Goal: Information Seeking & Learning: Learn about a topic

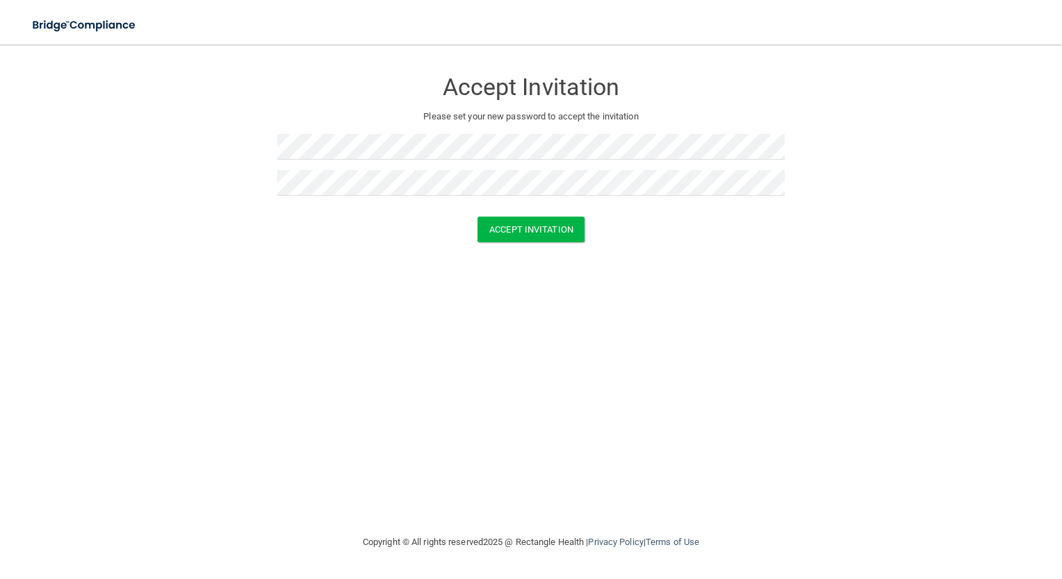
click at [588, 307] on div "Accept Invitation Please set your new password to accept the invitation Accept …" at bounding box center [531, 289] width 1006 height 462
click at [540, 231] on button "Accept Invitation" at bounding box center [530, 230] width 107 height 26
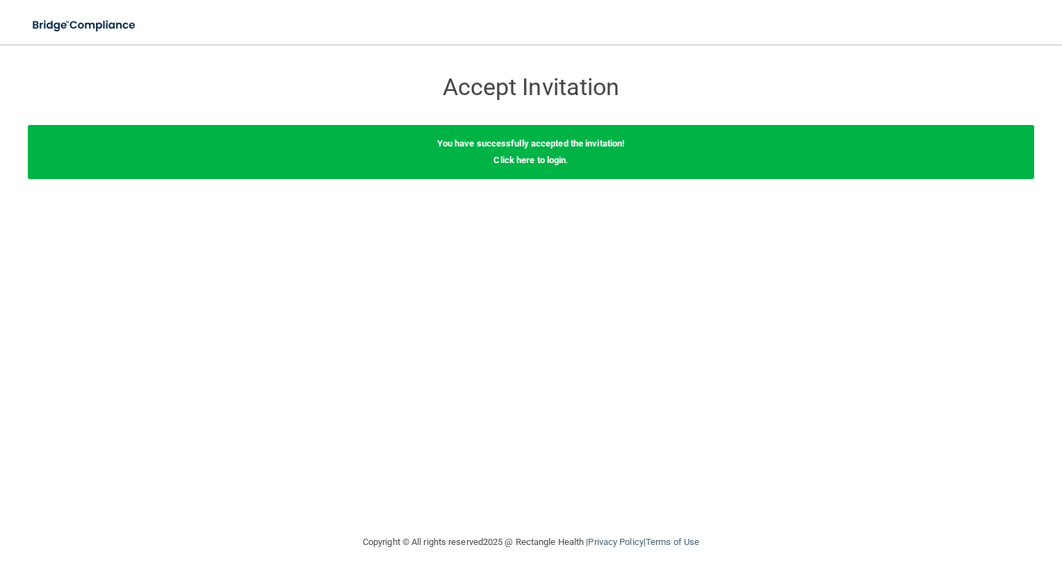
click at [530, 201] on div "Accept Invitation Please set your new password to accept the invitation Accept …" at bounding box center [531, 289] width 1006 height 462
click at [542, 164] on link "Click here to login" at bounding box center [529, 160] width 72 height 10
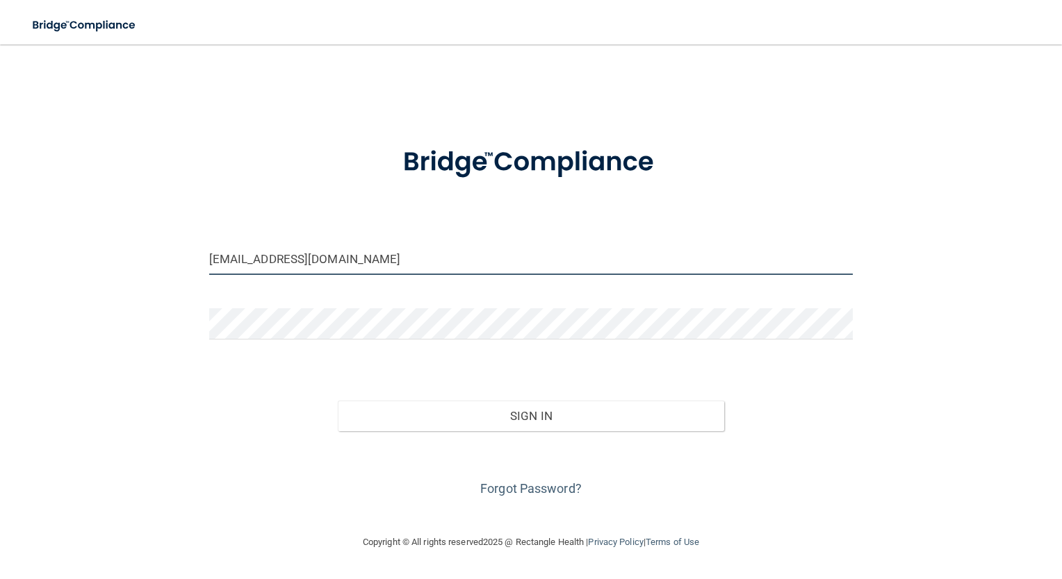
click at [484, 267] on input "kiarahernandez@northcoast-eyecare.com" at bounding box center [531, 259] width 644 height 31
click at [715, 171] on div at bounding box center [531, 162] width 665 height 69
drag, startPoint x: 290, startPoint y: 258, endPoint x: 152, endPoint y: 254, distance: 137.6
click at [152, 254] on div "kiarahernandez@northcoast-eyecare.com Invalid email/password. You don't have pe…" at bounding box center [531, 289] width 1006 height 462
type input "[EMAIL_ADDRESS][DOMAIN_NAME]"
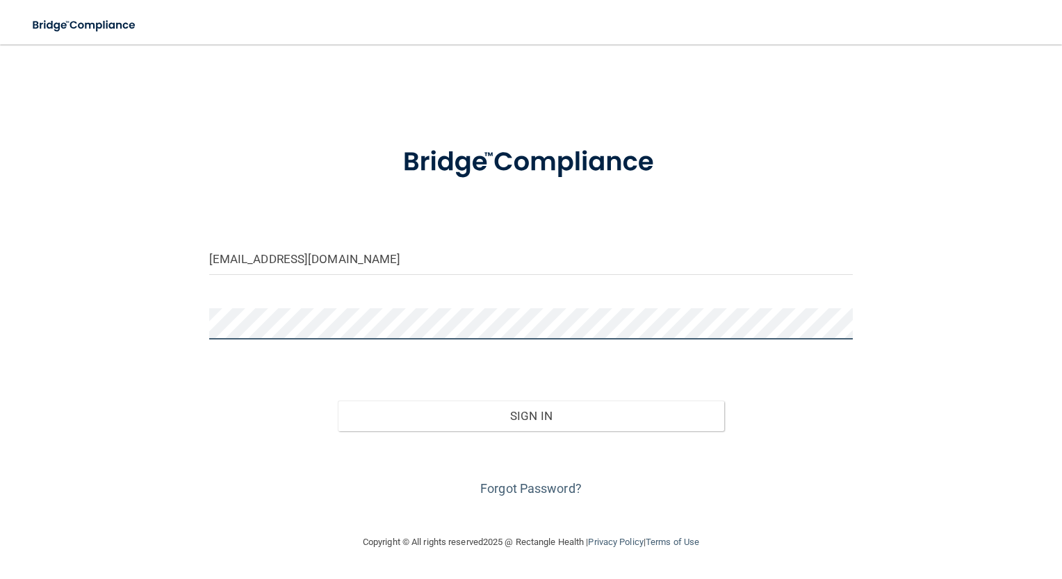
click at [161, 328] on div "chrismoreau@northcoast-eyecare.com Invalid email/password. You don't have permi…" at bounding box center [531, 289] width 1006 height 462
click at [875, 441] on div "chrismoreau@northcoast-eyecare.com Invalid email/password. You don't have permi…" at bounding box center [531, 289] width 1006 height 462
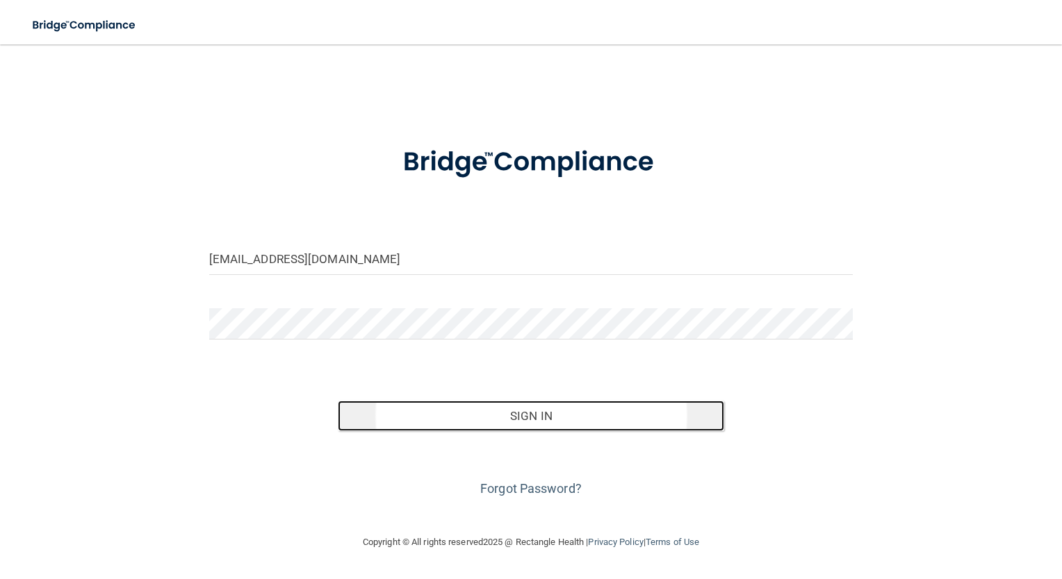
click at [553, 418] on button "Sign In" at bounding box center [531, 416] width 386 height 31
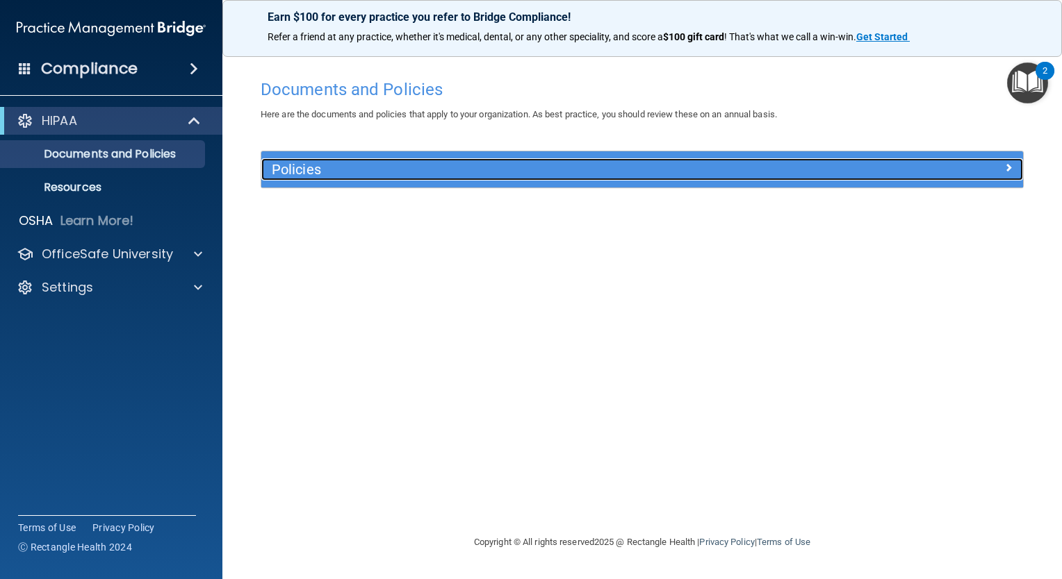
click at [296, 172] on h5 "Policies" at bounding box center [547, 169] width 550 height 15
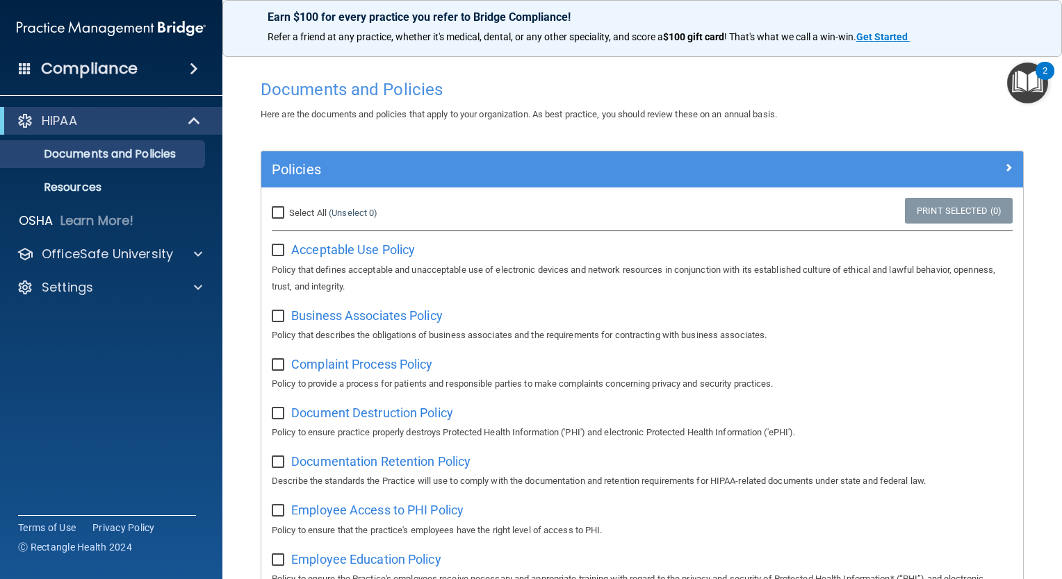
click at [1017, 87] on img "Open Resource Center, 2 new notifications" at bounding box center [1027, 83] width 41 height 41
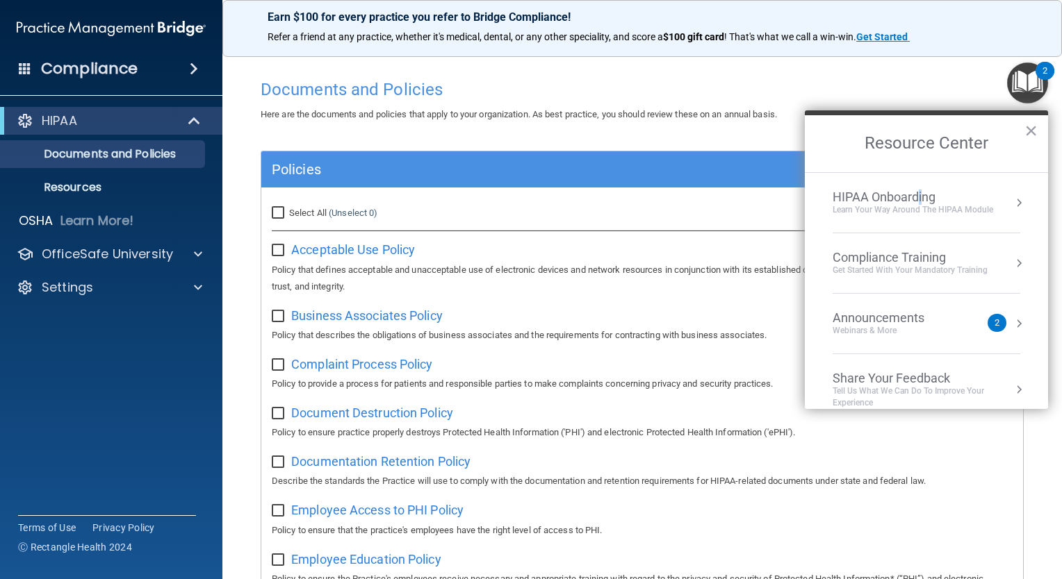
click at [919, 200] on div "HIPAA Onboarding" at bounding box center [912, 197] width 160 height 15
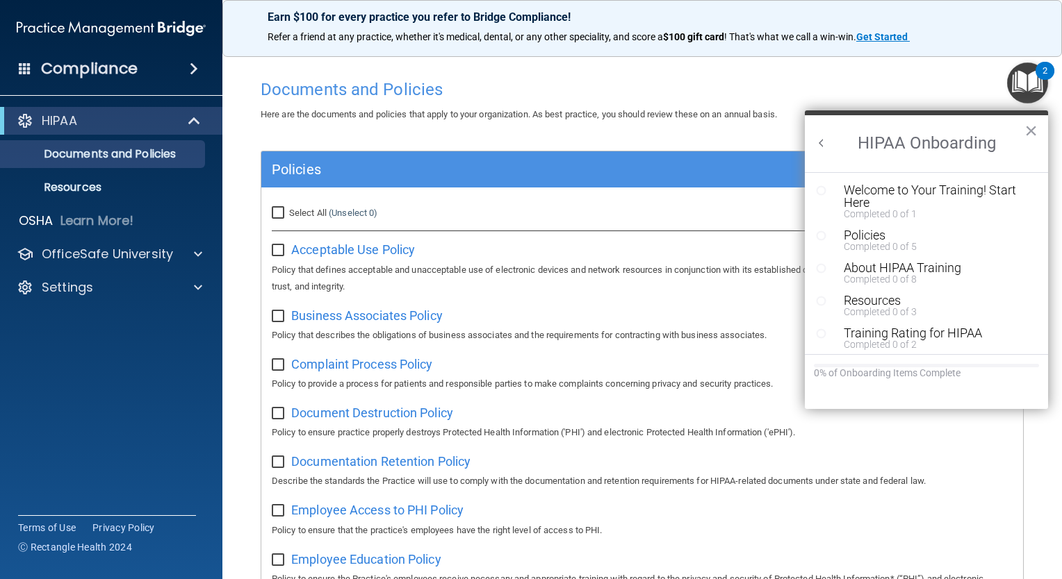
click at [855, 201] on div "Welcome to Your Training! Start Here" at bounding box center [930, 196] width 175 height 25
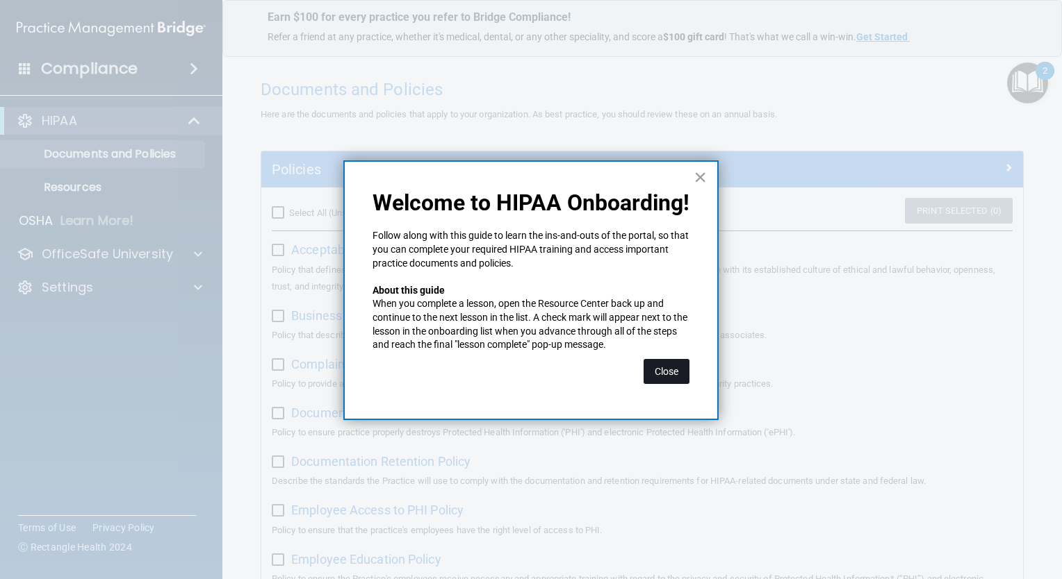
click at [666, 379] on button "Close" at bounding box center [666, 371] width 46 height 25
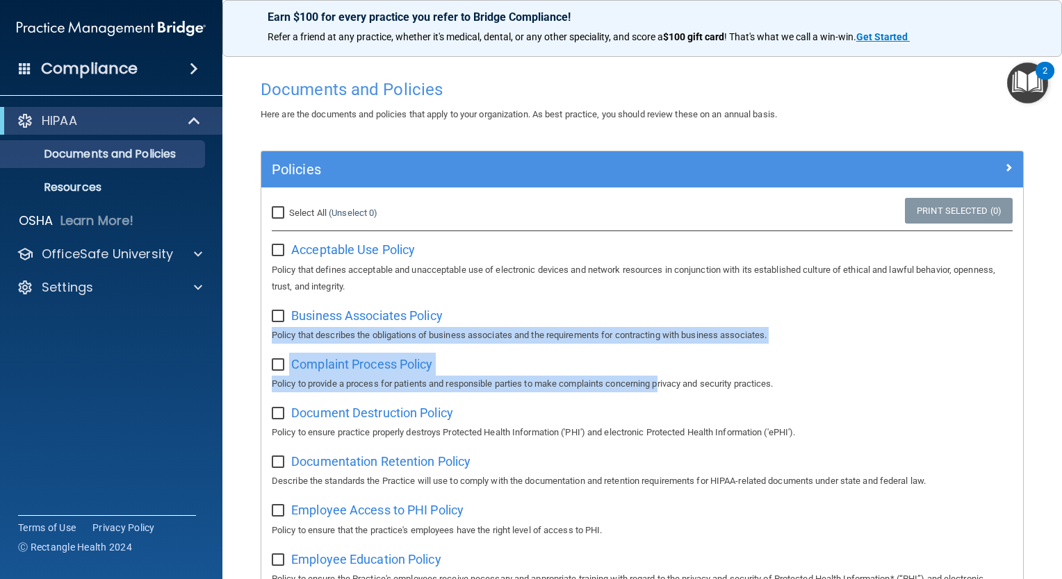
drag, startPoint x: 666, startPoint y: 379, endPoint x: 478, endPoint y: 293, distance: 206.8
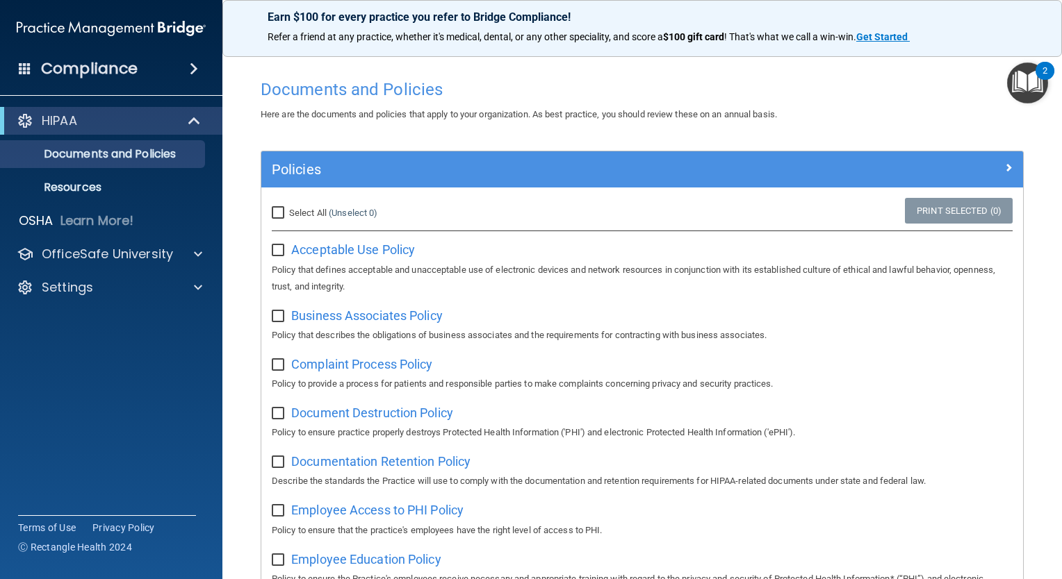
click at [137, 397] on accordion "HIPAA Documents and Policies Report an Incident Business Associates Emergency P…" at bounding box center [111, 250] width 223 height 298
click at [357, 252] on span "Acceptable Use Policy" at bounding box center [353, 249] width 124 height 15
click at [1027, 87] on img "Open Resource Center, 2 new notifications" at bounding box center [1027, 83] width 41 height 41
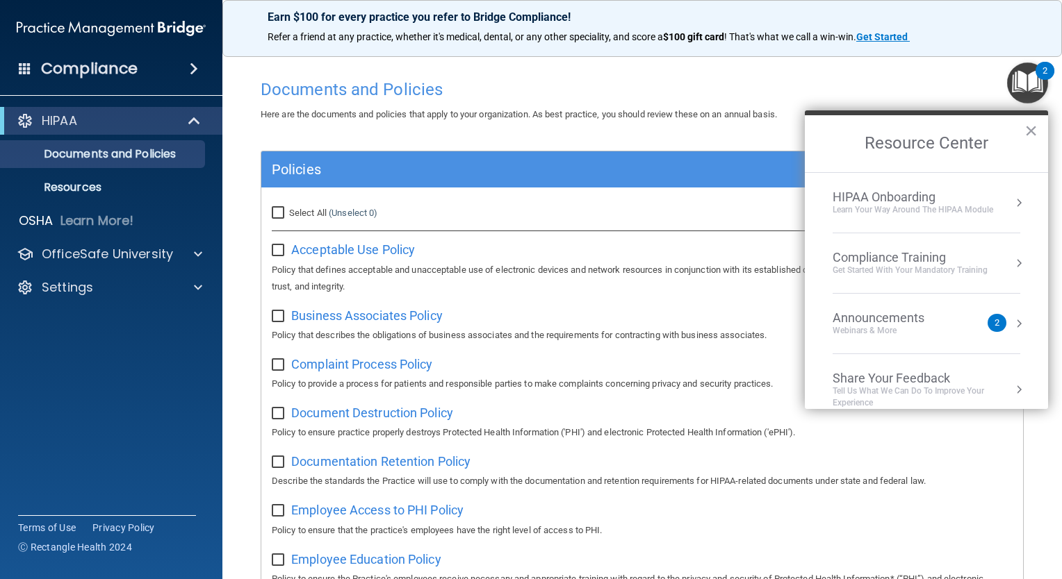
click at [892, 214] on div "Learn Your Way around the HIPAA module" at bounding box center [912, 210] width 160 height 12
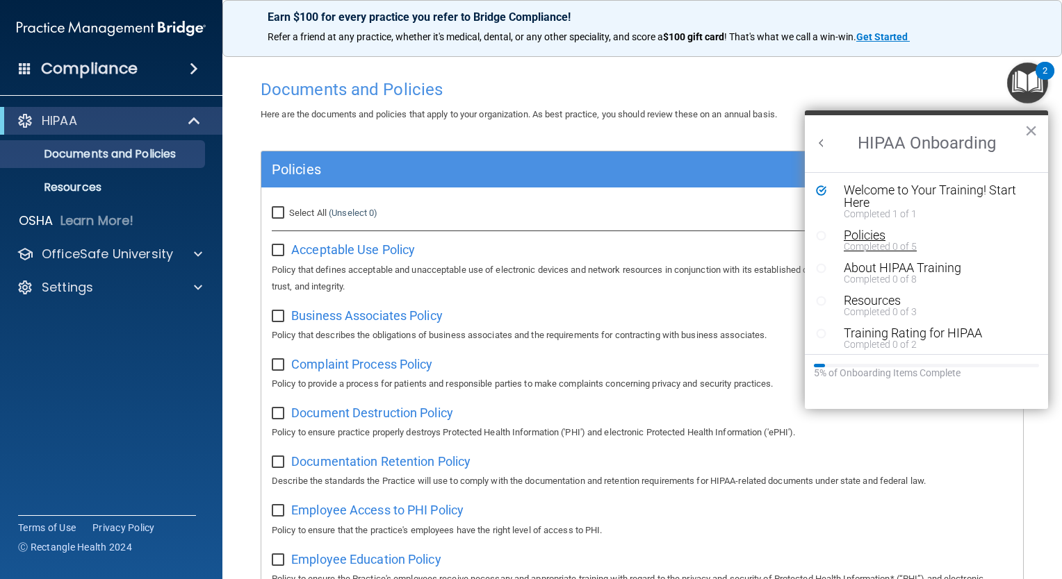
click at [878, 245] on div "Completed 0 of 5" at bounding box center [930, 247] width 175 height 10
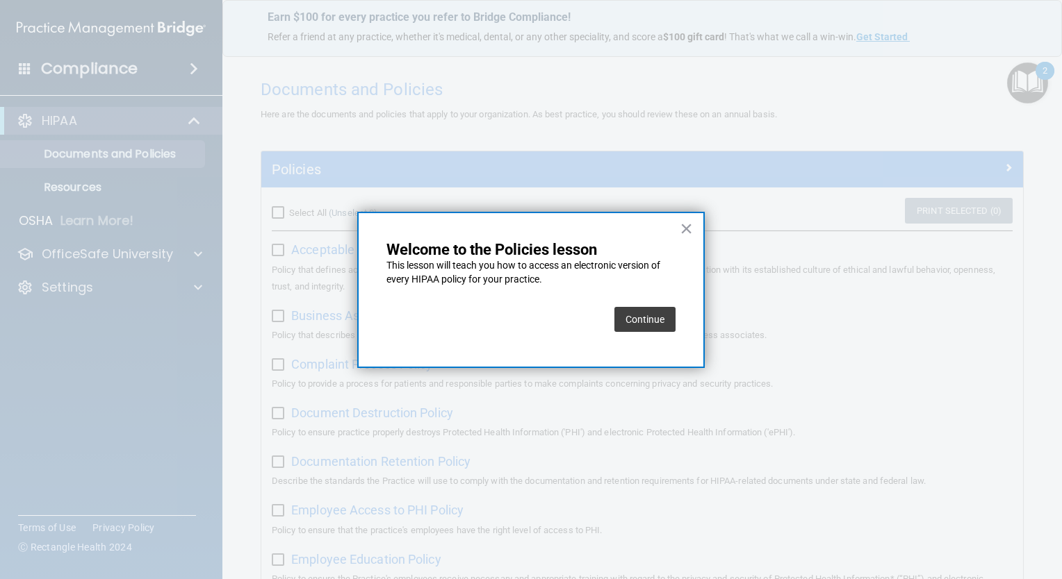
click at [642, 318] on button "Continue" at bounding box center [644, 319] width 61 height 25
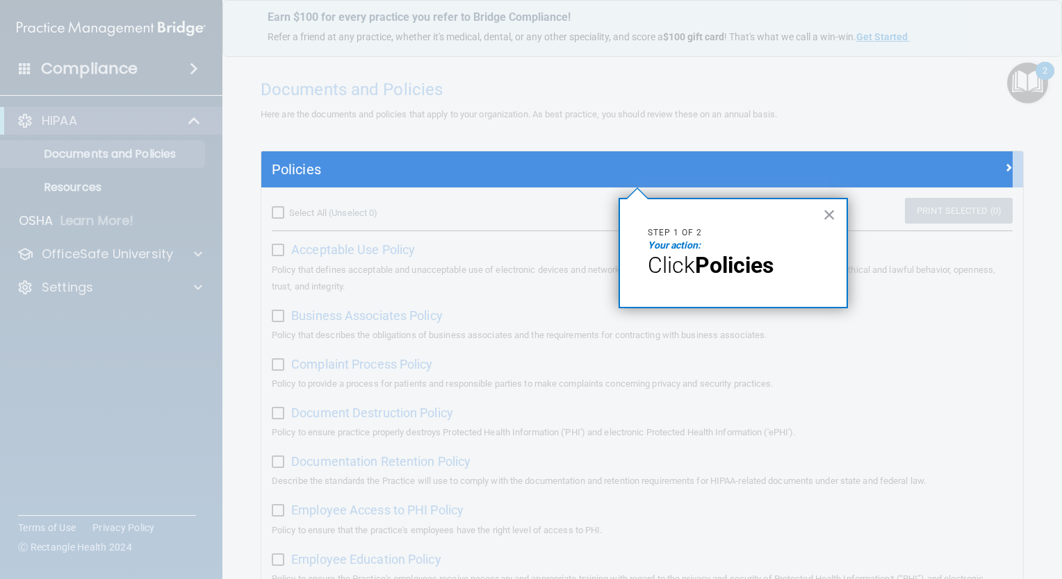
click at [688, 267] on span "Click" at bounding box center [671, 265] width 47 height 26
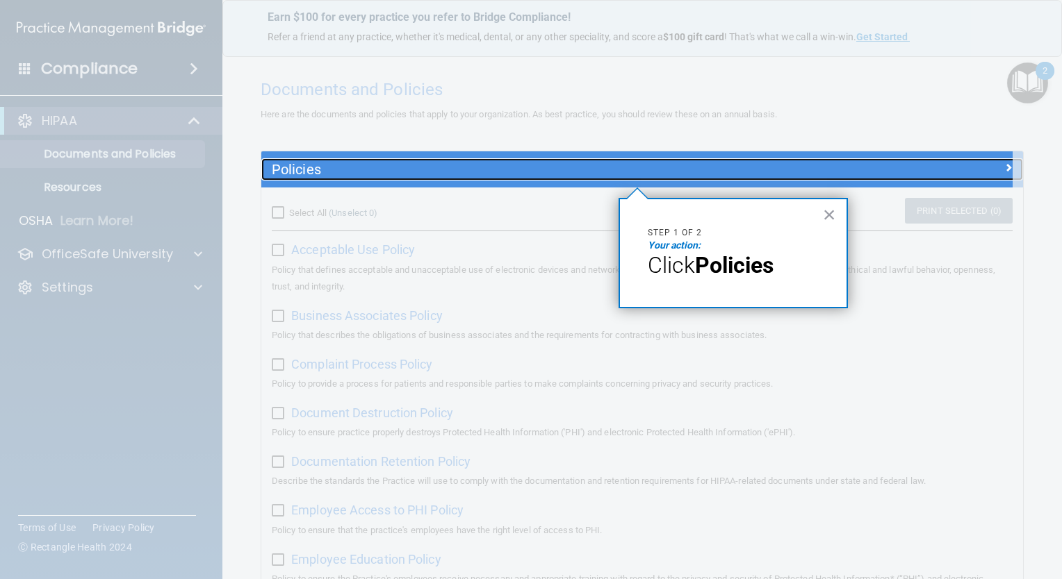
click at [1004, 165] on span at bounding box center [1008, 167] width 8 height 17
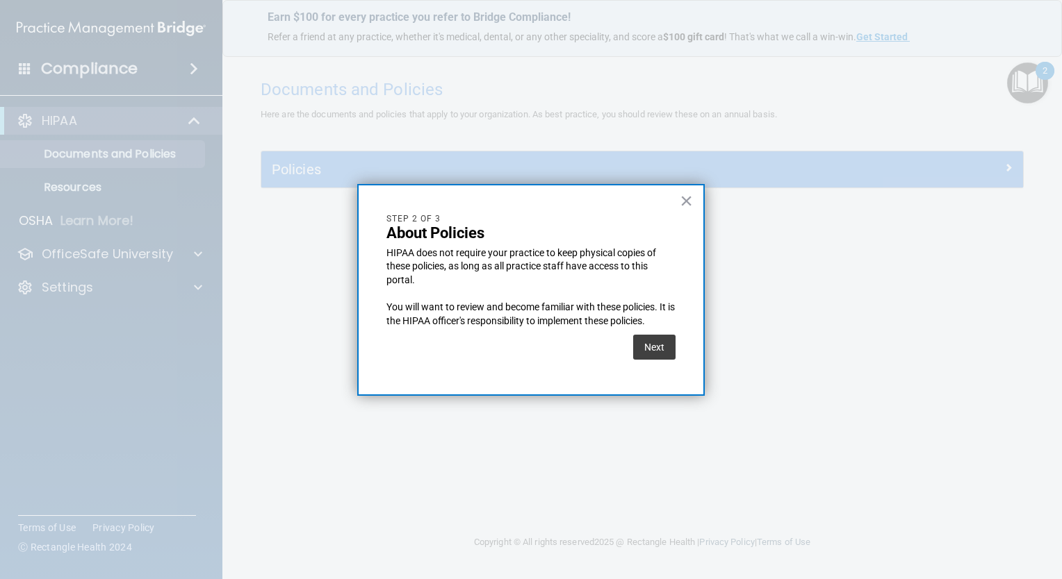
click at [997, 165] on div at bounding box center [531, 289] width 1062 height 579
click at [1014, 166] on div at bounding box center [531, 289] width 1062 height 579
click at [1005, 168] on div at bounding box center [531, 289] width 1062 height 579
click at [661, 346] on button "Next" at bounding box center [654, 347] width 42 height 25
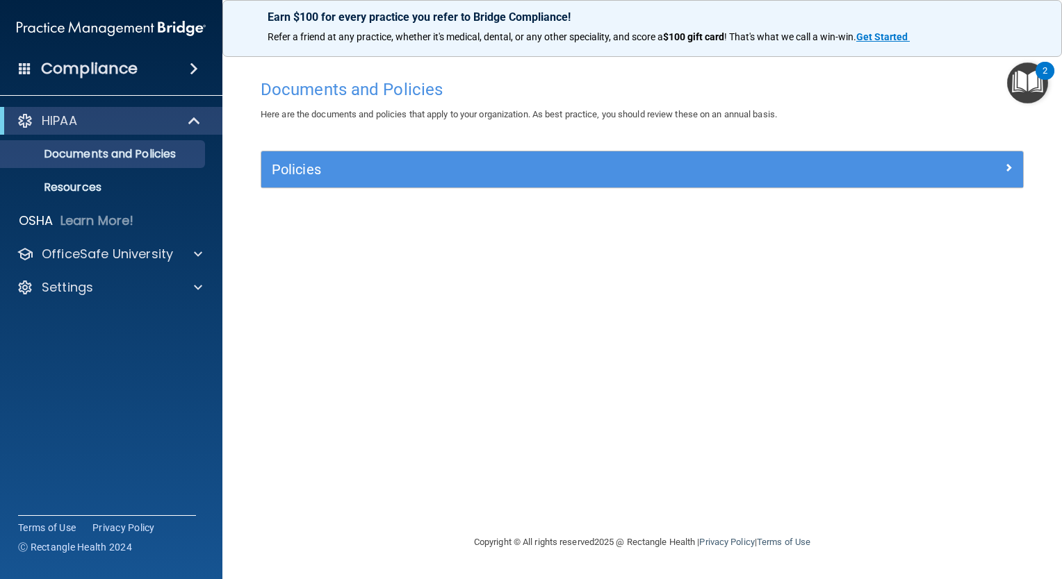
click at [661, 346] on div "Documents and Policies Here are the documents and policies that apply to your o…" at bounding box center [642, 303] width 784 height 462
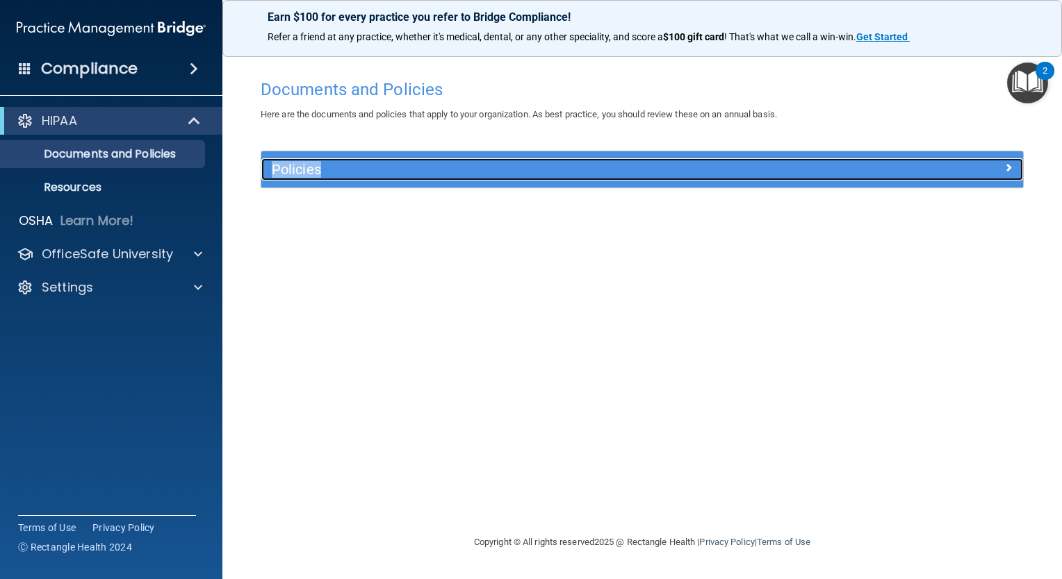
click at [1005, 173] on span at bounding box center [1008, 167] width 8 height 17
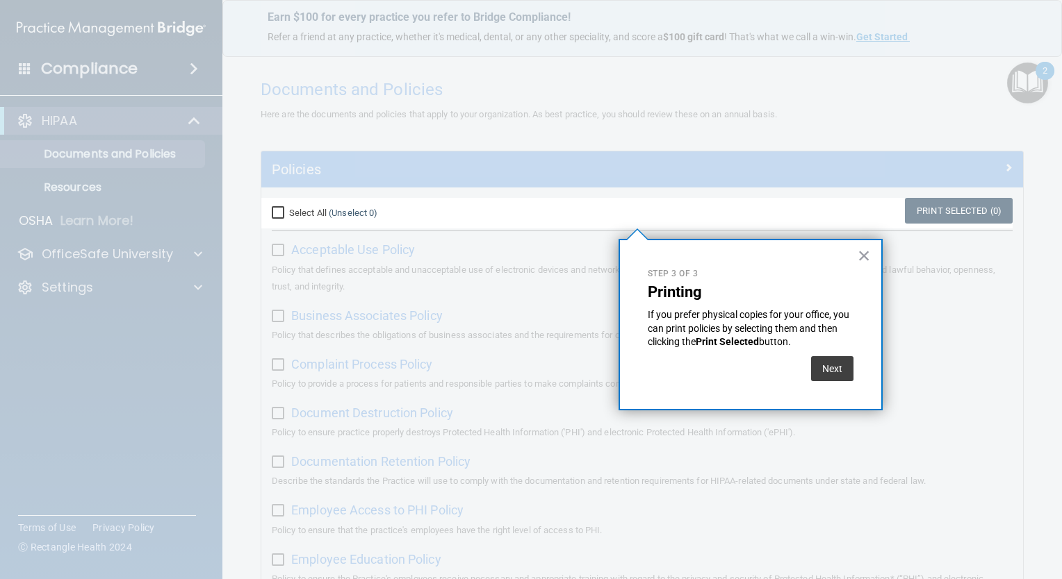
click at [1005, 173] on div at bounding box center [636, 99] width 751 height 198
drag, startPoint x: 1005, startPoint y: 173, endPoint x: 856, endPoint y: 304, distance: 198.4
click at [618, 239] on div "Step 3 of 3 Printing If you prefer physical copies for your office, you can pri…" at bounding box center [618, 239] width 0 height 0
drag, startPoint x: 856, startPoint y: 304, endPoint x: 996, endPoint y: 312, distance: 140.5
click at [996, 312] on div at bounding box center [636, 404] width 751 height 351
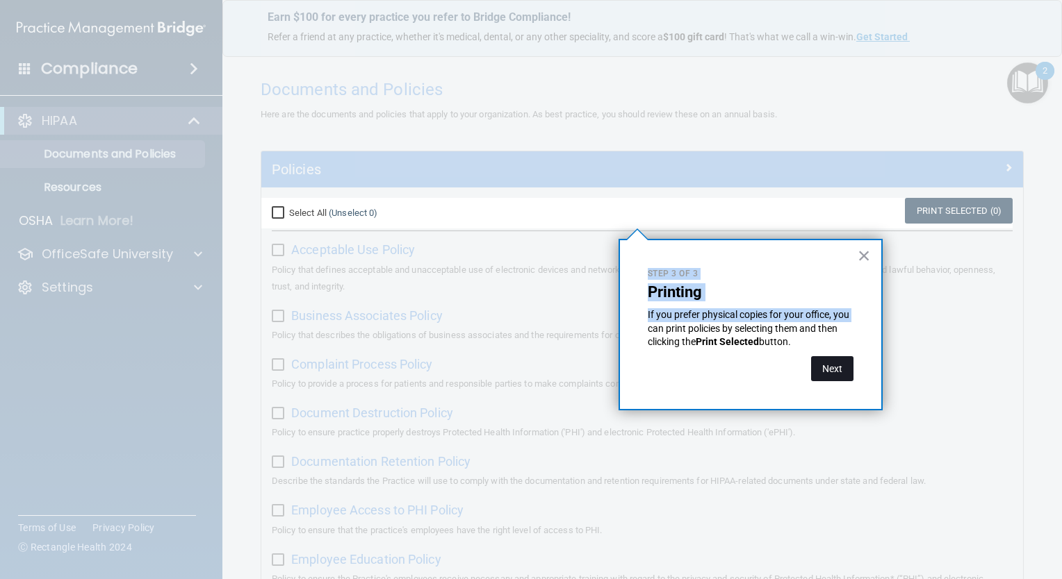
click at [836, 372] on button "Next" at bounding box center [832, 368] width 42 height 25
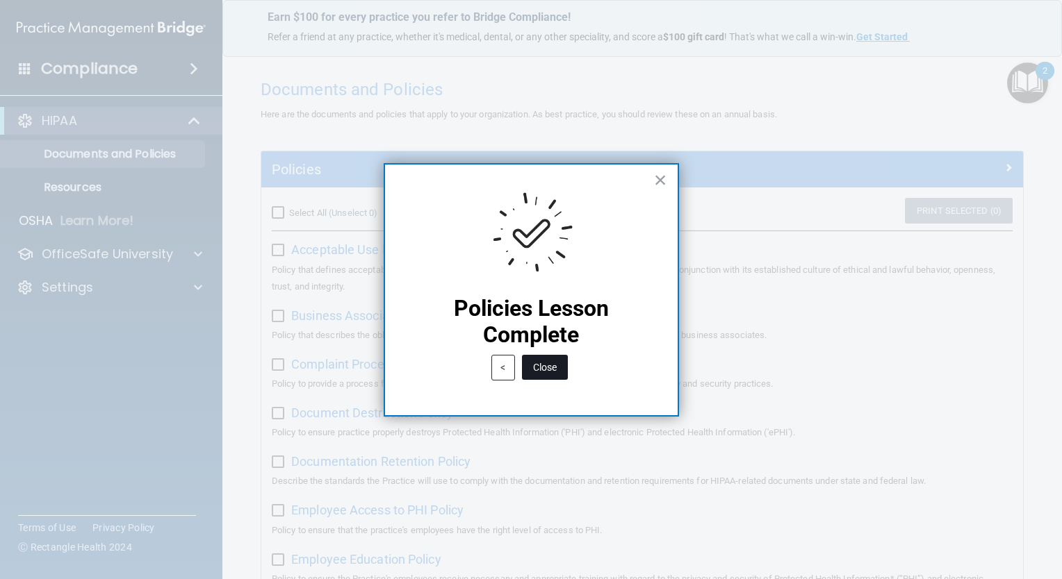
click at [540, 369] on button "Close" at bounding box center [545, 367] width 46 height 25
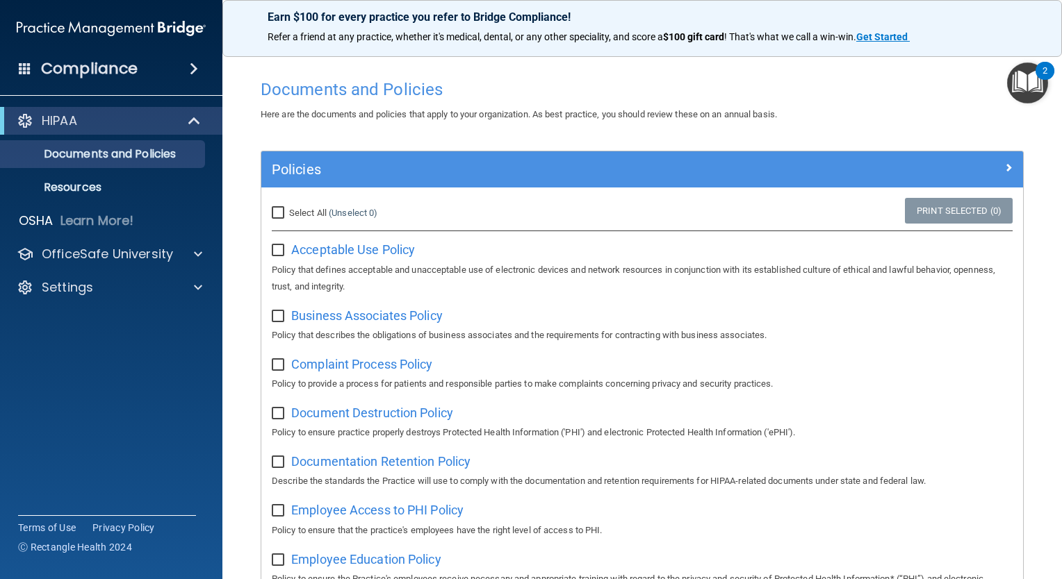
click at [1017, 92] on img "Open Resource Center, 2 new notifications" at bounding box center [1027, 83] width 41 height 41
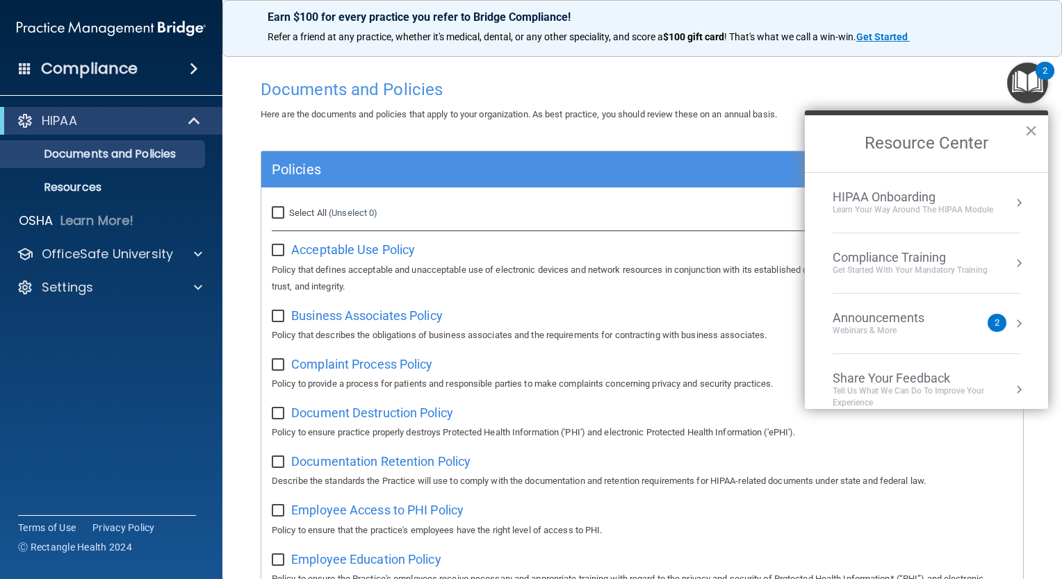
click at [916, 206] on div "Learn Your Way around the HIPAA module" at bounding box center [912, 210] width 160 height 12
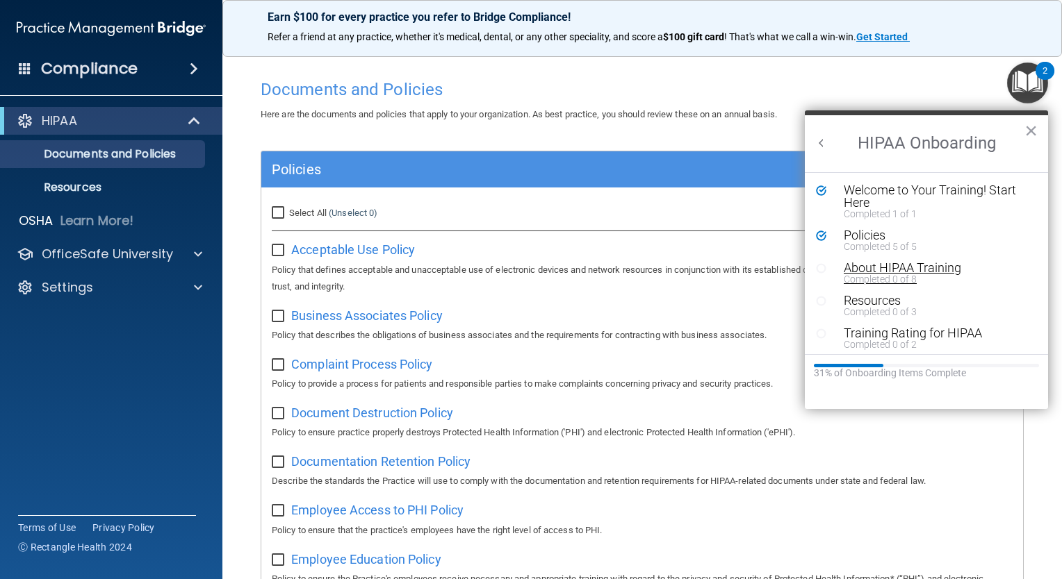
click at [884, 278] on div "Completed 0 of 8" at bounding box center [930, 279] width 175 height 10
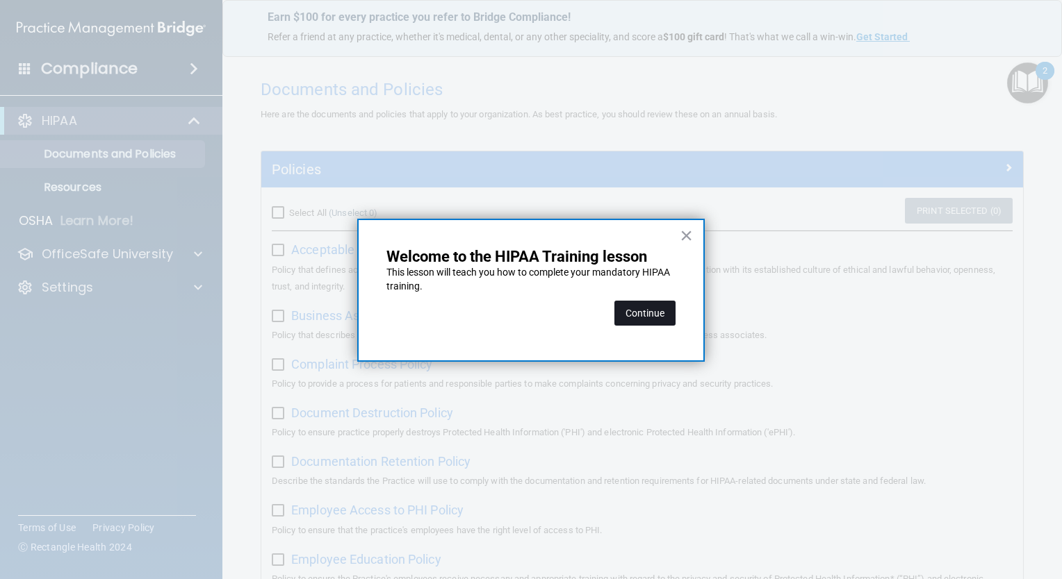
click at [647, 310] on button "Continue" at bounding box center [644, 313] width 61 height 25
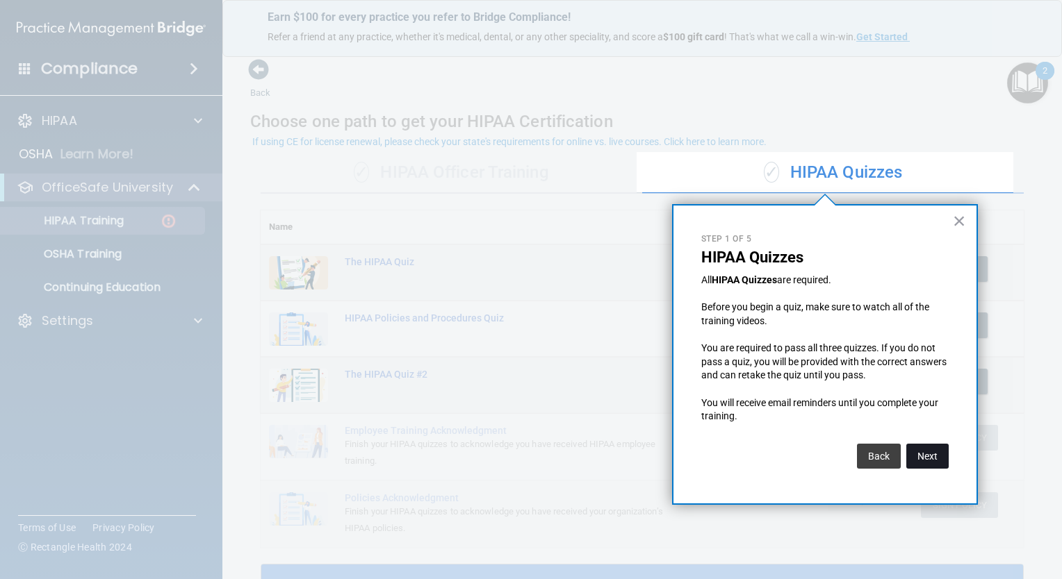
click at [920, 454] on button "Next" at bounding box center [927, 456] width 42 height 25
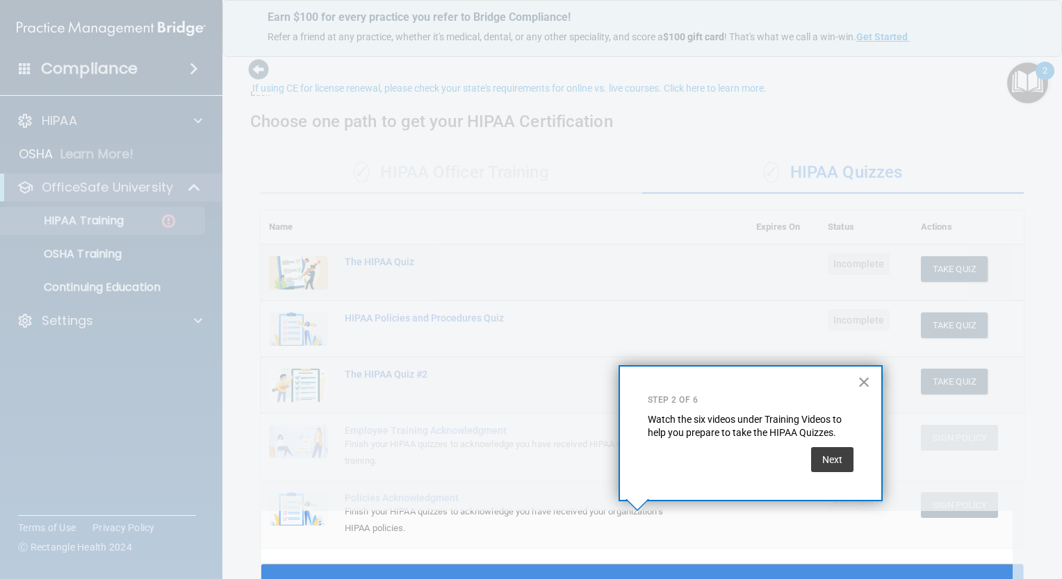
scroll to position [53, 0]
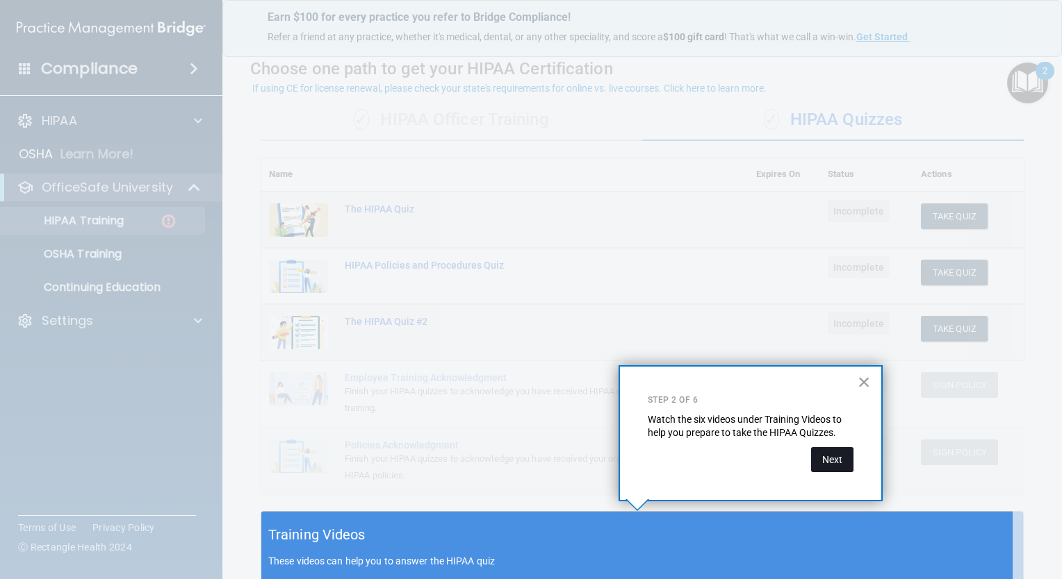
click at [841, 454] on button "Next" at bounding box center [832, 459] width 42 height 25
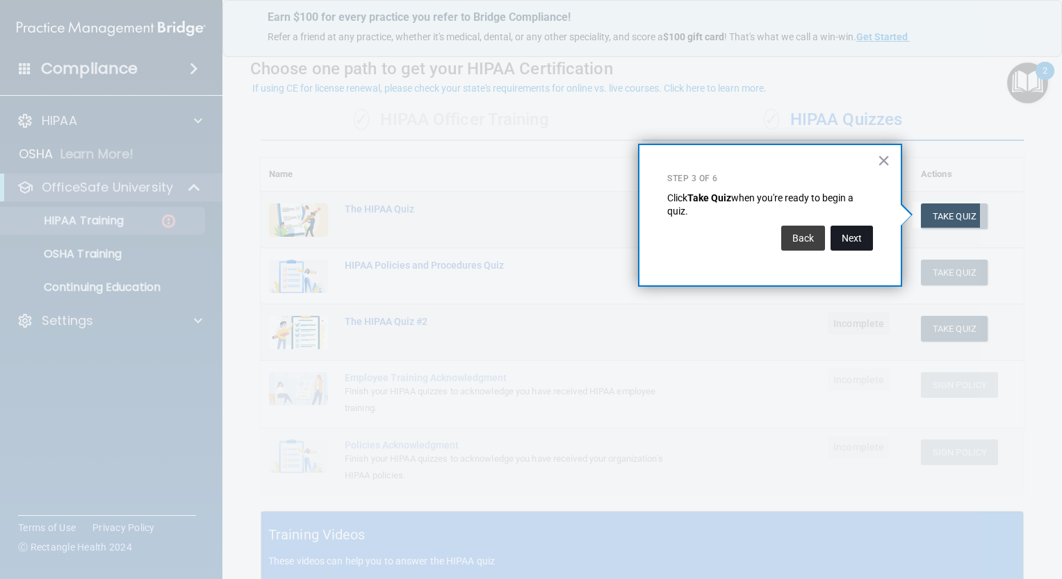
click at [850, 234] on button "Next" at bounding box center [851, 238] width 42 height 25
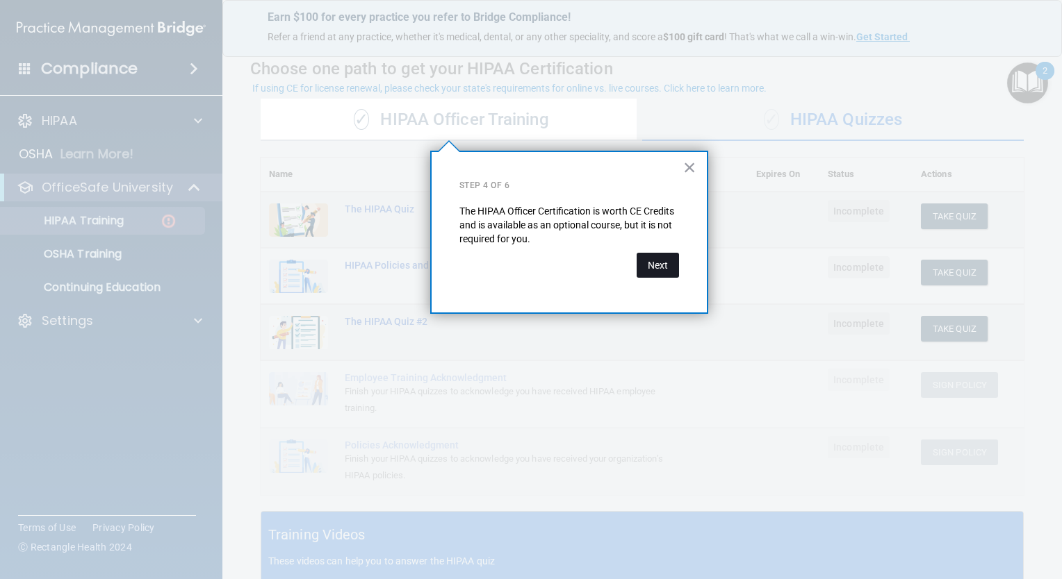
click at [658, 263] on button "Next" at bounding box center [657, 265] width 42 height 25
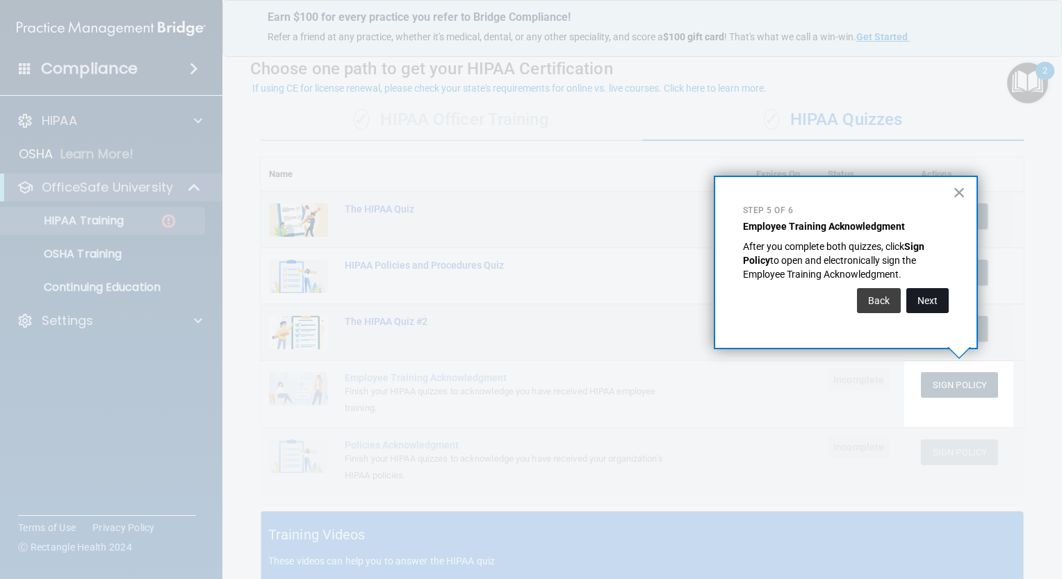
click at [931, 295] on button "Next" at bounding box center [927, 300] width 42 height 25
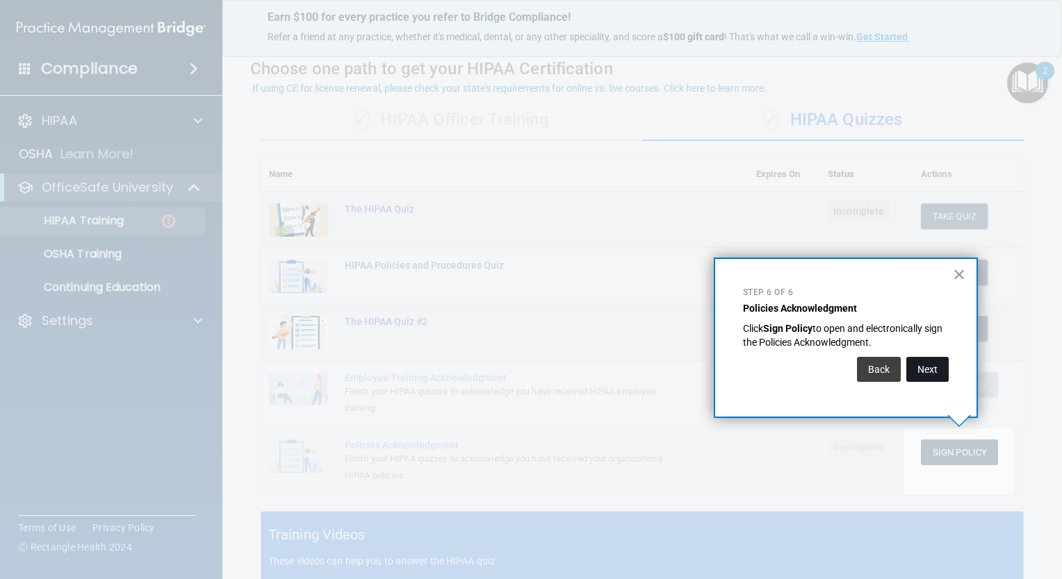
click at [925, 367] on button "Next" at bounding box center [927, 369] width 42 height 25
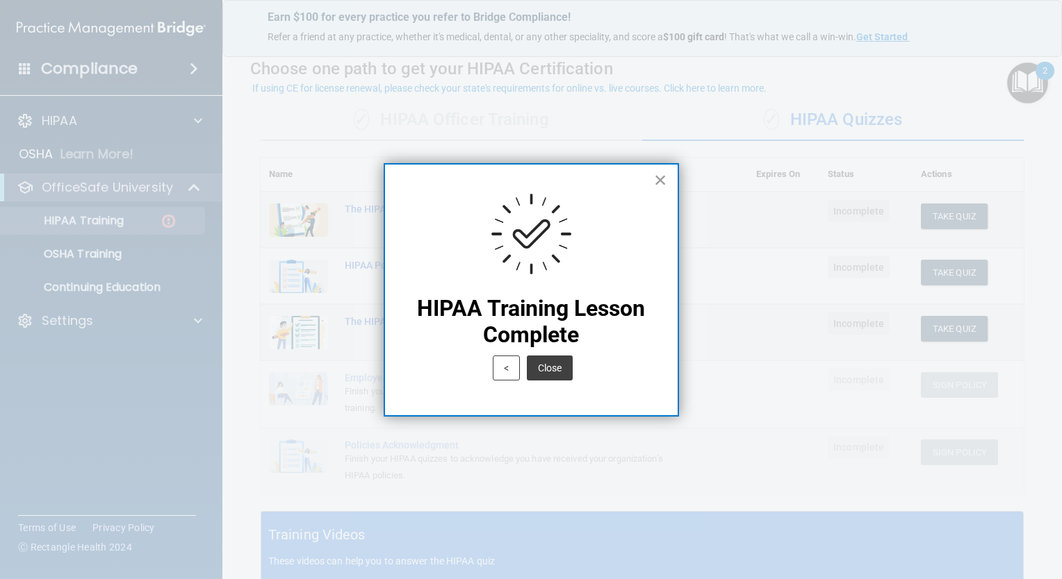
click at [657, 182] on button "×" at bounding box center [660, 180] width 13 height 22
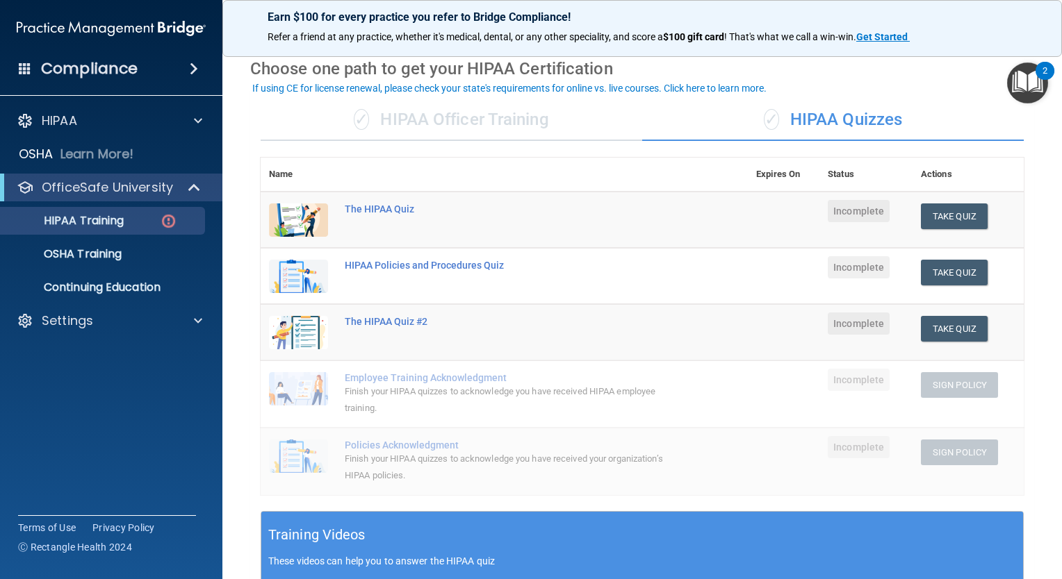
click at [850, 212] on span "Incomplete" at bounding box center [858, 211] width 62 height 22
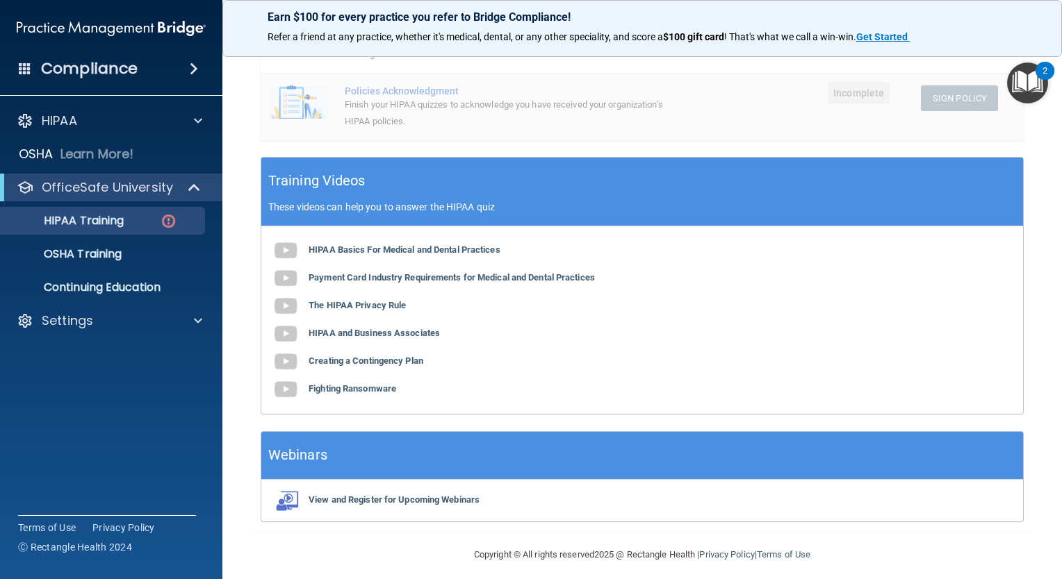
scroll to position [409, 0]
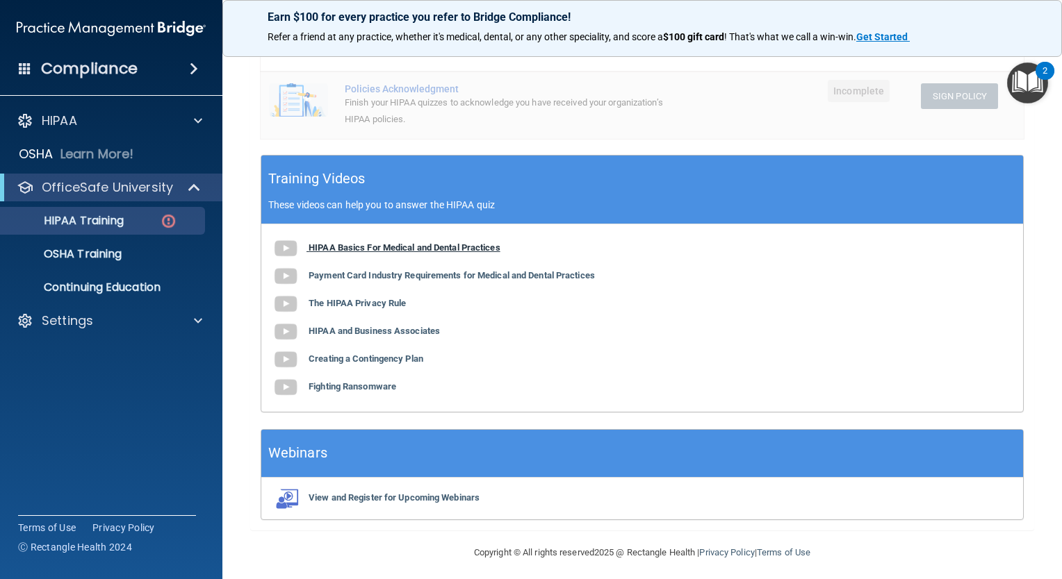
click at [354, 246] on b "HIPAA Basics For Medical and Dental Practices" at bounding box center [404, 247] width 192 height 10
click at [369, 279] on b "Payment Card Industry Requirements for Medical and Dental Practices" at bounding box center [451, 275] width 286 height 10
click at [378, 306] on b "The HIPAA Privacy Rule" at bounding box center [356, 303] width 97 height 10
click at [342, 332] on b "HIPAA and Business Associates" at bounding box center [373, 331] width 131 height 10
click at [367, 360] on b "Creating a Contingency Plan" at bounding box center [365, 359] width 115 height 10
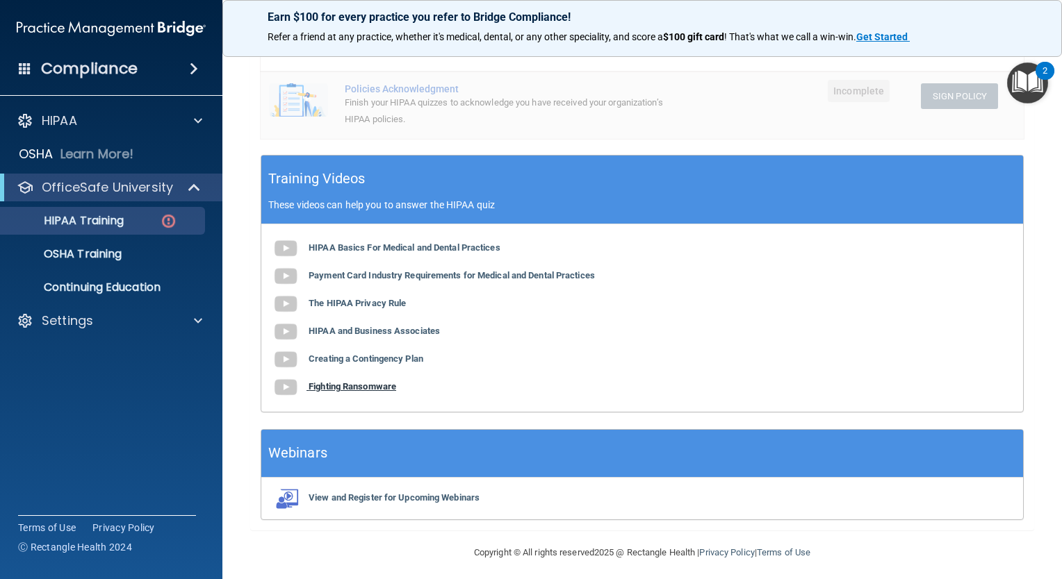
click at [377, 386] on b "Fighting Ransomware" at bounding box center [352, 386] width 88 height 10
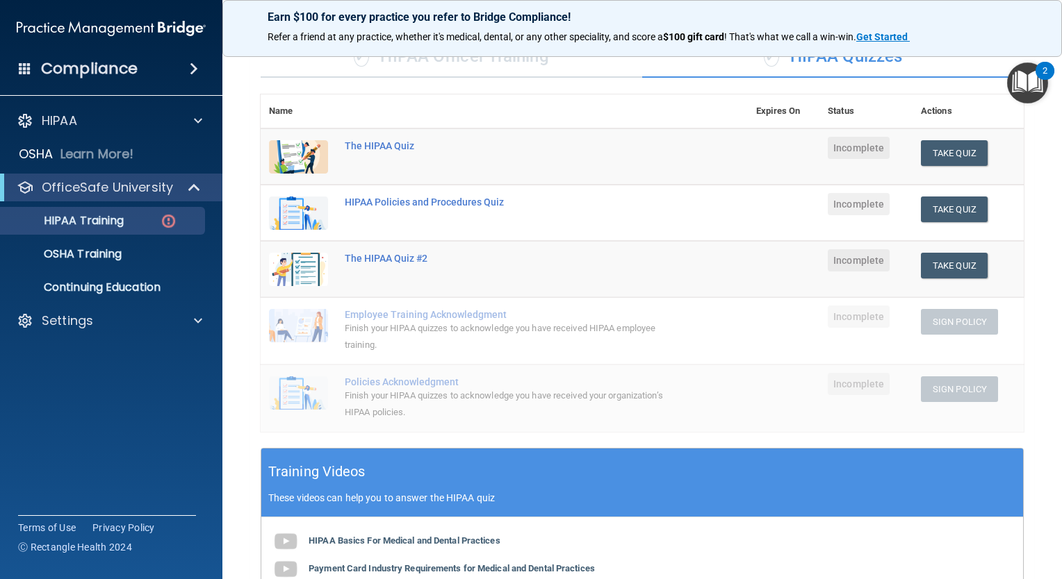
scroll to position [106, 0]
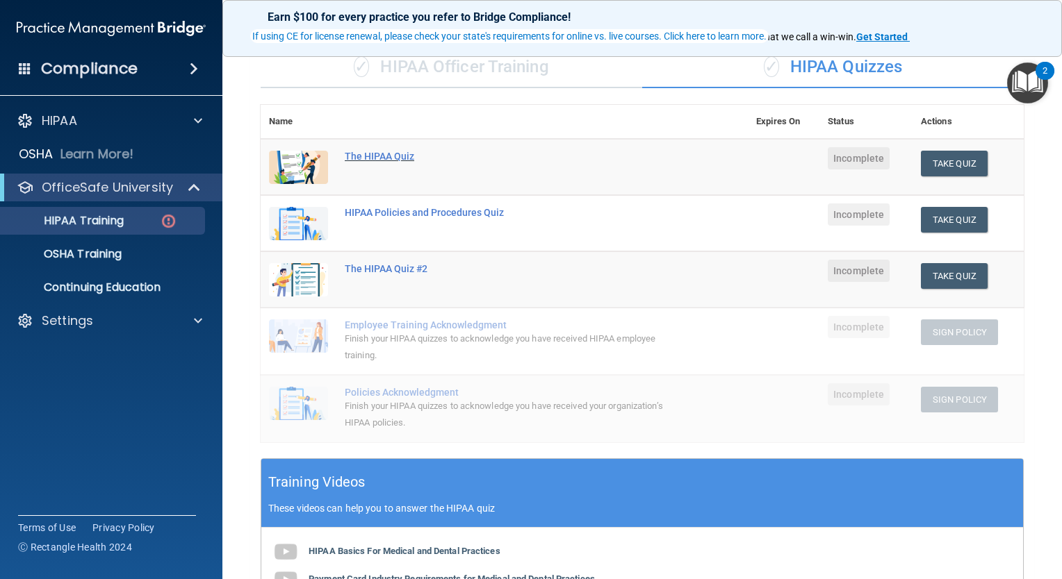
click at [375, 160] on div "The HIPAA Quiz" at bounding box center [511, 156] width 333 height 11
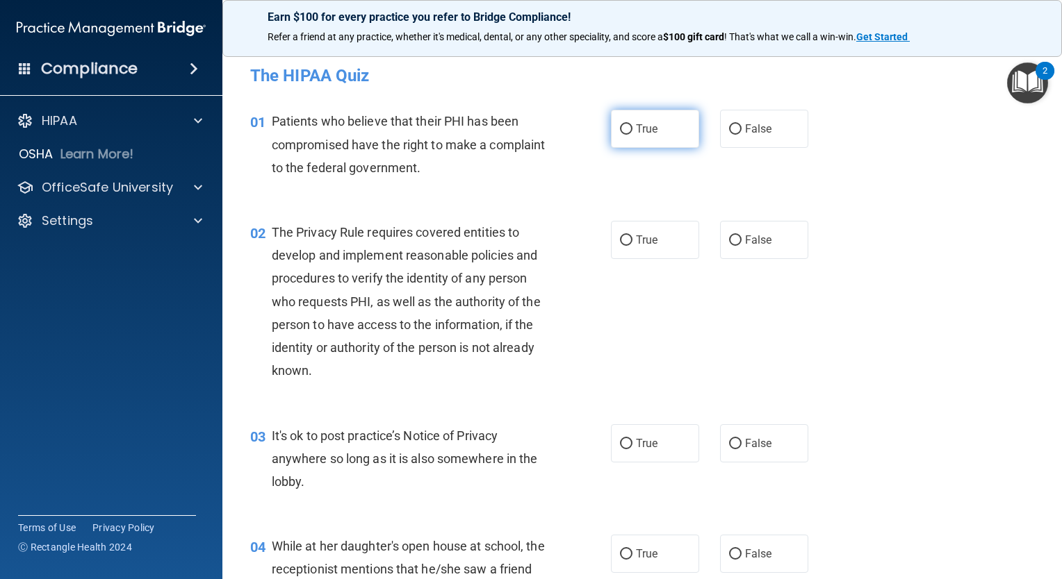
click at [626, 129] on input "True" at bounding box center [626, 129] width 13 height 10
radio input "true"
click at [620, 240] on input "True" at bounding box center [626, 241] width 13 height 10
radio input "true"
click at [620, 445] on input "True" at bounding box center [626, 444] width 13 height 10
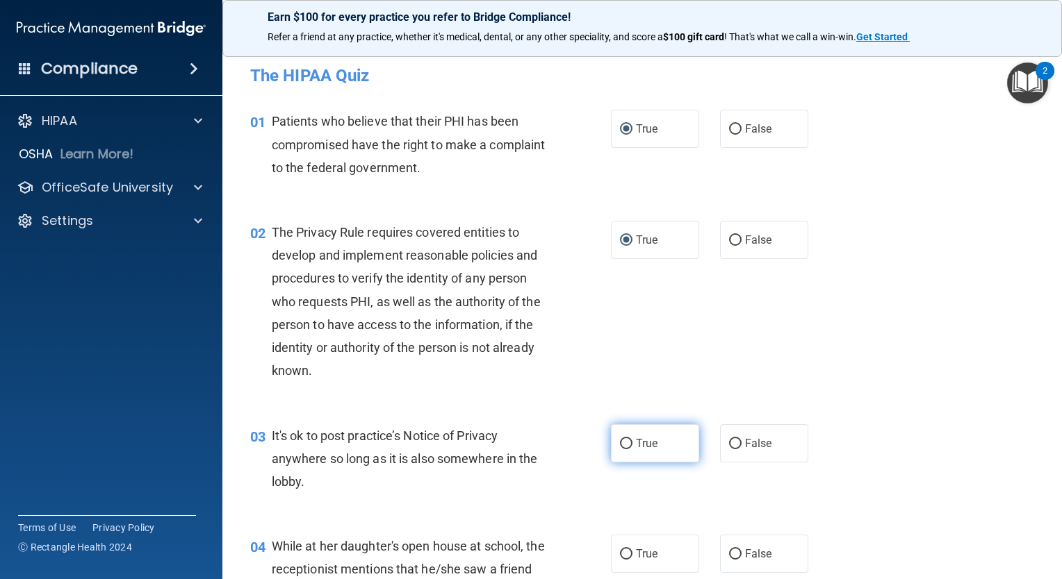
radio input "true"
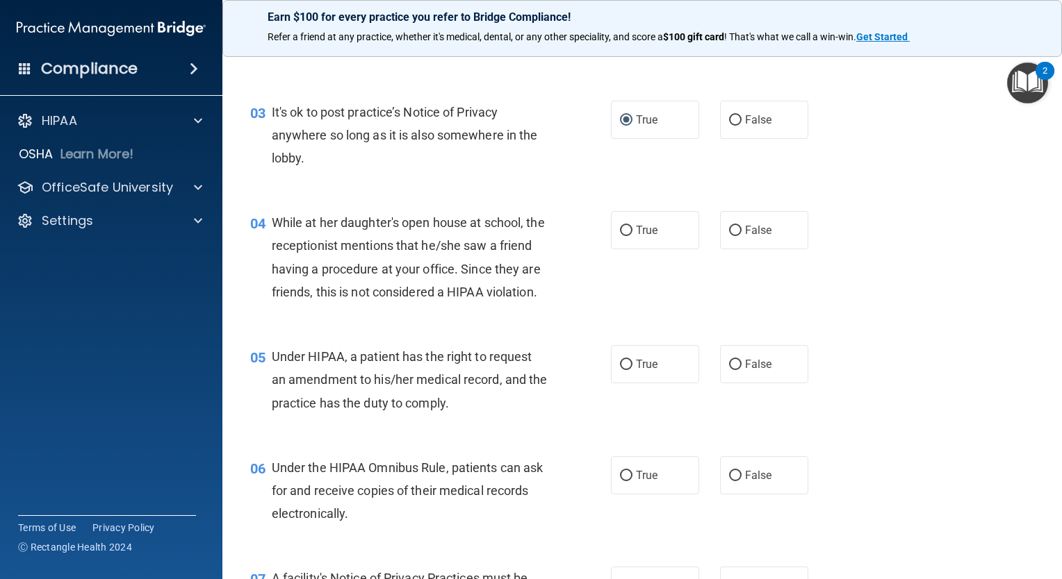
scroll to position [398, 0]
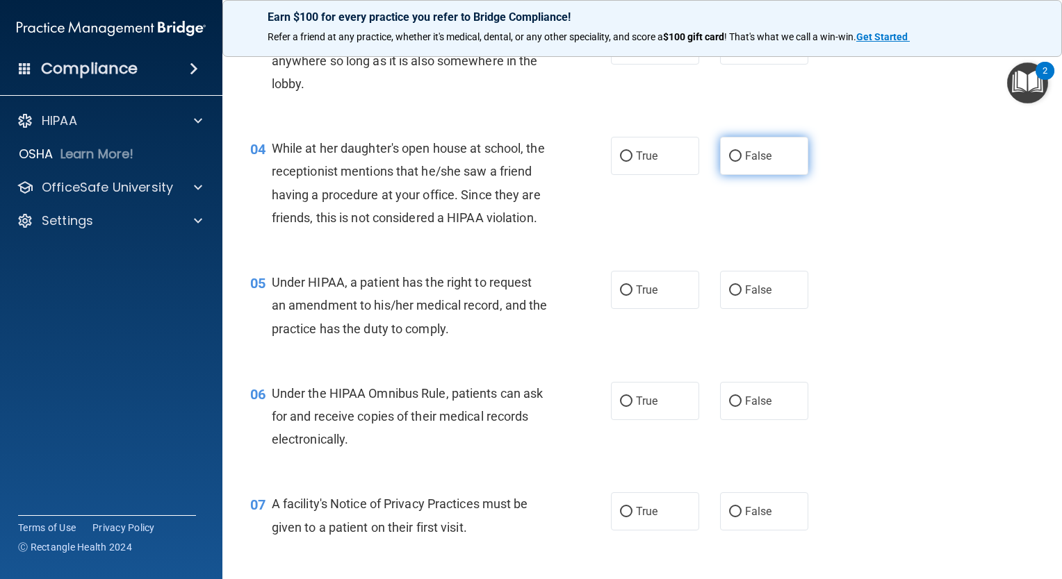
click at [731, 151] on input "False" at bounding box center [735, 156] width 13 height 10
radio input "true"
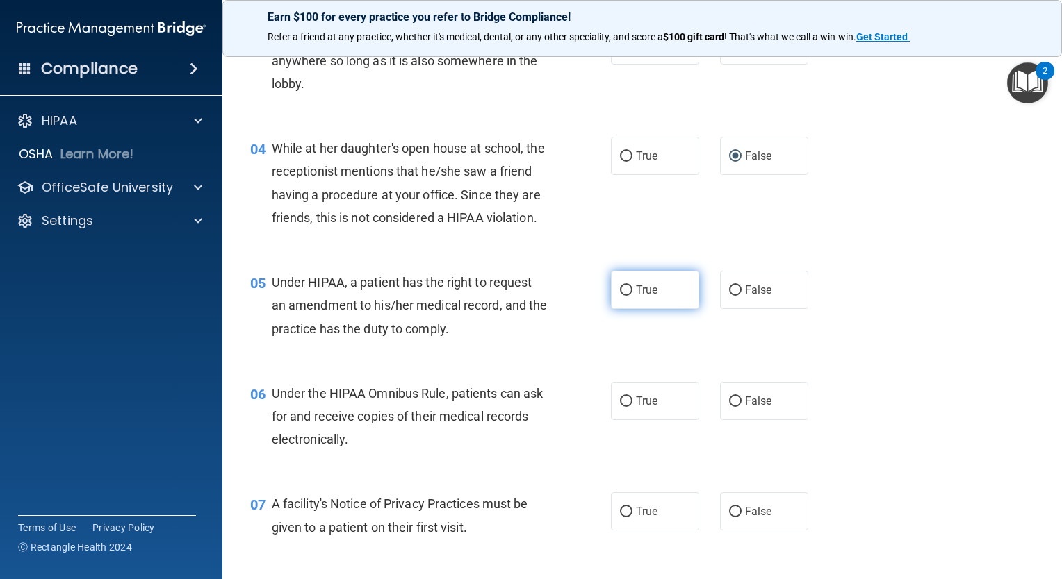
click at [620, 296] on input "True" at bounding box center [626, 291] width 13 height 10
radio input "true"
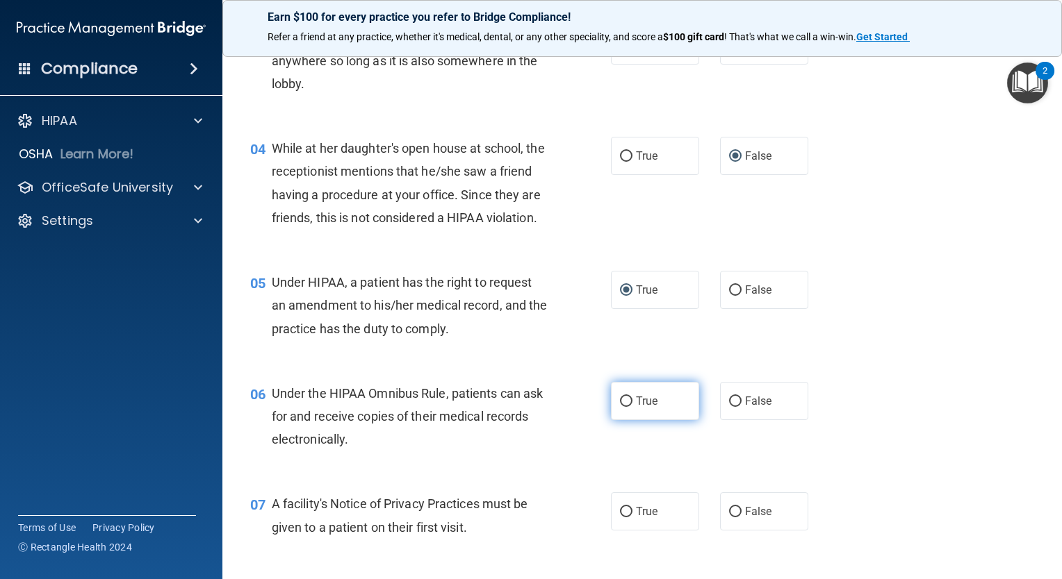
click at [620, 407] on input "True" at bounding box center [626, 402] width 13 height 10
radio input "true"
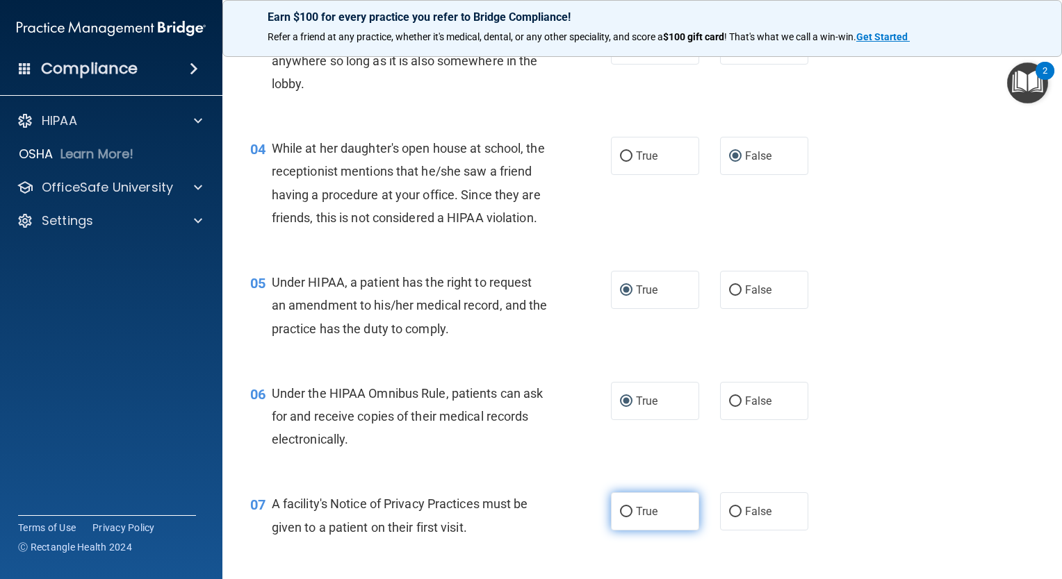
click at [625, 518] on input "True" at bounding box center [626, 512] width 13 height 10
radio input "true"
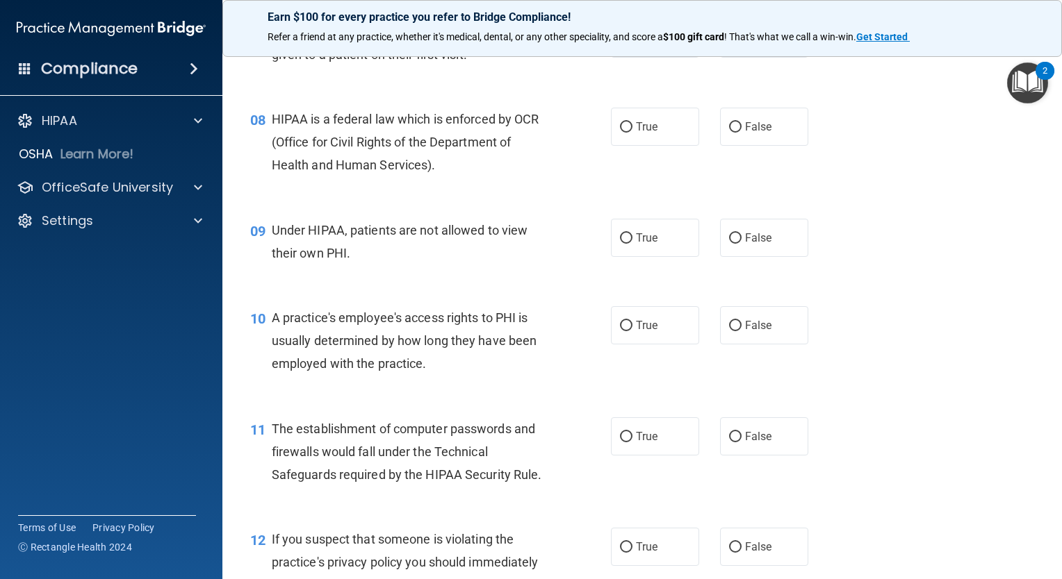
scroll to position [875, 0]
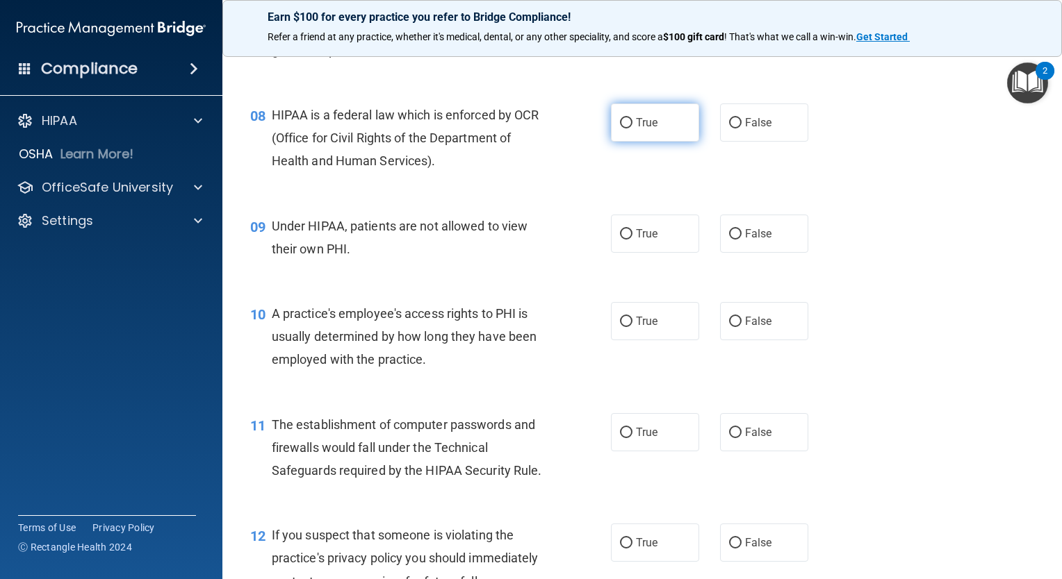
click at [628, 141] on label "True" at bounding box center [655, 123] width 88 height 38
click at [628, 129] on input "True" at bounding box center [626, 123] width 13 height 10
radio input "true"
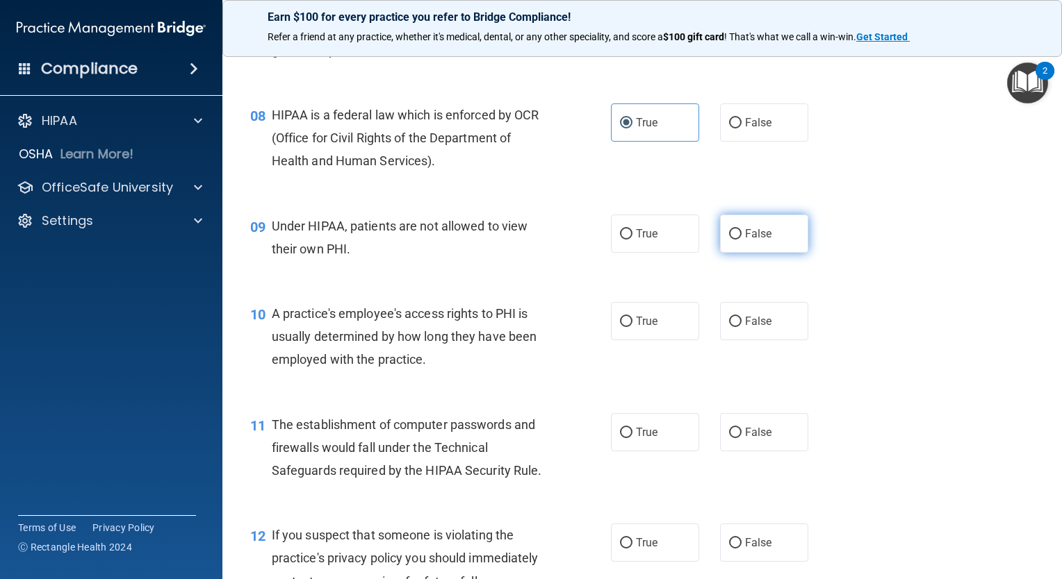
click at [732, 240] on input "False" at bounding box center [735, 234] width 13 height 10
radio input "true"
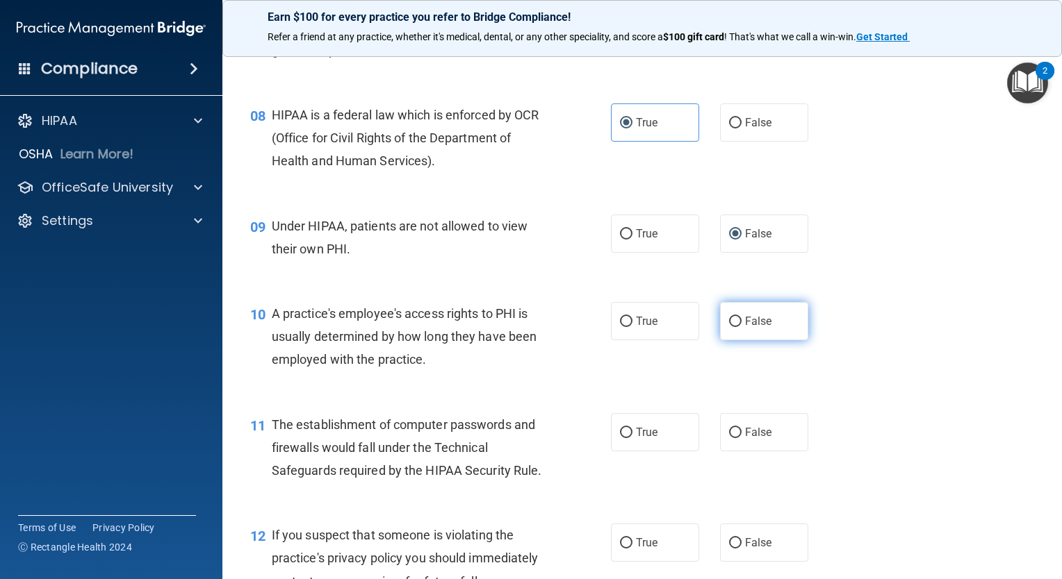
click at [729, 327] on input "False" at bounding box center [735, 322] width 13 height 10
radio input "true"
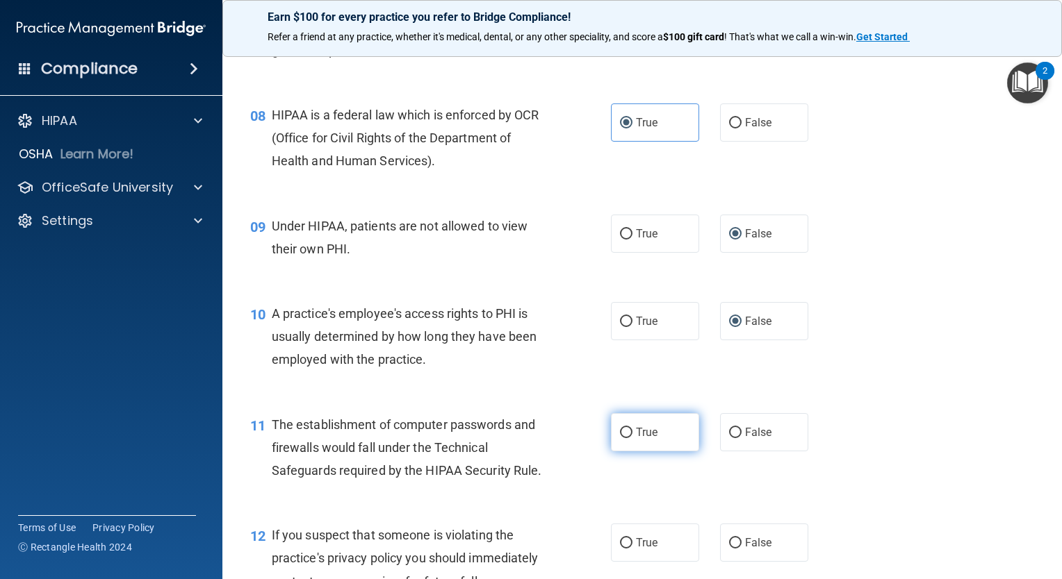
click at [616, 448] on label "True" at bounding box center [655, 432] width 88 height 38
click at [620, 438] on input "True" at bounding box center [626, 433] width 13 height 10
radio input "true"
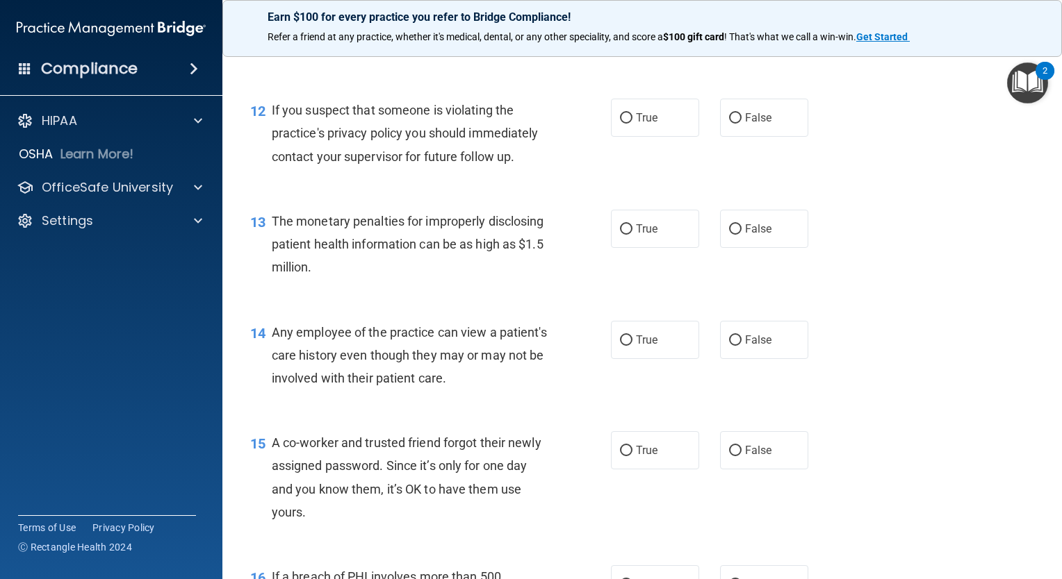
scroll to position [1317, 0]
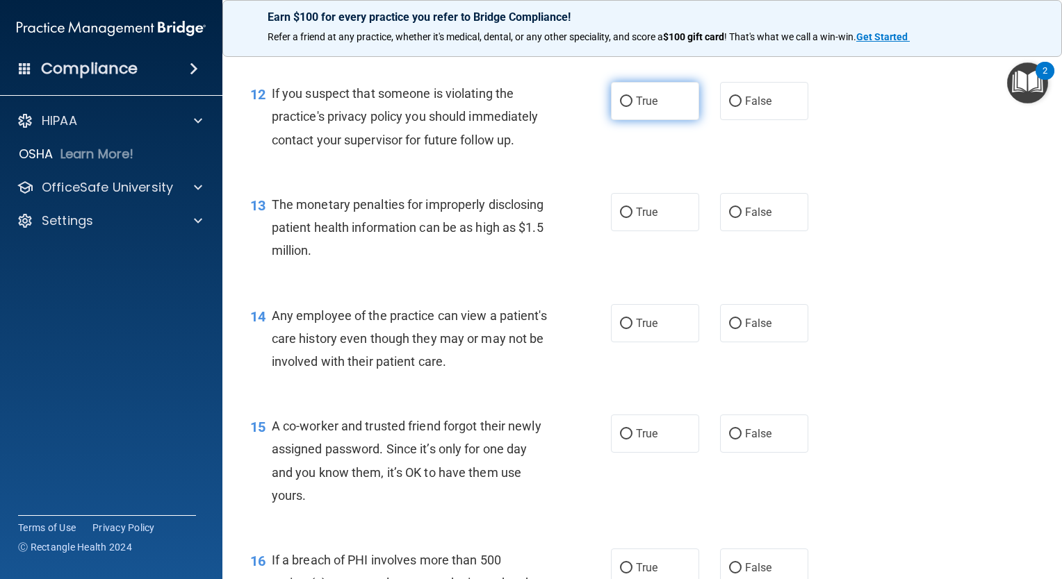
click at [620, 107] on input "True" at bounding box center [626, 102] width 13 height 10
radio input "true"
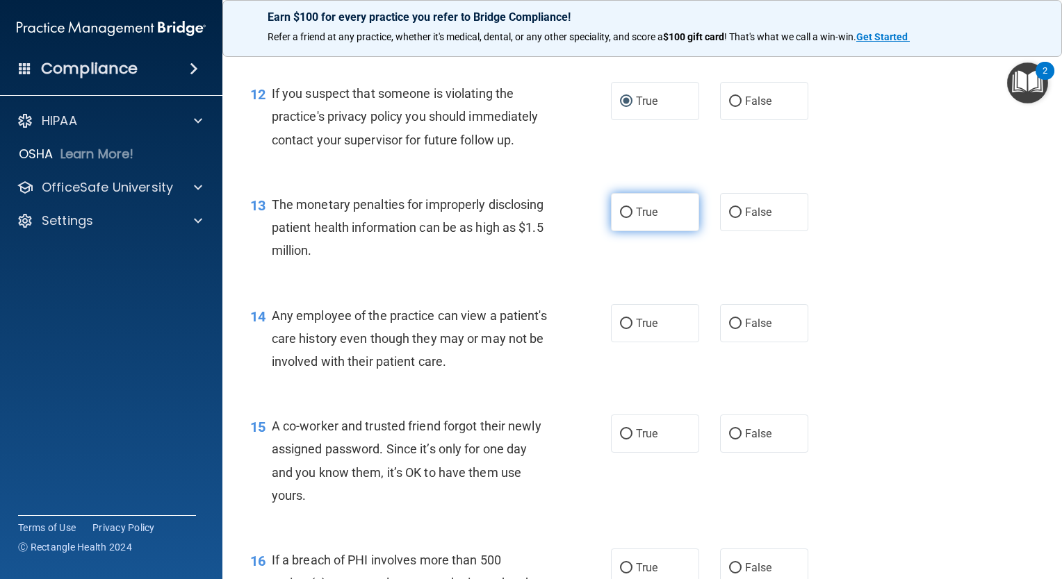
click at [627, 231] on label "True" at bounding box center [655, 212] width 88 height 38
click at [627, 218] on input "True" at bounding box center [626, 213] width 13 height 10
radio input "true"
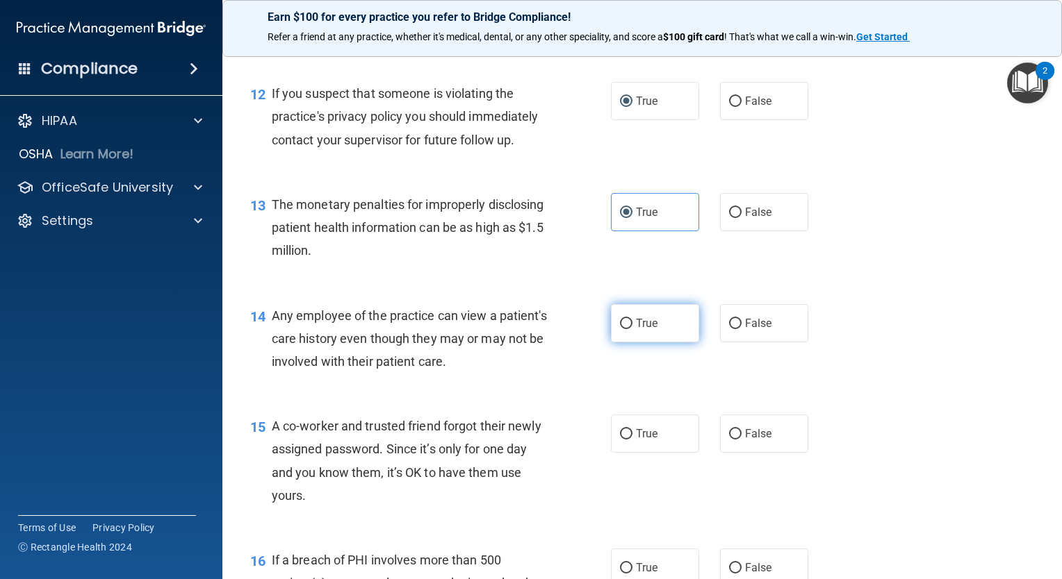
click at [622, 329] on input "True" at bounding box center [626, 324] width 13 height 10
radio input "true"
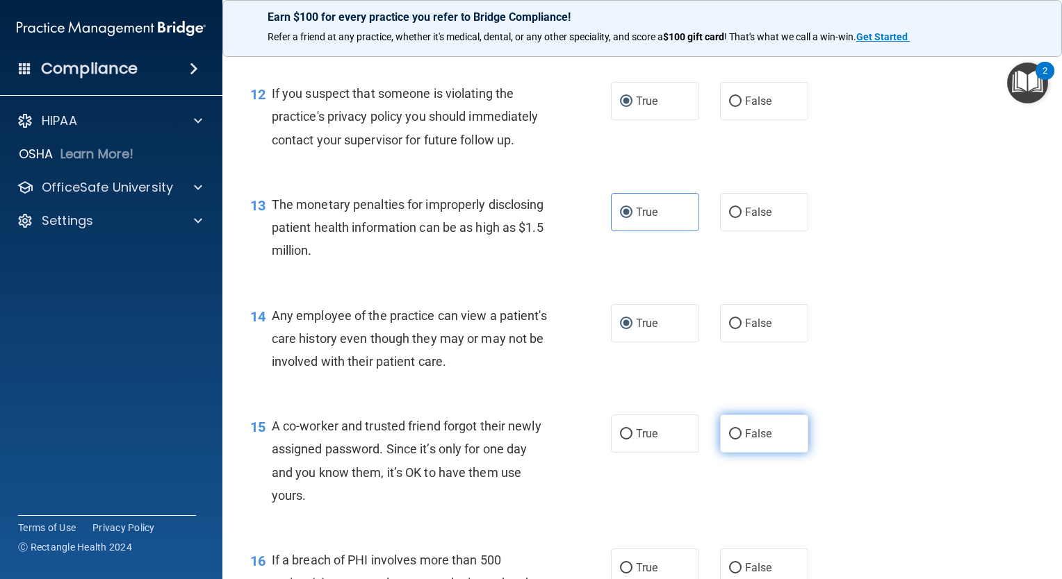
click at [731, 440] on input "False" at bounding box center [735, 434] width 13 height 10
radio input "true"
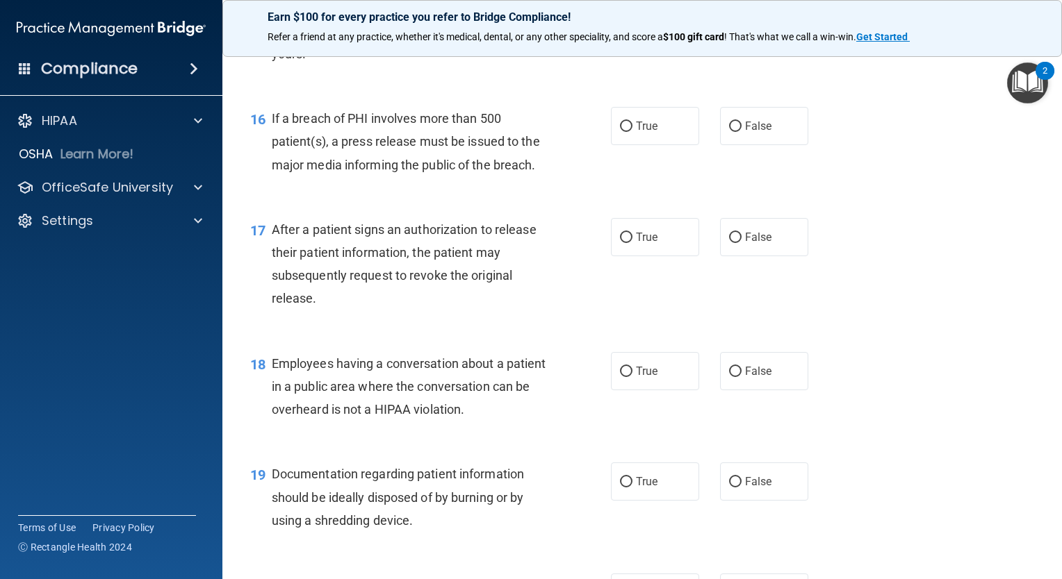
scroll to position [1801, 0]
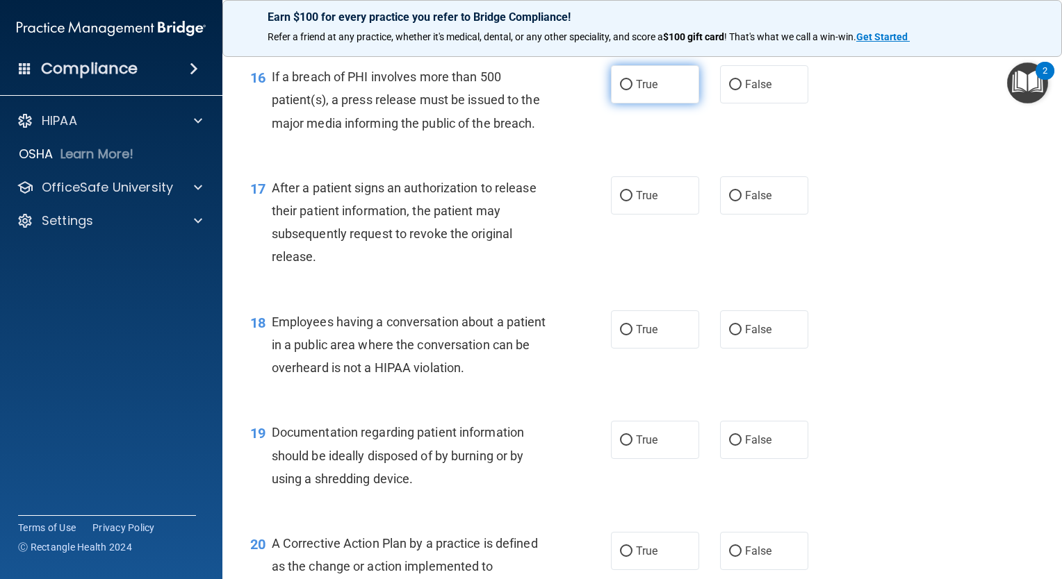
click at [620, 90] on input "True" at bounding box center [626, 85] width 13 height 10
radio input "true"
click at [620, 201] on input "True" at bounding box center [626, 196] width 13 height 10
radio input "true"
drag, startPoint x: 731, startPoint y: 349, endPoint x: 730, endPoint y: 343, distance: 7.0
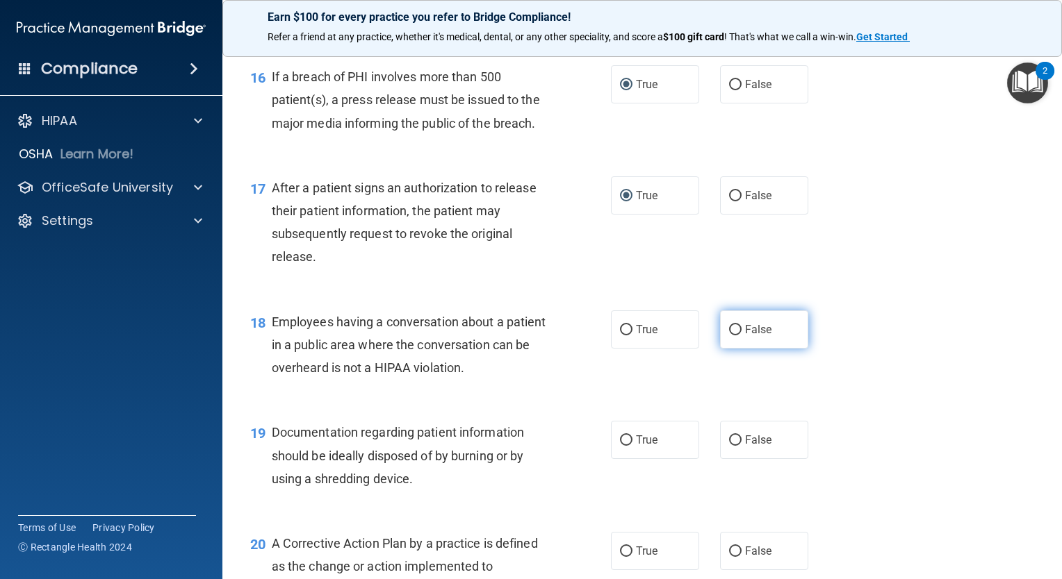
click at [730, 343] on label "False" at bounding box center [764, 330] width 88 height 38
click at [730, 336] on input "False" at bounding box center [735, 330] width 13 height 10
radio input "true"
click at [620, 446] on input "True" at bounding box center [626, 441] width 13 height 10
radio input "true"
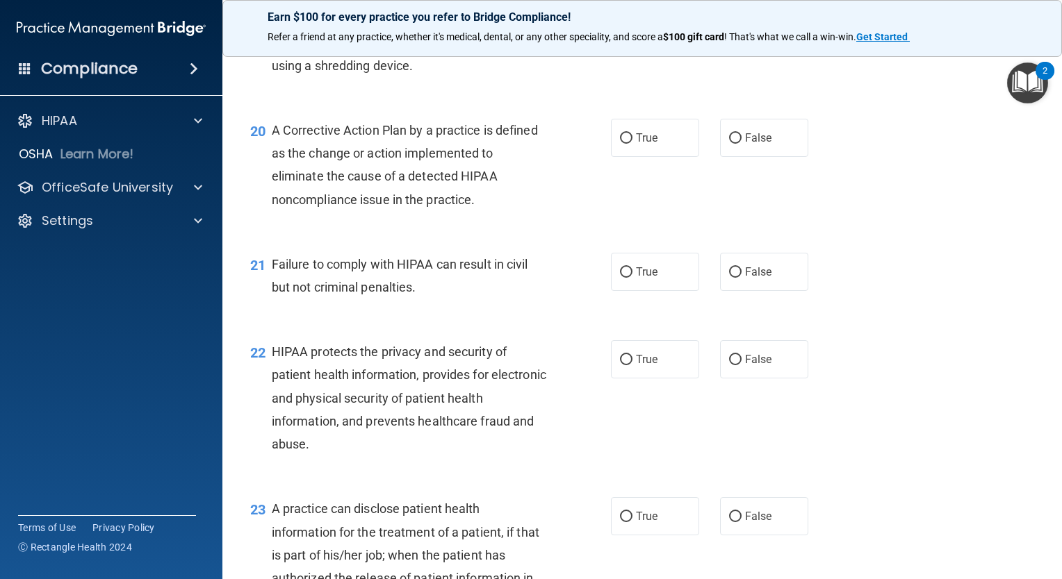
scroll to position [2231, 0]
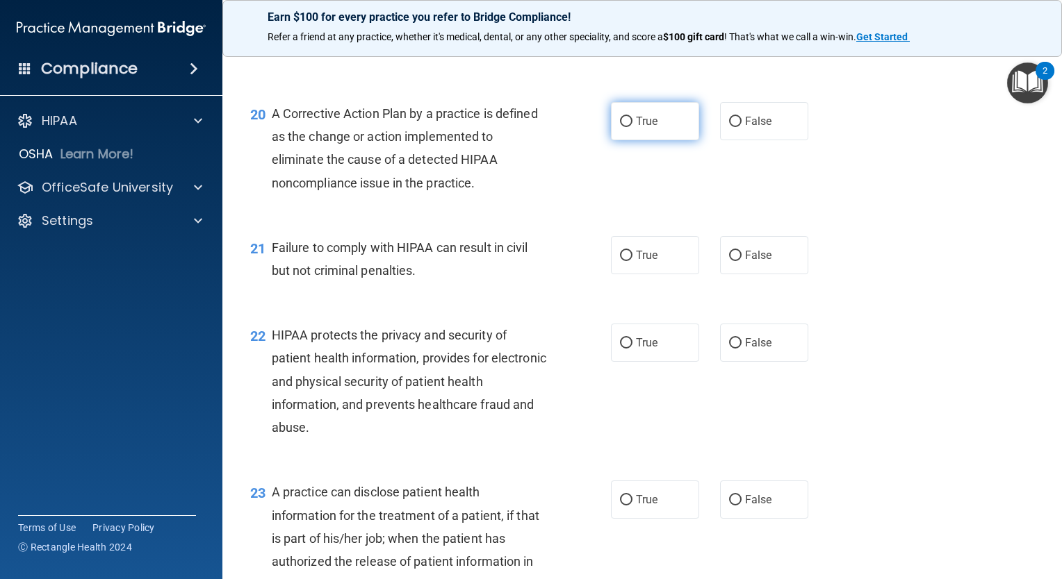
click at [620, 127] on input "True" at bounding box center [626, 122] width 13 height 10
radio input "true"
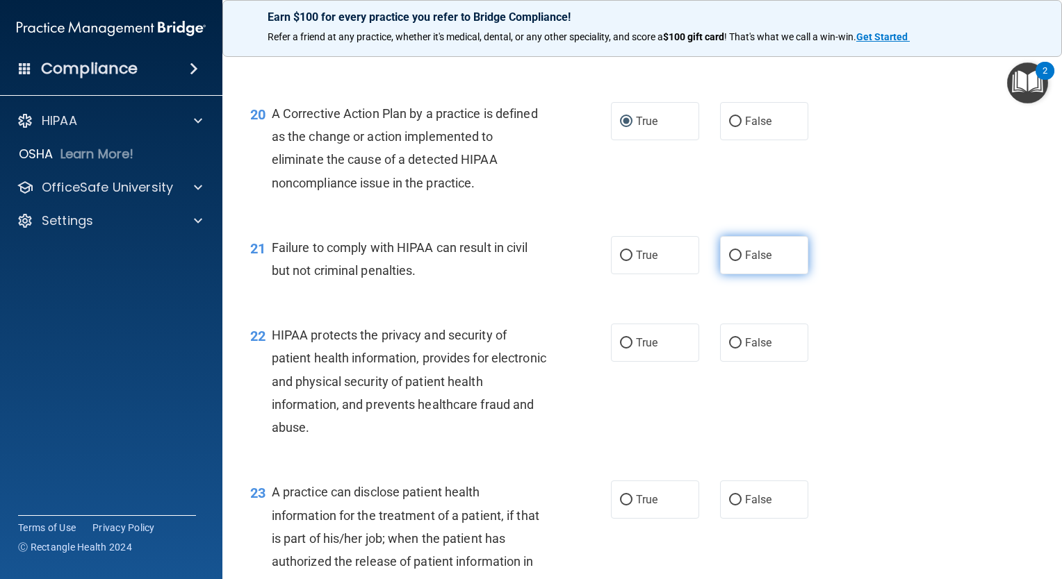
click at [734, 261] on input "False" at bounding box center [735, 256] width 13 height 10
radio input "true"
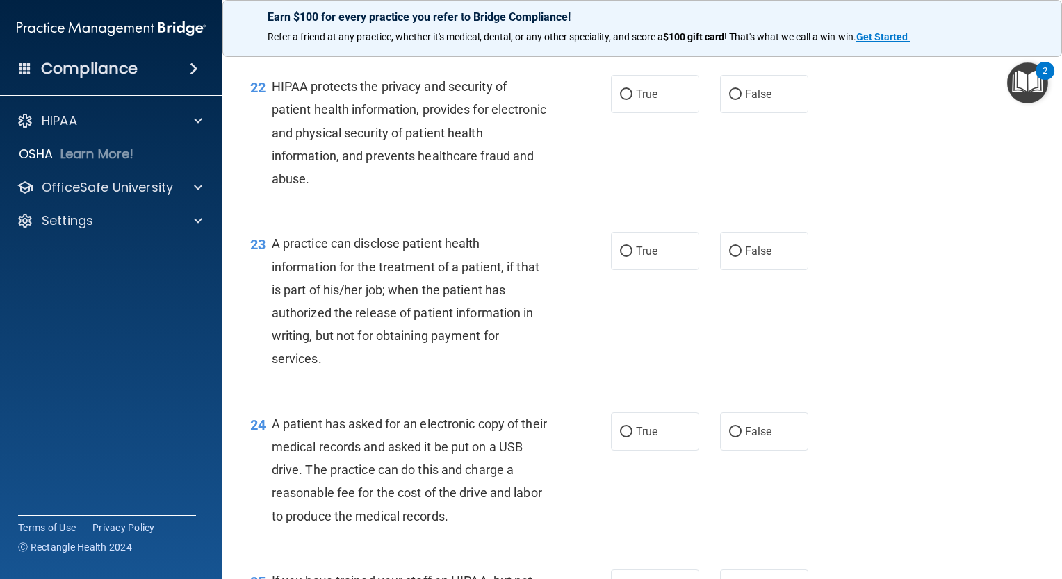
scroll to position [2455, 0]
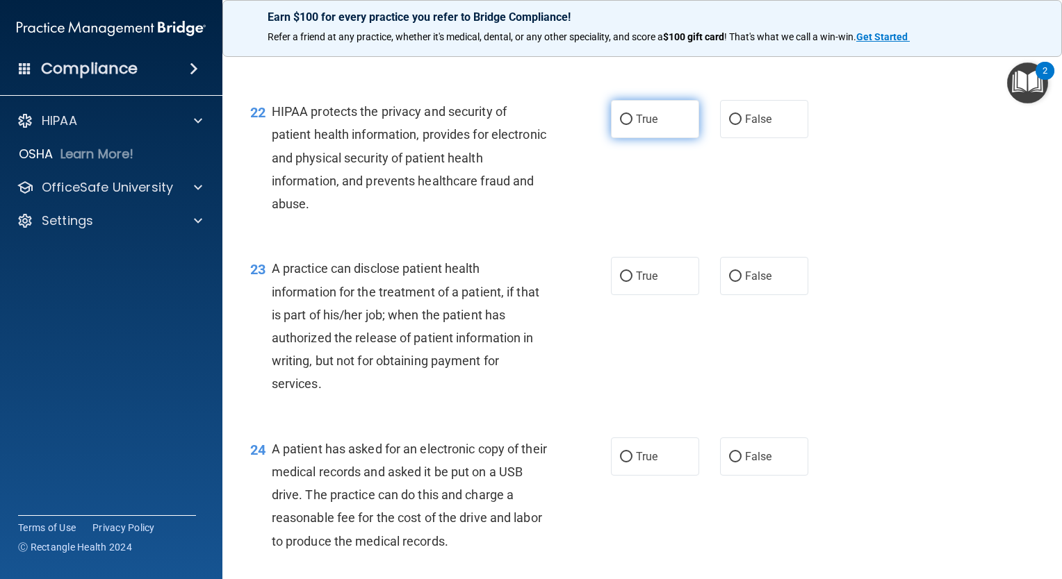
click at [622, 125] on input "True" at bounding box center [626, 120] width 13 height 10
radio input "true"
click at [838, 233] on div "22 HIPAA protects the privacy and security of patient health information, provi…" at bounding box center [642, 161] width 805 height 157
click at [620, 282] on input "True" at bounding box center [626, 277] width 13 height 10
radio input "true"
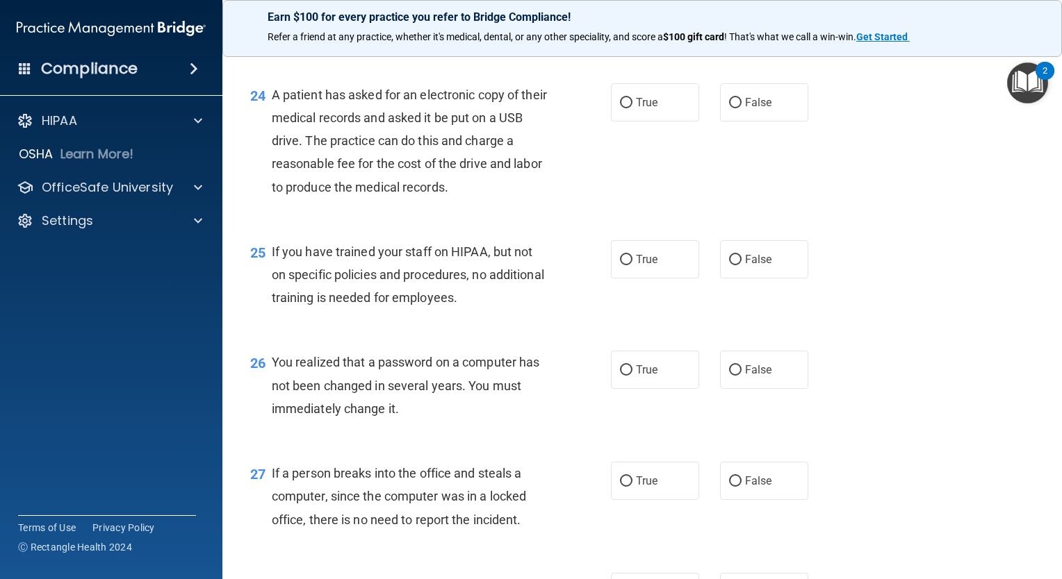
scroll to position [2859, 0]
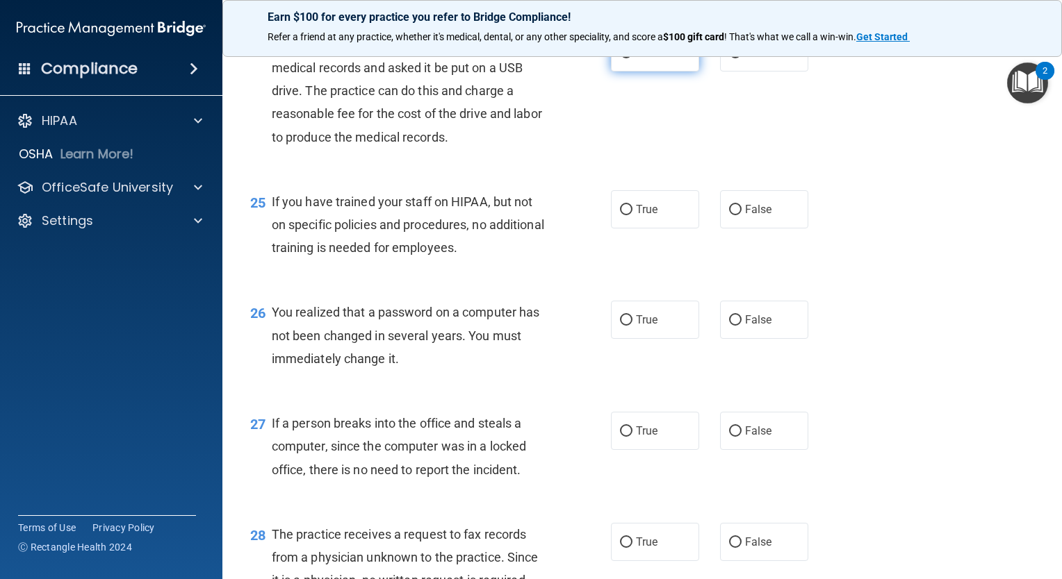
click at [625, 58] on input "True" at bounding box center [626, 53] width 13 height 10
radio input "true"
click at [731, 215] on input "False" at bounding box center [735, 210] width 13 height 10
radio input "true"
click at [620, 326] on input "True" at bounding box center [626, 320] width 13 height 10
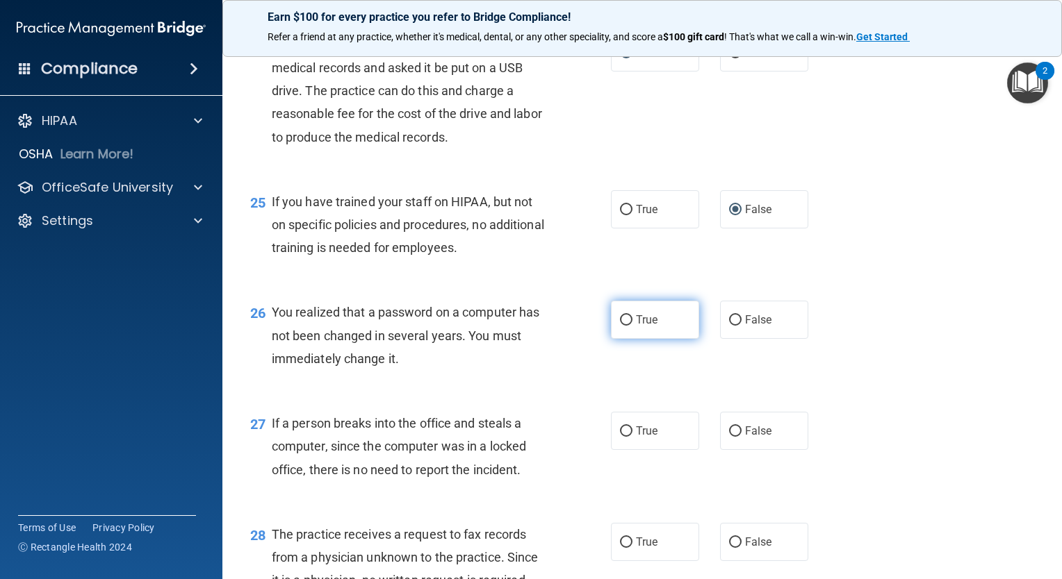
radio input "true"
click at [736, 450] on label "False" at bounding box center [764, 431] width 88 height 38
click at [736, 437] on input "False" at bounding box center [735, 432] width 13 height 10
radio input "true"
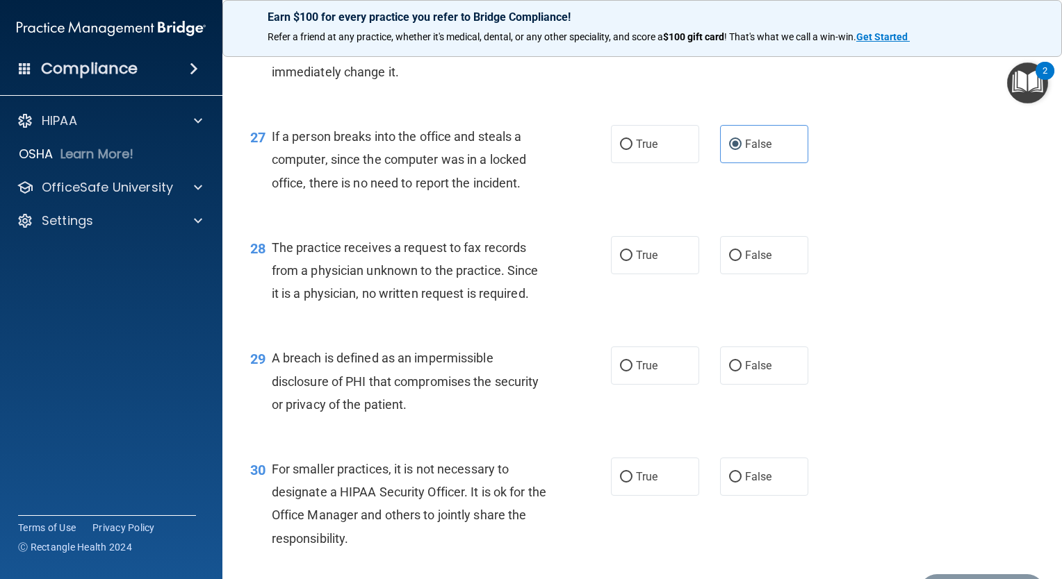
scroll to position [3158, 0]
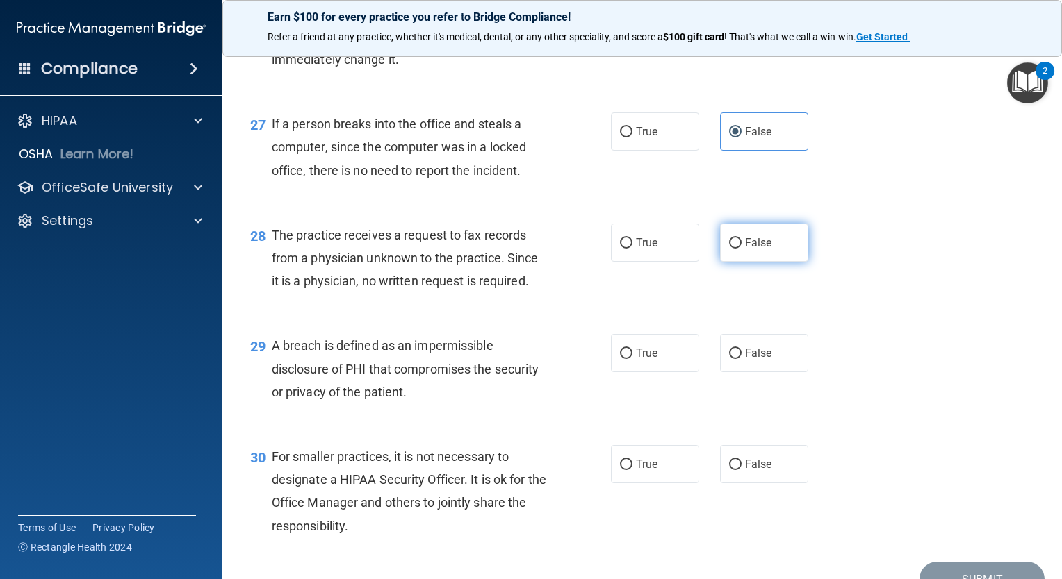
click at [729, 249] on input "False" at bounding box center [735, 243] width 13 height 10
radio input "true"
click at [622, 359] on input "True" at bounding box center [626, 354] width 13 height 10
radio input "true"
click at [621, 470] on input "True" at bounding box center [626, 465] width 13 height 10
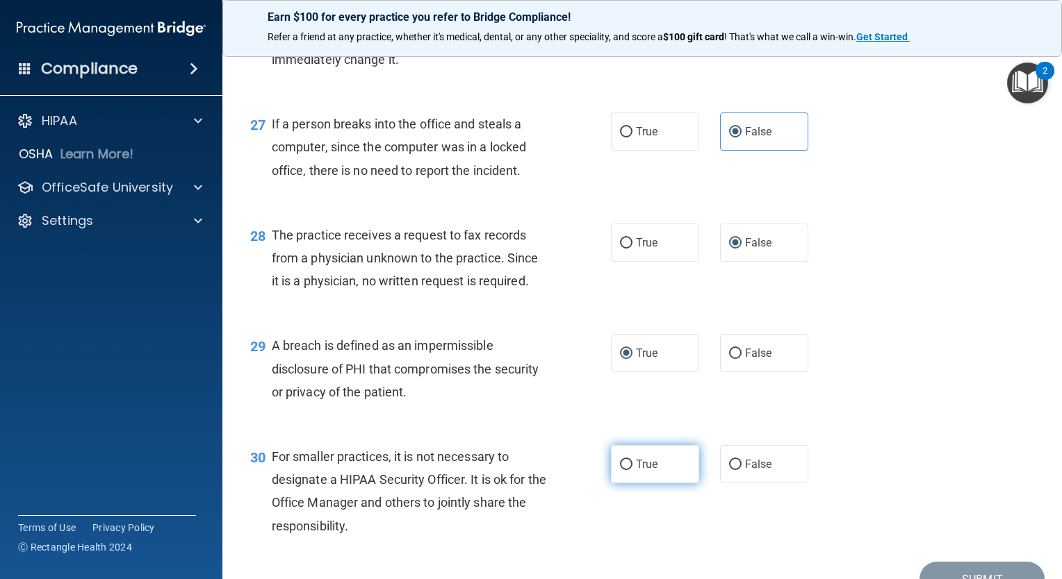
radio input "true"
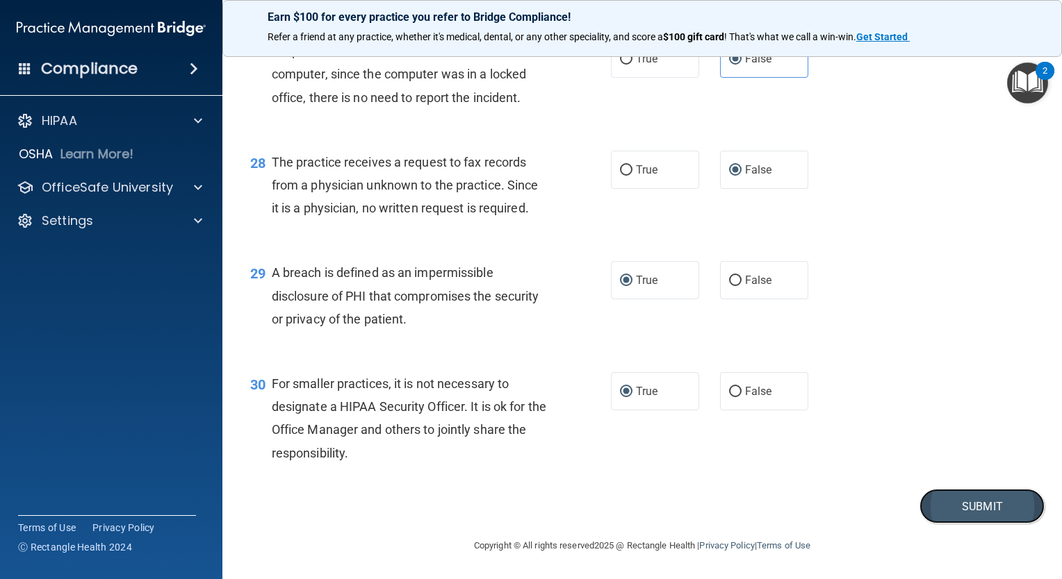
click at [984, 507] on button "Submit" at bounding box center [981, 506] width 125 height 35
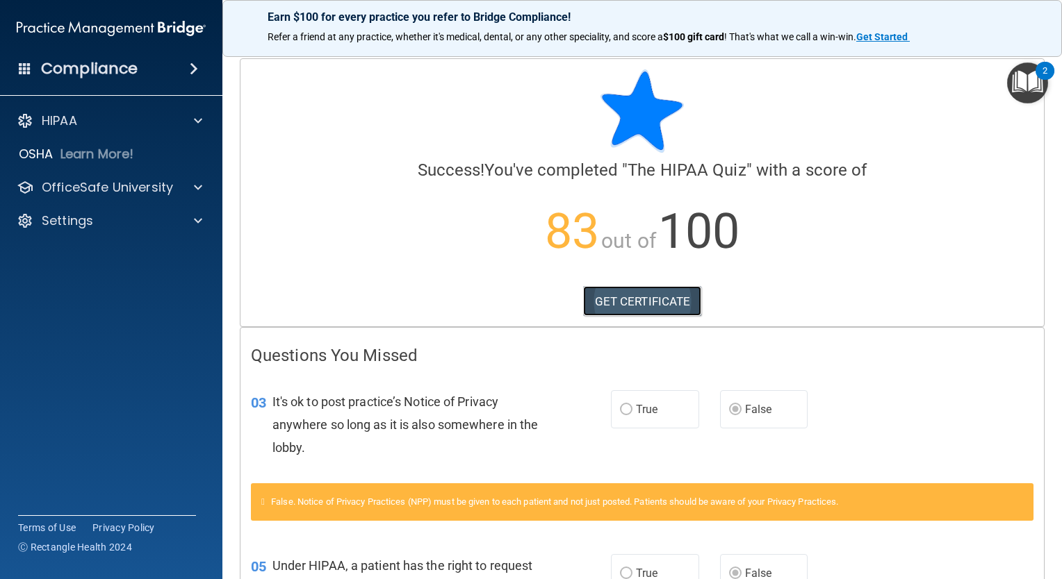
click at [637, 306] on link "GET CERTIFICATE" at bounding box center [642, 301] width 119 height 31
click at [1037, 76] on img "Open Resource Center, 2 new notifications" at bounding box center [1027, 83] width 41 height 41
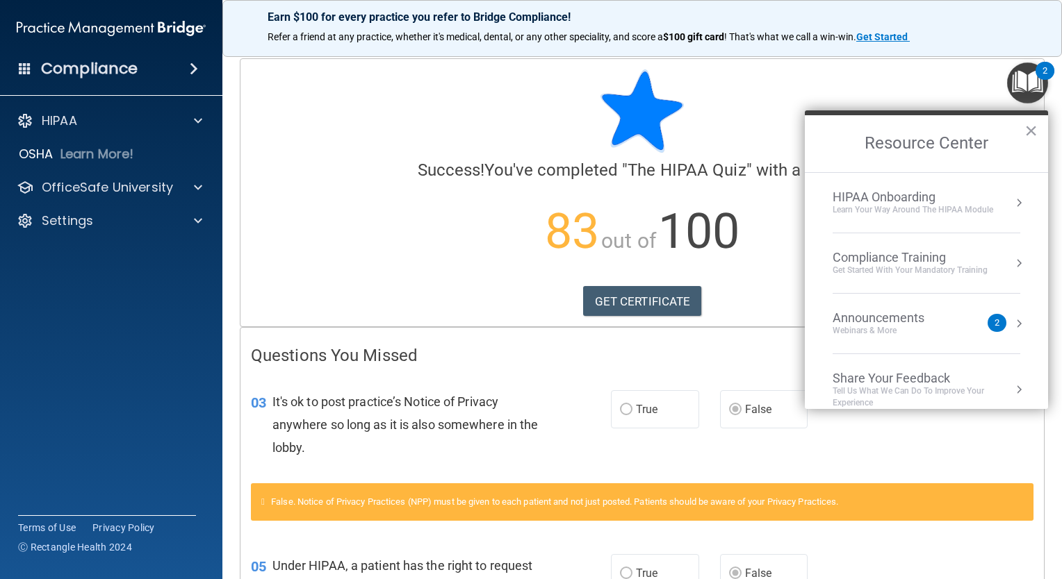
click at [932, 212] on div "Learn Your Way around the HIPAA module" at bounding box center [912, 210] width 160 height 12
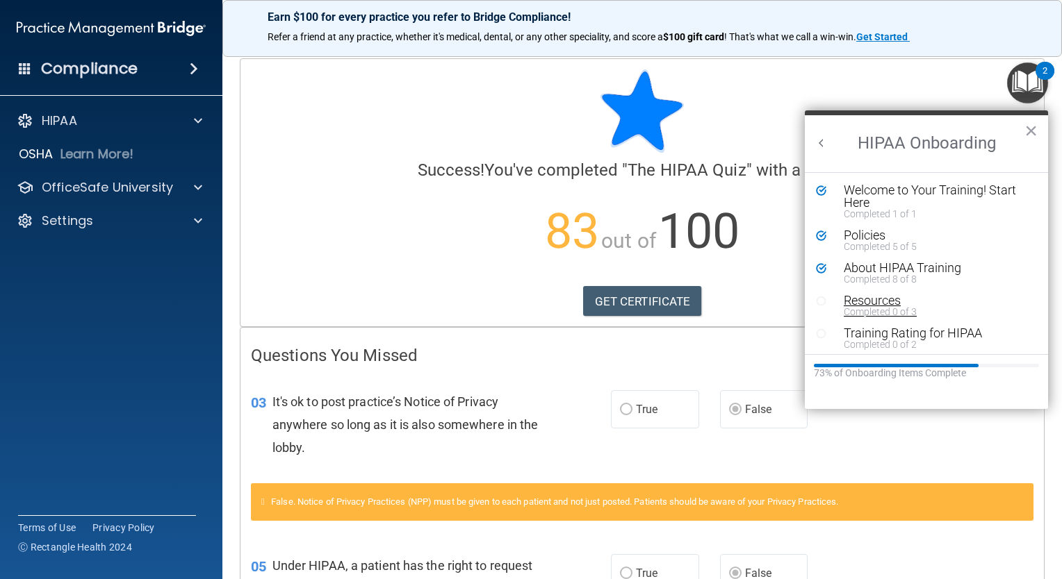
click at [896, 309] on div "Completed 0 of 3" at bounding box center [930, 312] width 175 height 10
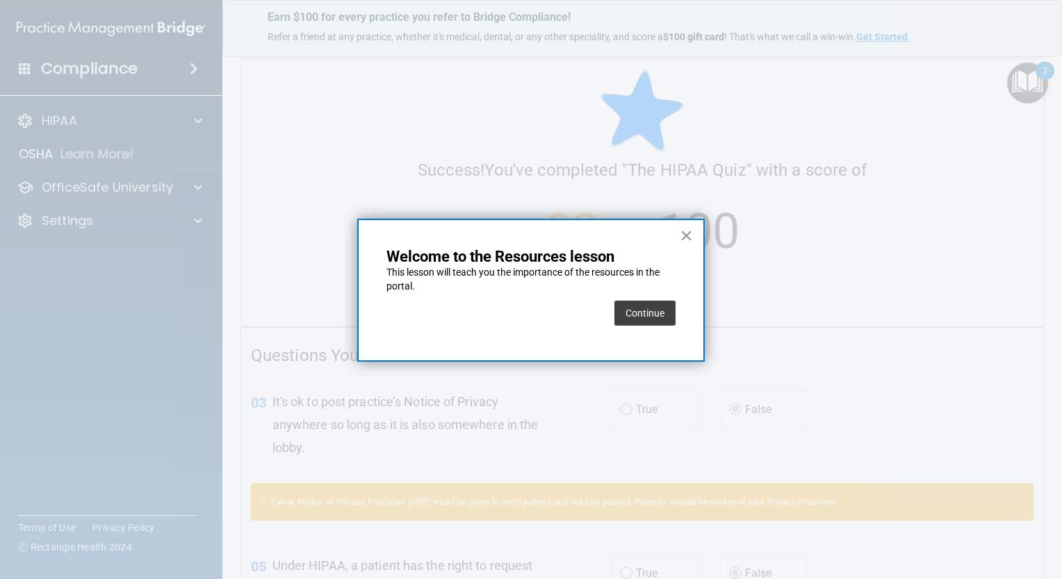
click at [689, 233] on button "×" at bounding box center [685, 235] width 13 height 22
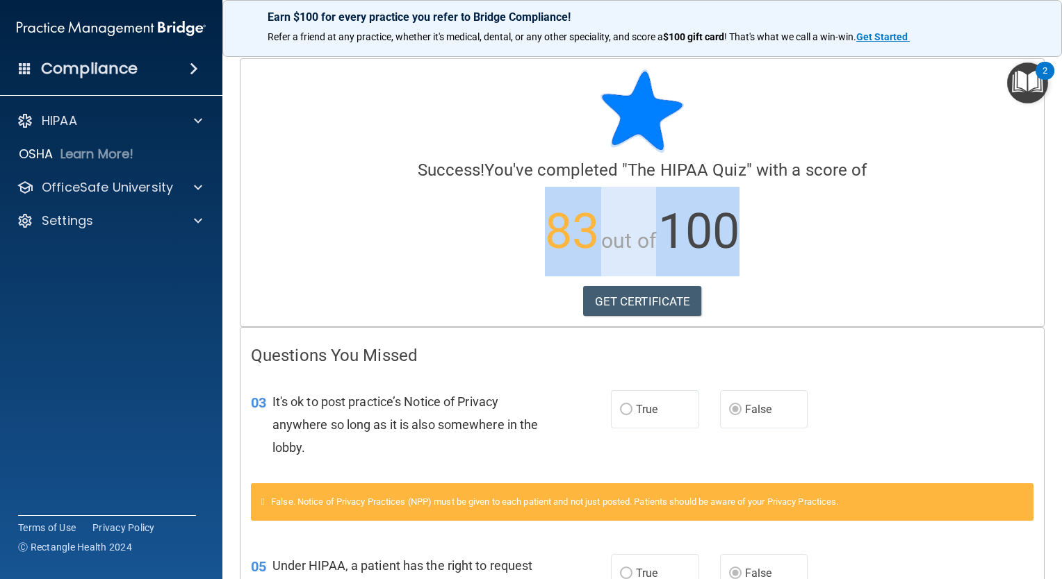
drag, startPoint x: 689, startPoint y: 233, endPoint x: 557, endPoint y: 320, distance: 158.4
click at [557, 320] on div "Calculating your score.... Success! You've completed " The HIPAA Quiz " with a …" at bounding box center [641, 192] width 803 height 267
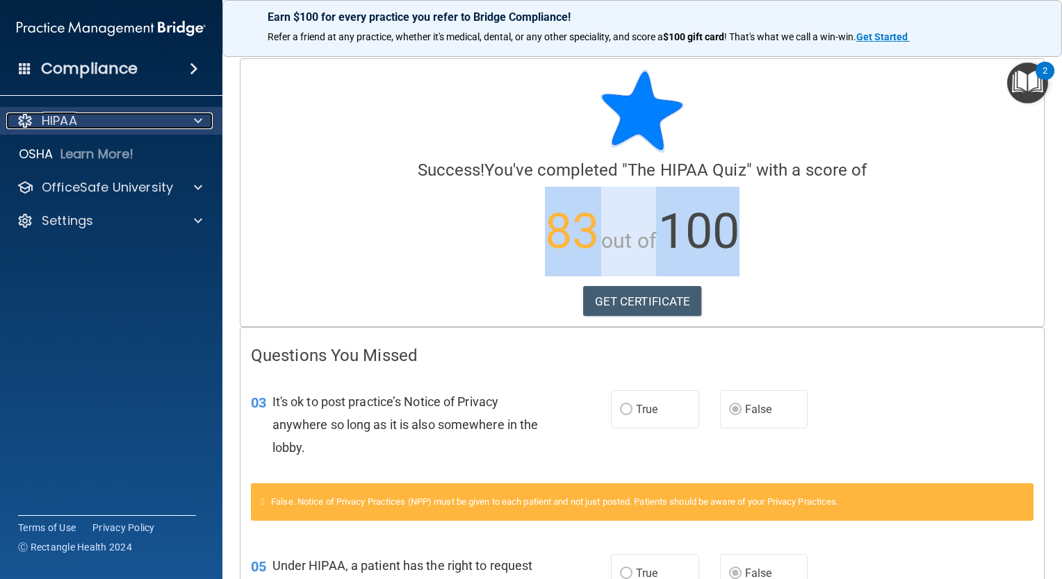
click at [91, 123] on div "HIPAA" at bounding box center [92, 121] width 172 height 17
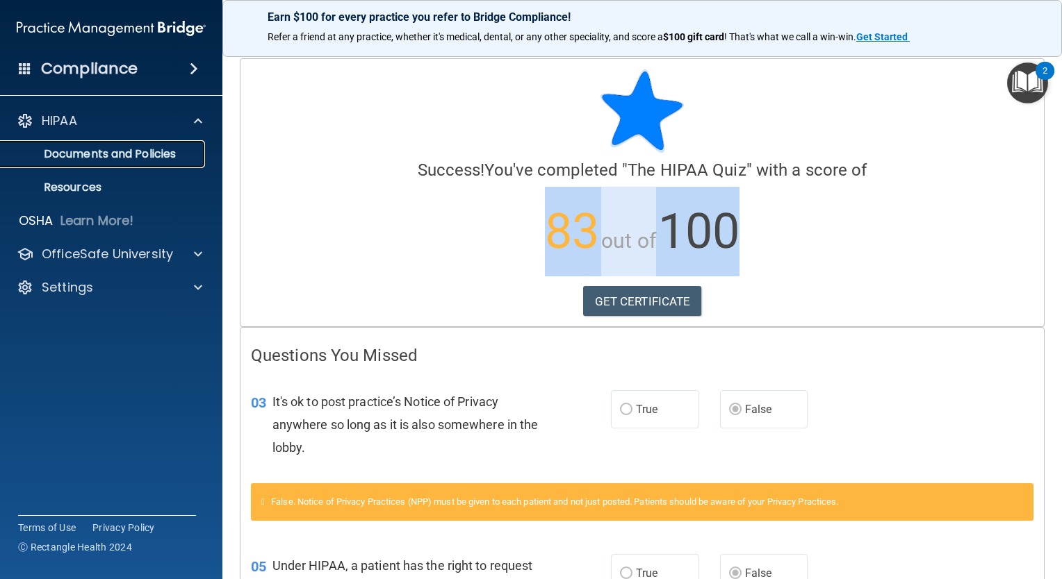
click at [106, 158] on p "Documents and Policies" at bounding box center [104, 154] width 190 height 14
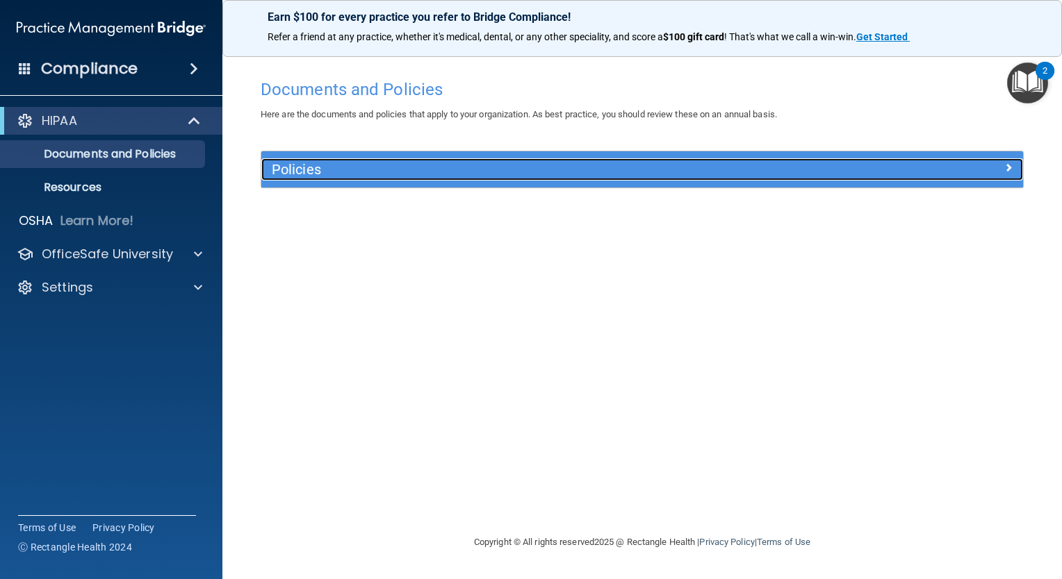
click at [304, 170] on h5 "Policies" at bounding box center [547, 169] width 550 height 15
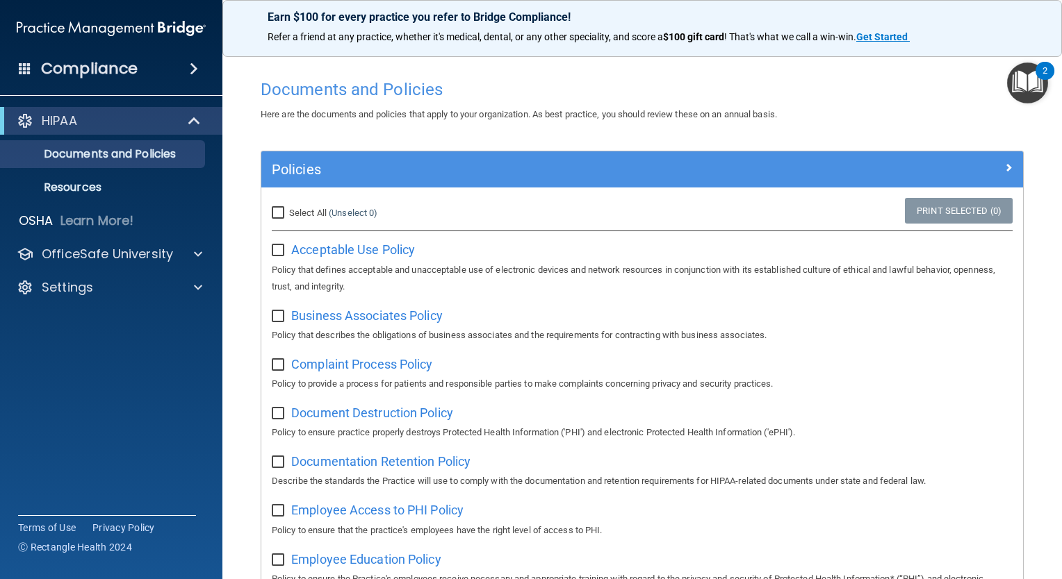
click at [1025, 82] on img "Open Resource Center, 2 new notifications" at bounding box center [1027, 83] width 41 height 41
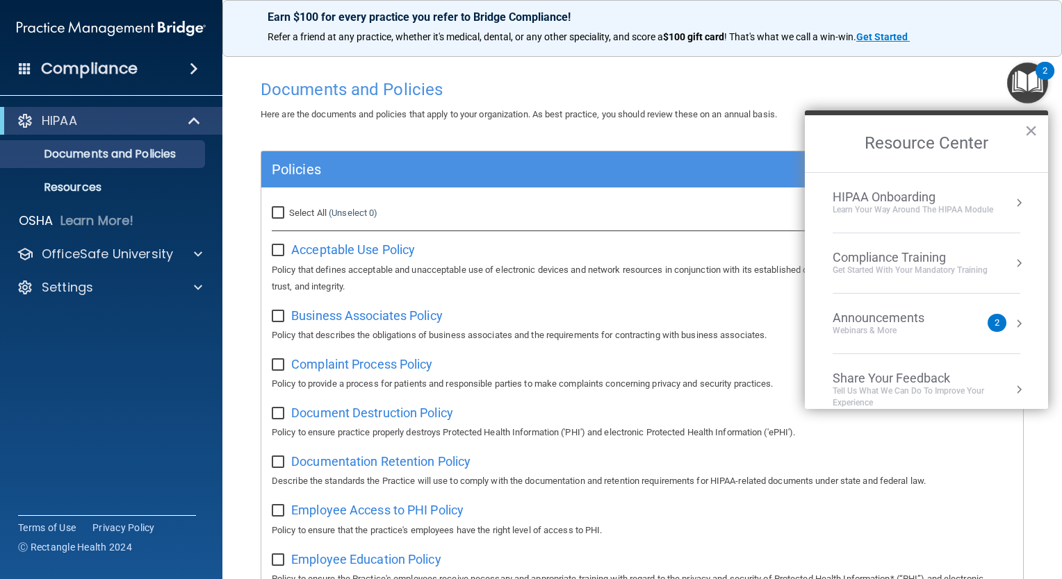
click at [965, 267] on div "Get Started with your mandatory training" at bounding box center [909, 271] width 155 height 12
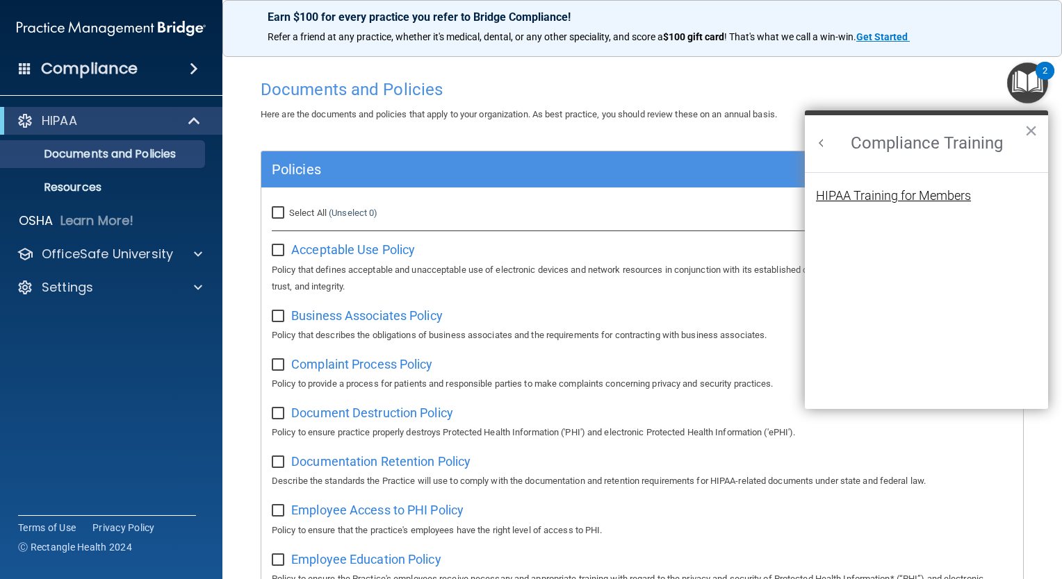
click at [909, 196] on div "HIPAA Training for Members" at bounding box center [893, 196] width 155 height 13
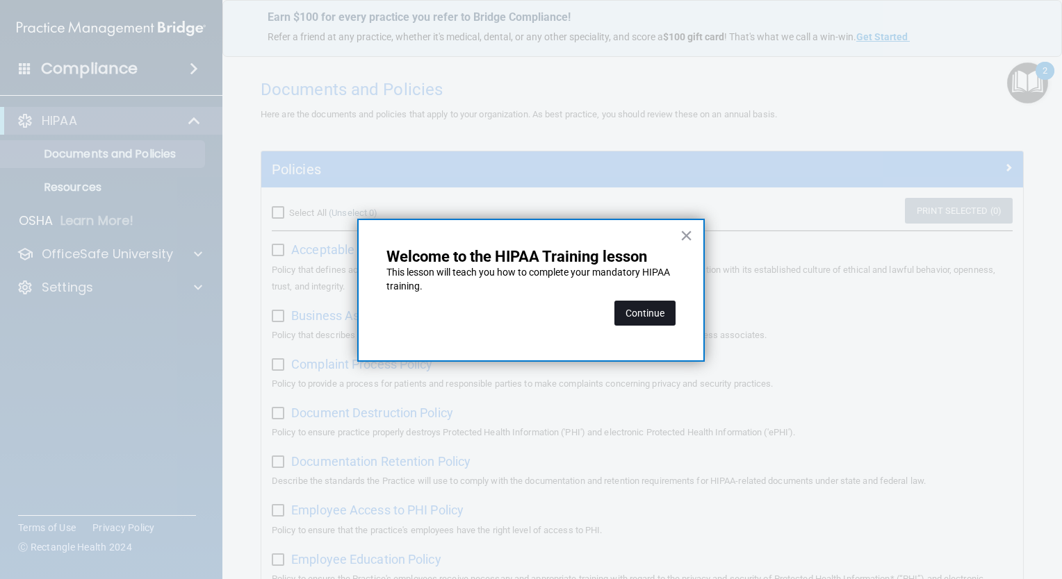
click at [664, 310] on button "Continue" at bounding box center [644, 313] width 61 height 25
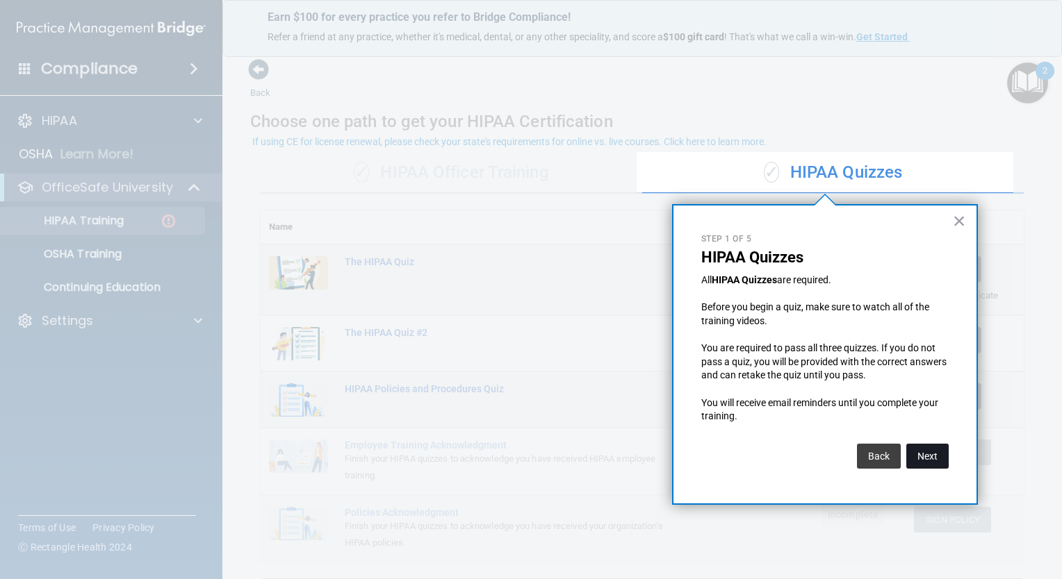
click at [934, 461] on button "Next" at bounding box center [927, 456] width 42 height 25
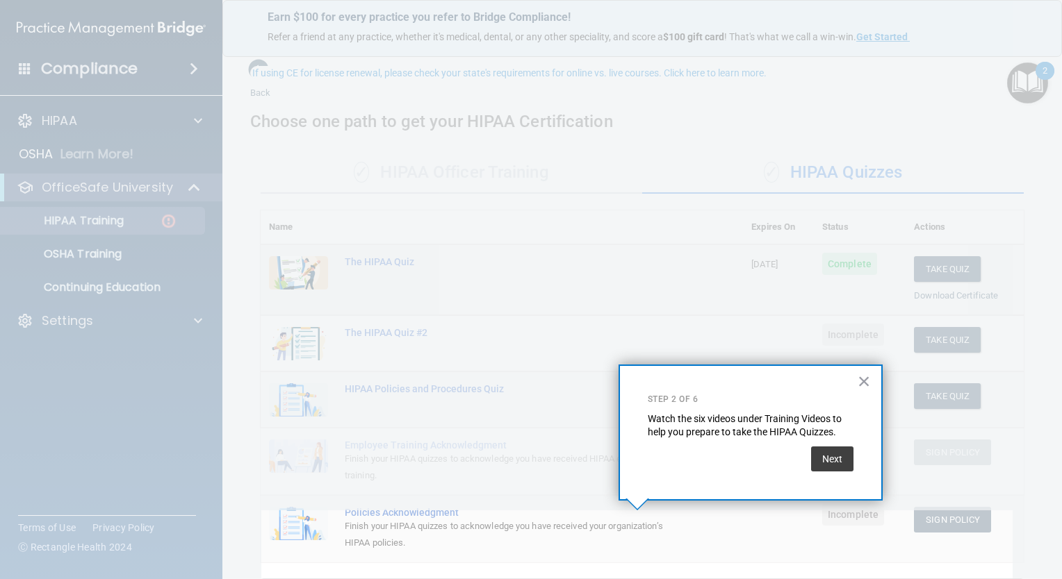
scroll to position [68, 0]
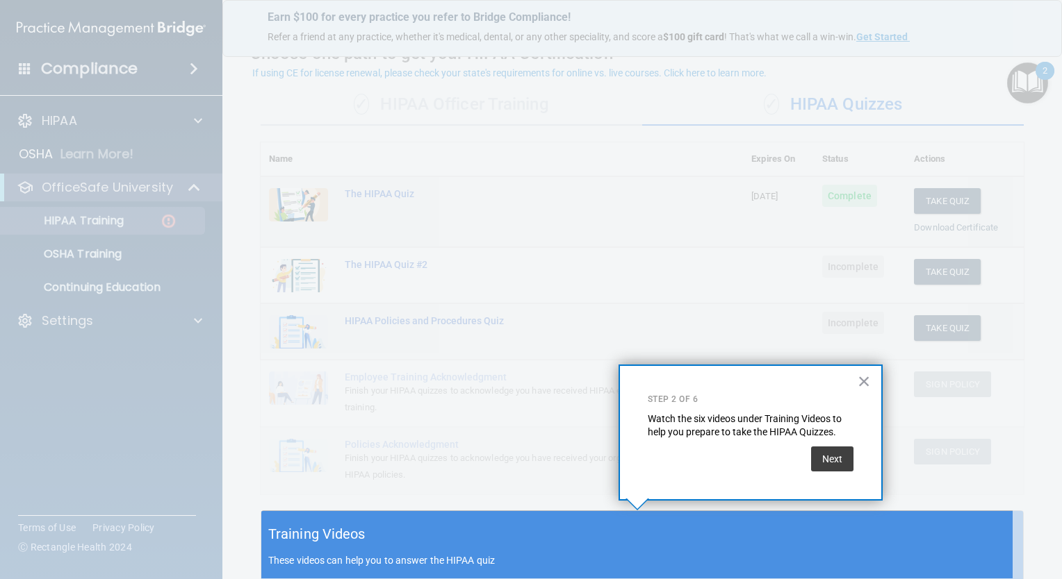
click at [934, 461] on div at bounding box center [636, 255] width 751 height 511
click at [839, 461] on button "Next" at bounding box center [832, 459] width 42 height 25
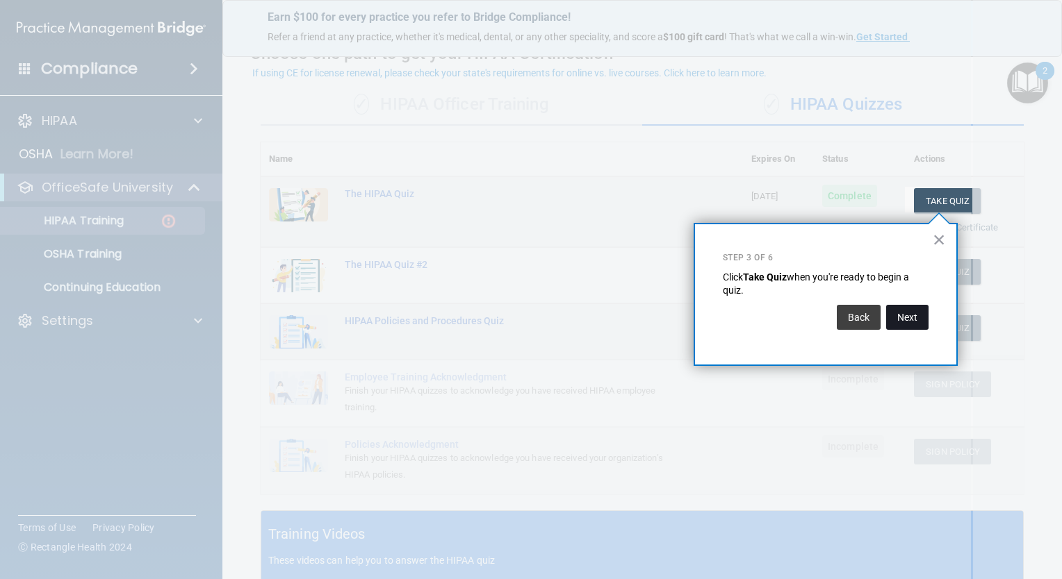
click at [901, 321] on button "Next" at bounding box center [907, 317] width 42 height 25
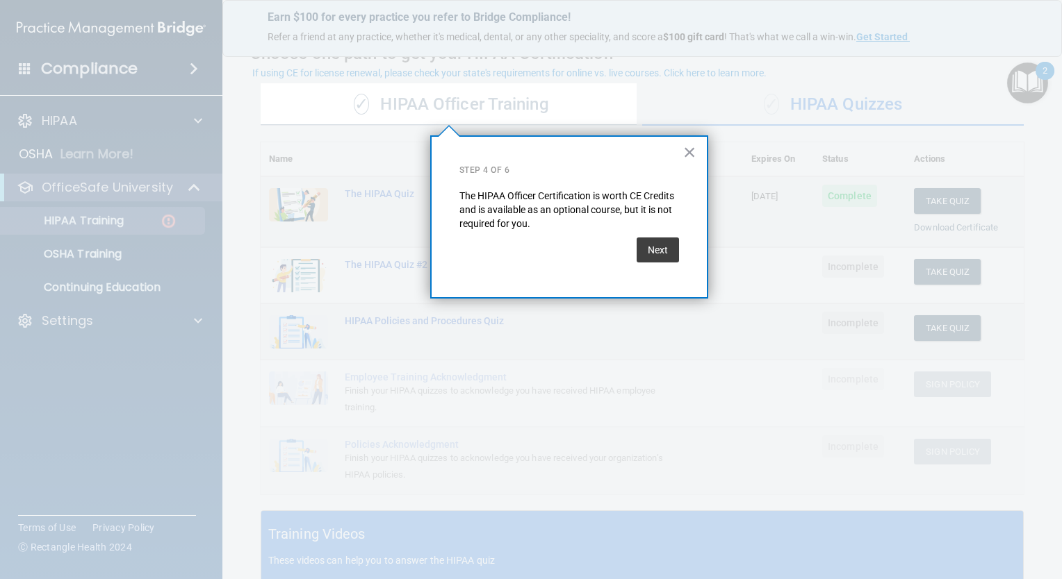
drag, startPoint x: 901, startPoint y: 321, endPoint x: 734, endPoint y: 270, distance: 174.9
click at [734, 270] on div at bounding box center [848, 289] width 425 height 579
click at [653, 250] on button "Next" at bounding box center [657, 250] width 42 height 25
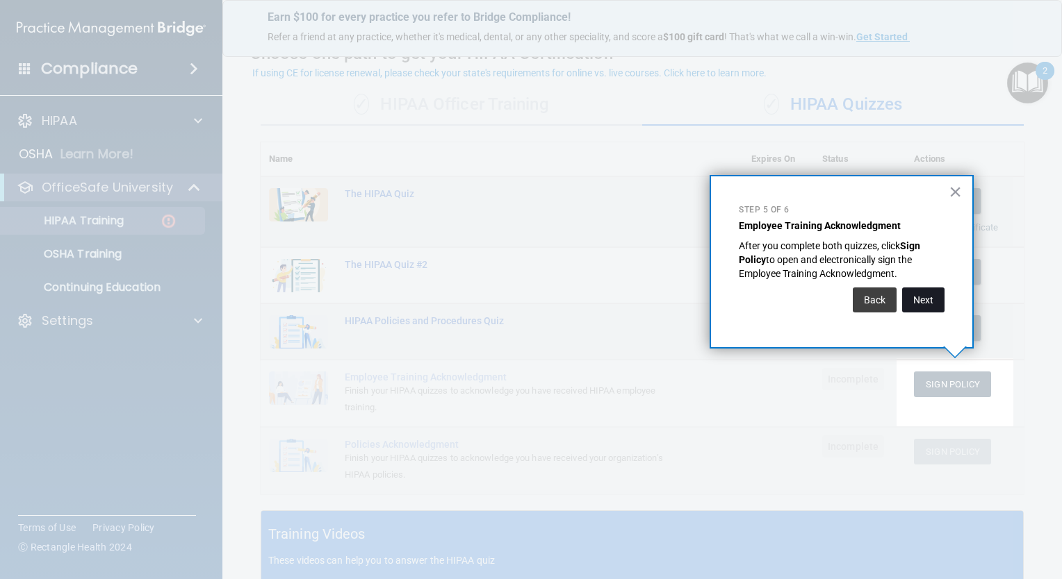
click at [937, 301] on button "Next" at bounding box center [923, 300] width 42 height 25
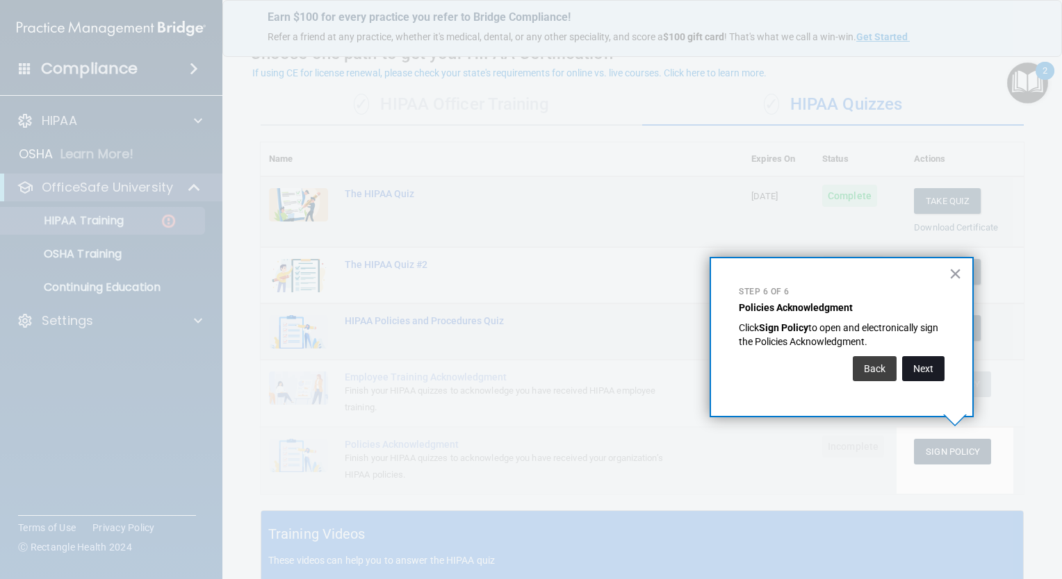
click at [923, 363] on button "Next" at bounding box center [923, 368] width 42 height 25
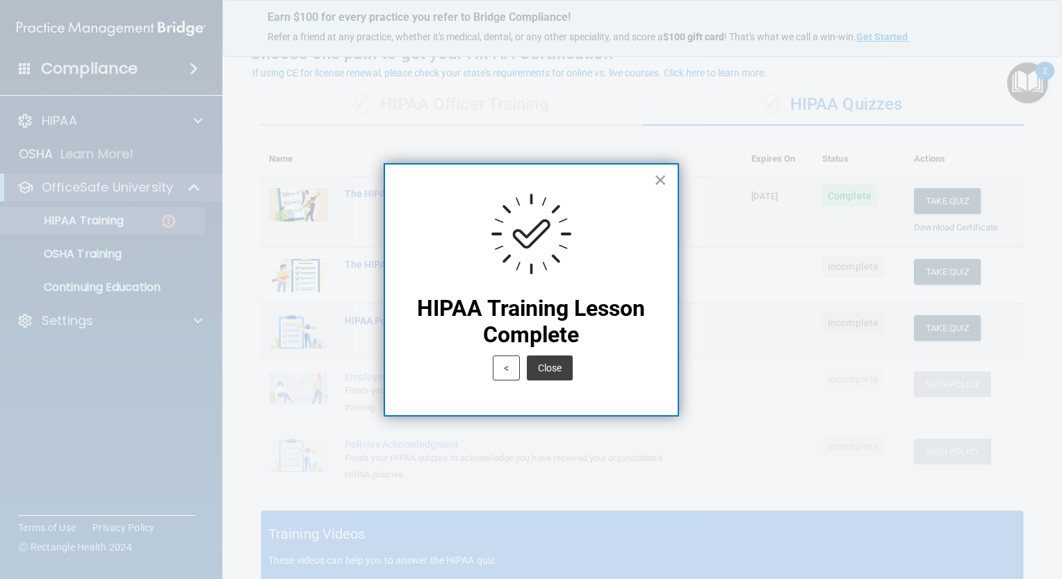
click at [661, 183] on button "×" at bounding box center [660, 180] width 13 height 22
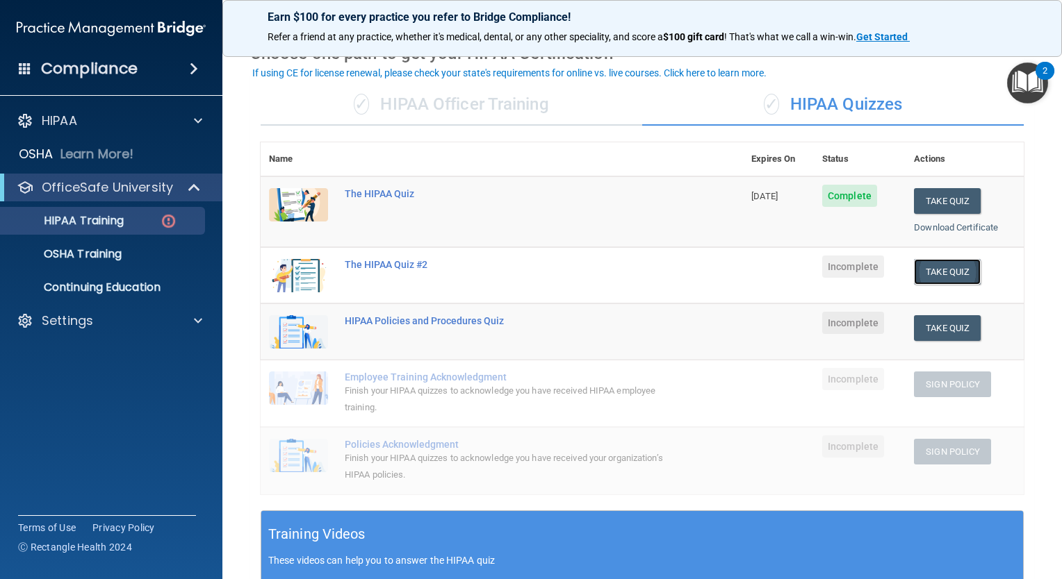
click at [934, 274] on button "Take Quiz" at bounding box center [947, 272] width 67 height 26
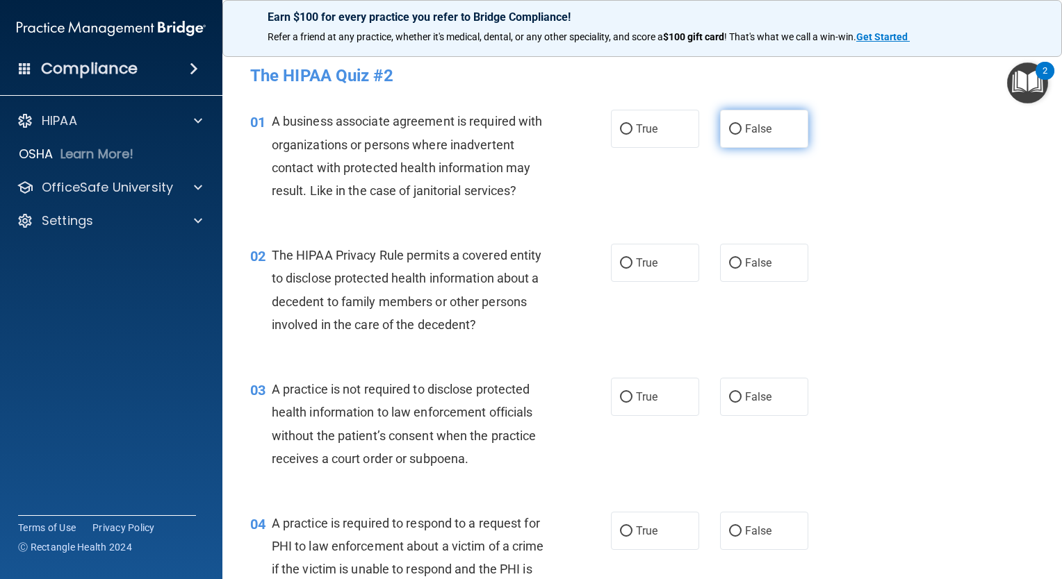
click at [729, 129] on input "False" at bounding box center [735, 129] width 13 height 10
radio input "true"
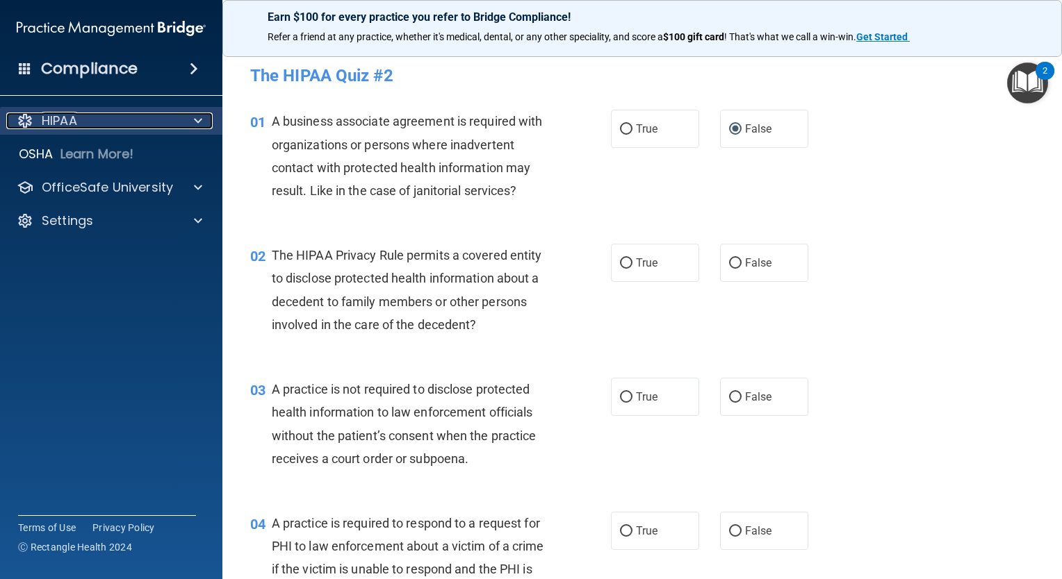
click at [62, 119] on p "HIPAA" at bounding box center [59, 121] width 35 height 17
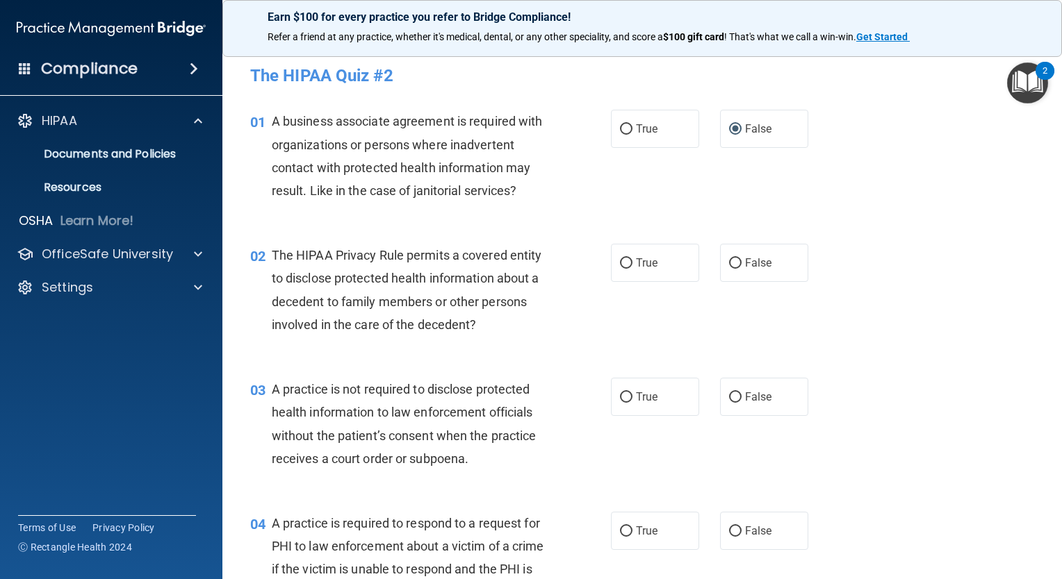
click at [1032, 85] on img "Open Resource Center, 2 new notifications" at bounding box center [1027, 83] width 41 height 41
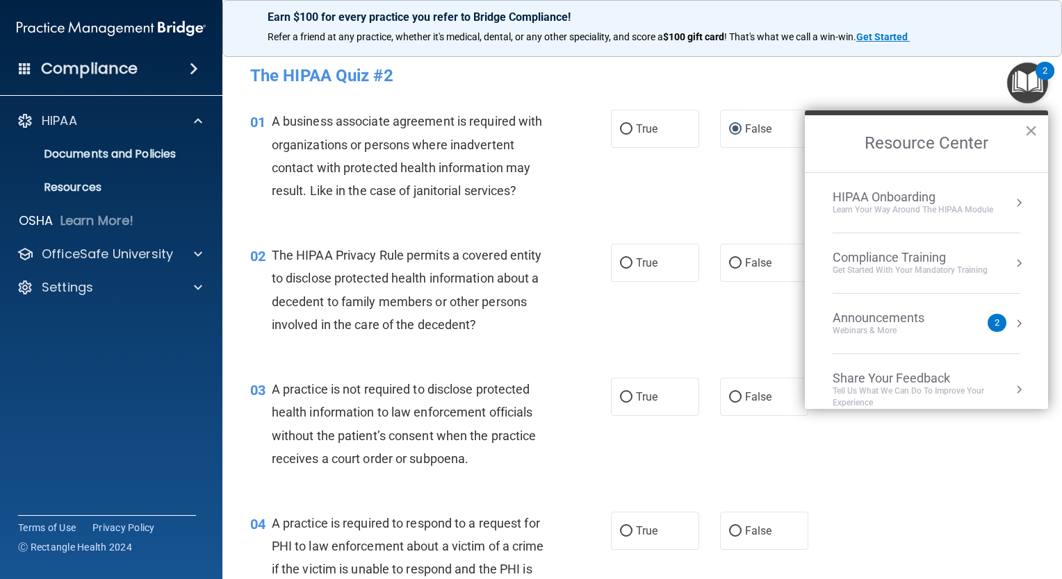
click at [886, 268] on div "Get Started with your mandatory training" at bounding box center [909, 271] width 155 height 12
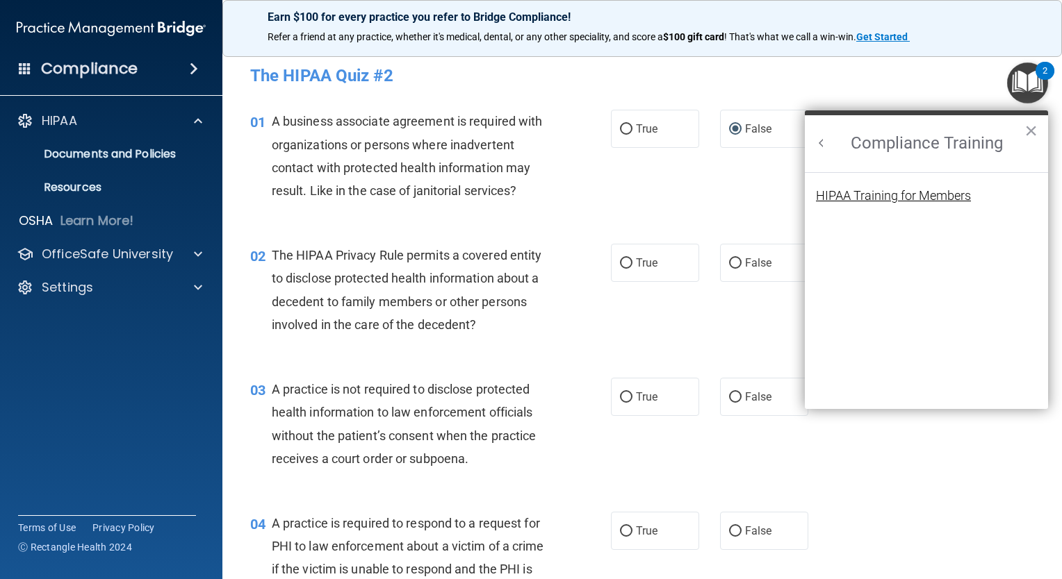
click at [898, 196] on div "HIPAA Training for Members" at bounding box center [893, 196] width 155 height 13
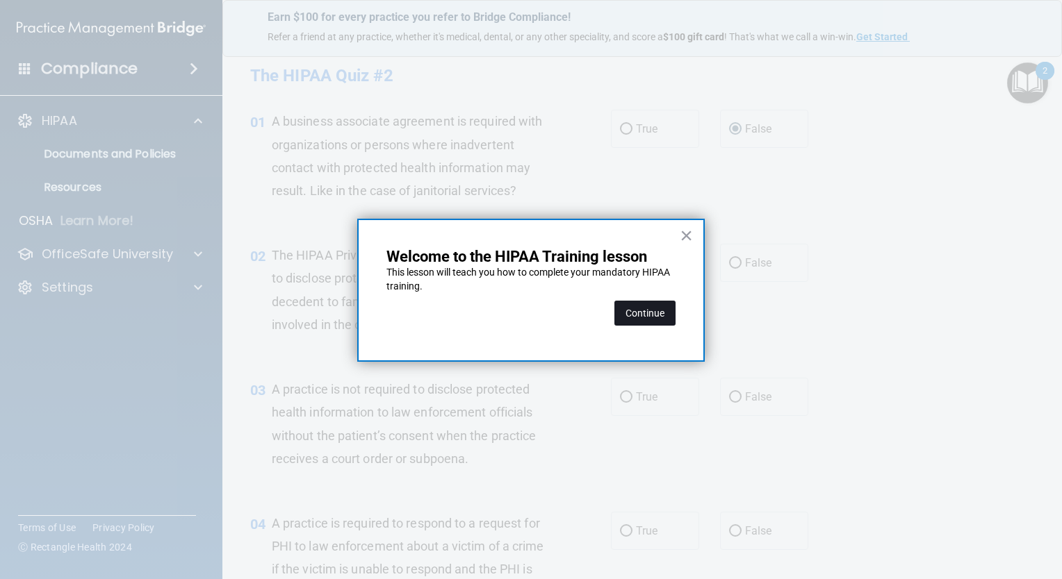
click at [656, 324] on button "Continue" at bounding box center [644, 313] width 61 height 25
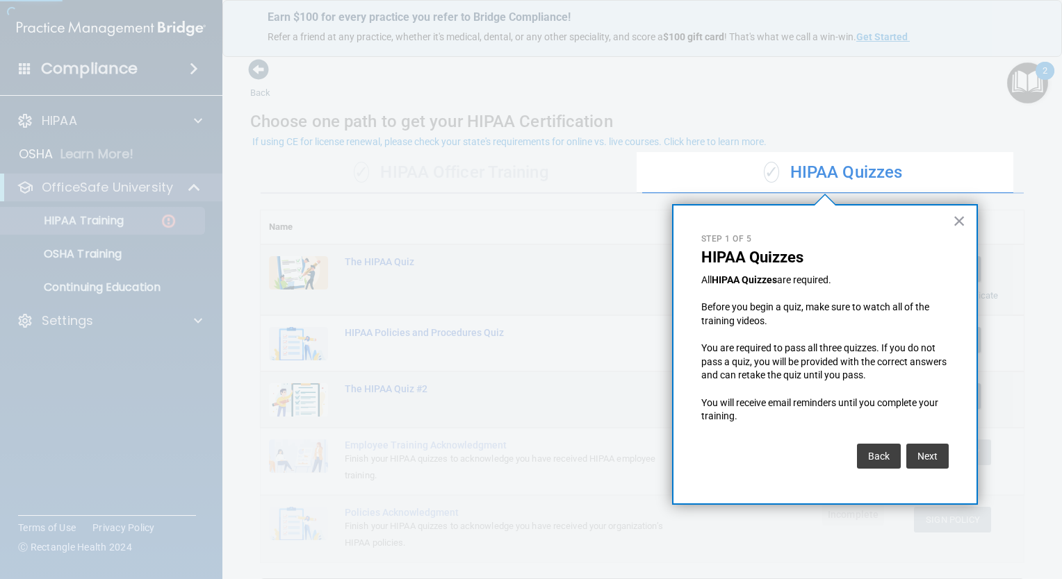
click at [1061, 154] on html "Compliance HIPAA Documents and Policies Report an Incident Business Associates …" at bounding box center [531, 289] width 1062 height 579
click at [964, 225] on button "×" at bounding box center [959, 221] width 13 height 22
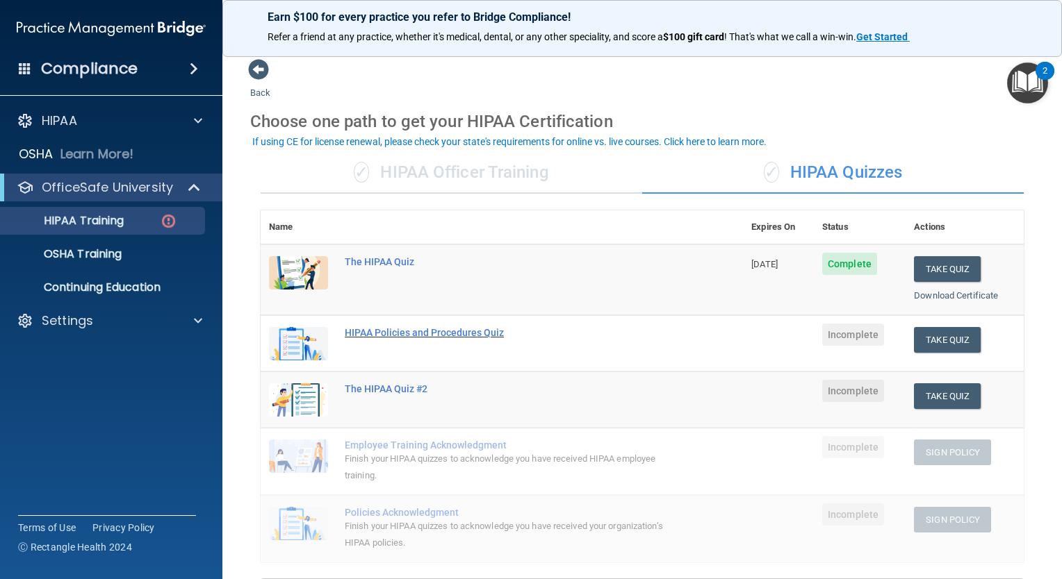
click at [439, 338] on div "HIPAA Policies and Procedures Quiz" at bounding box center [509, 332] width 329 height 11
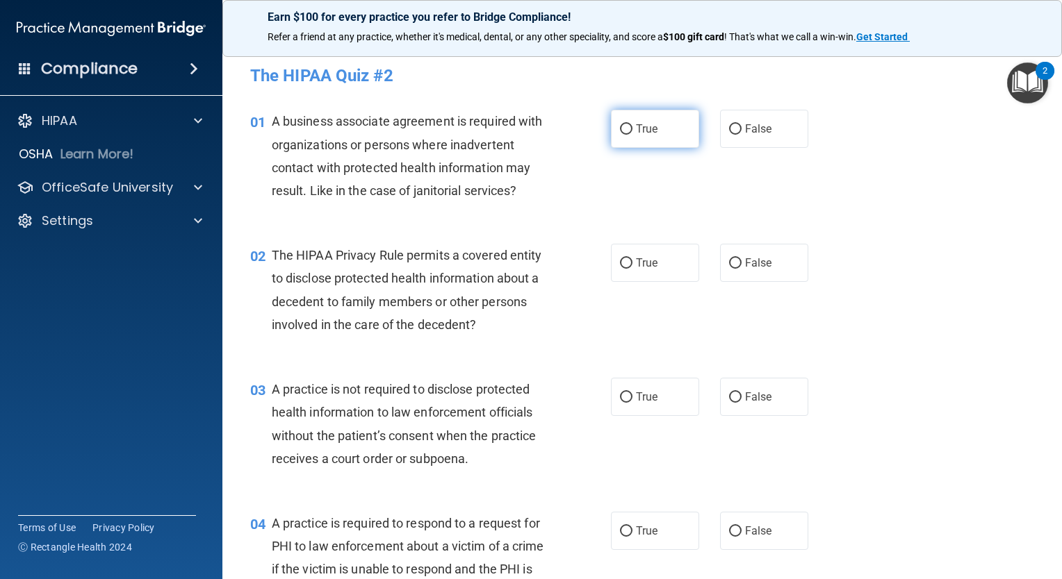
click at [622, 132] on input "True" at bounding box center [626, 129] width 13 height 10
radio input "true"
click at [729, 263] on input "False" at bounding box center [735, 263] width 13 height 10
radio input "true"
click at [613, 267] on label "True" at bounding box center [655, 263] width 88 height 38
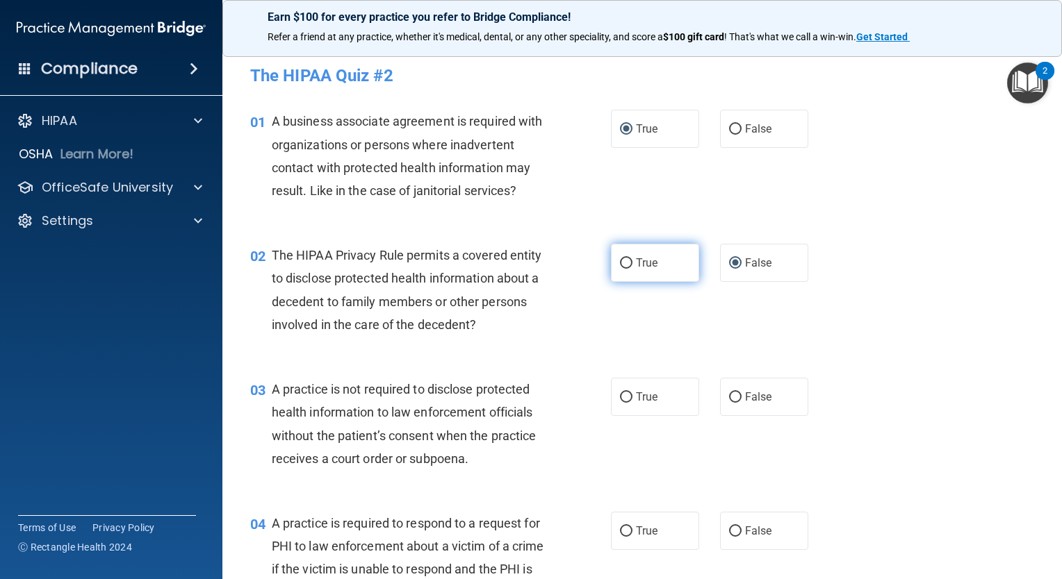
click at [620, 267] on input "True" at bounding box center [626, 263] width 13 height 10
radio input "true"
radio input "false"
click at [732, 129] on input "False" at bounding box center [735, 129] width 13 height 10
radio input "true"
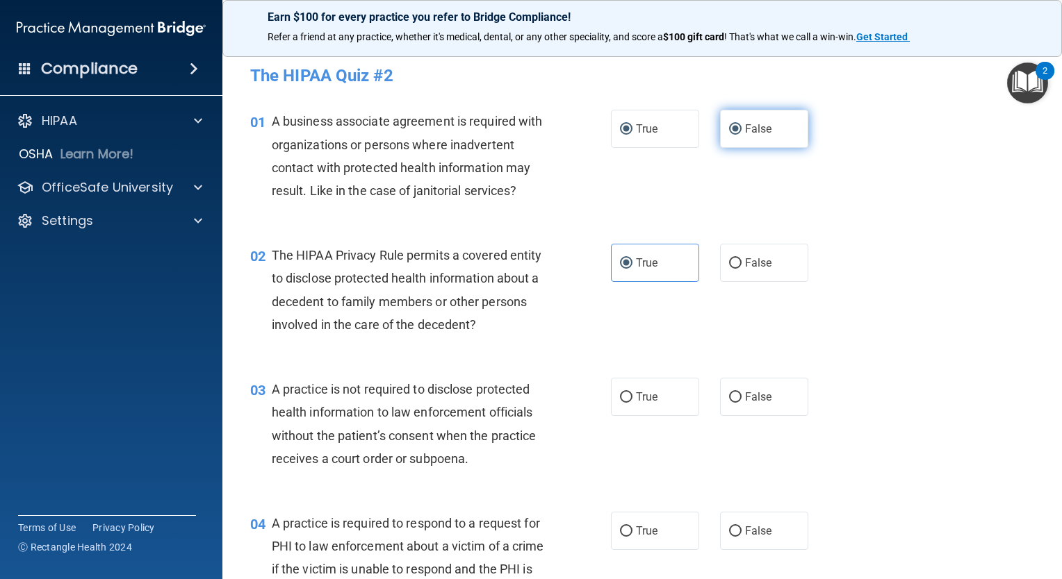
radio input "false"
click at [736, 388] on label "False" at bounding box center [764, 397] width 88 height 38
click at [736, 393] on input "False" at bounding box center [735, 398] width 13 height 10
radio input "true"
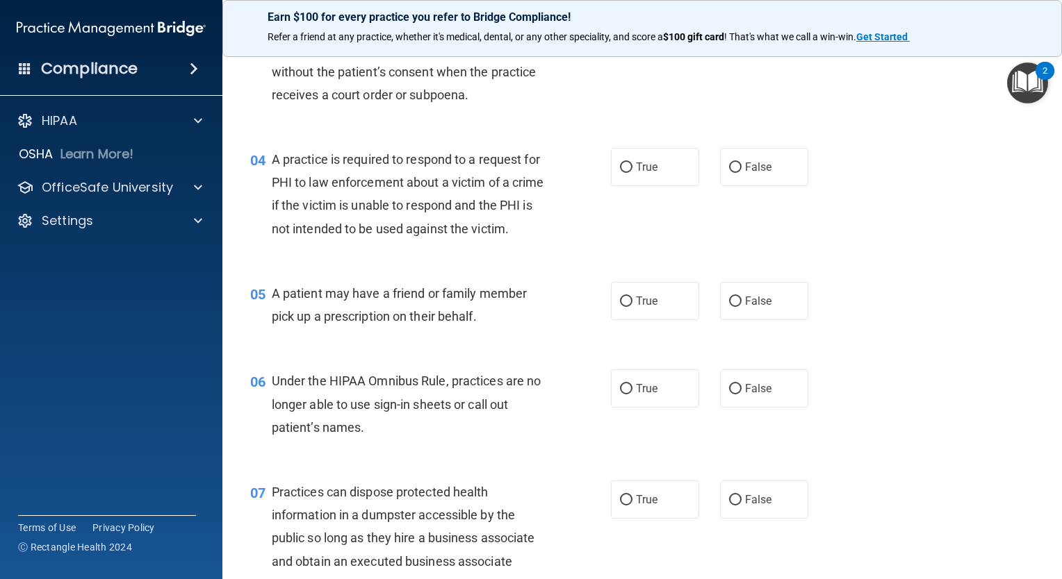
scroll to position [406, 0]
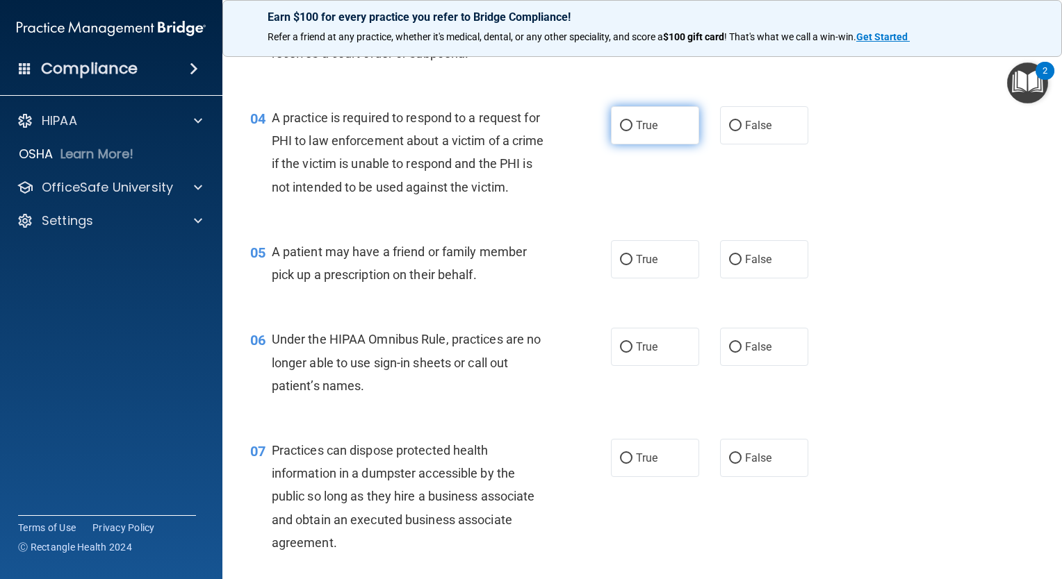
click at [620, 129] on input "True" at bounding box center [626, 126] width 13 height 10
radio input "true"
click at [620, 129] on input "True" at bounding box center [626, 126] width 13 height 10
click at [620, 265] on input "True" at bounding box center [626, 260] width 13 height 10
radio input "true"
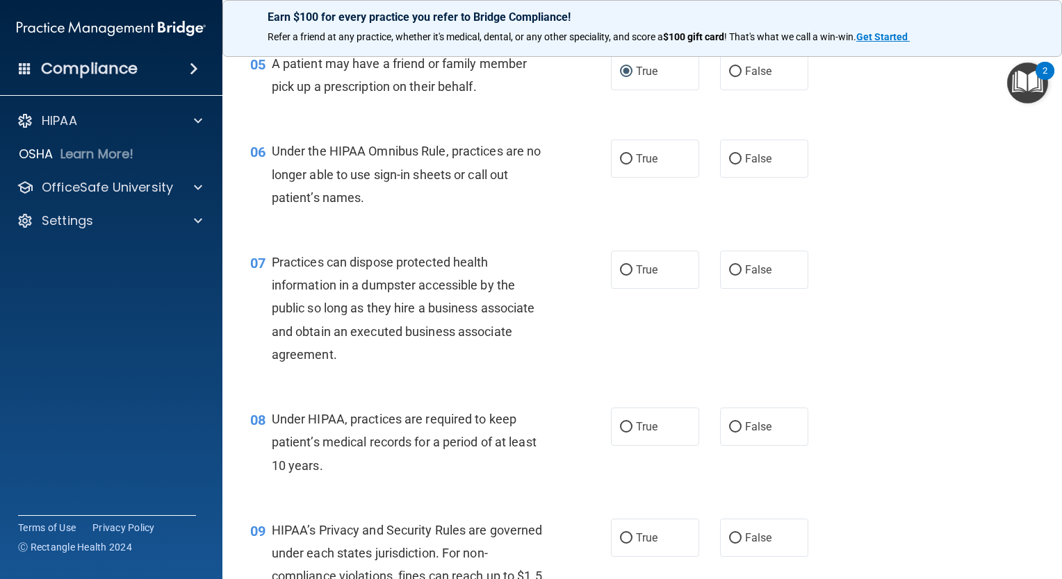
scroll to position [597, 0]
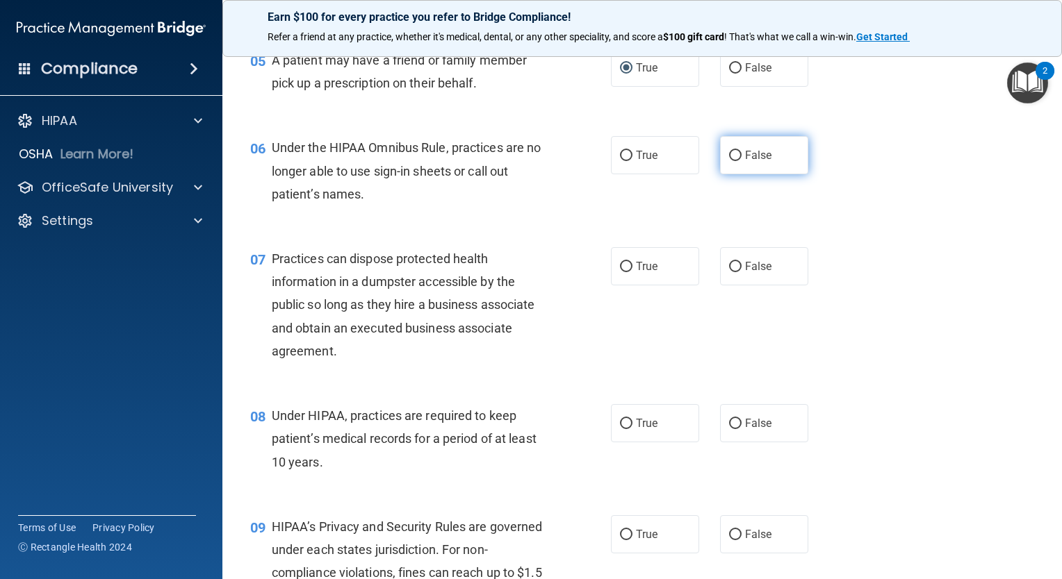
click at [729, 161] on input "False" at bounding box center [735, 156] width 13 height 10
radio input "true"
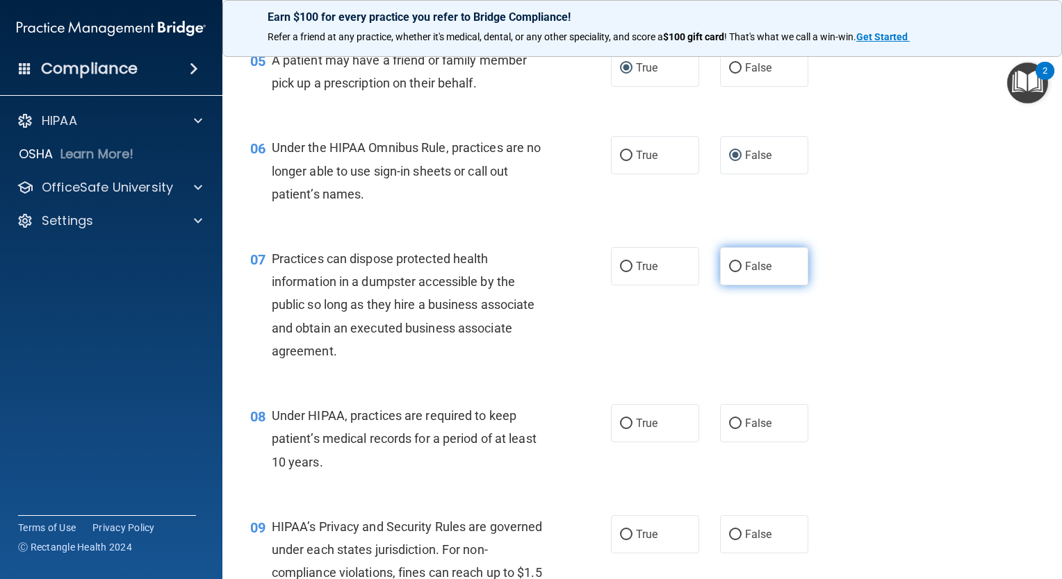
click at [729, 272] on input "False" at bounding box center [735, 267] width 13 height 10
radio input "true"
click at [729, 272] on input "False" at bounding box center [735, 267] width 13 height 10
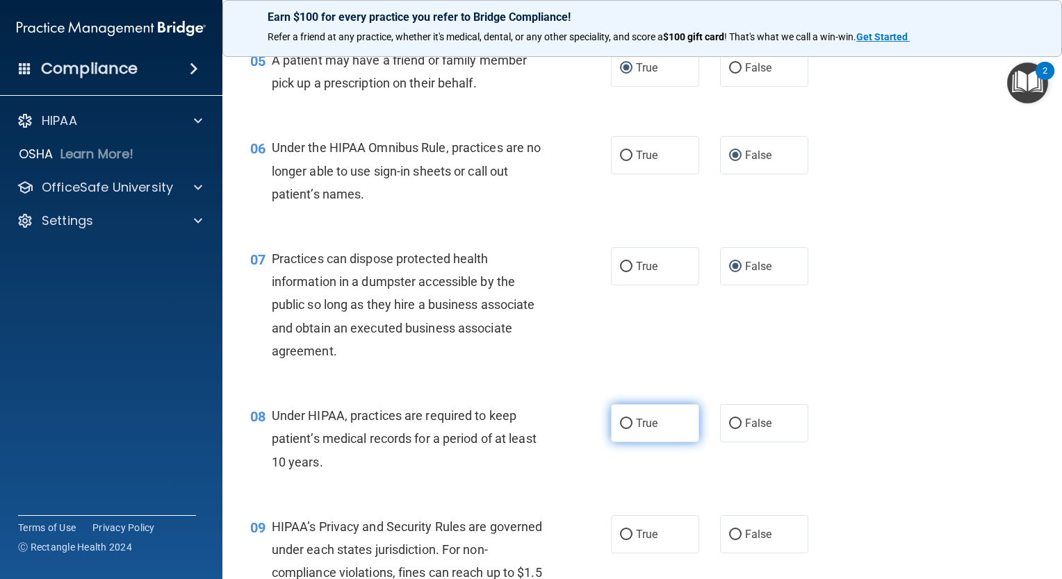
click at [622, 429] on input "True" at bounding box center [626, 424] width 13 height 10
radio input "true"
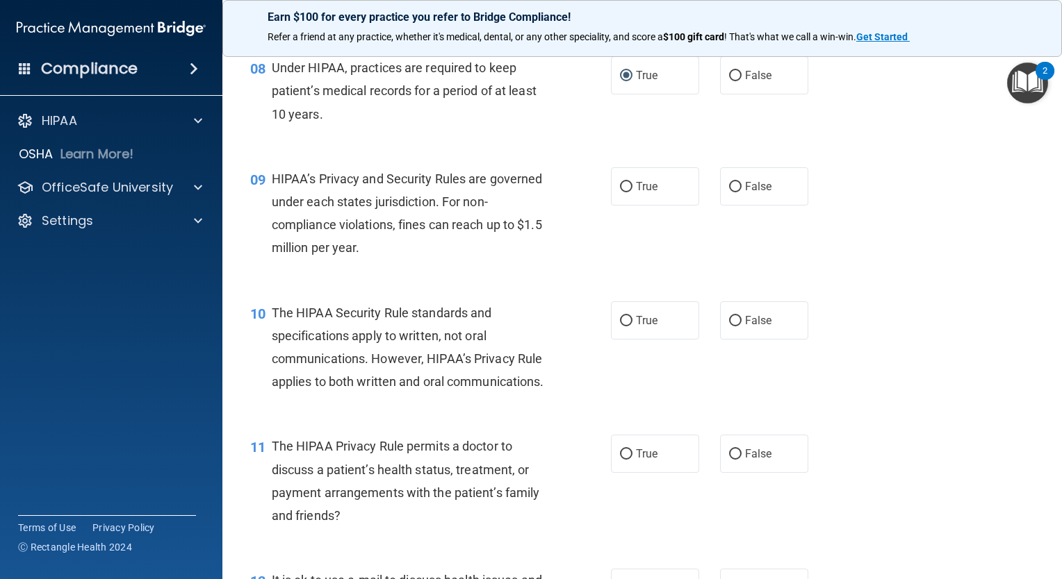
scroll to position [1009, 0]
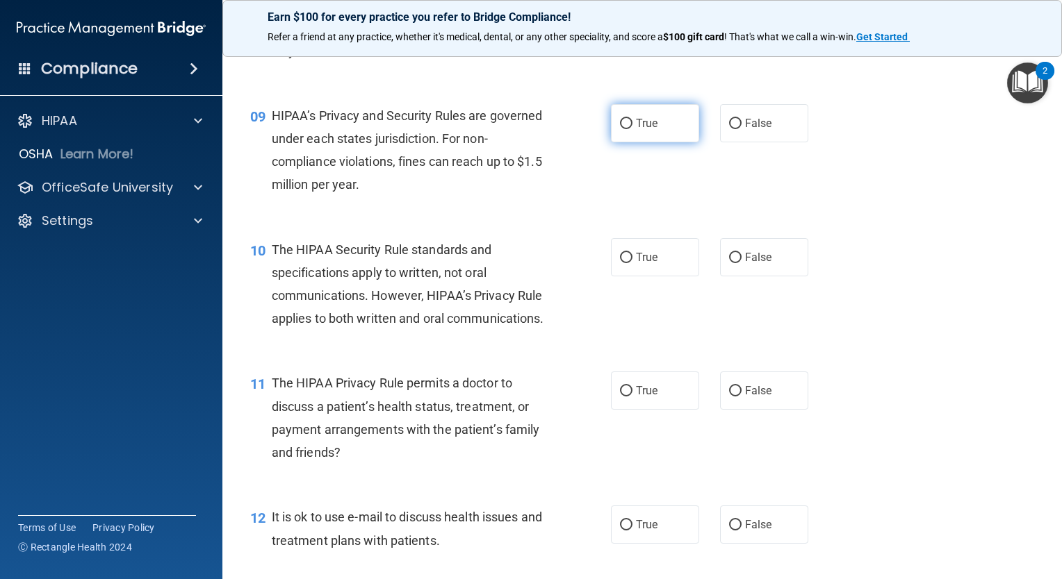
click at [622, 129] on input "True" at bounding box center [626, 124] width 13 height 10
radio input "true"
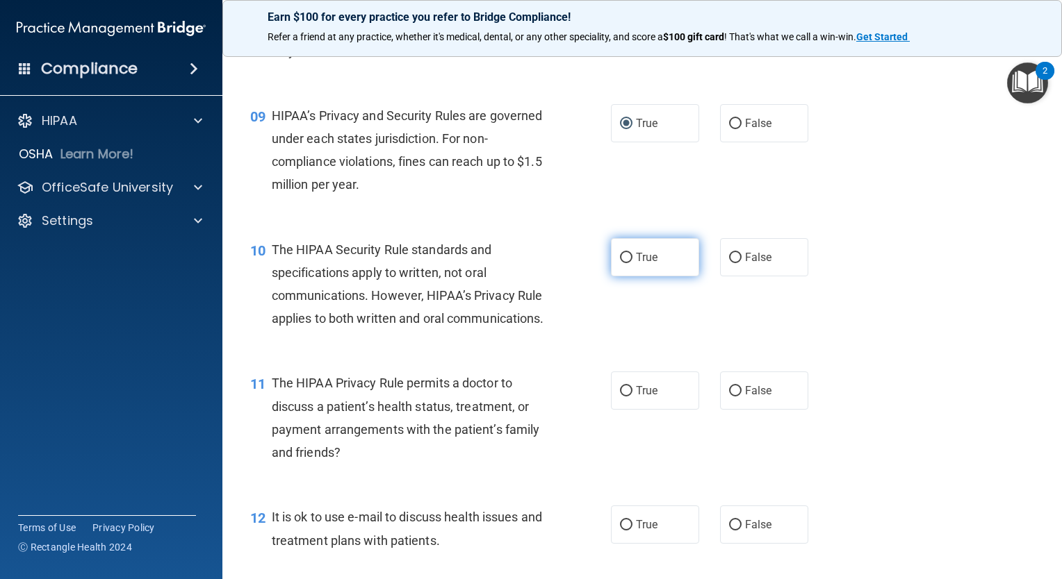
click at [620, 263] on input "True" at bounding box center [626, 258] width 13 height 10
radio input "true"
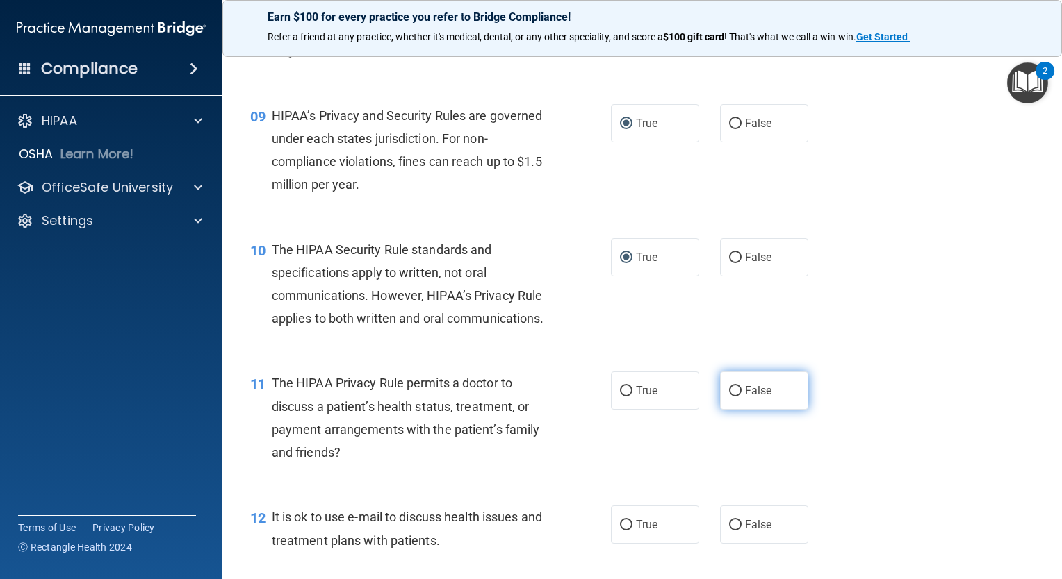
click at [731, 397] on input "False" at bounding box center [735, 391] width 13 height 10
radio input "true"
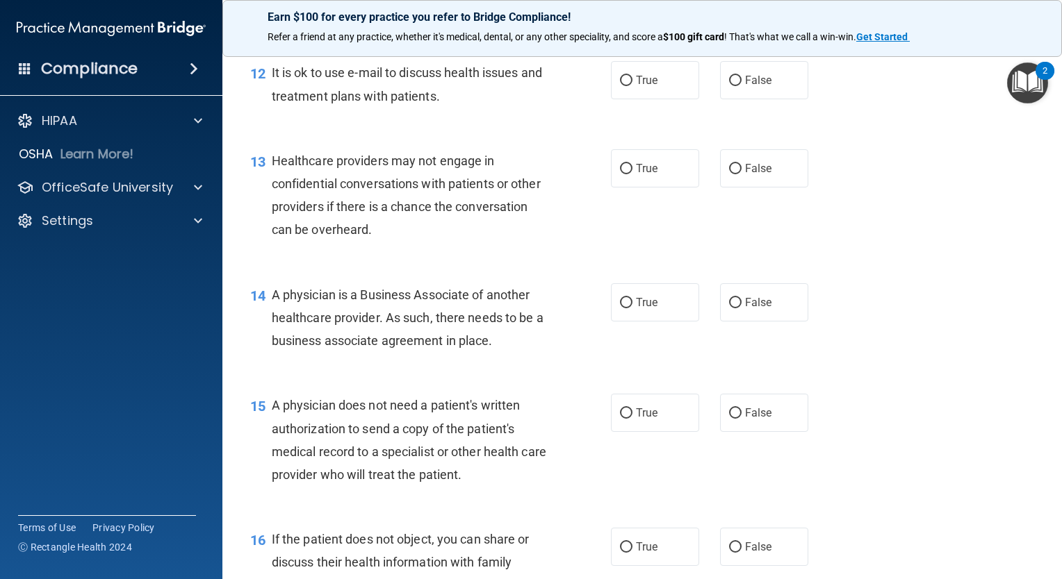
scroll to position [1466, 0]
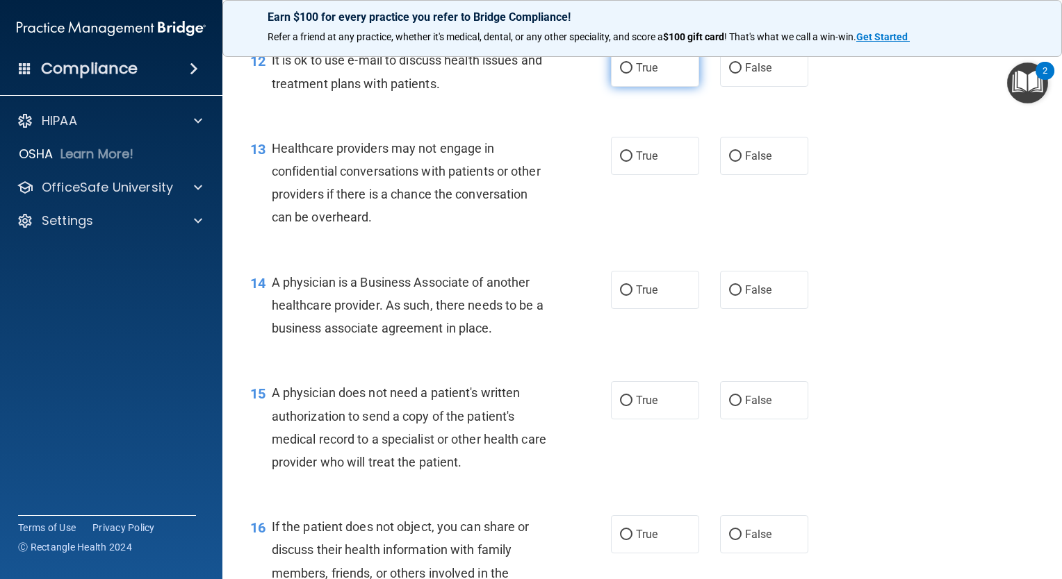
click at [620, 74] on input "True" at bounding box center [626, 68] width 13 height 10
radio input "true"
click at [627, 175] on label "True" at bounding box center [655, 156] width 88 height 38
click at [627, 162] on input "True" at bounding box center [626, 156] width 13 height 10
radio input "true"
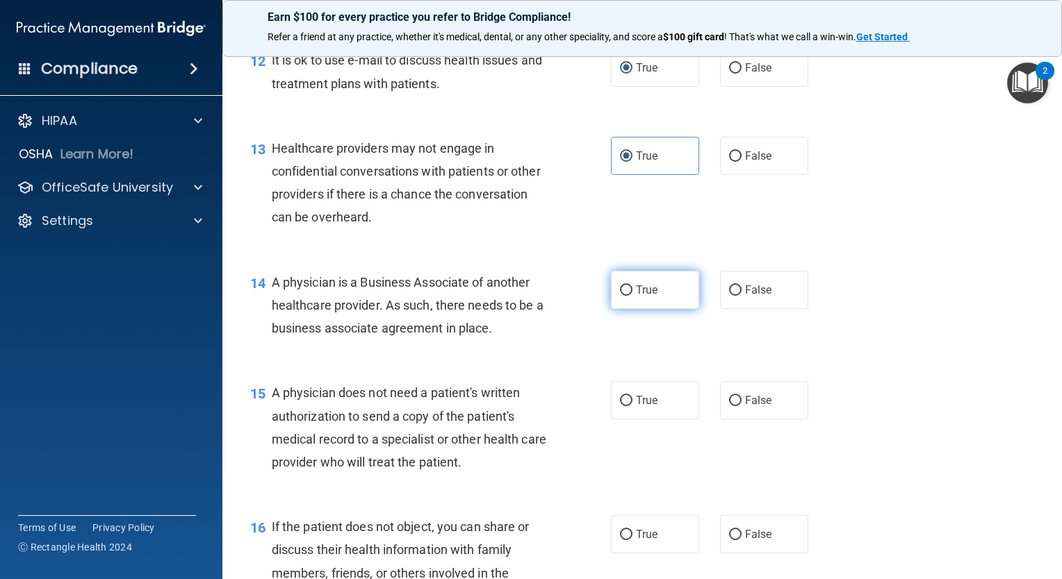
click at [621, 296] on input "True" at bounding box center [626, 291] width 13 height 10
radio input "true"
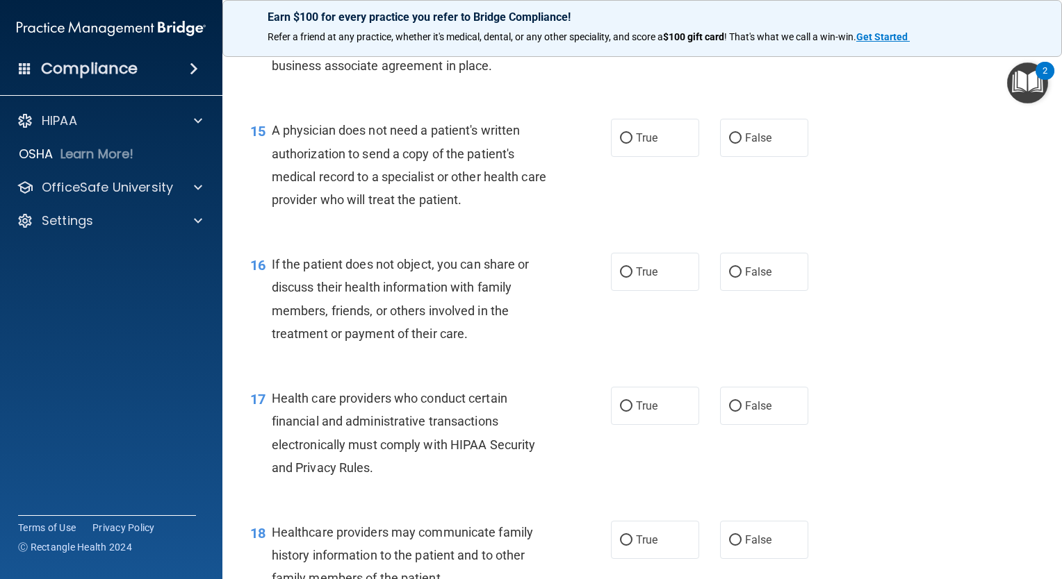
scroll to position [1834, 0]
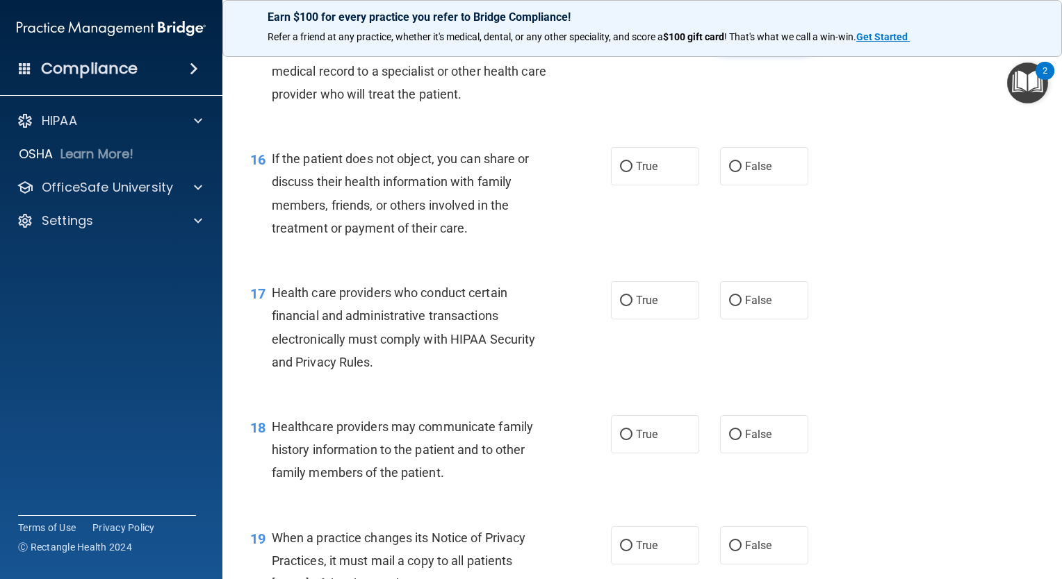
click at [729, 38] on input "False" at bounding box center [735, 33] width 13 height 10
radio input "true"
click at [622, 172] on input "True" at bounding box center [626, 167] width 13 height 10
radio input "true"
click at [636, 307] on span "True" at bounding box center [647, 300] width 22 height 13
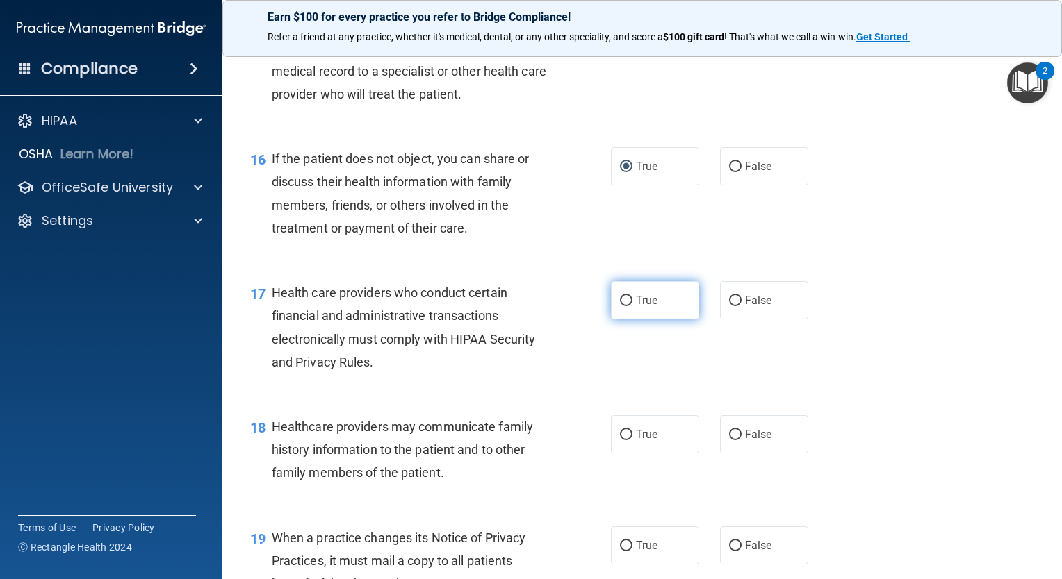
click at [632, 306] on input "True" at bounding box center [626, 301] width 13 height 10
radio input "true"
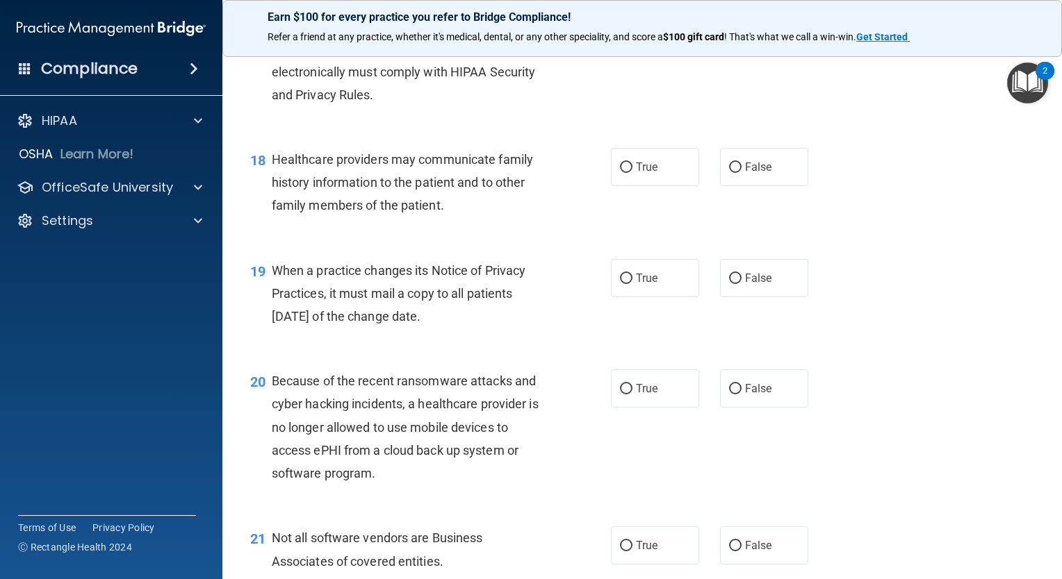
scroll to position [2127, 0]
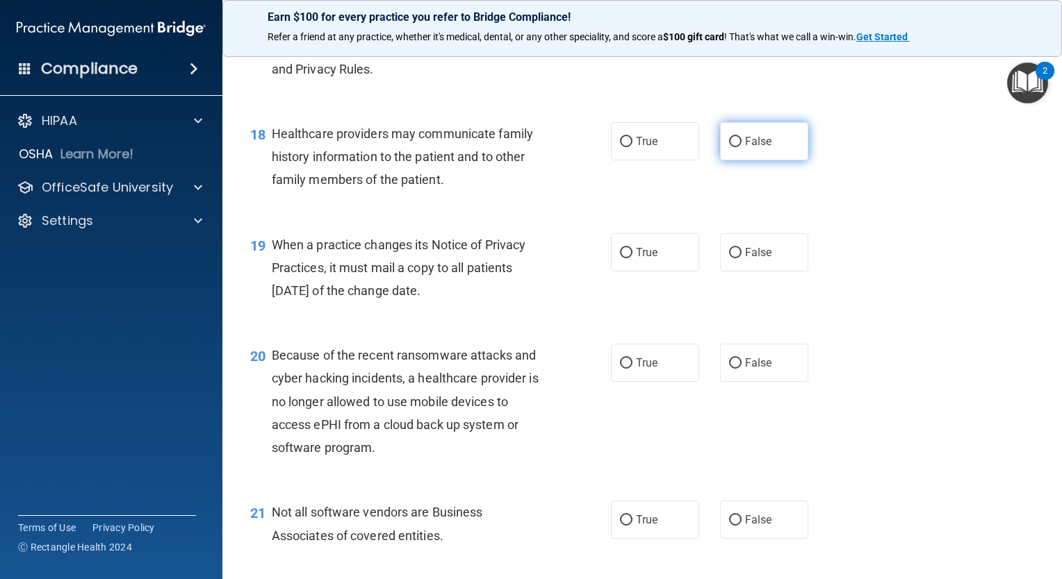
click at [729, 147] on input "False" at bounding box center [735, 142] width 13 height 10
radio input "true"
click at [625, 258] on input "True" at bounding box center [626, 253] width 13 height 10
radio input "true"
click at [731, 369] on input "False" at bounding box center [735, 363] width 13 height 10
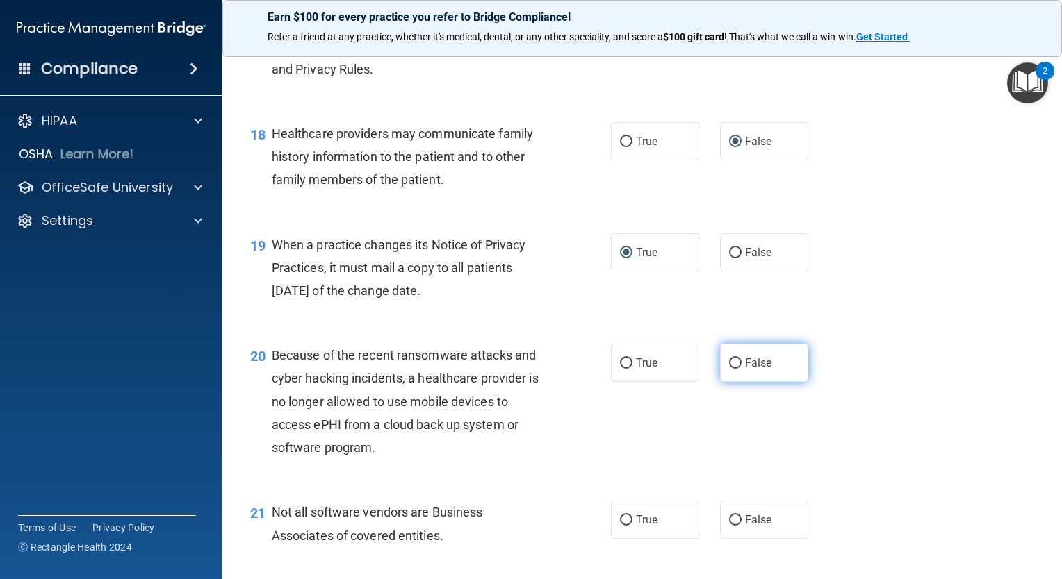
radio input "true"
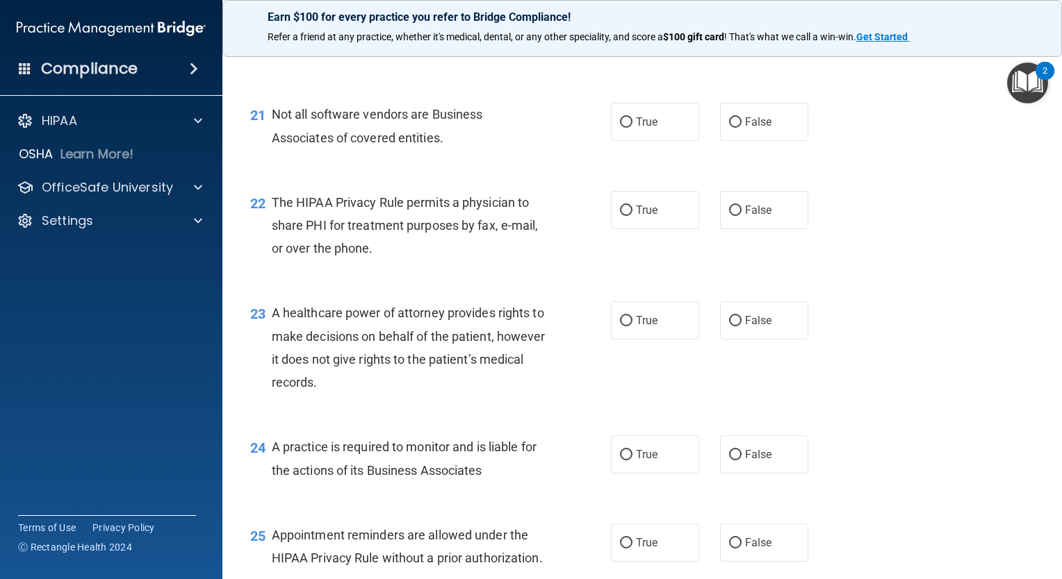
scroll to position [2584, 0]
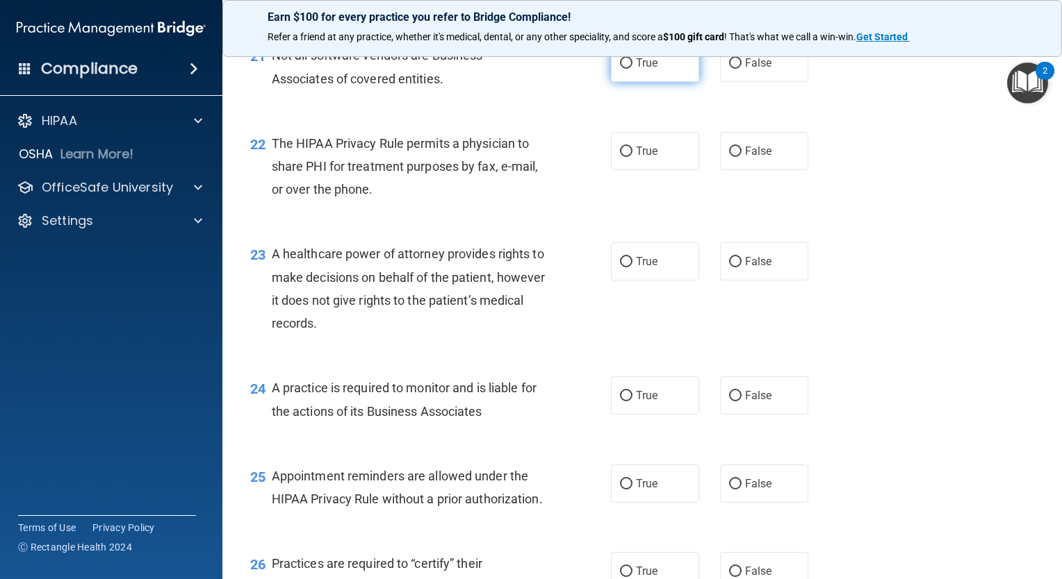
click at [620, 69] on input "True" at bounding box center [626, 63] width 13 height 10
radio input "true"
click at [620, 69] on input "True" at bounding box center [626, 63] width 13 height 10
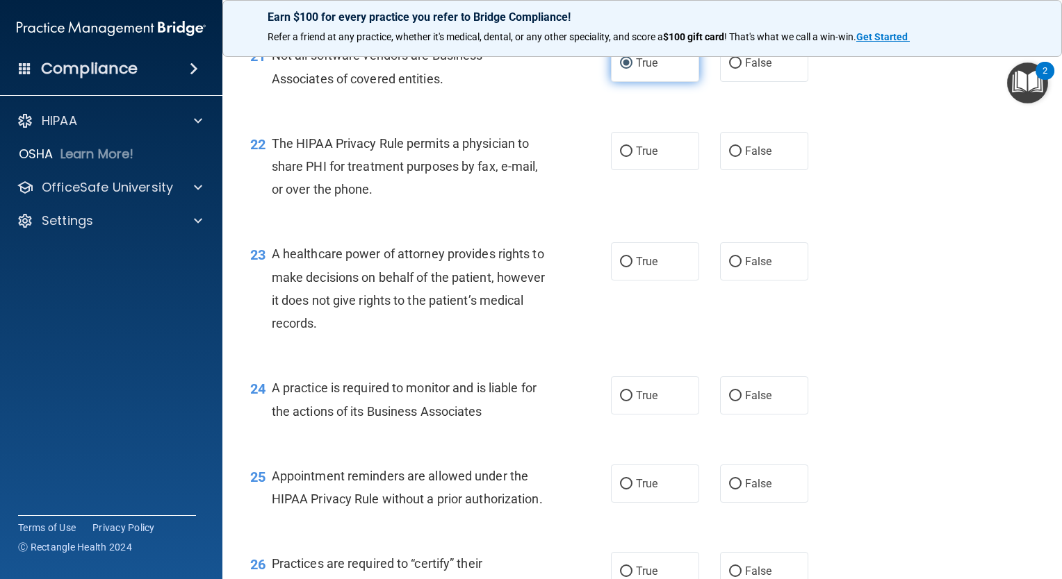
click at [620, 69] on input "True" at bounding box center [626, 63] width 13 height 10
click at [620, 157] on input "True" at bounding box center [626, 152] width 13 height 10
radio input "true"
click at [620, 281] on label "True" at bounding box center [655, 261] width 88 height 38
click at [620, 267] on input "True" at bounding box center [626, 262] width 13 height 10
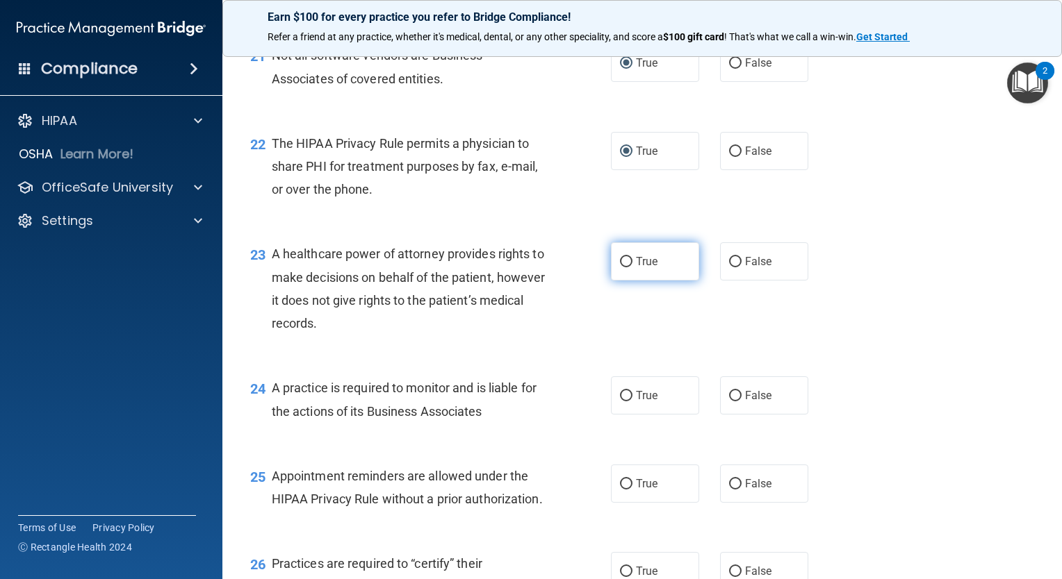
radio input "true"
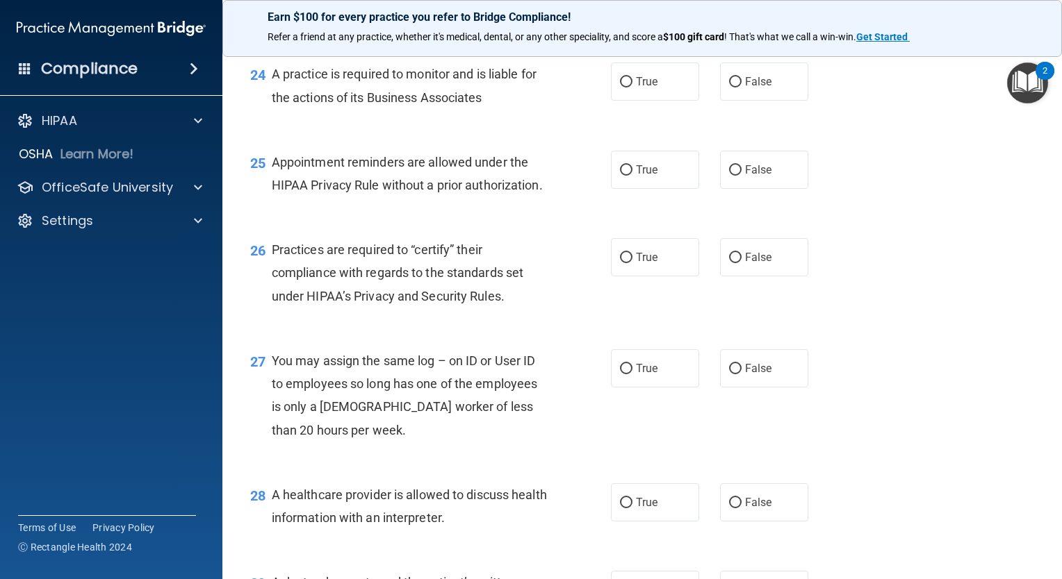
scroll to position [2919, 0]
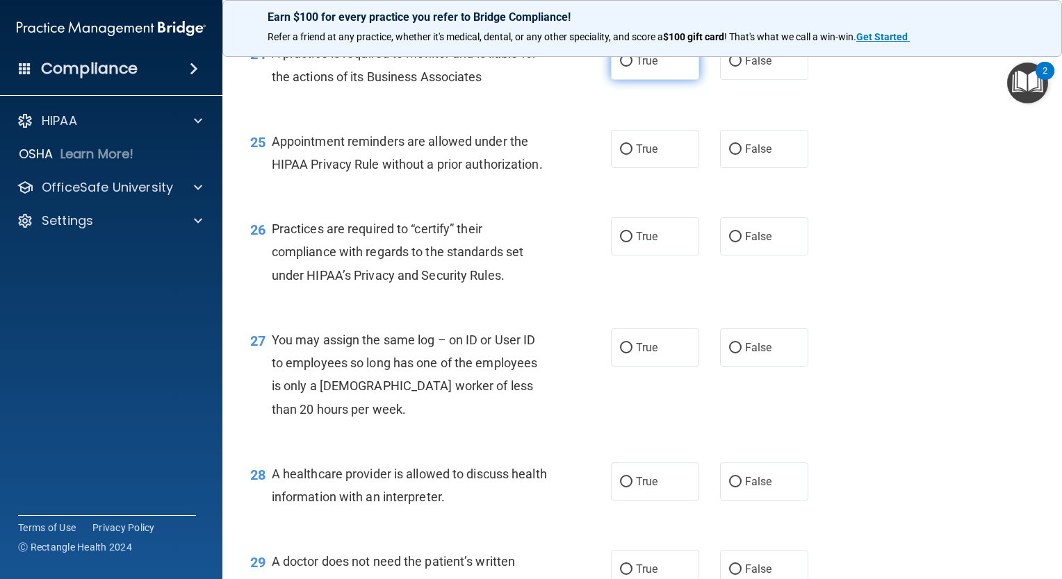
click at [620, 67] on input "True" at bounding box center [626, 61] width 13 height 10
radio input "true"
click at [625, 168] on label "True" at bounding box center [655, 149] width 88 height 38
click at [625, 155] on input "True" at bounding box center [626, 150] width 13 height 10
radio input "true"
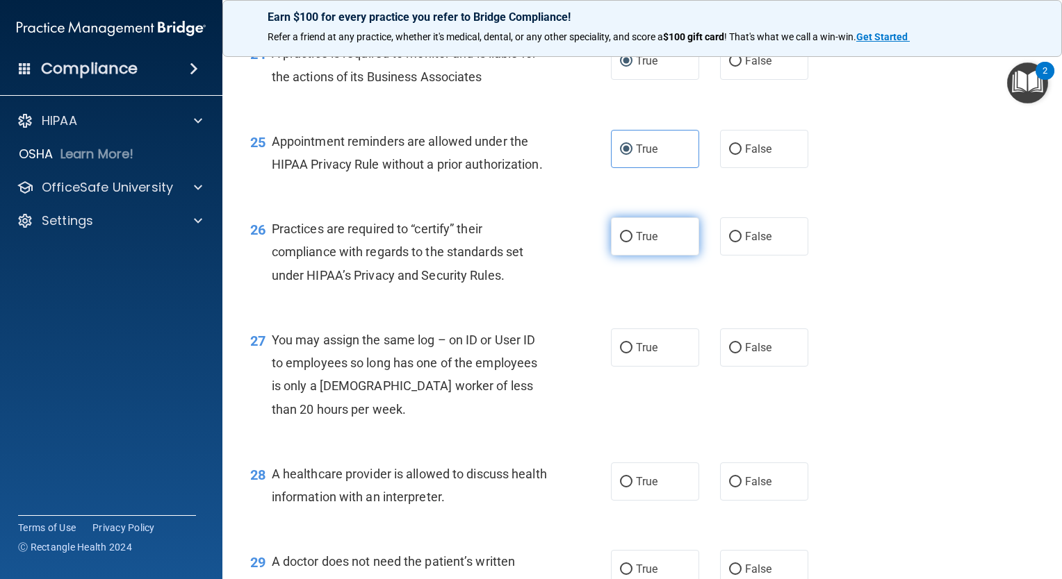
click at [620, 242] on input "True" at bounding box center [626, 237] width 13 height 10
radio input "true"
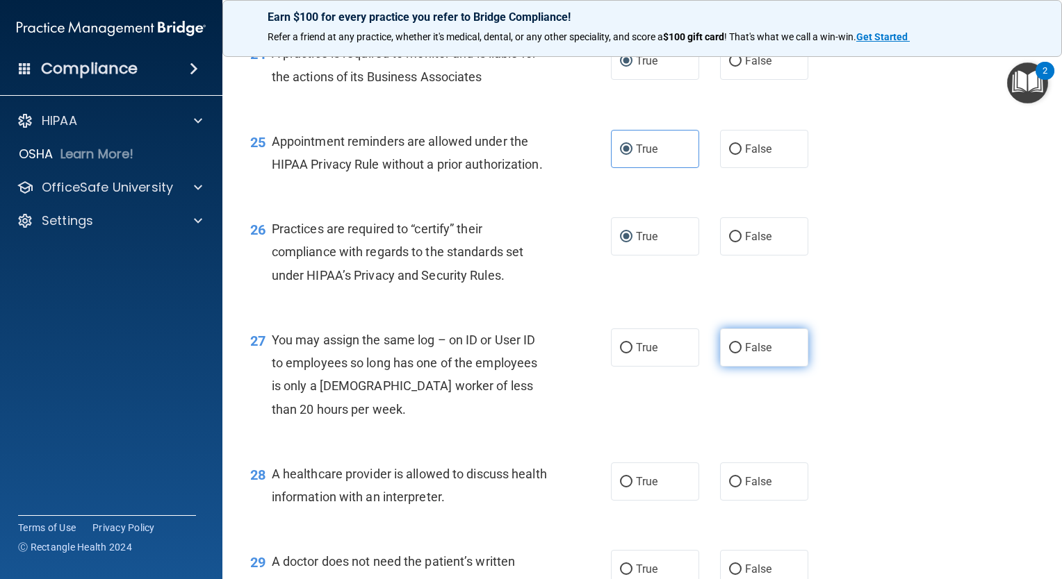
click at [736, 367] on label "False" at bounding box center [764, 348] width 88 height 38
click at [736, 354] on input "False" at bounding box center [735, 348] width 13 height 10
radio input "true"
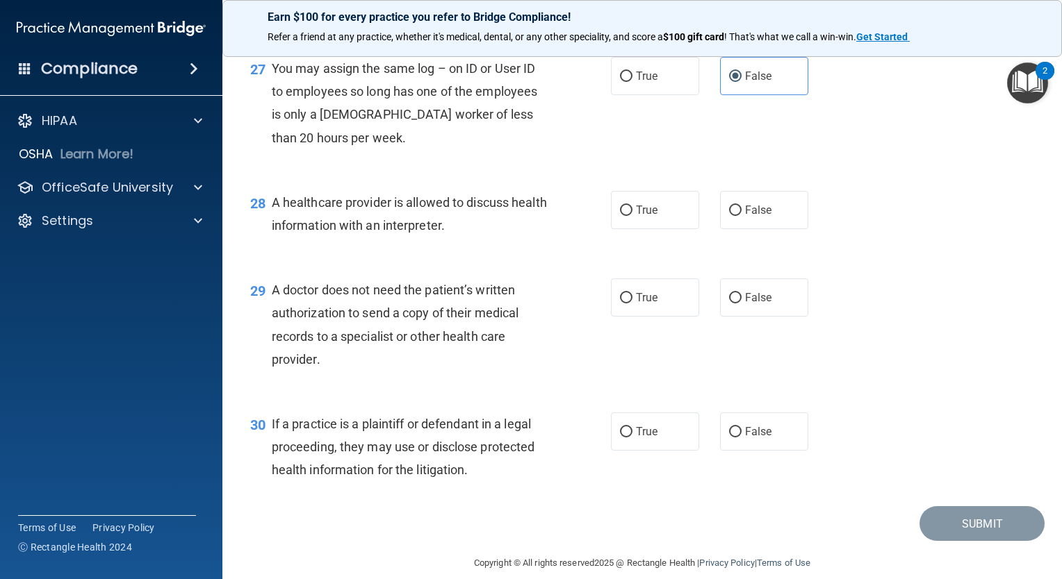
scroll to position [3267, 0]
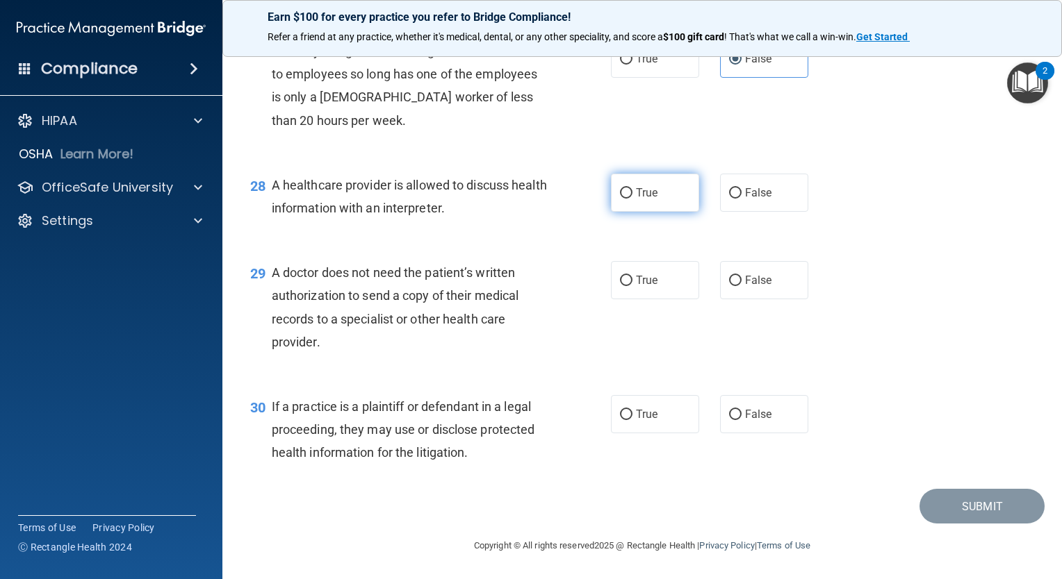
click at [628, 204] on label "True" at bounding box center [655, 193] width 88 height 38
click at [628, 199] on input "True" at bounding box center [626, 193] width 13 height 10
radio input "true"
click at [731, 286] on input "False" at bounding box center [735, 281] width 13 height 10
radio input "true"
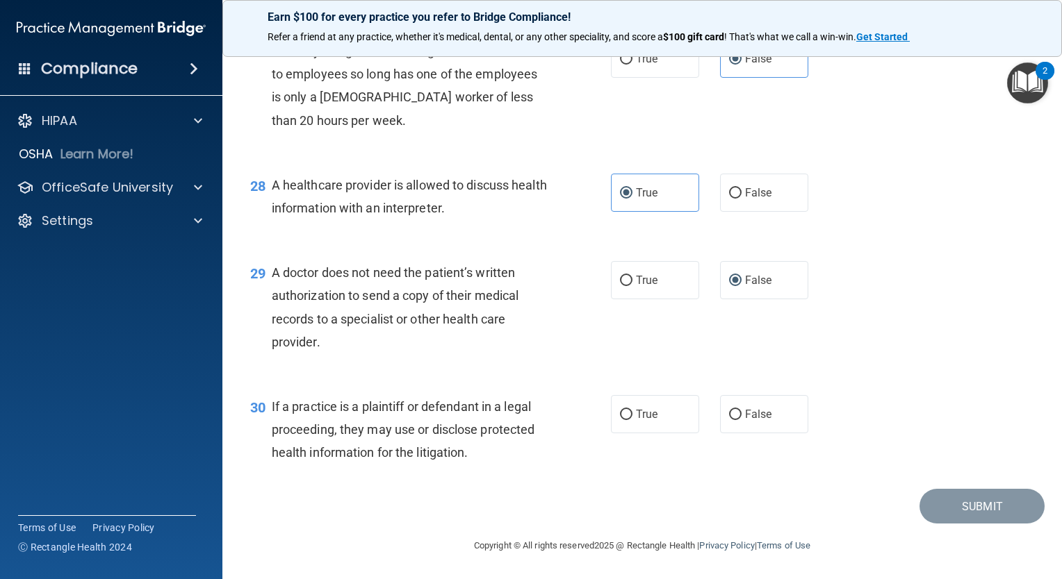
click at [703, 459] on div "30 If a practice is a plaintiff or defendant in a legal proceeding, they may us…" at bounding box center [642, 433] width 805 height 111
click at [621, 420] on input "True" at bounding box center [626, 415] width 13 height 10
radio input "true"
click at [970, 515] on button "Submit" at bounding box center [981, 506] width 125 height 35
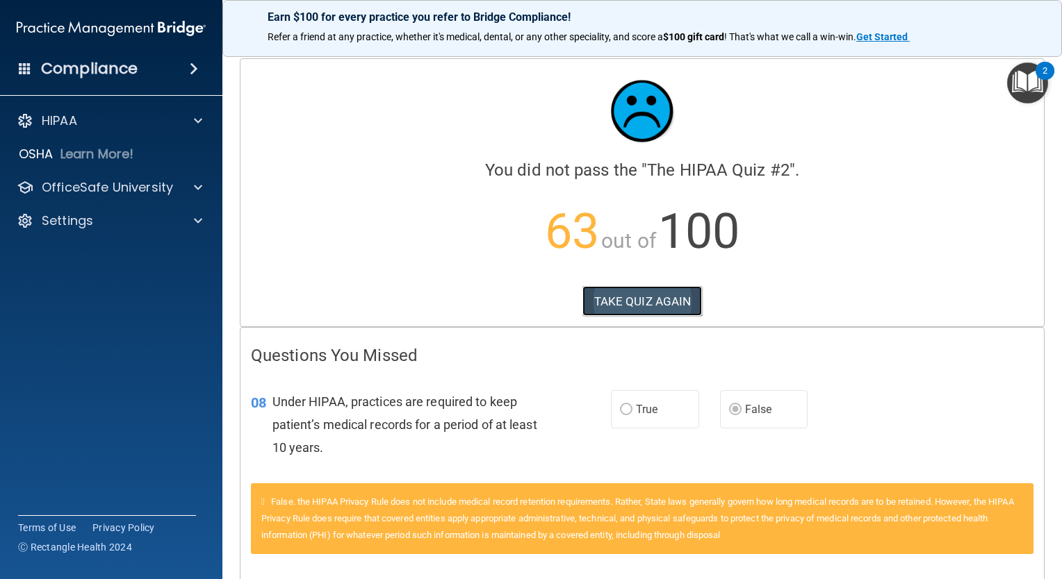
click at [626, 305] on button "TAKE QUIZ AGAIN" at bounding box center [642, 301] width 120 height 31
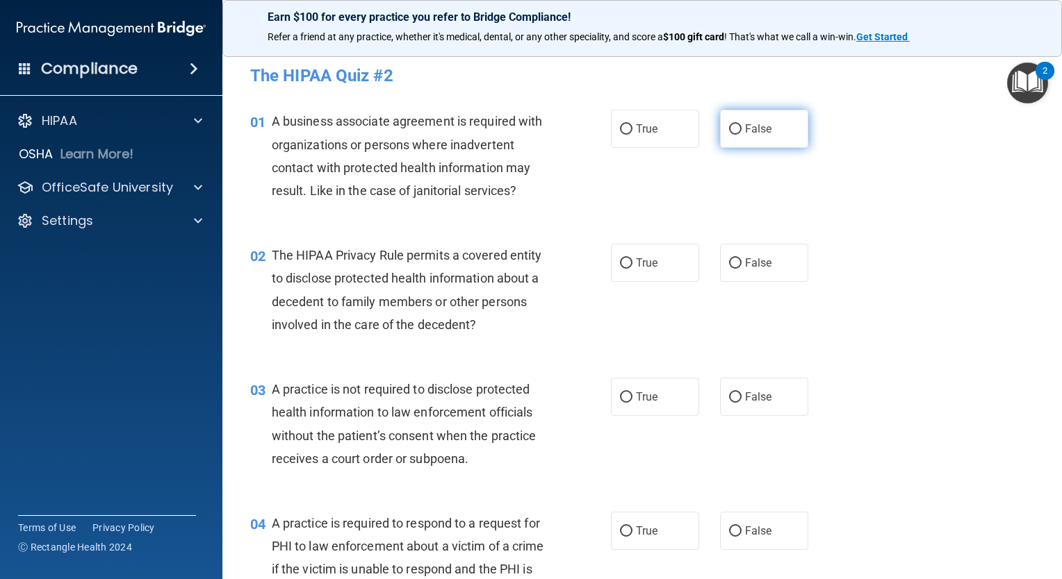
click at [729, 133] on input "False" at bounding box center [735, 129] width 13 height 10
radio input "true"
click at [634, 274] on label "True" at bounding box center [655, 263] width 88 height 38
click at [632, 269] on input "True" at bounding box center [626, 263] width 13 height 10
radio input "true"
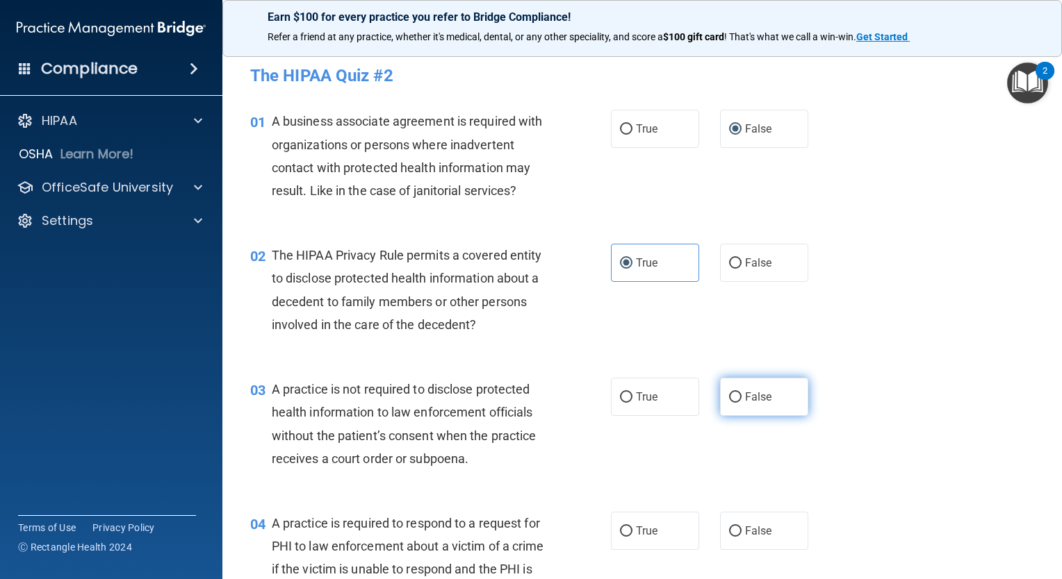
click at [745, 399] on span "False" at bounding box center [758, 396] width 27 height 13
click at [741, 399] on input "False" at bounding box center [735, 398] width 13 height 10
radio input "true"
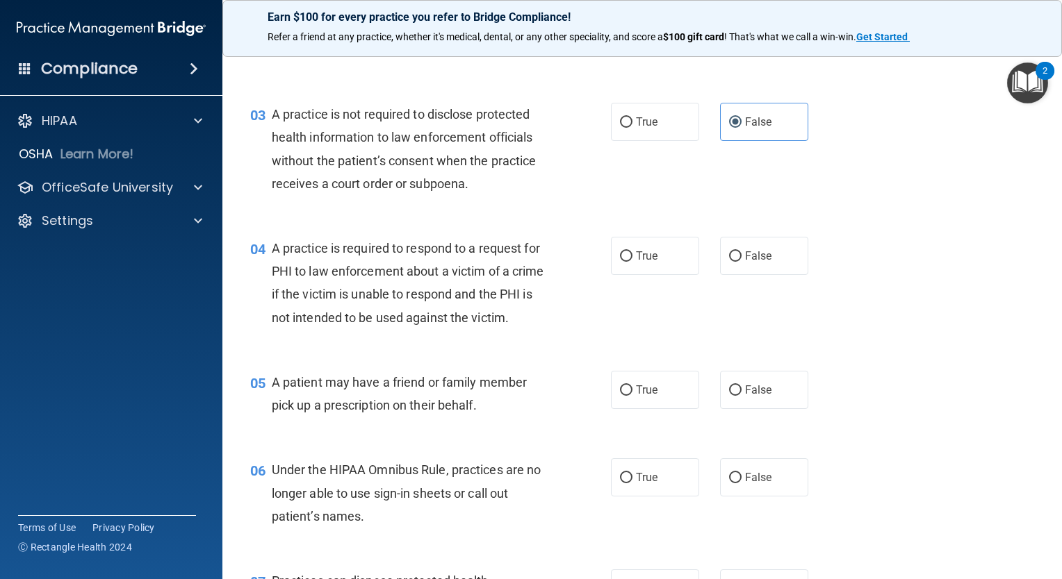
scroll to position [280, 0]
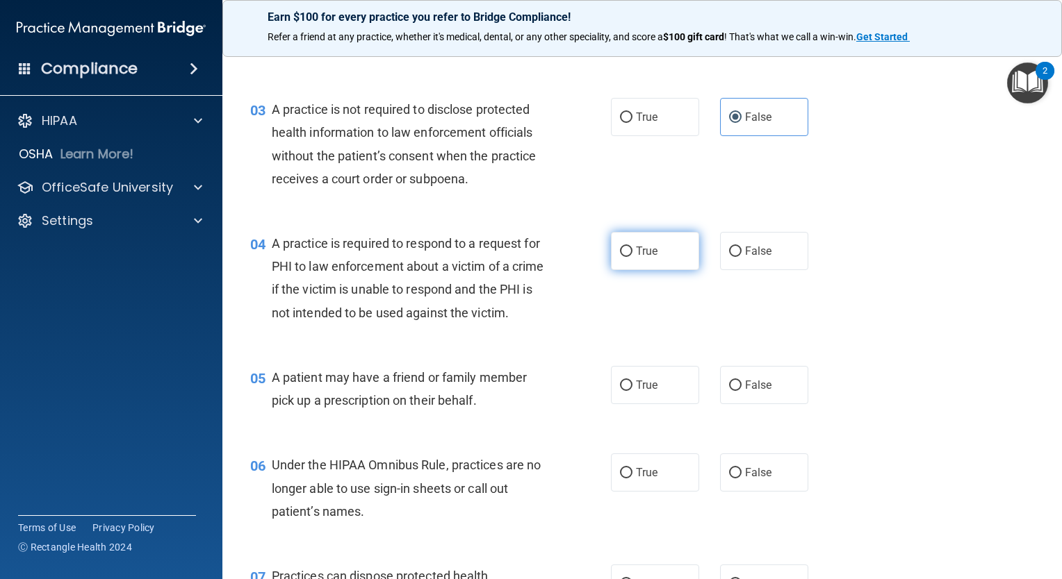
click at [661, 250] on label "True" at bounding box center [655, 251] width 88 height 38
click at [632, 250] on input "True" at bounding box center [626, 252] width 13 height 10
radio input "true"
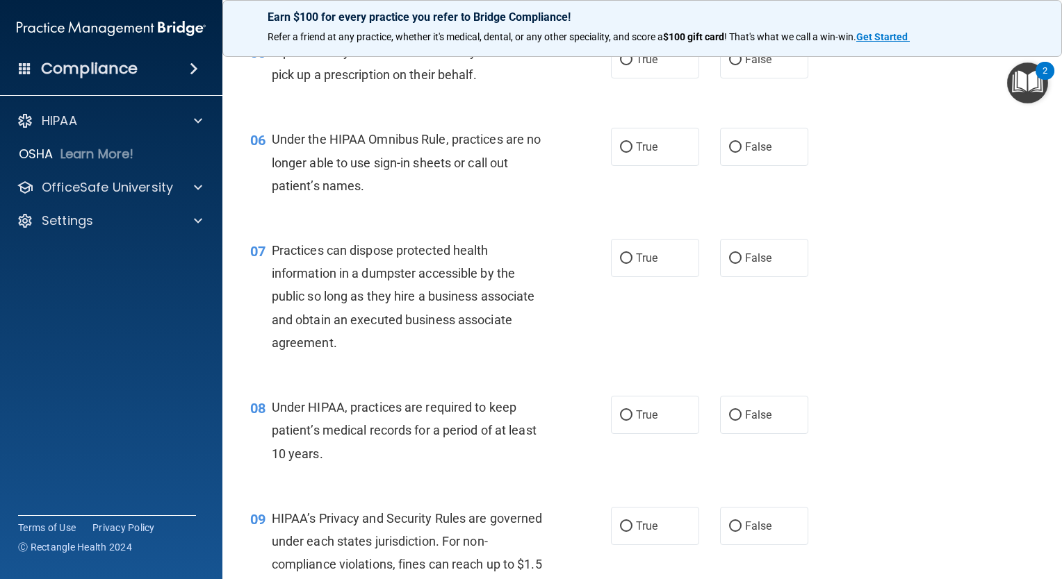
scroll to position [615, 0]
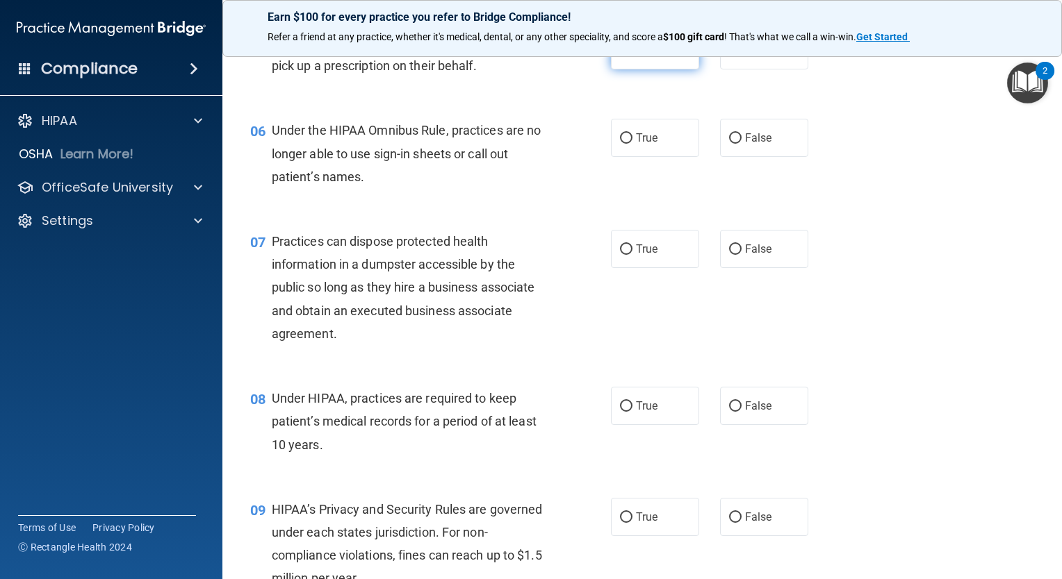
click at [643, 57] on span "True" at bounding box center [647, 50] width 22 height 13
click at [632, 56] on input "True" at bounding box center [626, 51] width 13 height 10
radio input "true"
click at [734, 144] on input "False" at bounding box center [735, 138] width 13 height 10
radio input "true"
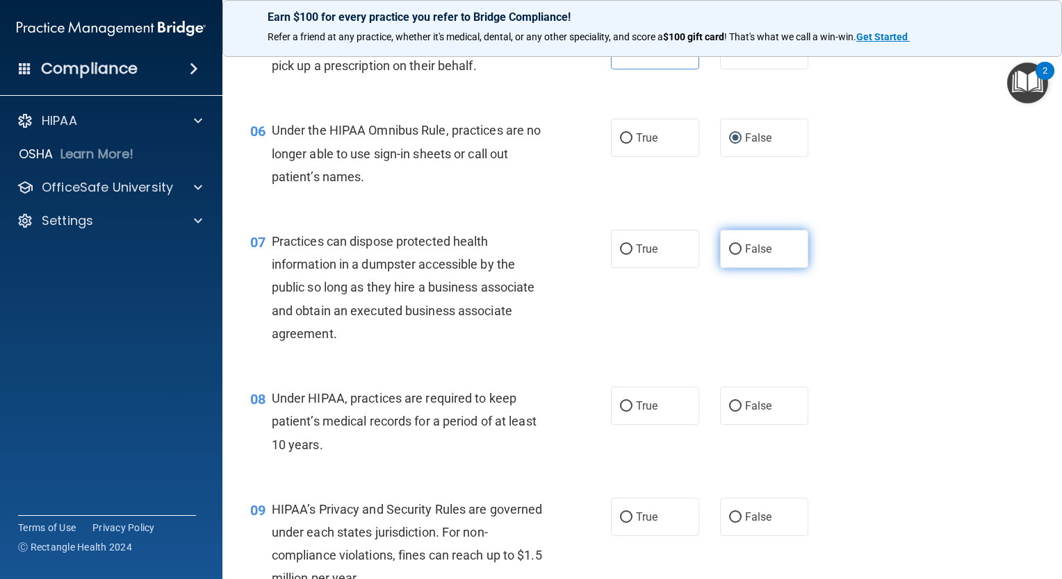
click at [752, 256] on span "False" at bounding box center [758, 248] width 27 height 13
click at [741, 255] on input "False" at bounding box center [735, 250] width 13 height 10
radio input "true"
click at [750, 413] on span "False" at bounding box center [758, 405] width 27 height 13
click at [741, 412] on input "False" at bounding box center [735, 407] width 13 height 10
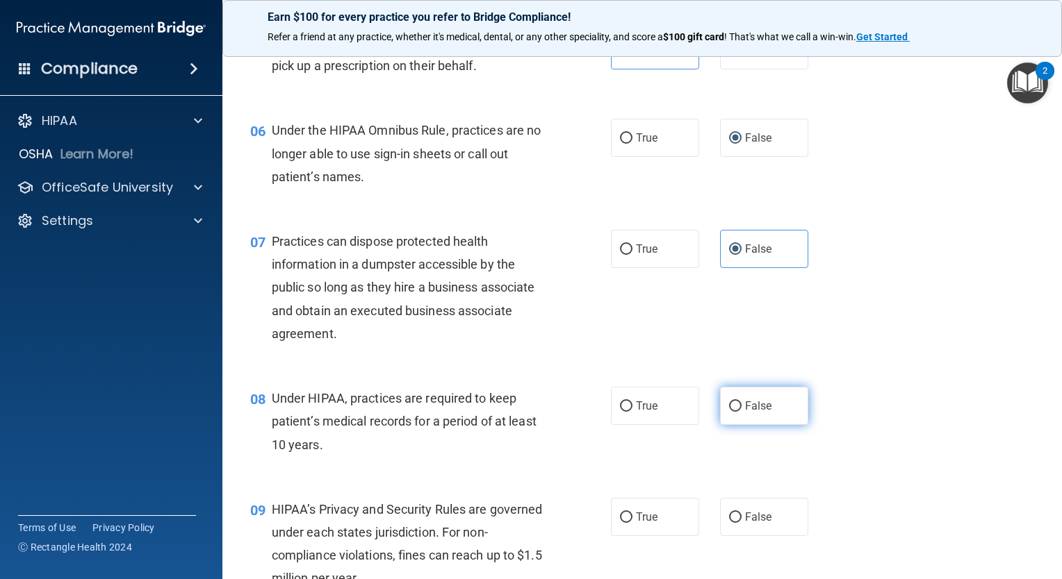
radio input "true"
click at [745, 524] on span "False" at bounding box center [758, 517] width 27 height 13
click at [741, 523] on input "False" at bounding box center [735, 518] width 13 height 10
radio input "true"
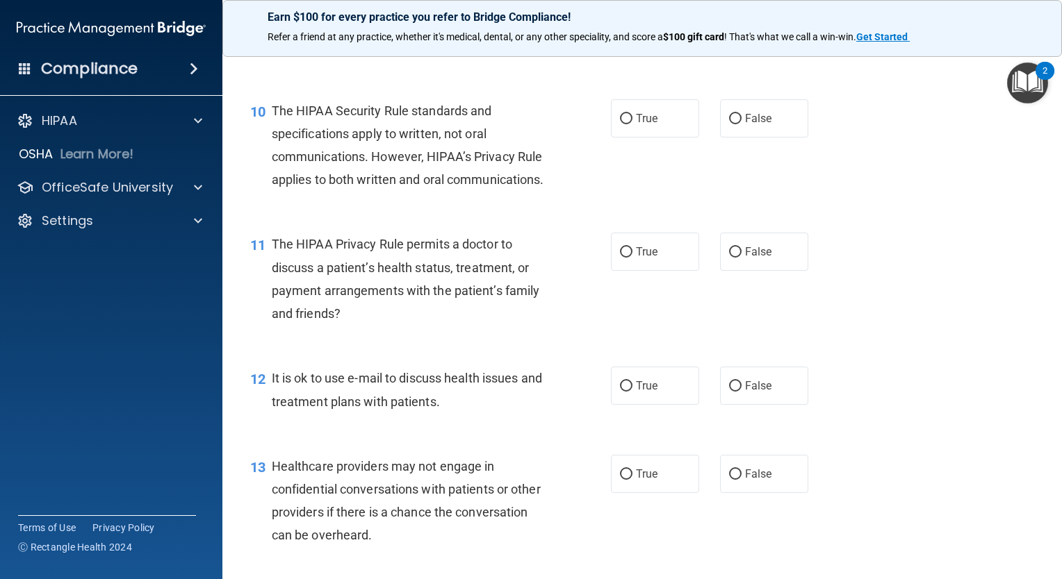
scroll to position [1173, 0]
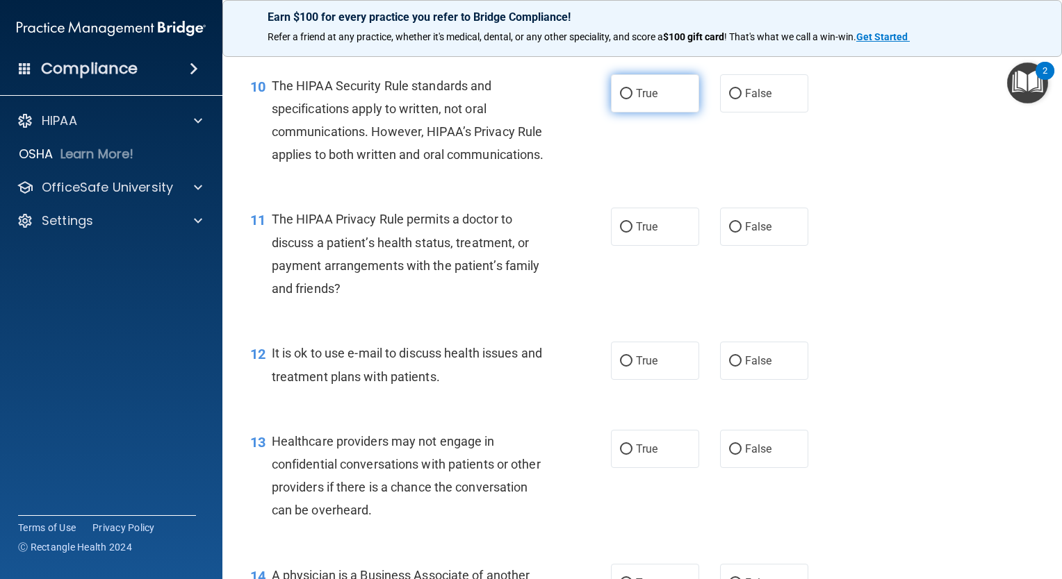
click at [638, 100] on span "True" at bounding box center [647, 93] width 22 height 13
click at [632, 99] on input "True" at bounding box center [626, 94] width 13 height 10
radio input "true"
click at [647, 233] on span "True" at bounding box center [647, 226] width 22 height 13
click at [632, 233] on input "True" at bounding box center [626, 227] width 13 height 10
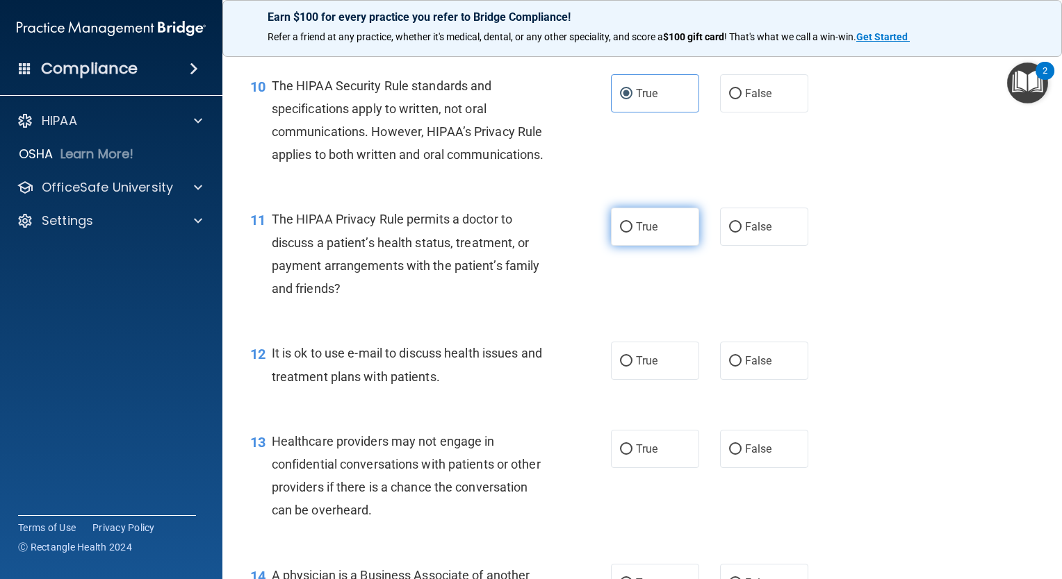
radio input "true"
click at [650, 368] on span "True" at bounding box center [647, 360] width 22 height 13
click at [632, 367] on input "True" at bounding box center [626, 361] width 13 height 10
radio input "true"
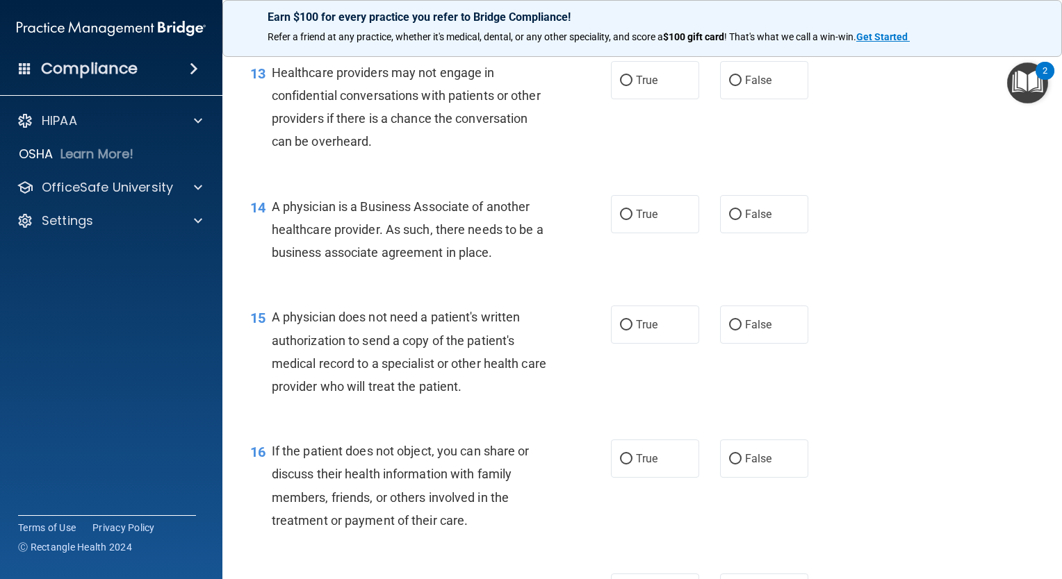
scroll to position [1558, 0]
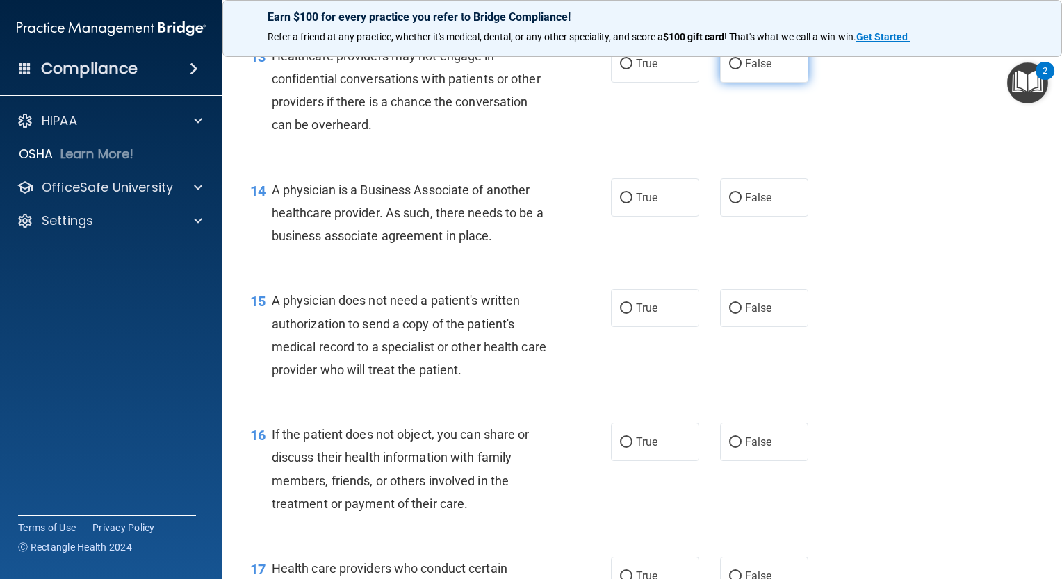
click at [761, 70] on span "False" at bounding box center [758, 63] width 27 height 13
click at [741, 69] on input "False" at bounding box center [735, 64] width 13 height 10
radio input "true"
click at [750, 204] on span "False" at bounding box center [758, 197] width 27 height 13
click at [741, 204] on input "False" at bounding box center [735, 198] width 13 height 10
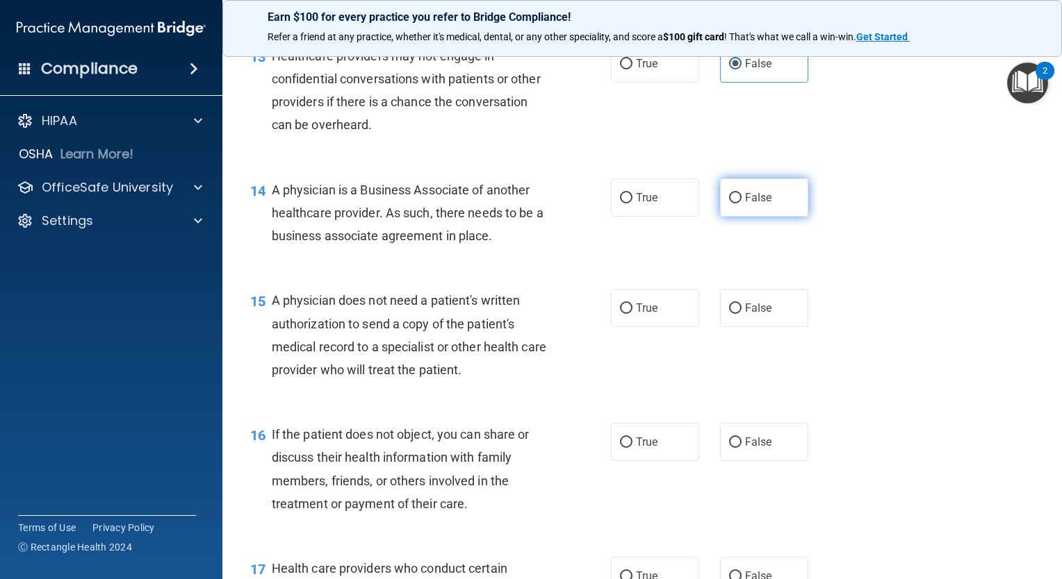
radio input "true"
click at [656, 327] on label "True" at bounding box center [655, 308] width 88 height 38
click at [632, 314] on input "True" at bounding box center [626, 309] width 13 height 10
radio input "true"
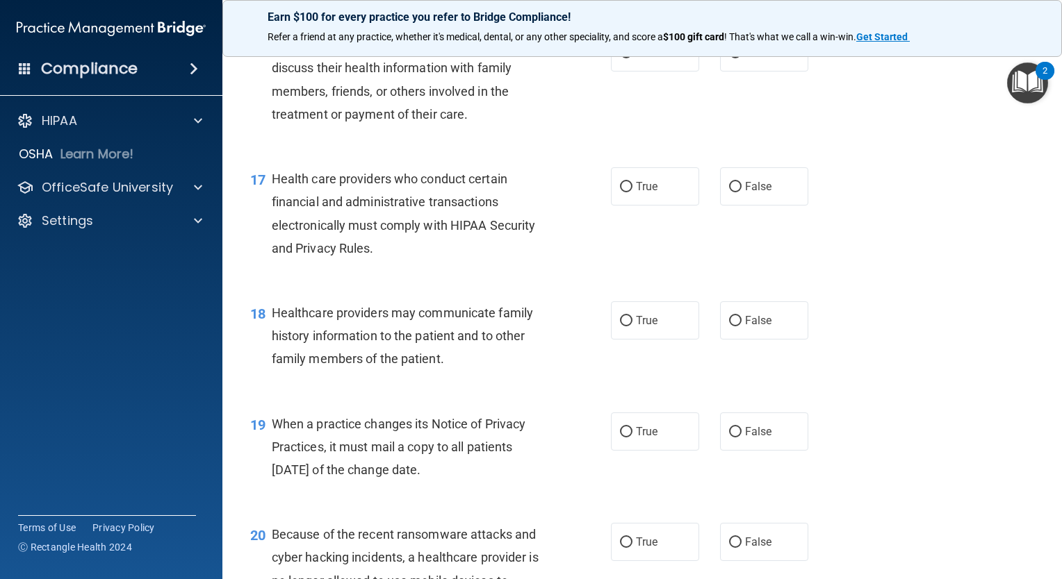
scroll to position [1952, 0]
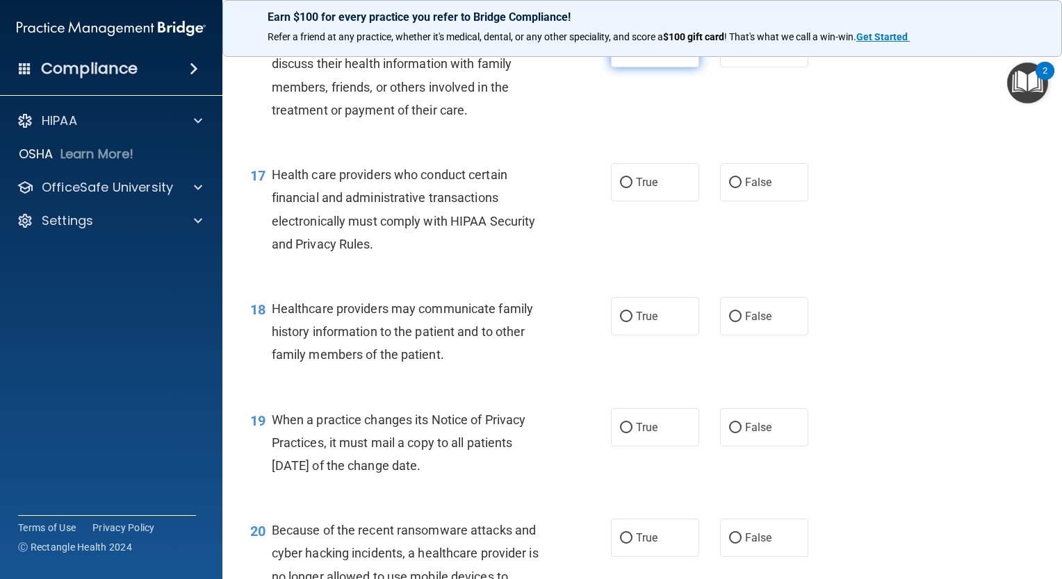
click at [639, 55] on span "True" at bounding box center [647, 48] width 22 height 13
click at [632, 54] on input "True" at bounding box center [626, 49] width 13 height 10
radio input "true"
click at [657, 201] on label "True" at bounding box center [655, 182] width 88 height 38
click at [632, 188] on input "True" at bounding box center [626, 183] width 13 height 10
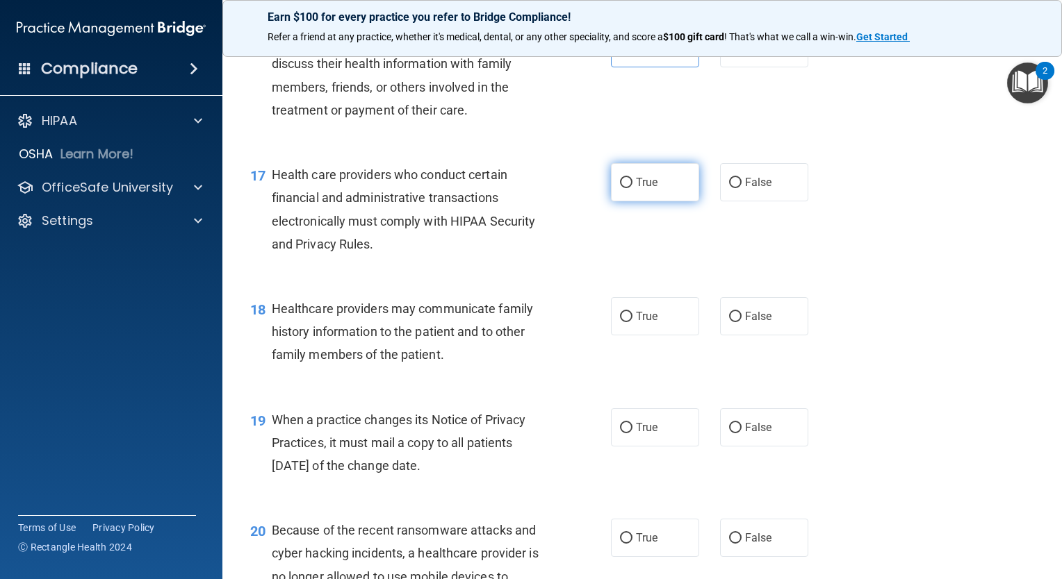
radio input "true"
click at [745, 323] on span "False" at bounding box center [758, 316] width 27 height 13
click at [741, 322] on input "False" at bounding box center [735, 317] width 13 height 10
radio input "true"
click at [755, 434] on span "False" at bounding box center [758, 427] width 27 height 13
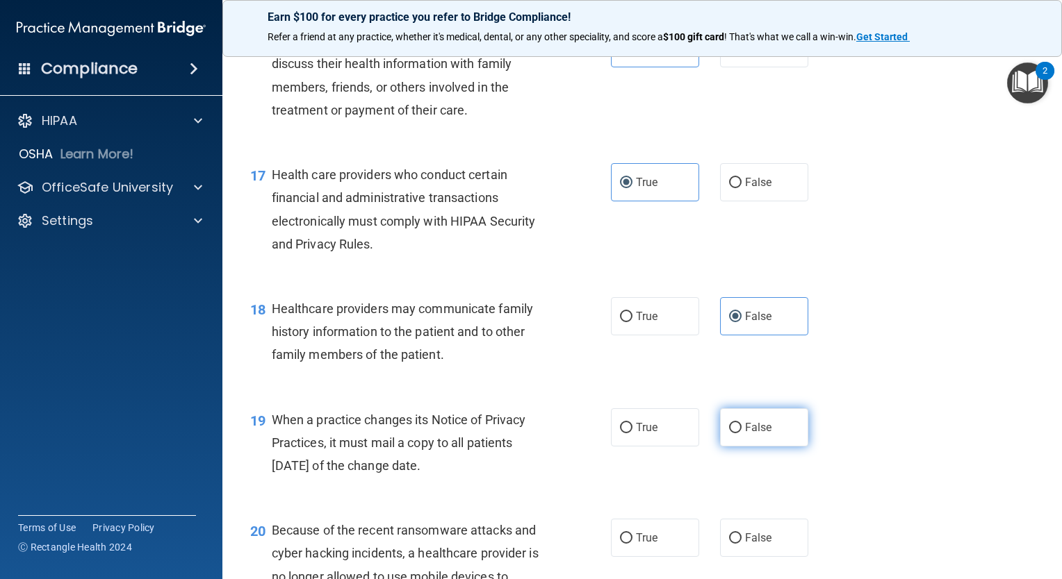
click at [741, 434] on input "False" at bounding box center [735, 428] width 13 height 10
radio input "true"
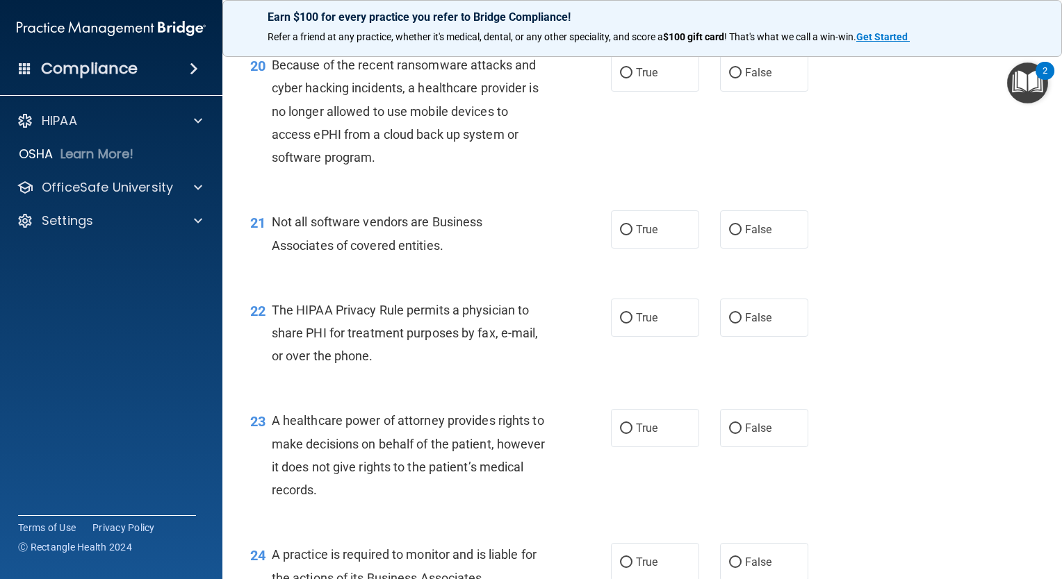
scroll to position [2422, 0]
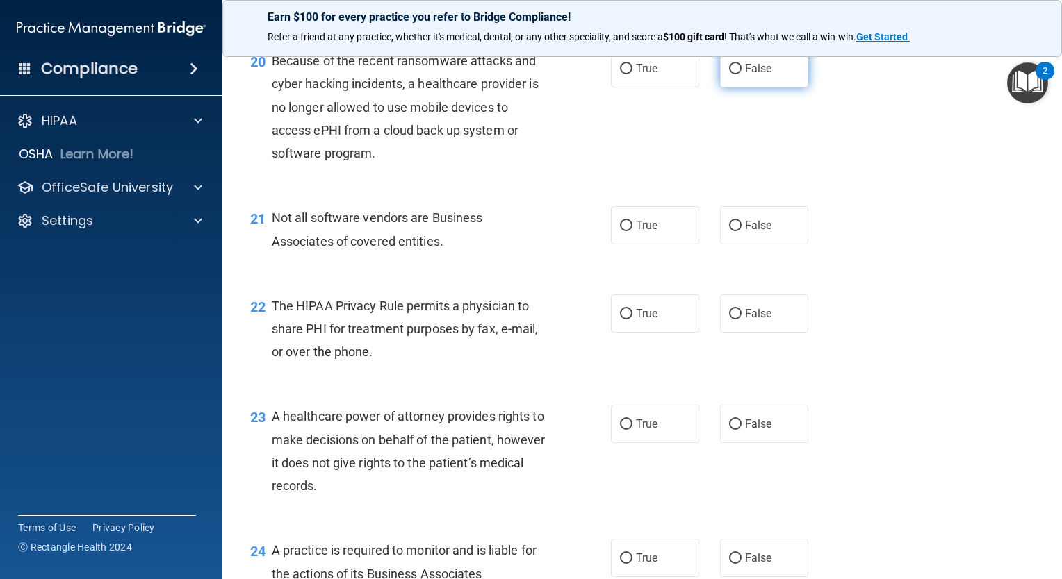
click at [764, 75] on span "False" at bounding box center [758, 68] width 27 height 13
click at [741, 74] on input "False" at bounding box center [735, 69] width 13 height 10
radio input "true"
click at [648, 232] on span "True" at bounding box center [647, 225] width 22 height 13
click at [632, 231] on input "True" at bounding box center [626, 226] width 13 height 10
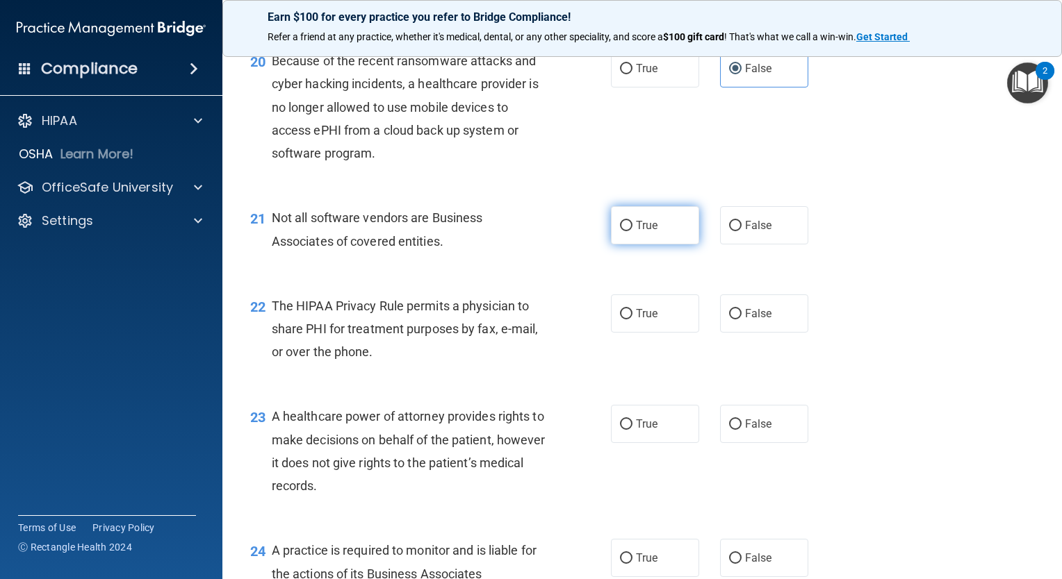
radio input "true"
click at [641, 320] on span "True" at bounding box center [647, 313] width 22 height 13
click at [632, 320] on input "True" at bounding box center [626, 314] width 13 height 10
radio input "true"
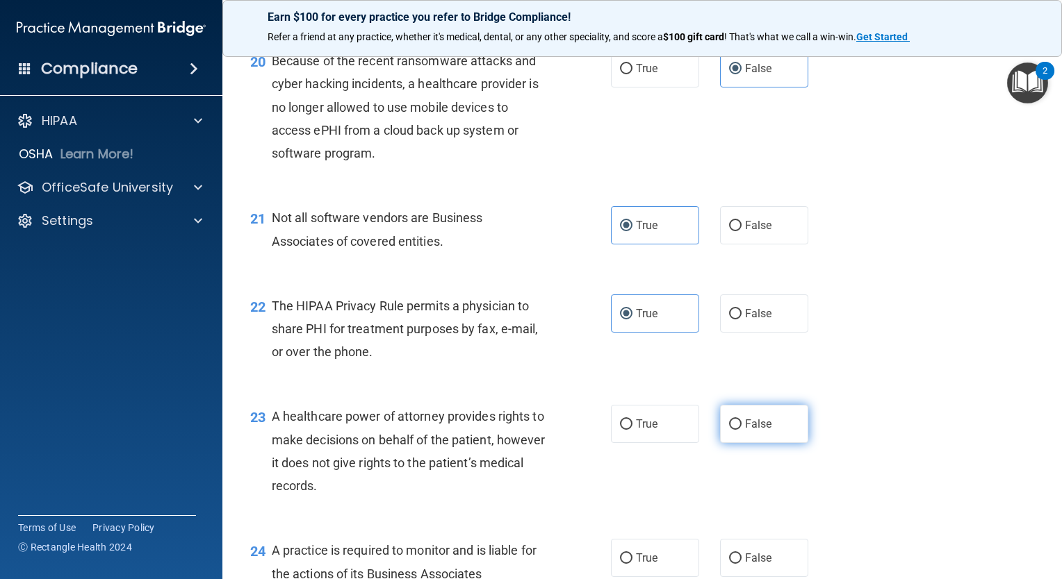
click at [745, 431] on span "False" at bounding box center [758, 424] width 27 height 13
click at [739, 430] on input "False" at bounding box center [735, 425] width 13 height 10
radio input "true"
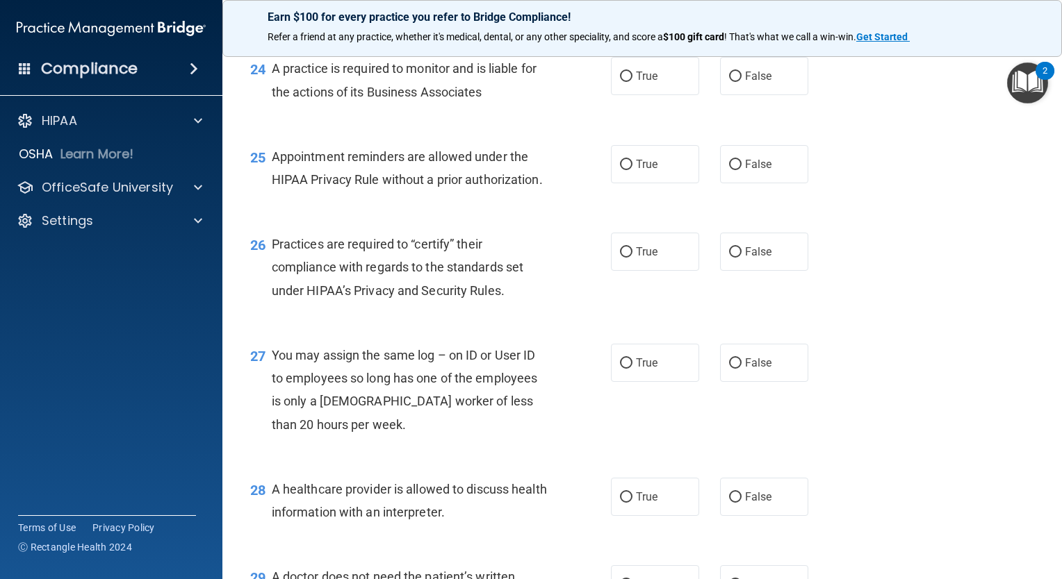
scroll to position [2912, 0]
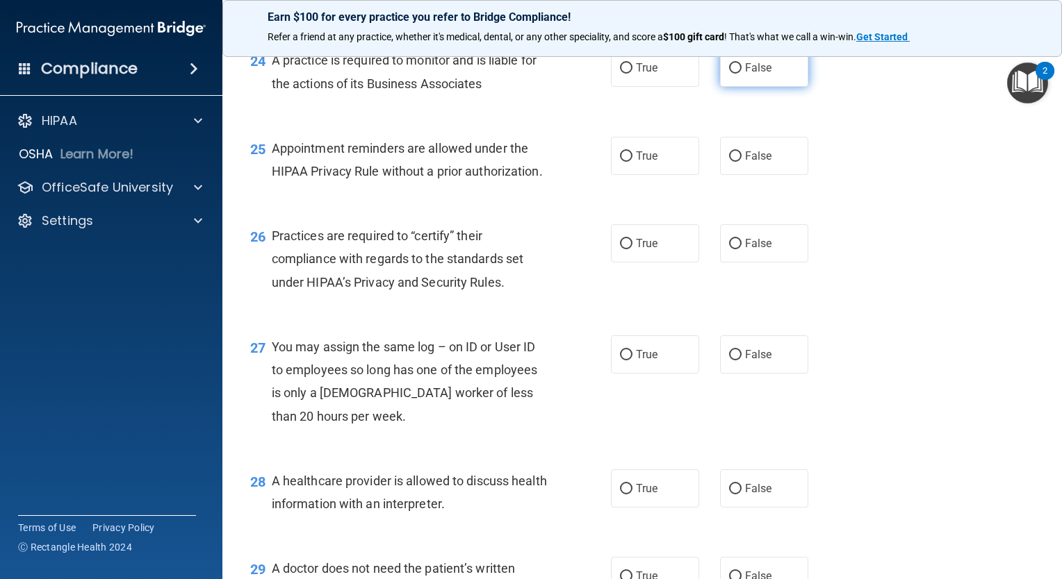
click at [750, 74] on span "False" at bounding box center [758, 67] width 27 height 13
click at [741, 74] on input "False" at bounding box center [735, 68] width 13 height 10
radio input "true"
click at [636, 163] on span "True" at bounding box center [647, 155] width 22 height 13
click at [631, 162] on input "True" at bounding box center [626, 156] width 13 height 10
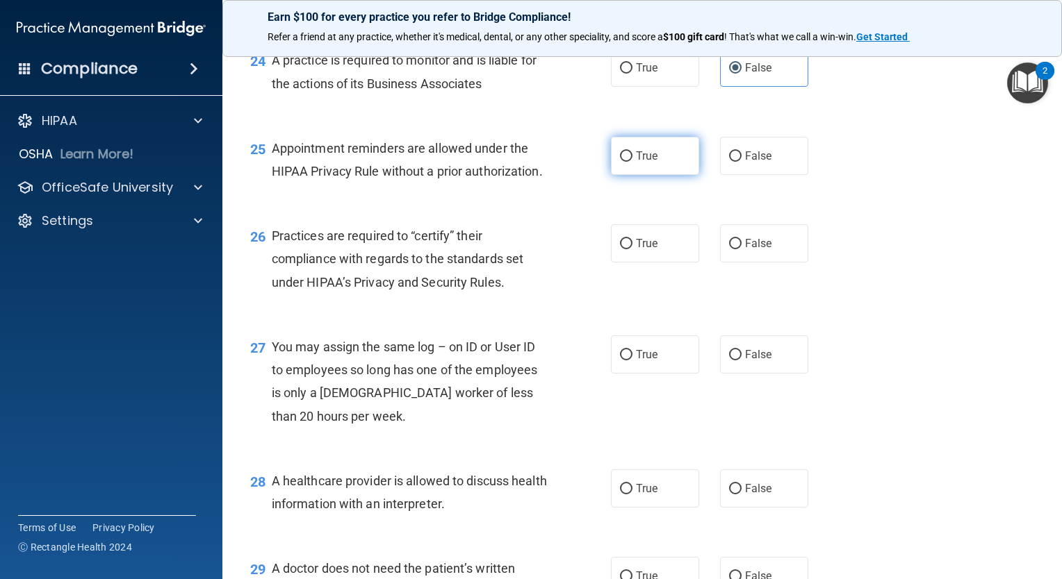
radio input "true"
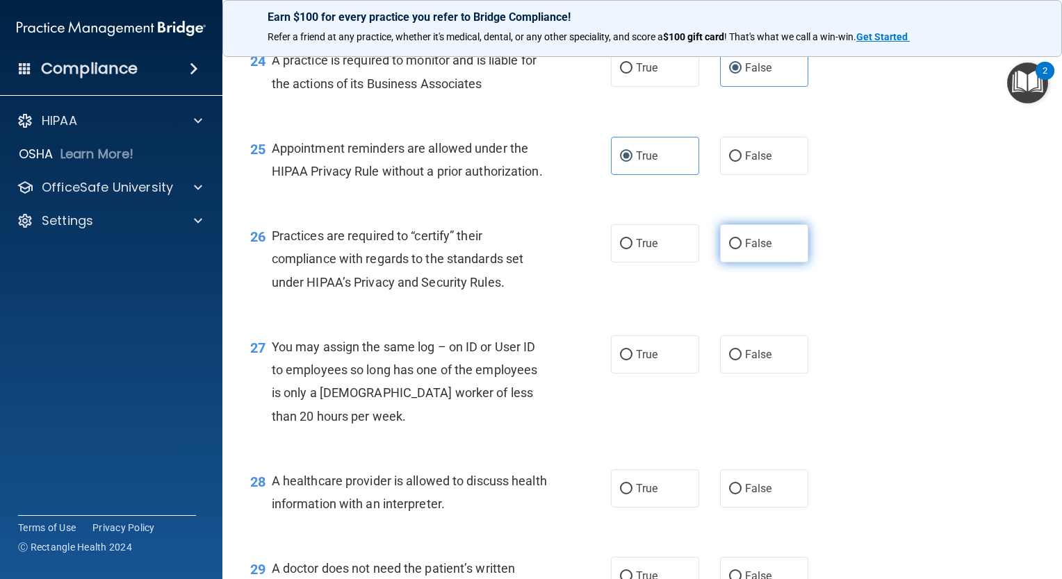
click at [734, 263] on label "False" at bounding box center [764, 243] width 88 height 38
click at [734, 249] on input "False" at bounding box center [735, 244] width 13 height 10
radio input "true"
click at [748, 361] on span "False" at bounding box center [758, 354] width 27 height 13
click at [741, 361] on input "False" at bounding box center [735, 355] width 13 height 10
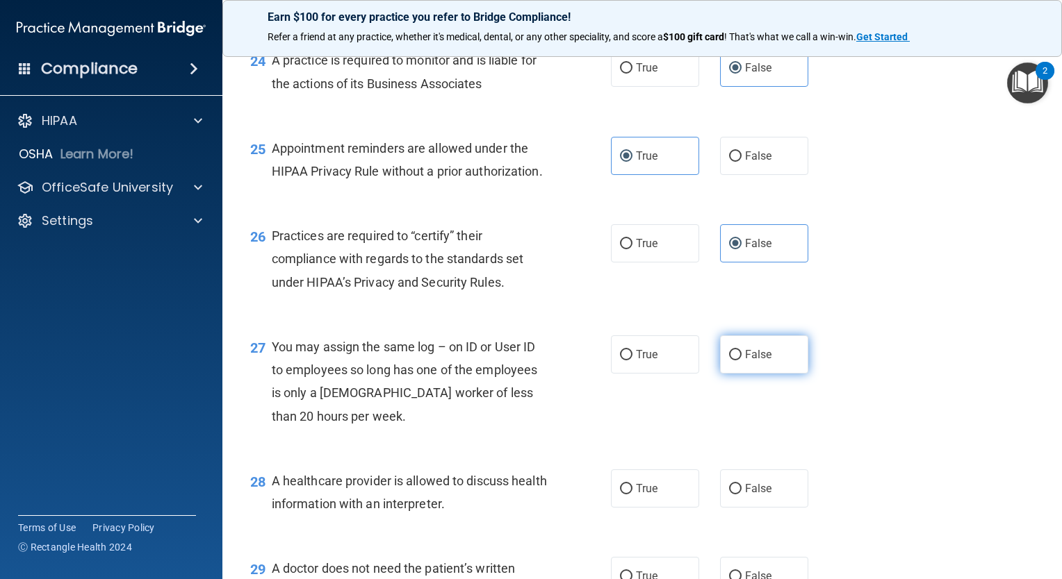
radio input "true"
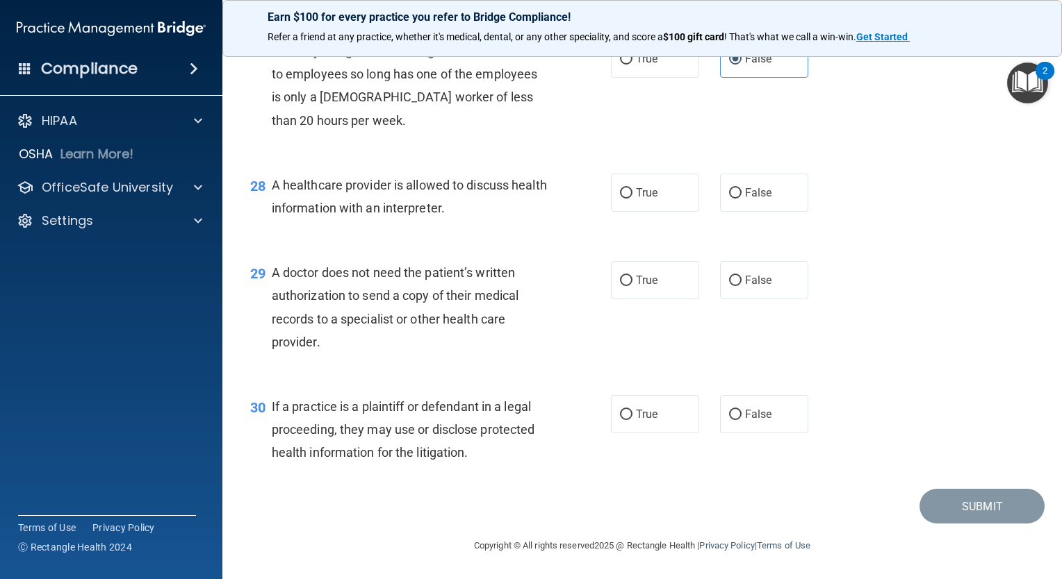
scroll to position [3277, 0]
click at [659, 199] on label "True" at bounding box center [655, 193] width 88 height 38
click at [632, 199] on input "True" at bounding box center [626, 193] width 13 height 10
radio input "true"
click at [651, 277] on span "True" at bounding box center [647, 280] width 22 height 13
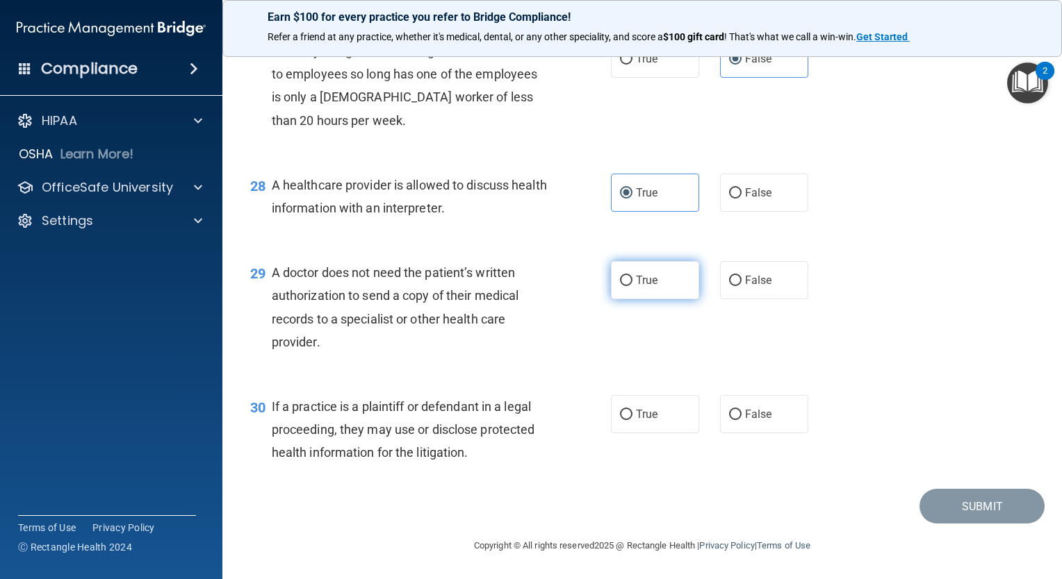
click at [632, 277] on input "True" at bounding box center [626, 281] width 13 height 10
radio input "true"
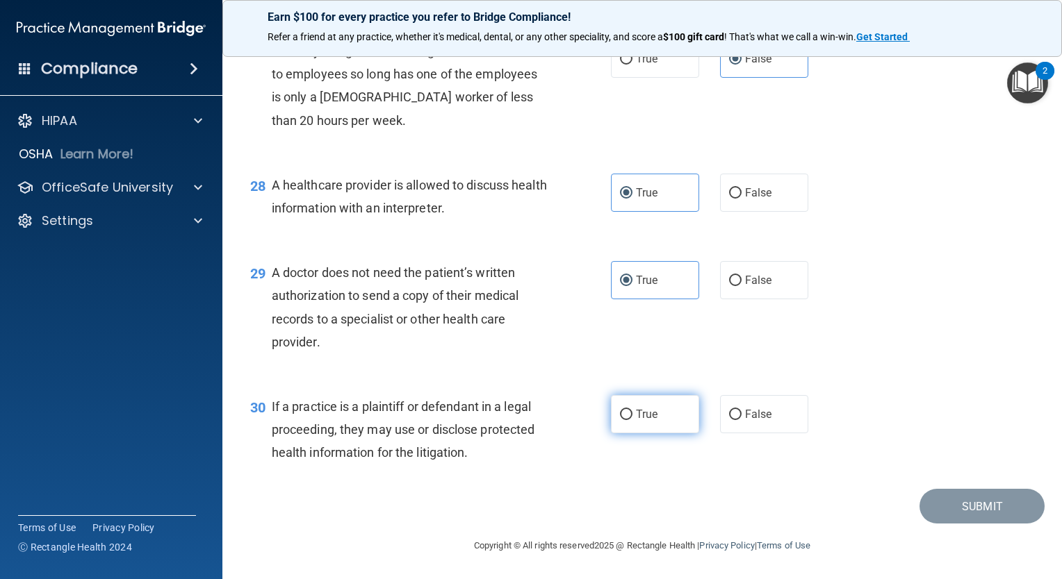
click at [636, 415] on span "True" at bounding box center [647, 414] width 22 height 13
click at [632, 415] on input "True" at bounding box center [626, 415] width 13 height 10
radio input "true"
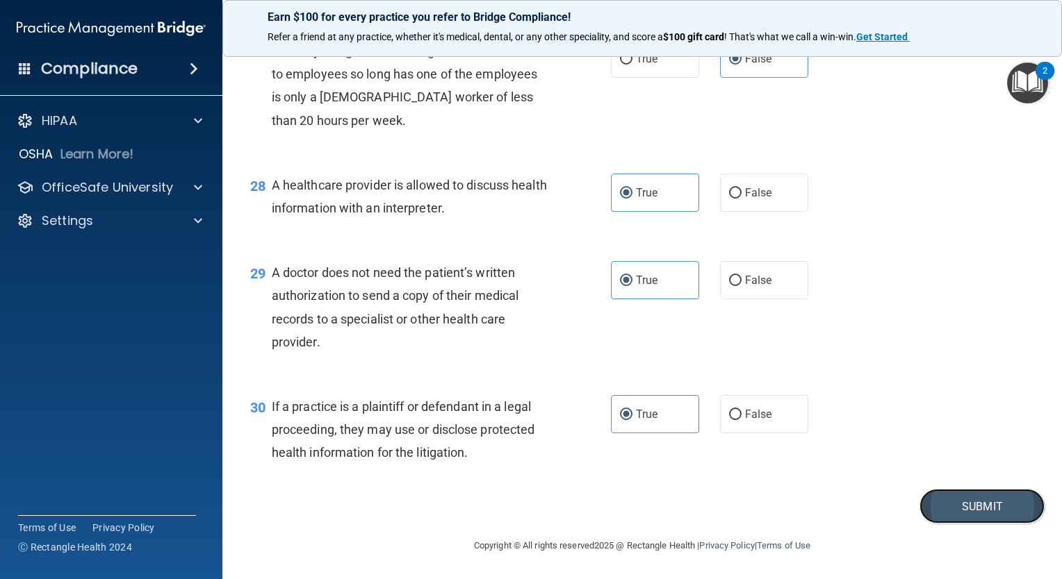
click at [972, 506] on button "Submit" at bounding box center [981, 506] width 125 height 35
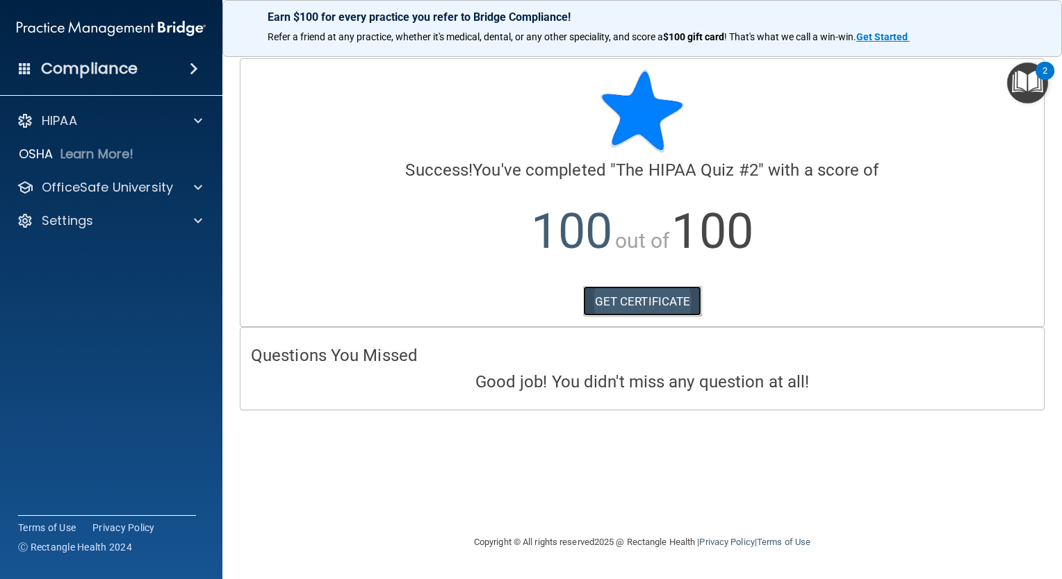
click at [645, 300] on link "GET CERTIFICATE" at bounding box center [642, 301] width 119 height 31
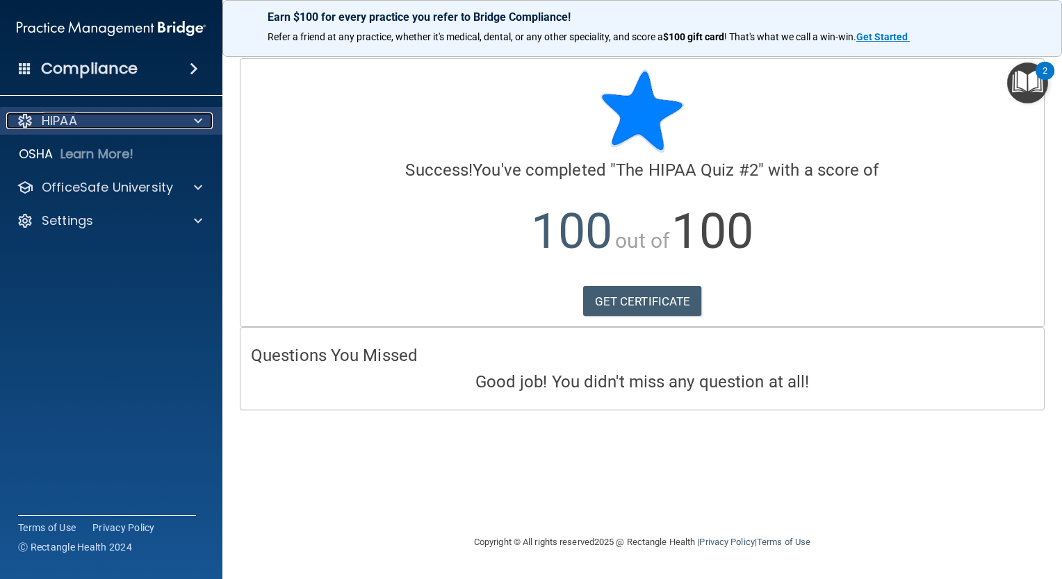
click at [145, 119] on div "HIPAA" at bounding box center [92, 121] width 172 height 17
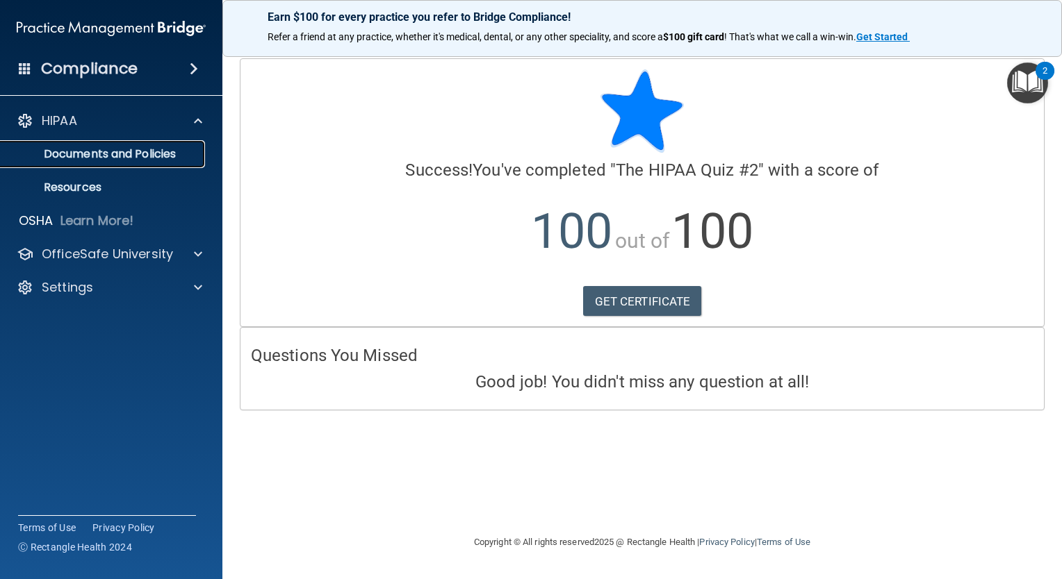
click at [108, 155] on p "Documents and Policies" at bounding box center [104, 154] width 190 height 14
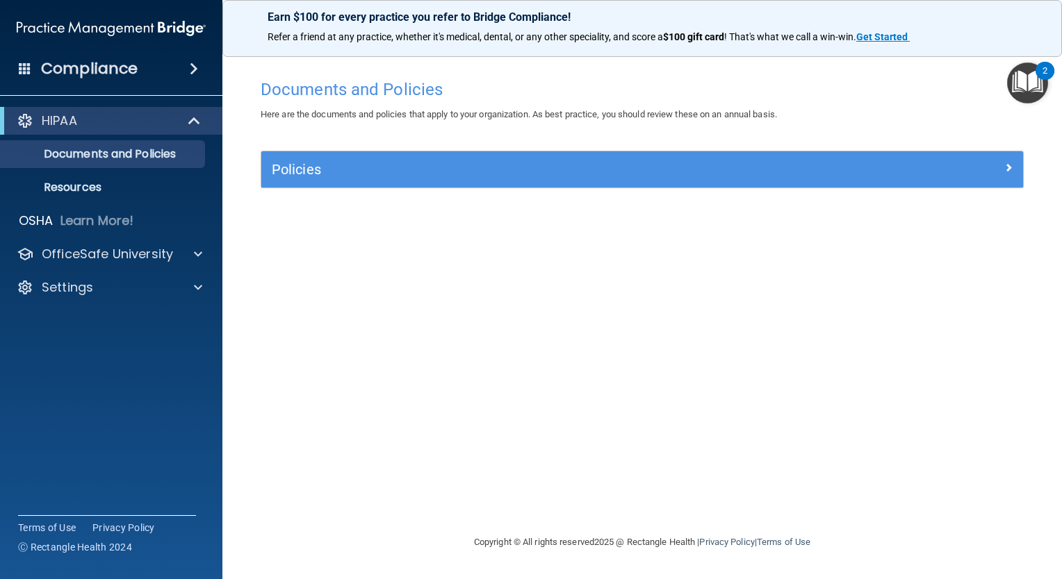
click at [1028, 85] on img "Open Resource Center, 2 new notifications" at bounding box center [1027, 83] width 41 height 41
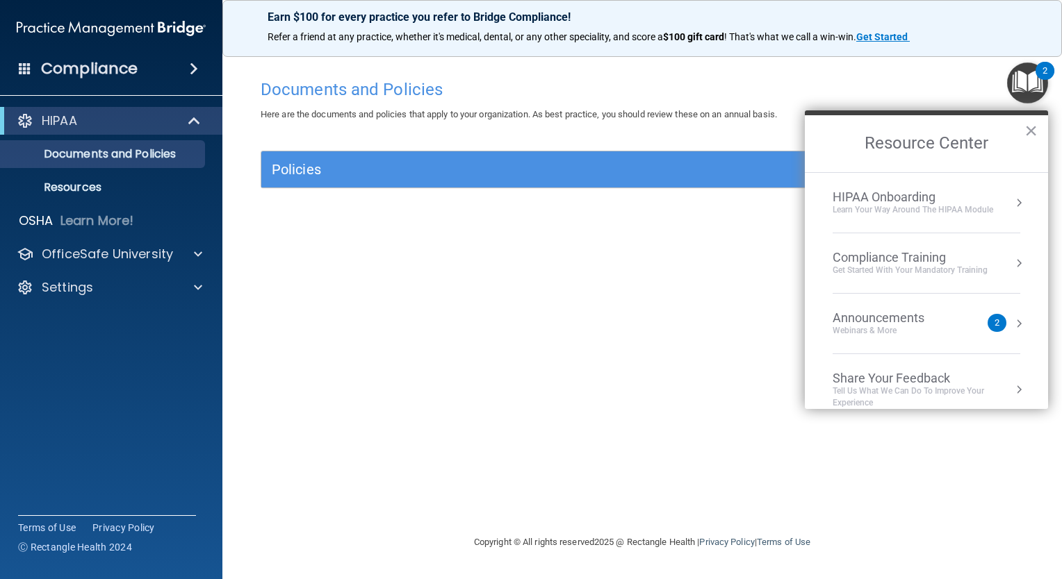
click at [924, 207] on div "Learn Your Way around the HIPAA module" at bounding box center [912, 210] width 160 height 12
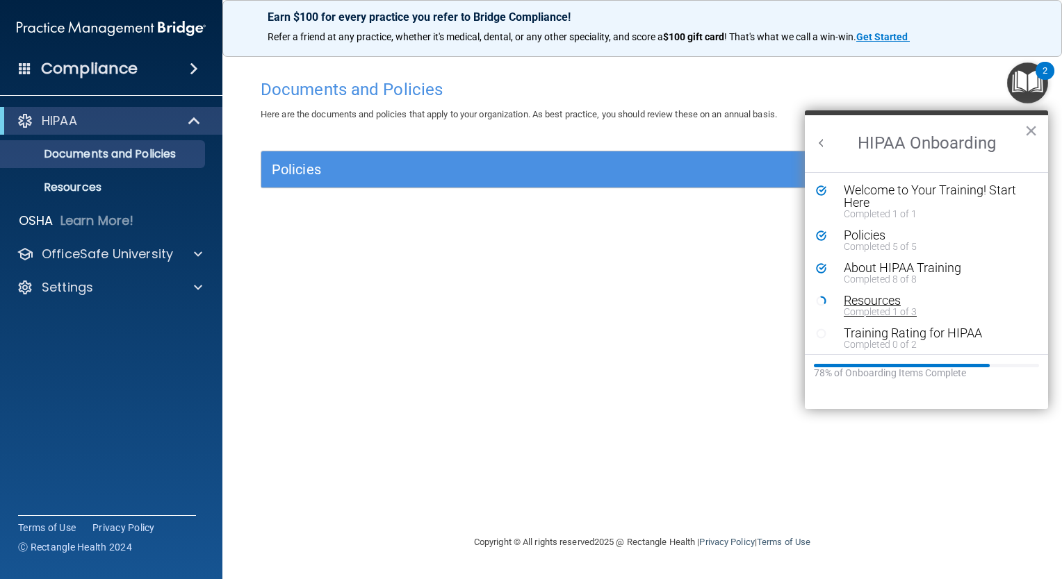
click at [887, 307] on div "Completed 1 of 3" at bounding box center [930, 312] width 175 height 10
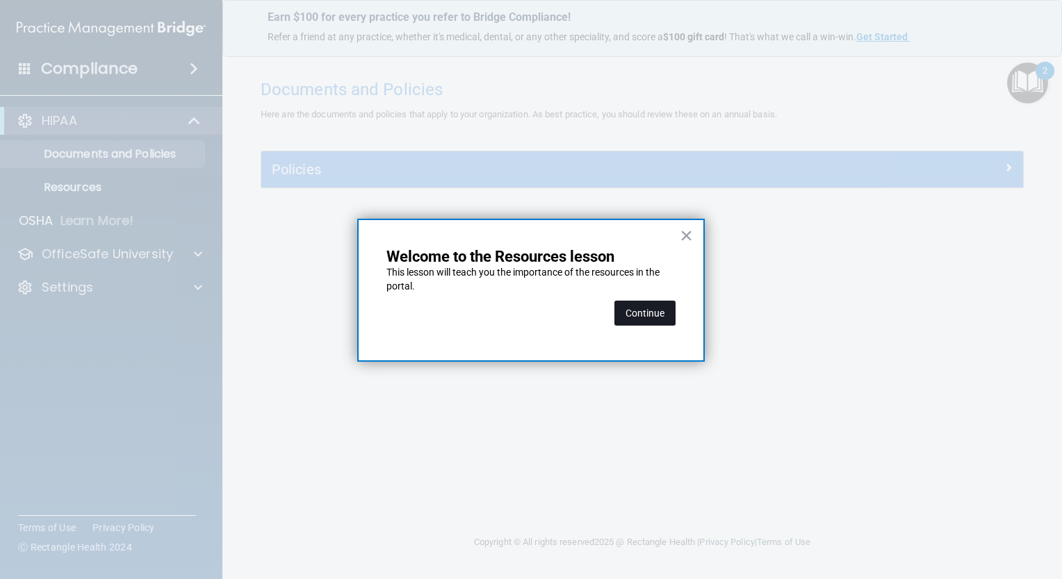
click at [648, 307] on button "Continue" at bounding box center [644, 313] width 61 height 25
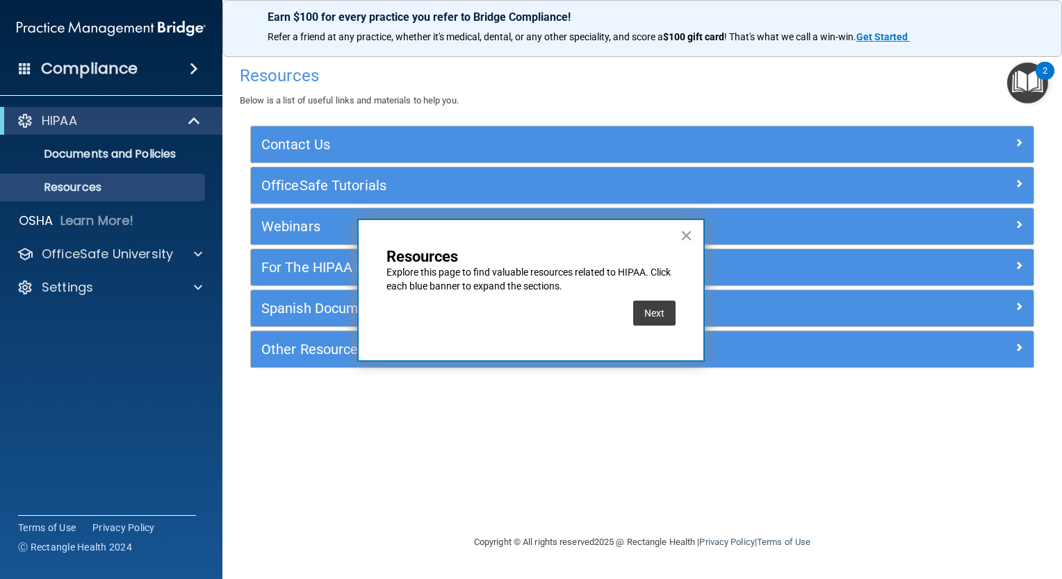
click at [1034, 82] on img "Open Resource Center, 2 new notifications" at bounding box center [1027, 83] width 41 height 41
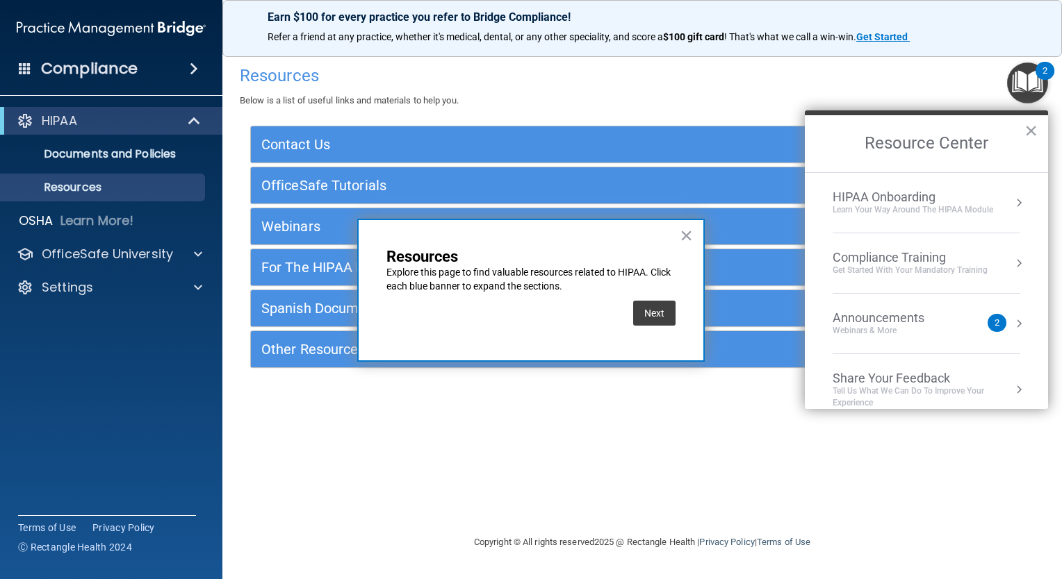
click at [947, 256] on div "Compliance Training" at bounding box center [909, 257] width 155 height 15
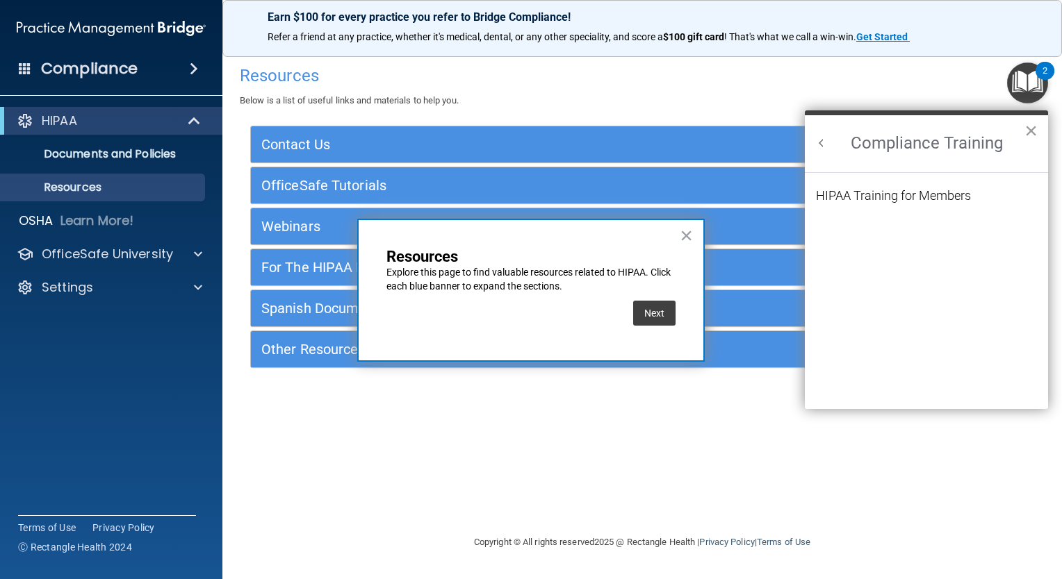
click at [1032, 128] on button "×" at bounding box center [1030, 130] width 13 height 22
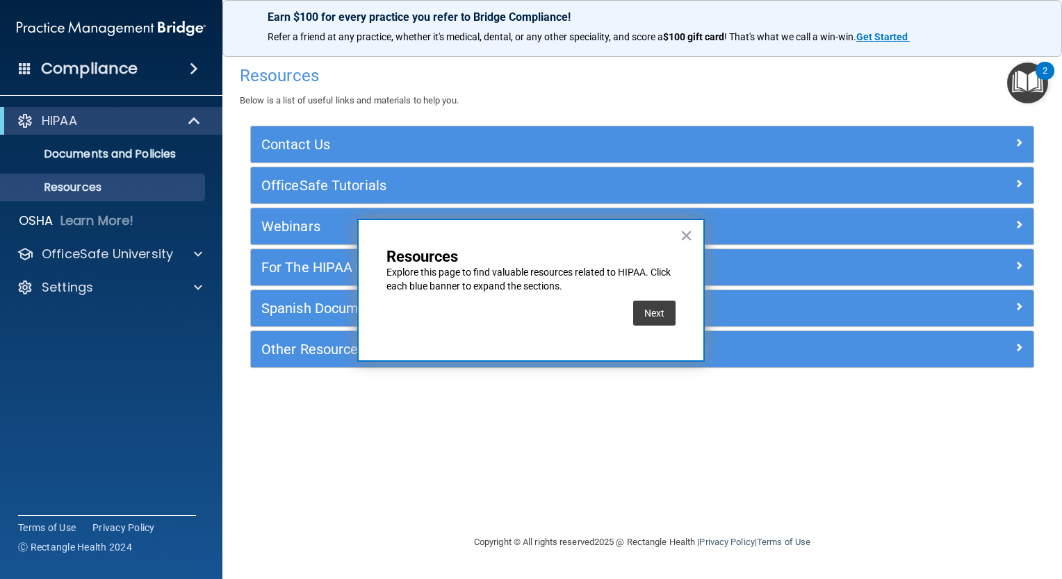
click at [1012, 86] on img "Open Resource Center, 2 new notifications" at bounding box center [1027, 83] width 41 height 41
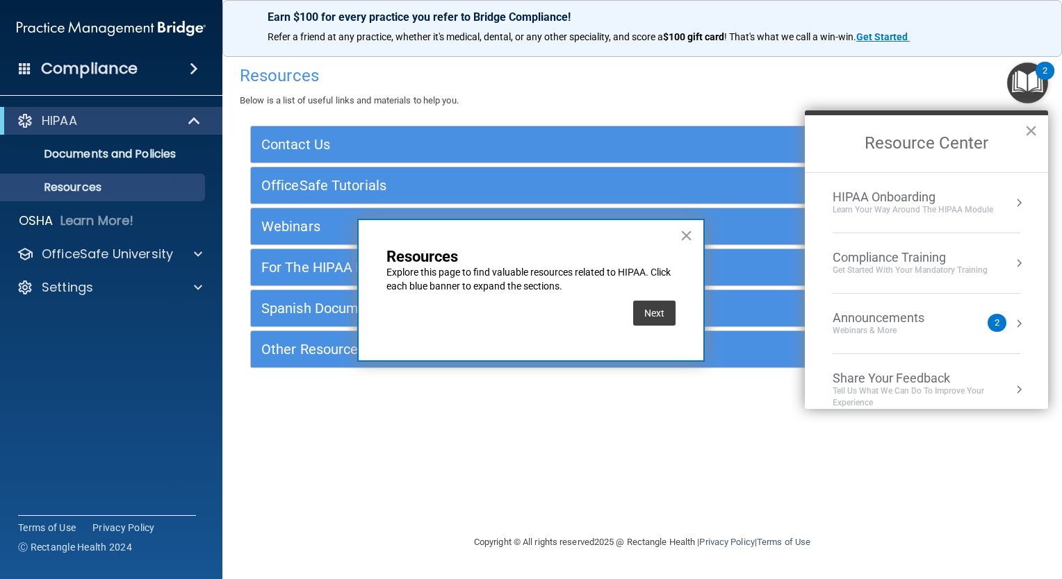
click at [934, 201] on div "HIPAA Onboarding" at bounding box center [912, 197] width 160 height 15
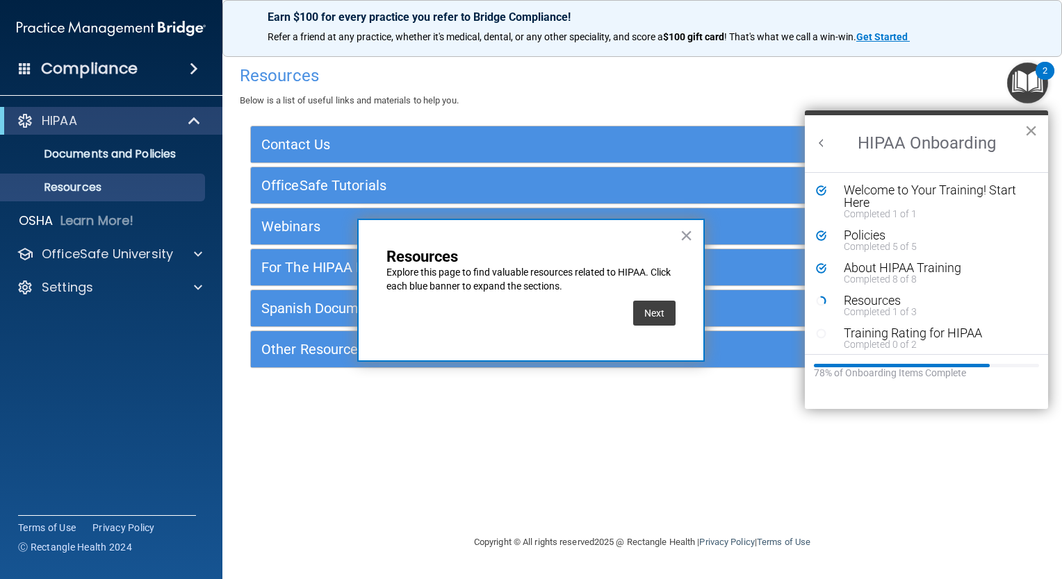
click at [1028, 129] on button "×" at bounding box center [1030, 130] width 13 height 22
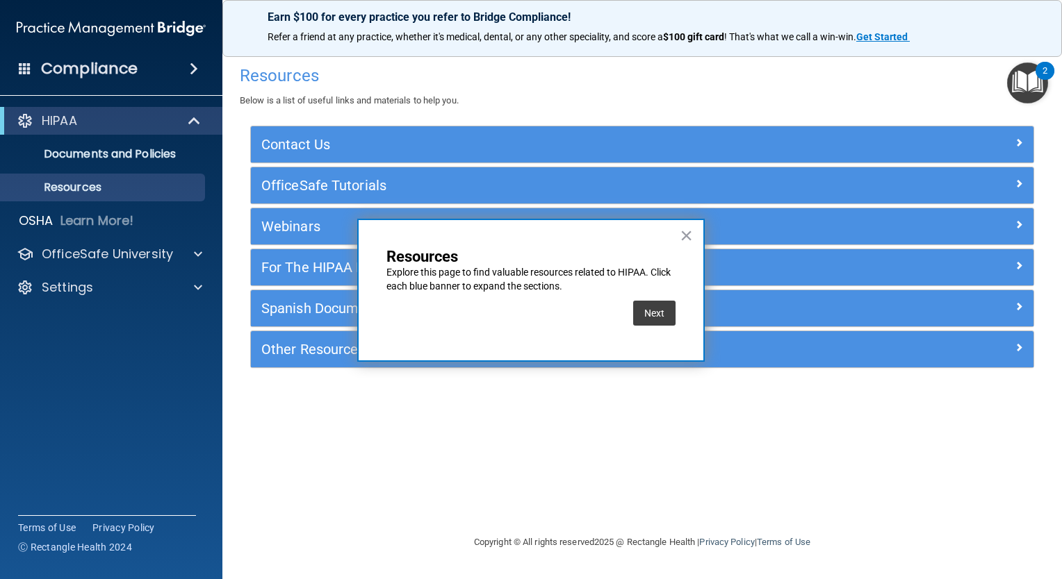
click at [693, 234] on div "× Resources Explore this page to find valuable resources related to HIPAA. Clic…" at bounding box center [530, 290] width 347 height 143
click at [685, 236] on button "×" at bounding box center [685, 235] width 13 height 22
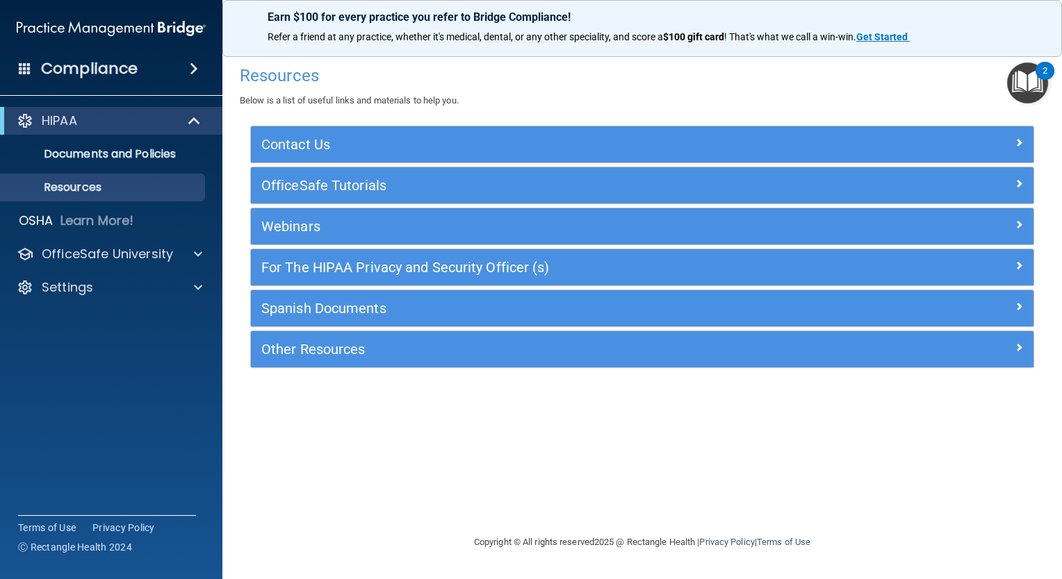
click at [1033, 88] on img "Open Resource Center, 2 new notifications" at bounding box center [1027, 83] width 41 height 41
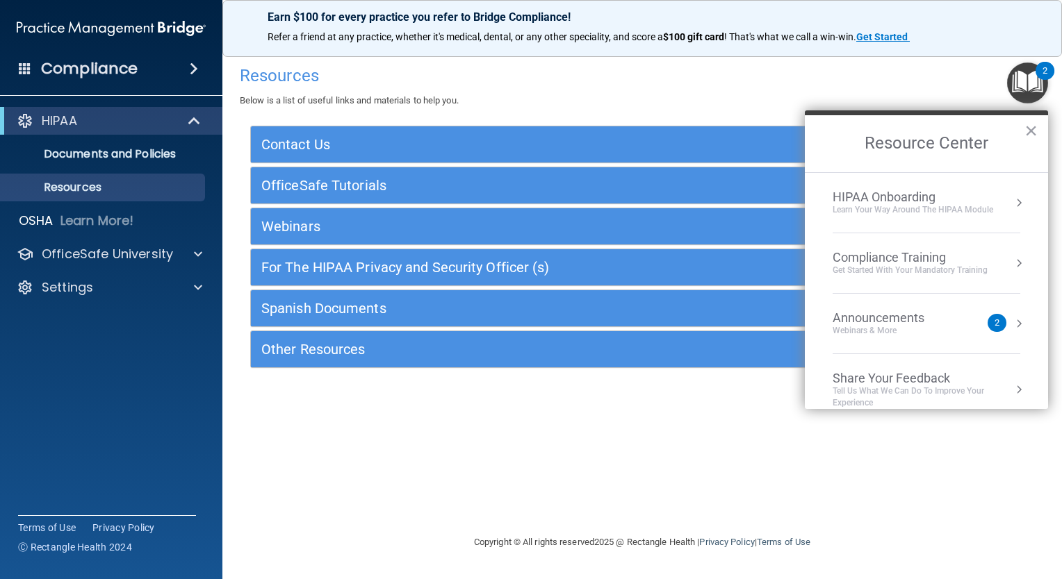
click at [909, 210] on div "Learn Your Way around the HIPAA module" at bounding box center [912, 210] width 160 height 12
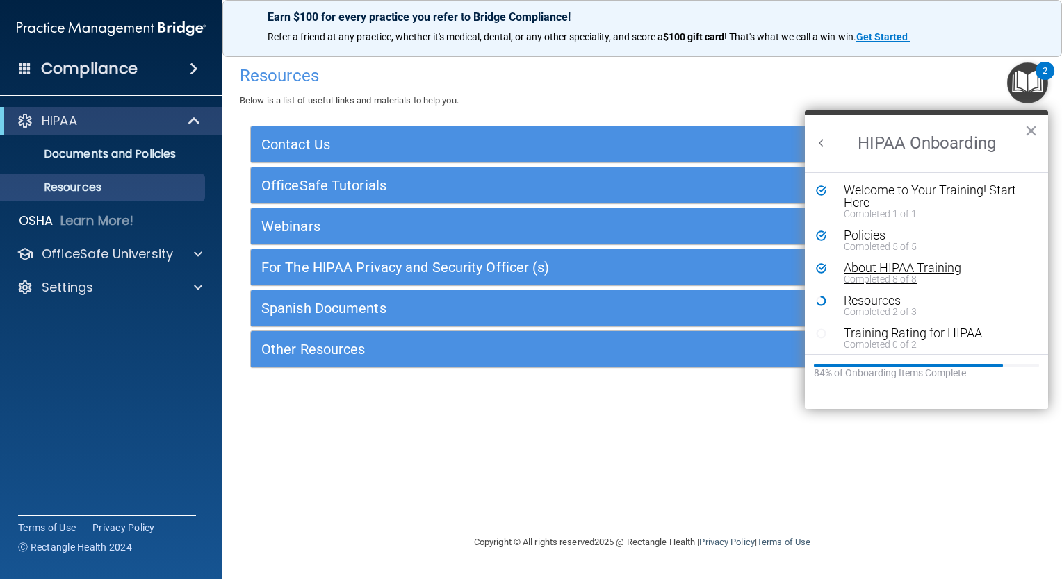
click at [918, 265] on div "About HIPAA Training" at bounding box center [930, 268] width 175 height 13
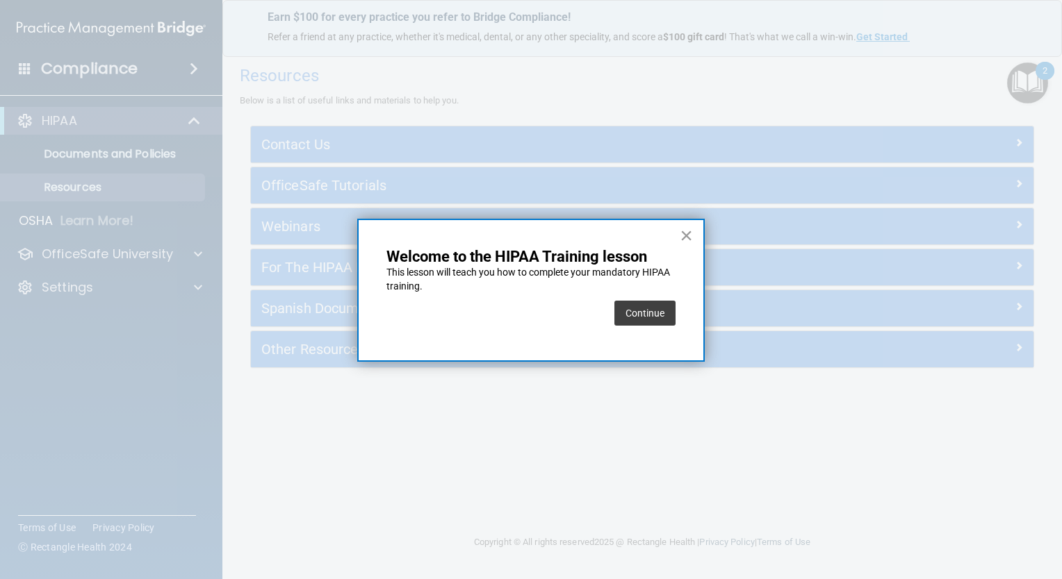
click at [688, 238] on button "×" at bounding box center [685, 235] width 13 height 22
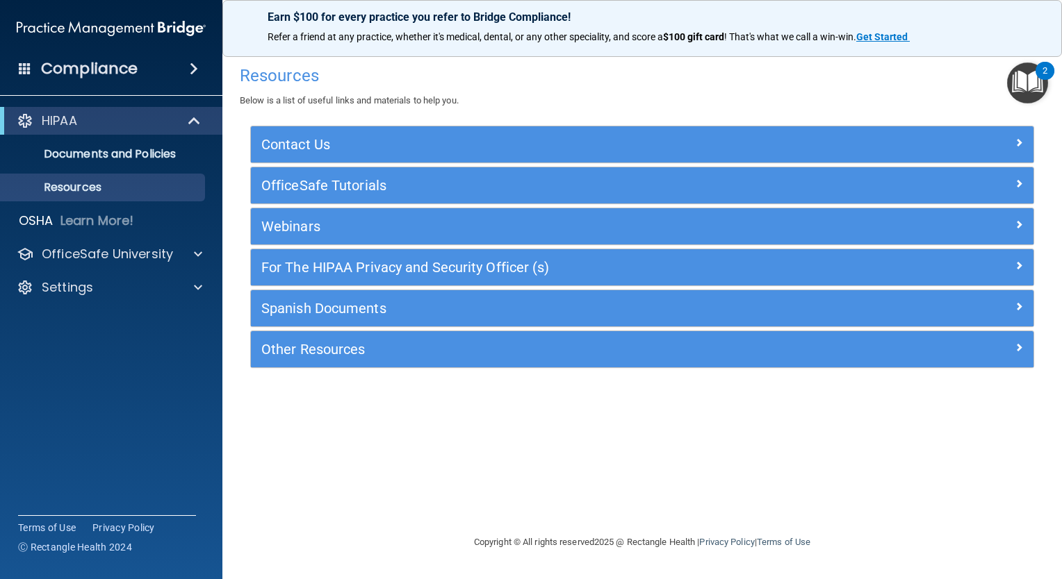
click at [1022, 92] on img "Open Resource Center, 2 new notifications" at bounding box center [1027, 83] width 41 height 41
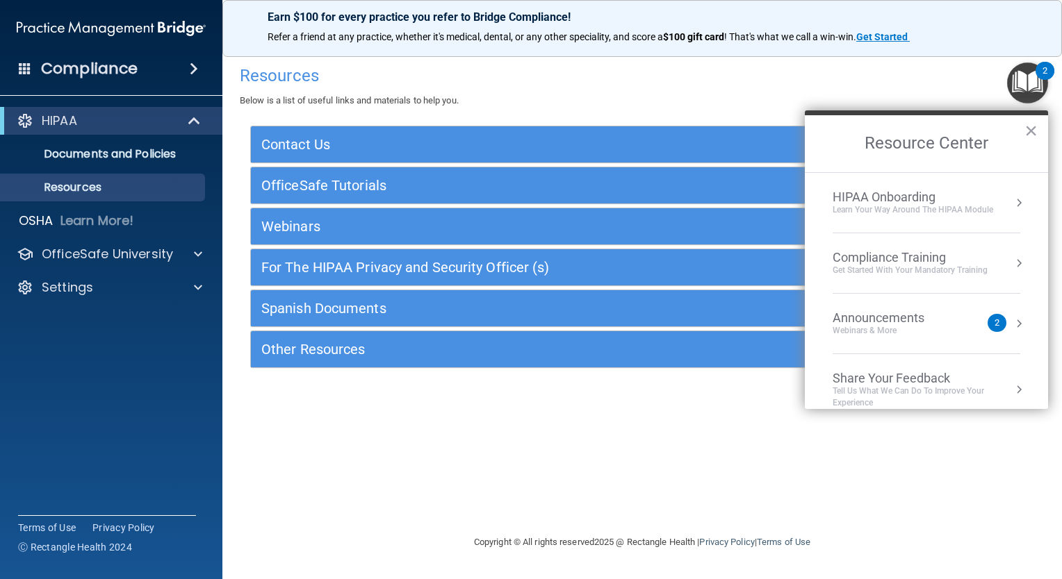
click at [914, 204] on div "Learn Your Way around the HIPAA module" at bounding box center [912, 210] width 160 height 12
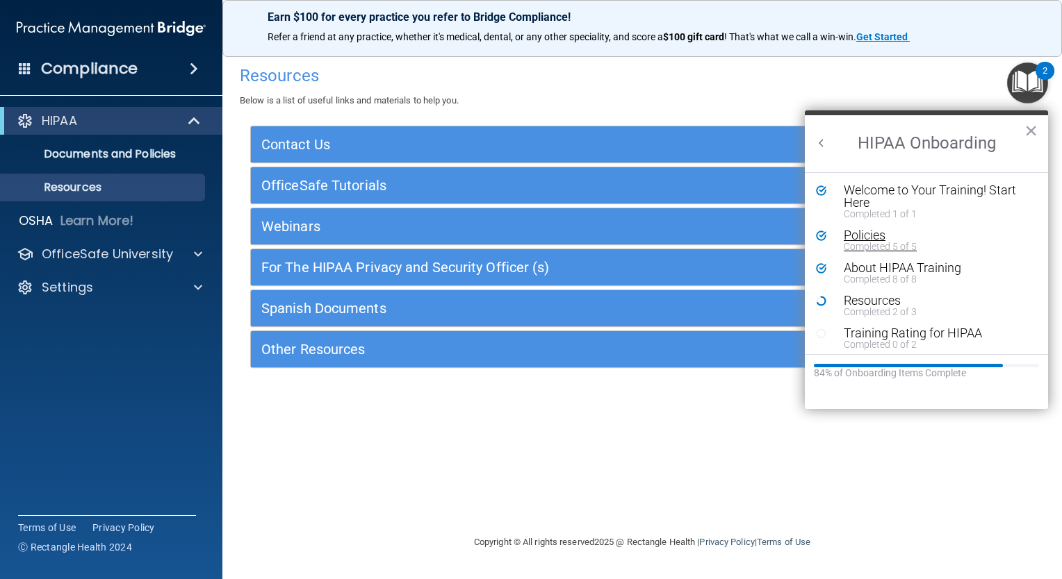
click at [870, 231] on div "Policies" at bounding box center [930, 235] width 175 height 13
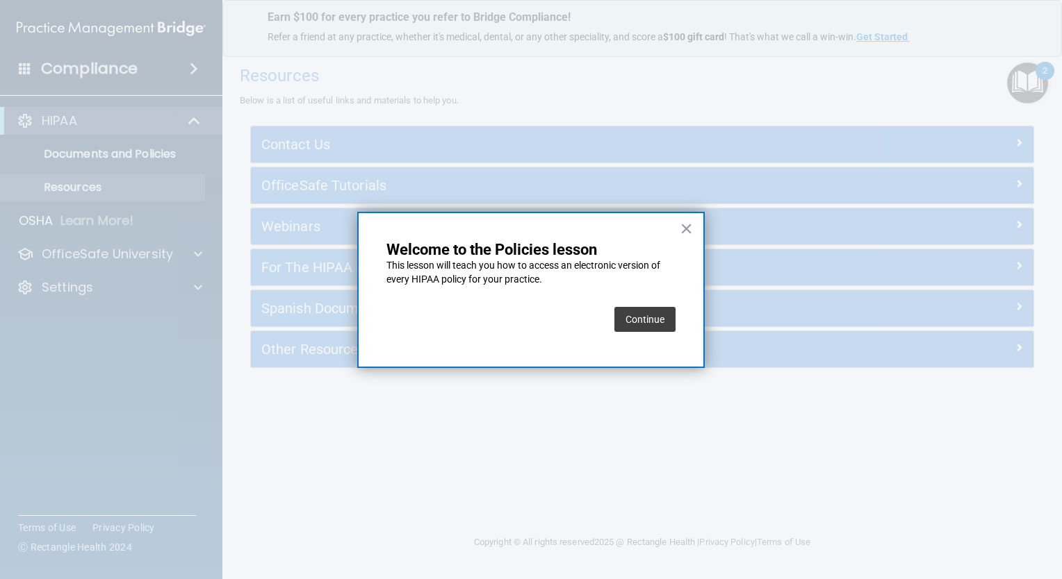
click at [669, 328] on button "Continue" at bounding box center [644, 319] width 61 height 25
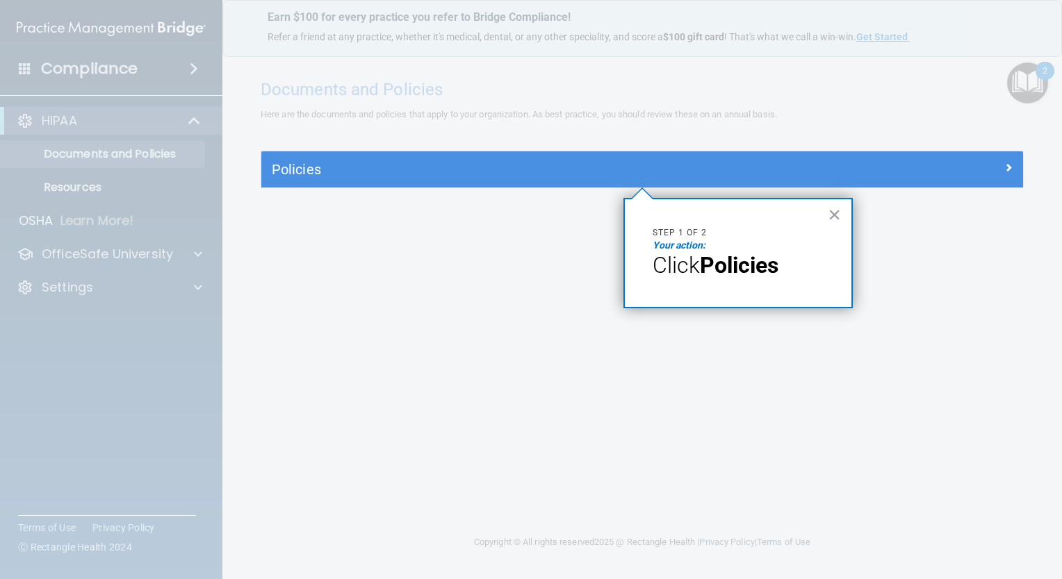
click at [789, 249] on p "Your action:" at bounding box center [737, 246] width 171 height 14
click at [700, 227] on p "Step 1 of 2" at bounding box center [737, 233] width 171 height 12
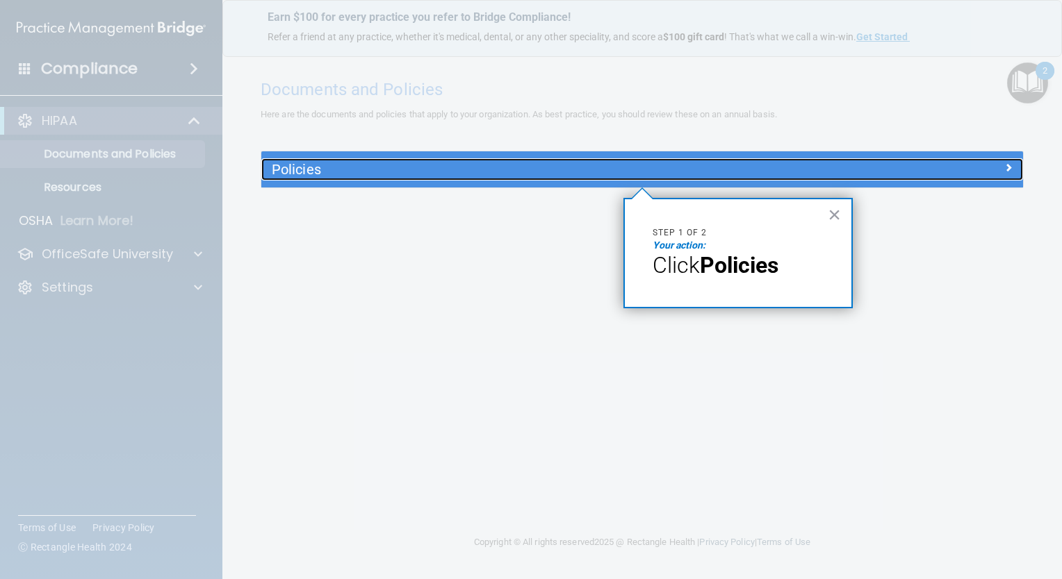
click at [711, 172] on h5 "Policies" at bounding box center [547, 169] width 550 height 15
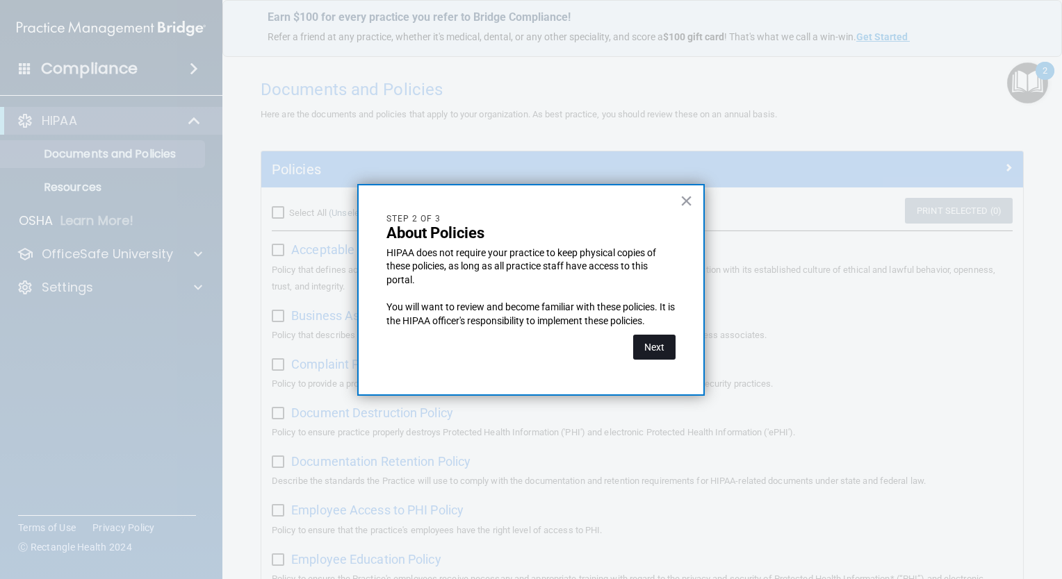
click at [664, 343] on button "Next" at bounding box center [654, 347] width 42 height 25
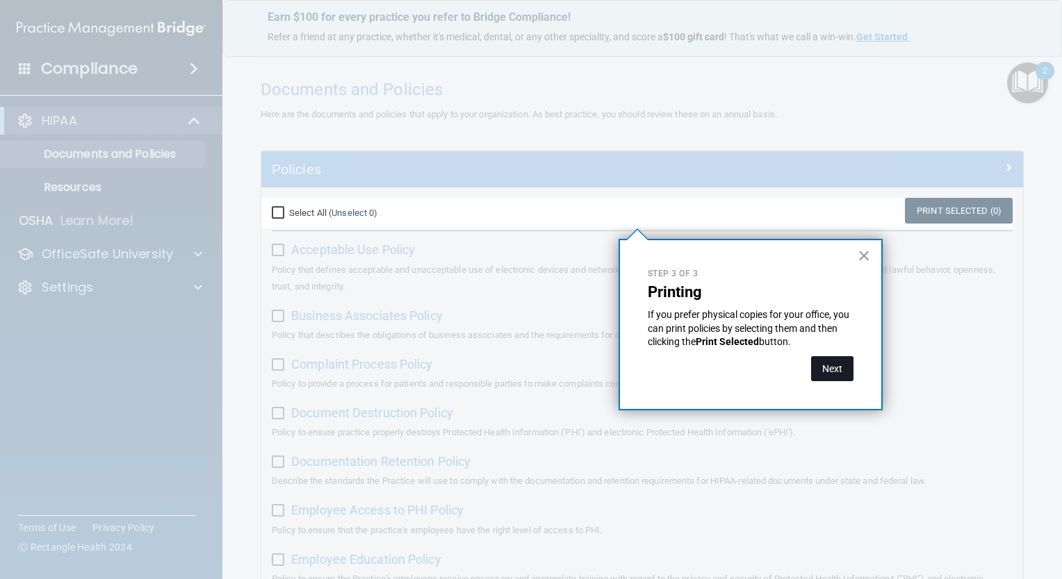
click at [840, 370] on button "Next" at bounding box center [832, 368] width 42 height 25
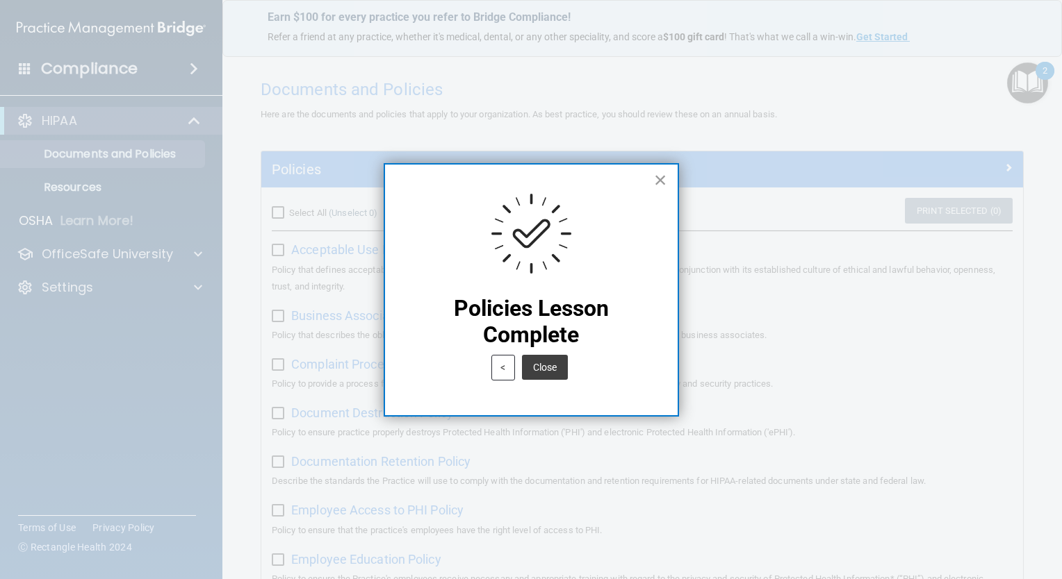
click at [661, 183] on button "×" at bounding box center [660, 180] width 13 height 22
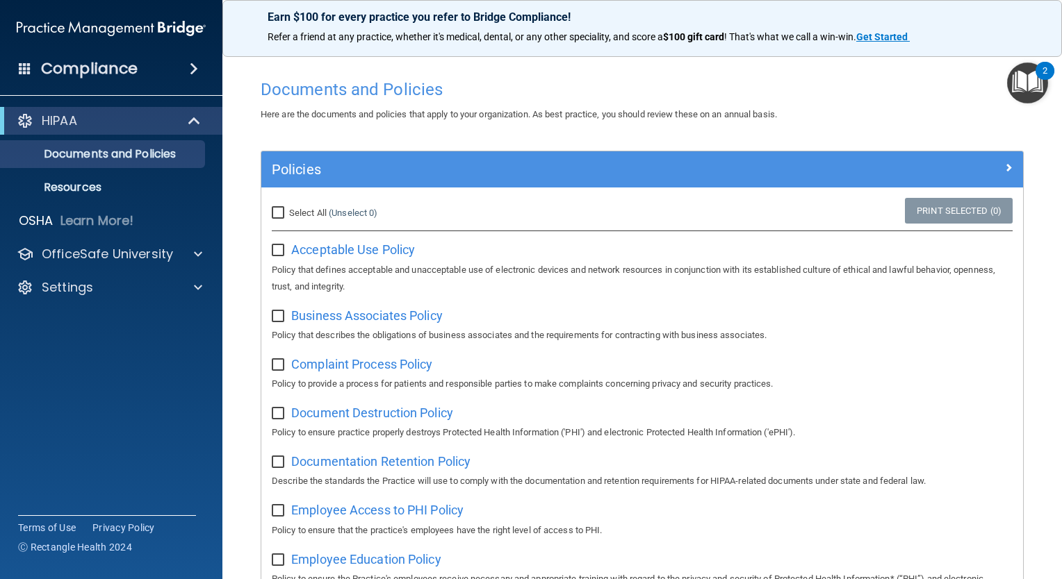
click at [1023, 78] on img "Open Resource Center, 2 new notifications" at bounding box center [1027, 83] width 41 height 41
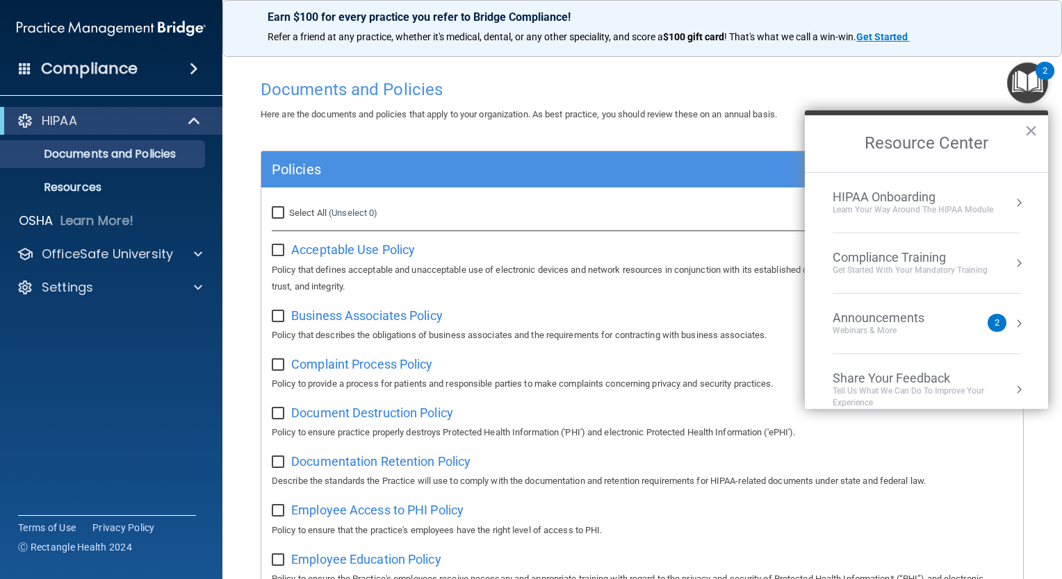
click at [918, 260] on div "Compliance Training" at bounding box center [909, 257] width 155 height 15
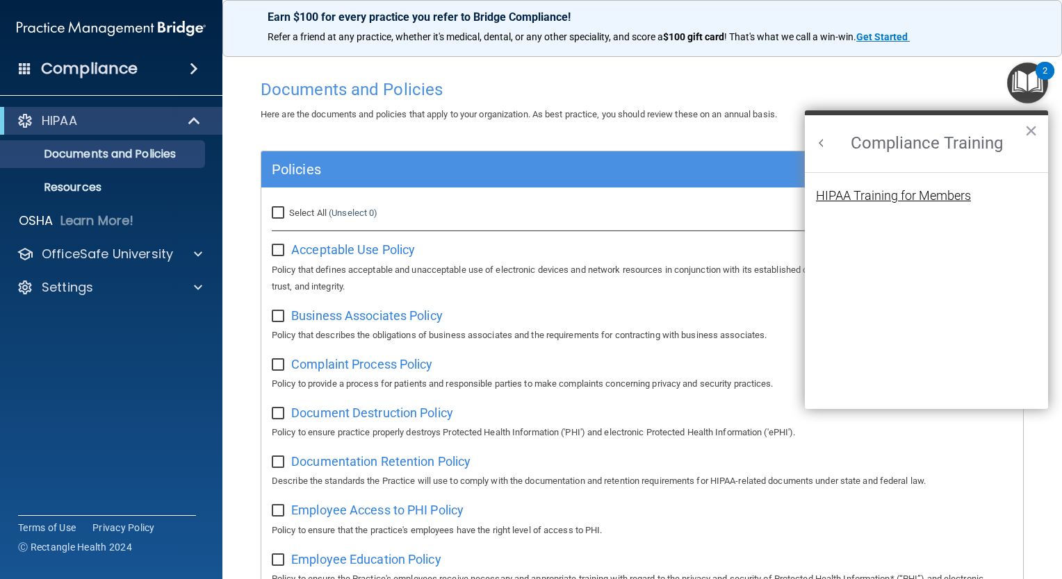
click at [914, 201] on div "HIPAA Training for Members" at bounding box center [893, 196] width 155 height 13
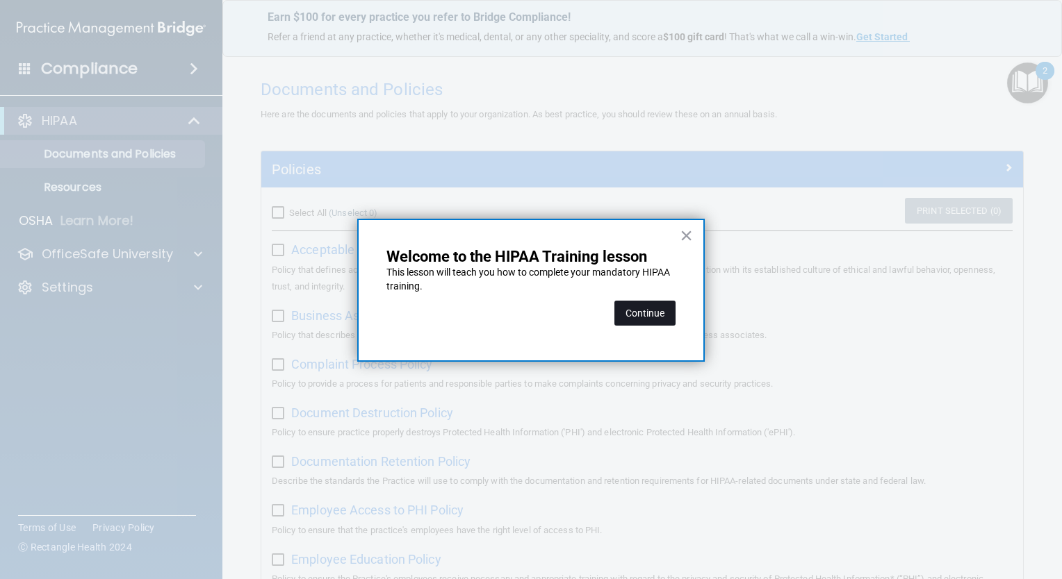
click at [636, 313] on button "Continue" at bounding box center [644, 313] width 61 height 25
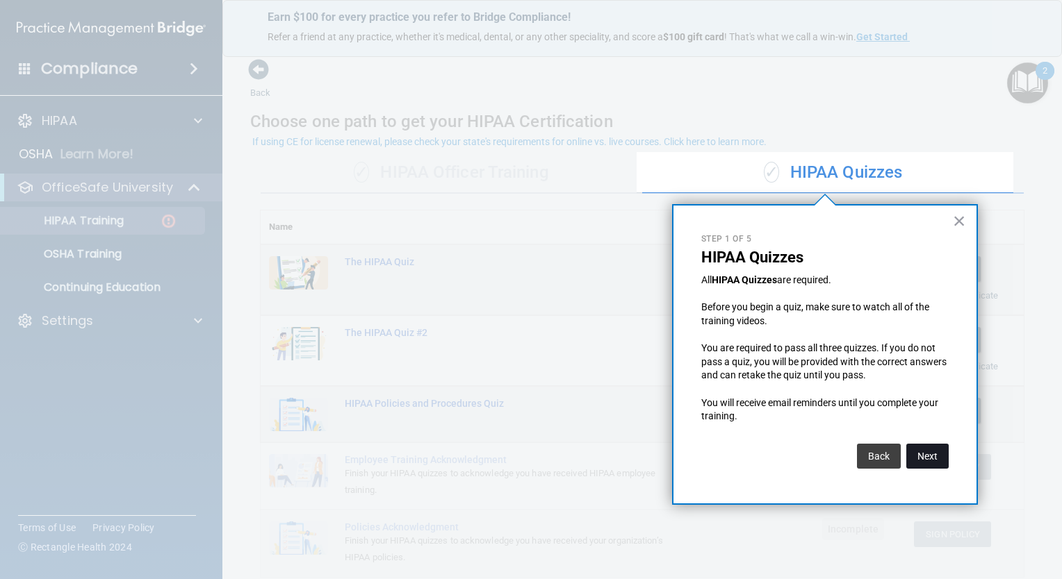
click at [943, 452] on button "Next" at bounding box center [927, 456] width 42 height 25
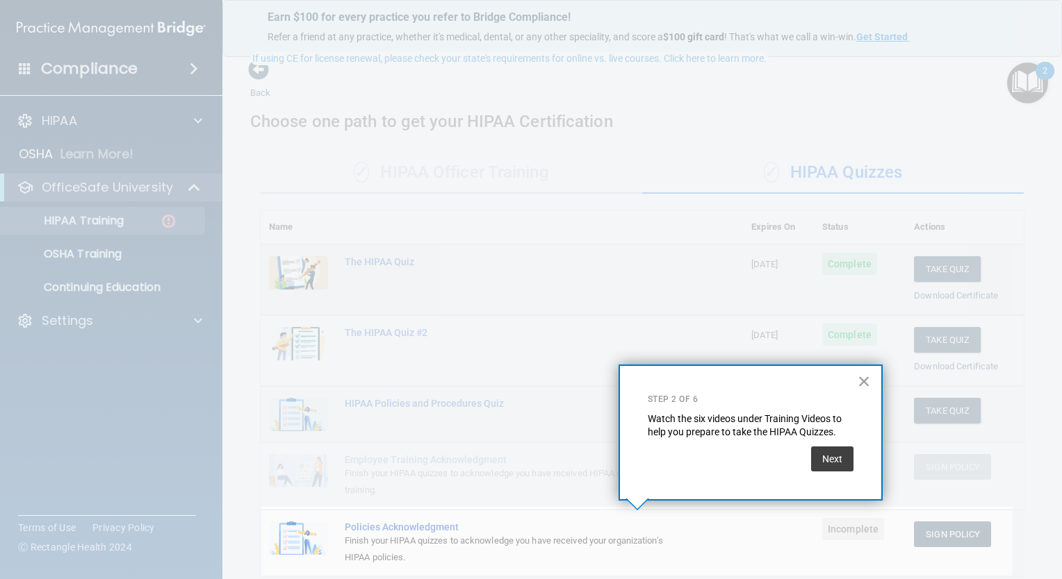
scroll to position [83, 0]
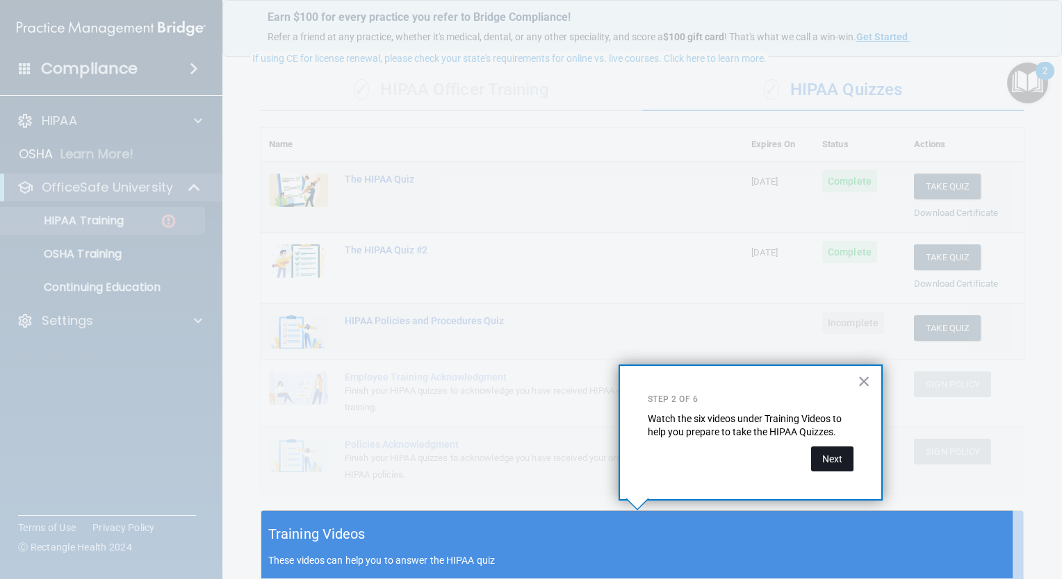
click at [822, 463] on button "Next" at bounding box center [832, 459] width 42 height 25
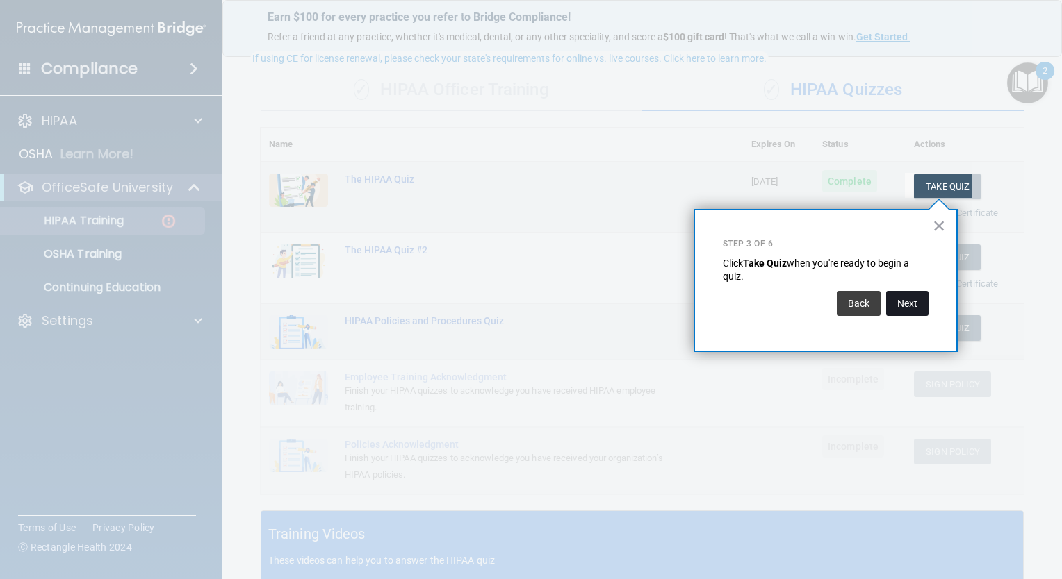
click at [906, 314] on button "Next" at bounding box center [907, 303] width 42 height 25
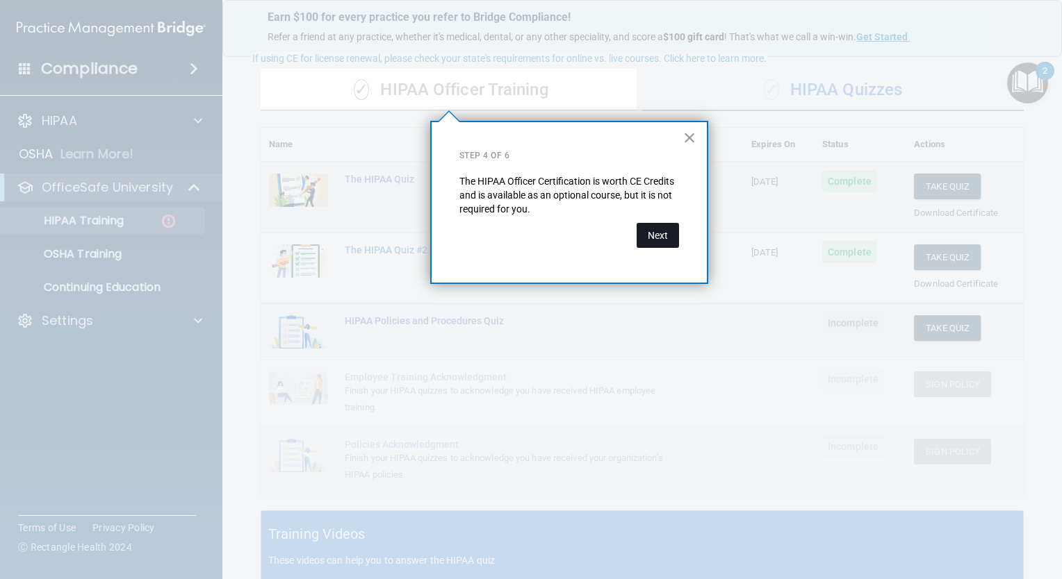
click at [656, 232] on button "Next" at bounding box center [657, 235] width 42 height 25
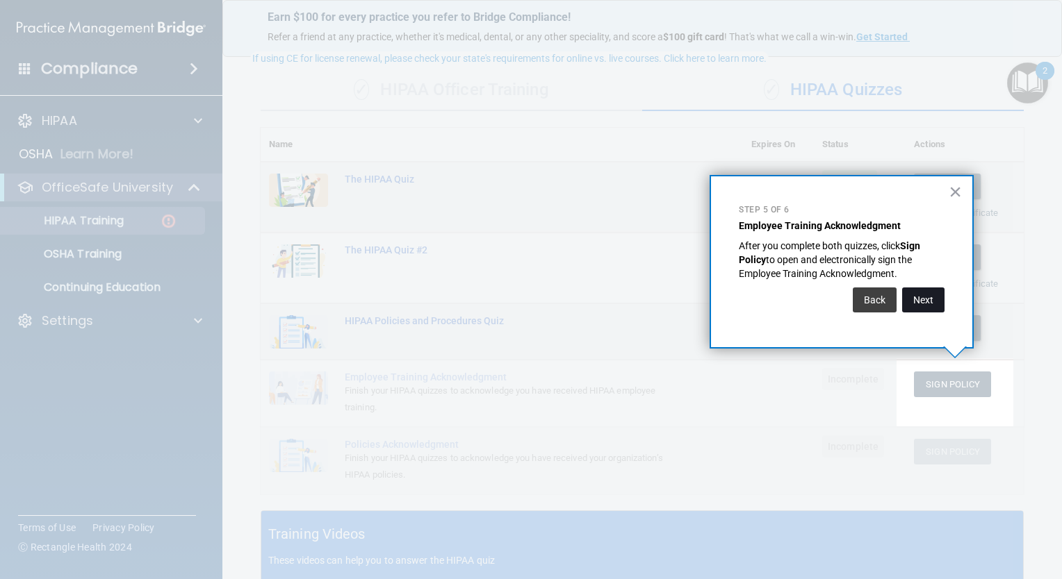
click at [914, 294] on button "Next" at bounding box center [923, 300] width 42 height 25
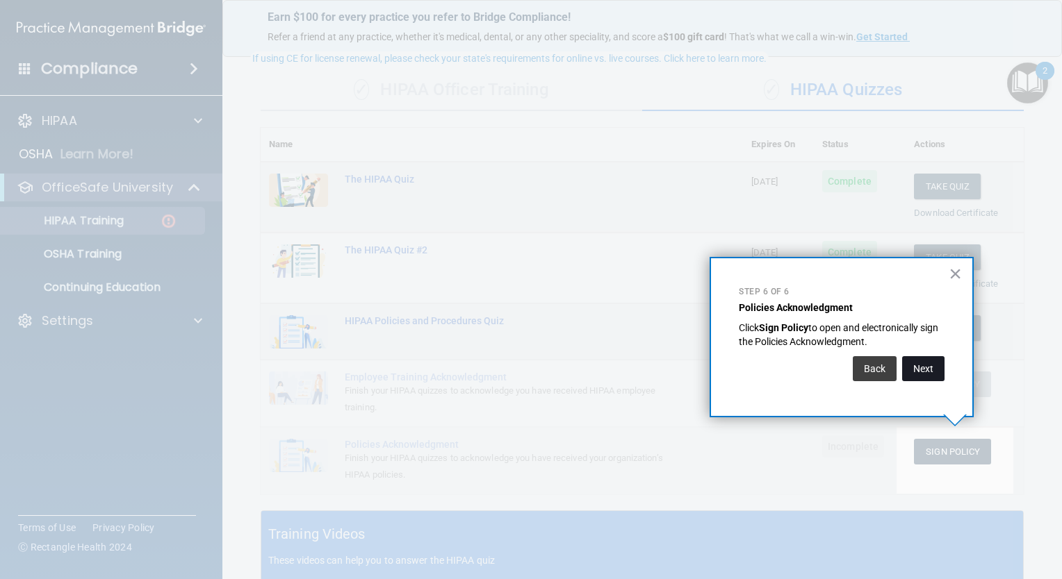
click at [916, 372] on button "Next" at bounding box center [923, 368] width 42 height 25
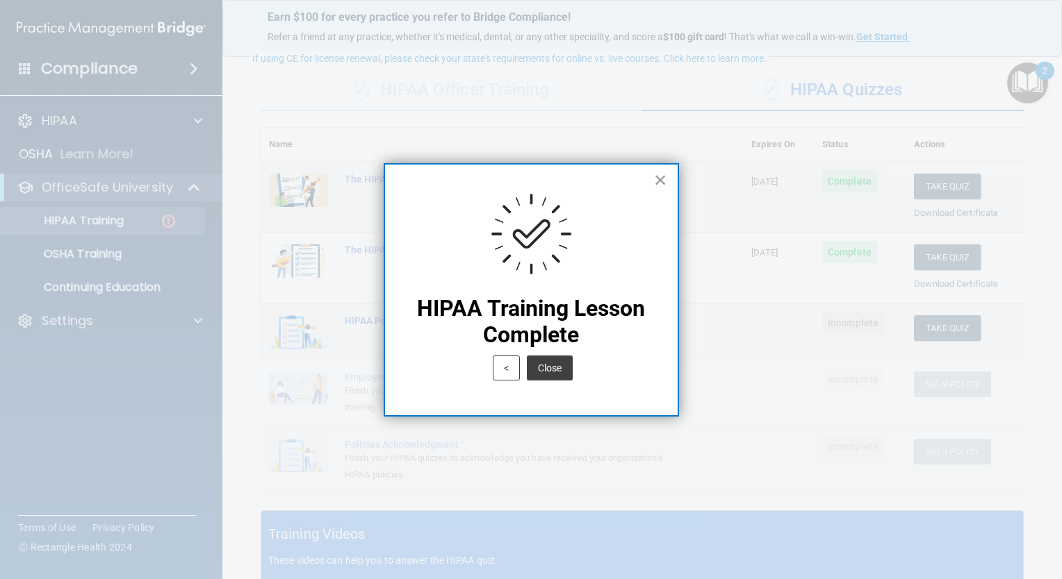
click at [665, 180] on button "×" at bounding box center [660, 180] width 13 height 22
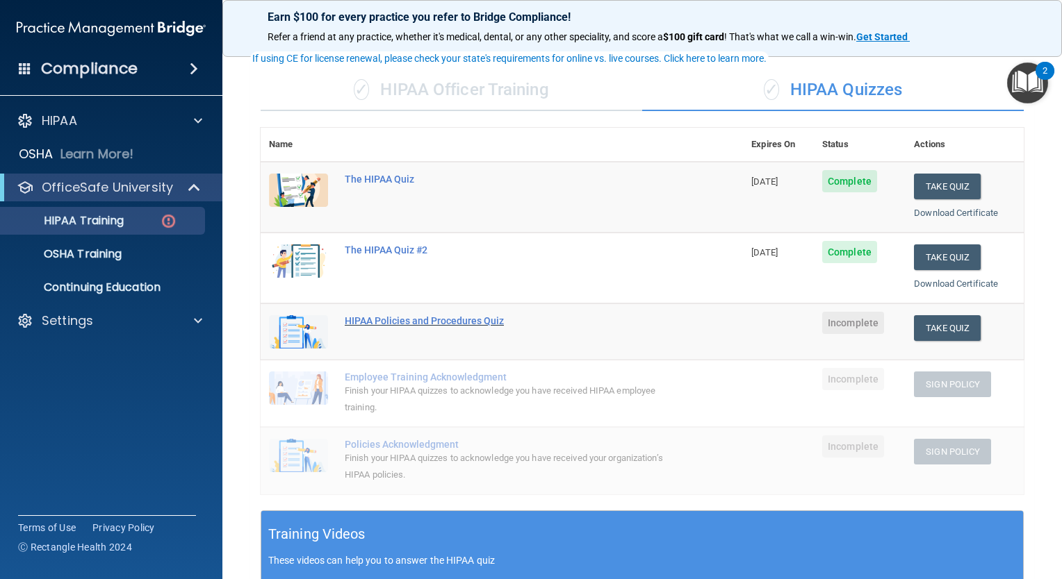
click at [472, 320] on div "HIPAA Policies and Procedures Quiz" at bounding box center [509, 320] width 329 height 11
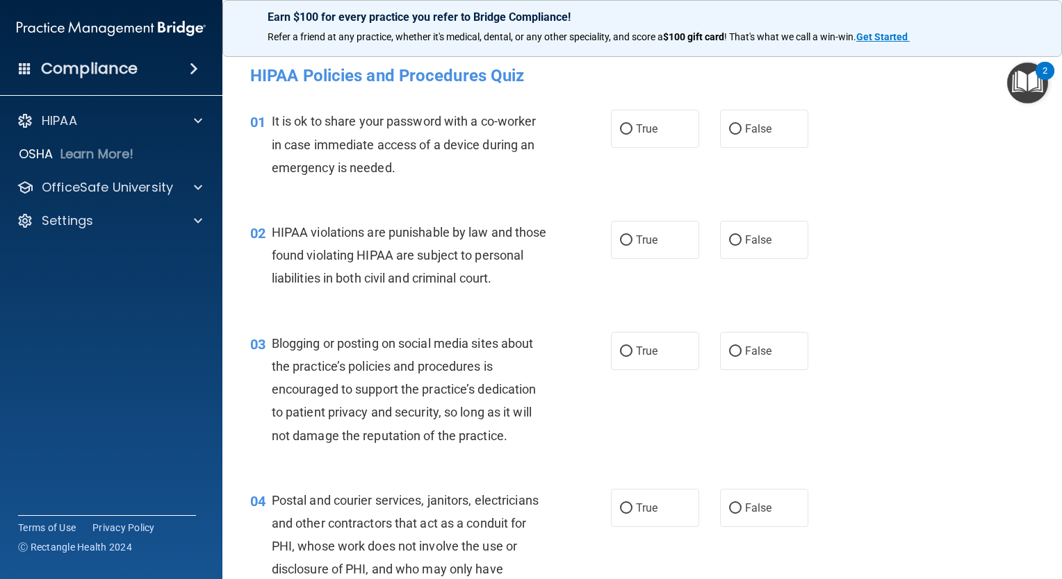
drag, startPoint x: 1055, startPoint y: 79, endPoint x: 1064, endPoint y: 290, distance: 210.7
click at [1061, 290] on html "Compliance HIPAA Documents and Policies Report an Incident Business Associates …" at bounding box center [531, 289] width 1062 height 579
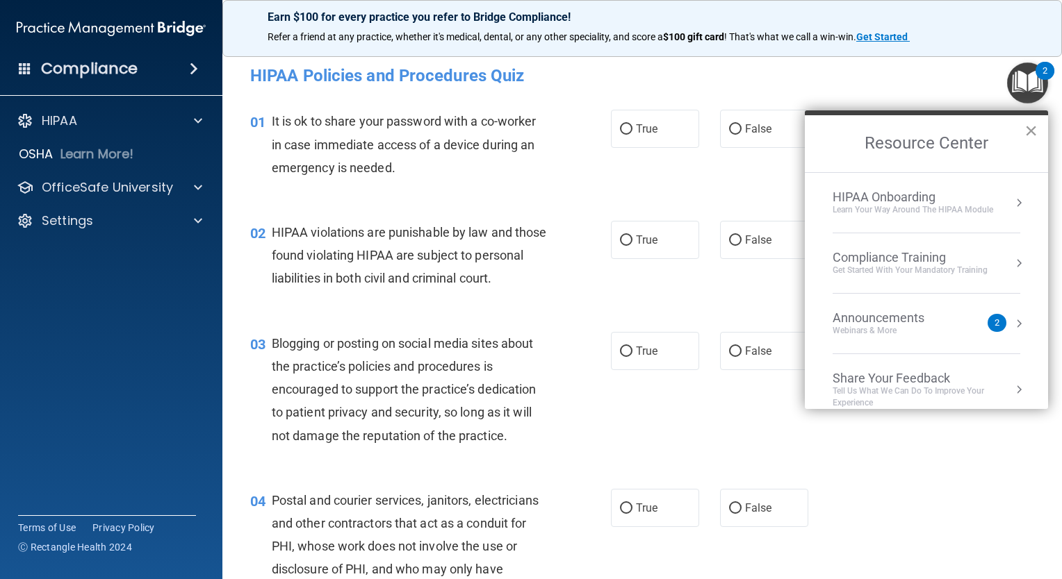
click at [1032, 133] on button "×" at bounding box center [1030, 130] width 13 height 22
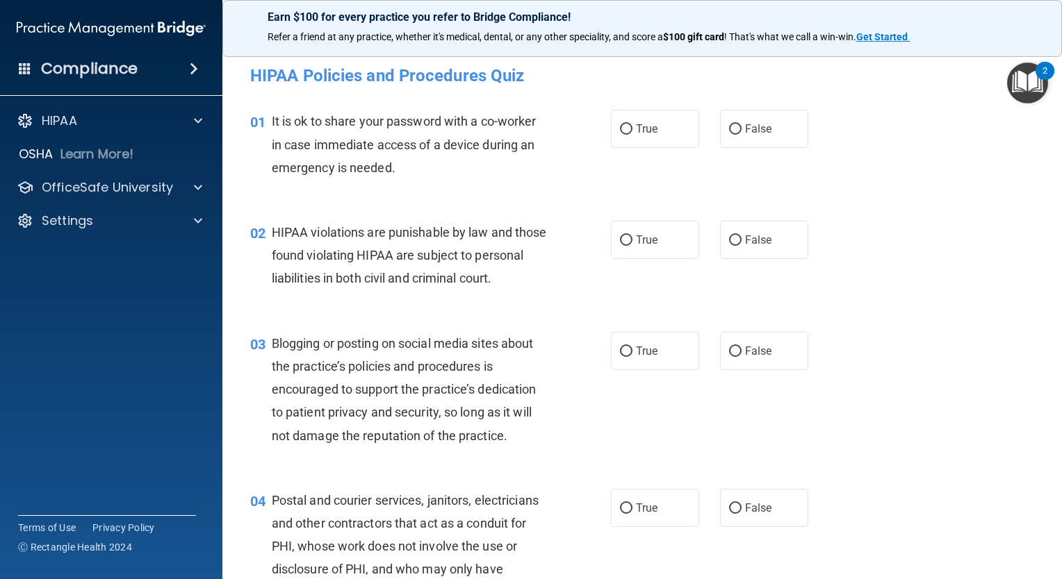
click at [1020, 90] on img "Open Resource Center, 2 new notifications" at bounding box center [1027, 83] width 41 height 41
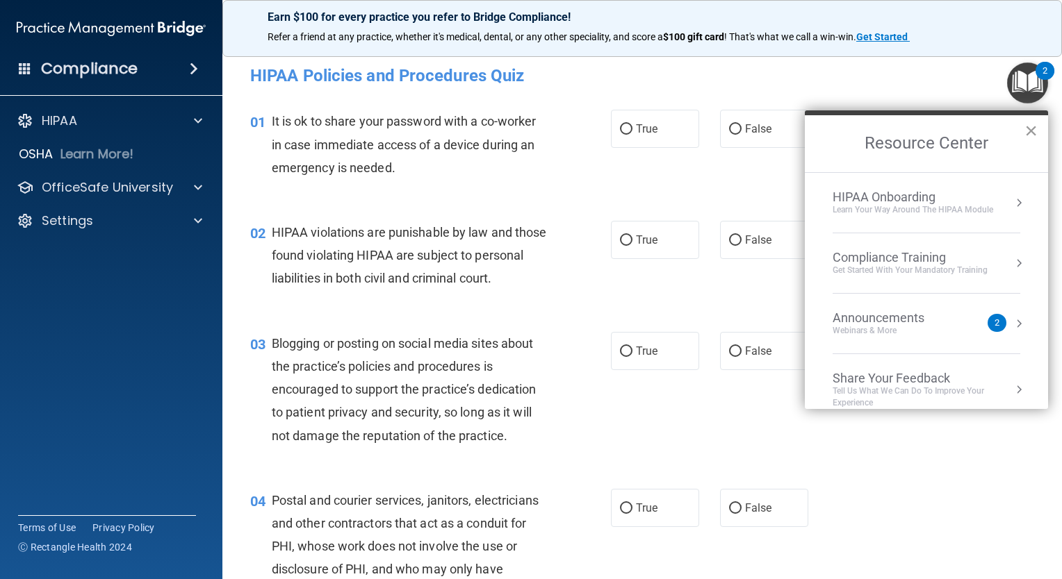
click at [1027, 131] on button "×" at bounding box center [1030, 130] width 13 height 22
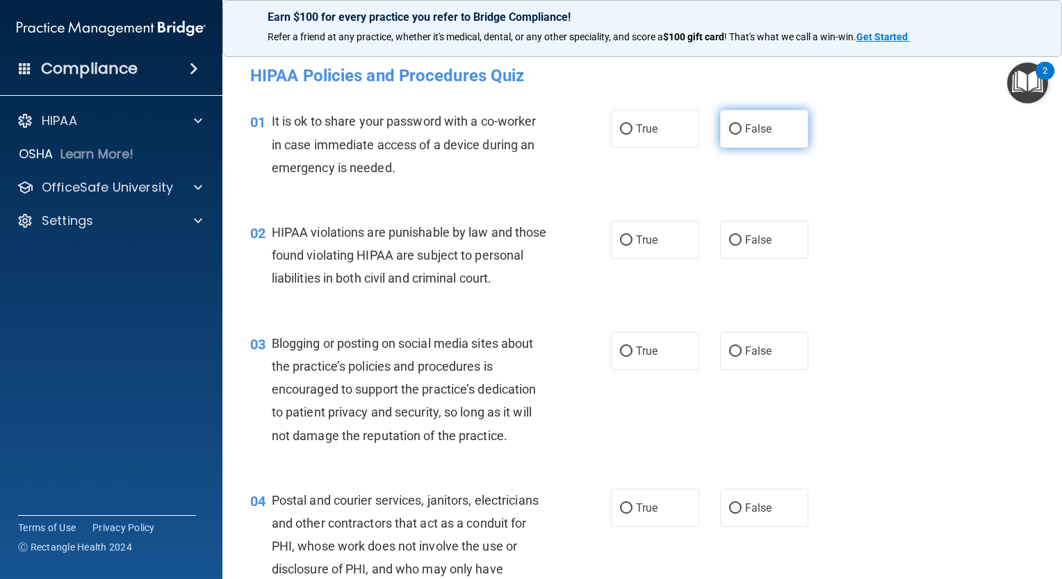
click at [766, 131] on label "False" at bounding box center [764, 129] width 88 height 38
click at [741, 131] on input "False" at bounding box center [735, 129] width 13 height 10
radio input "true"
click at [651, 238] on span "True" at bounding box center [647, 239] width 22 height 13
click at [632, 238] on input "True" at bounding box center [626, 241] width 13 height 10
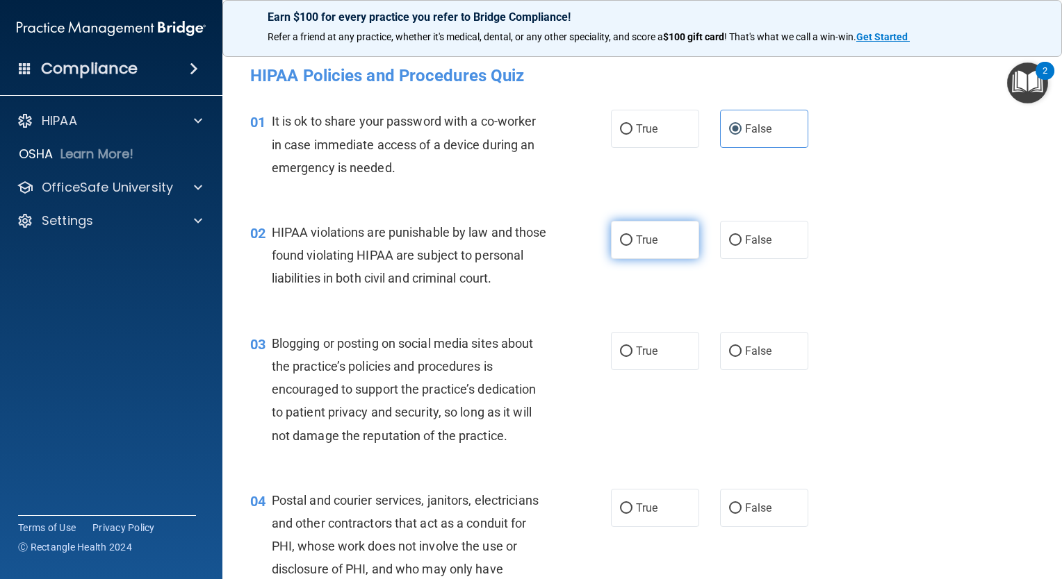
radio input "true"
click at [641, 370] on label "True" at bounding box center [655, 351] width 88 height 38
click at [632, 357] on input "True" at bounding box center [626, 352] width 13 height 10
radio input "true"
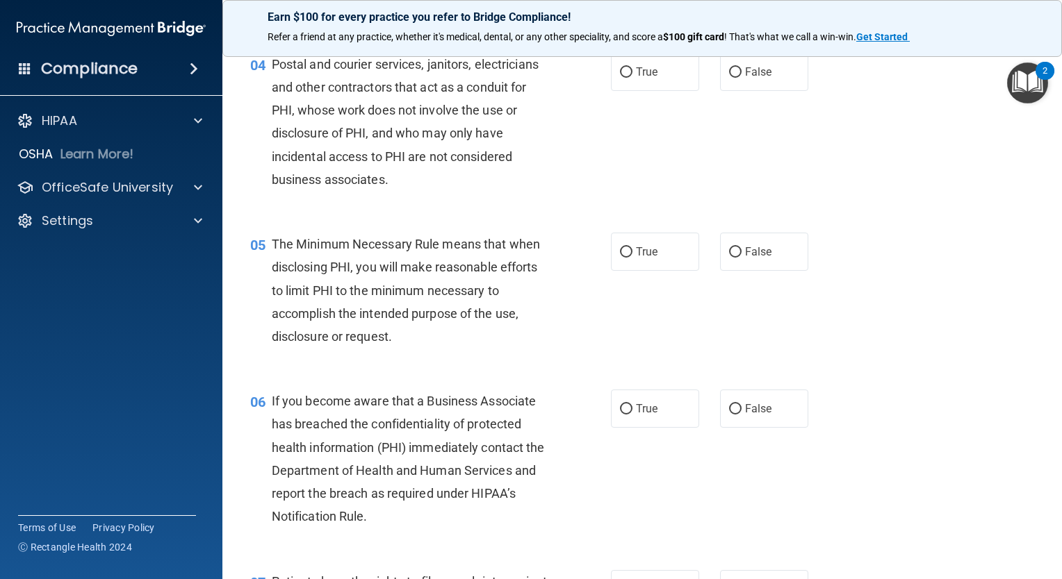
scroll to position [440, 0]
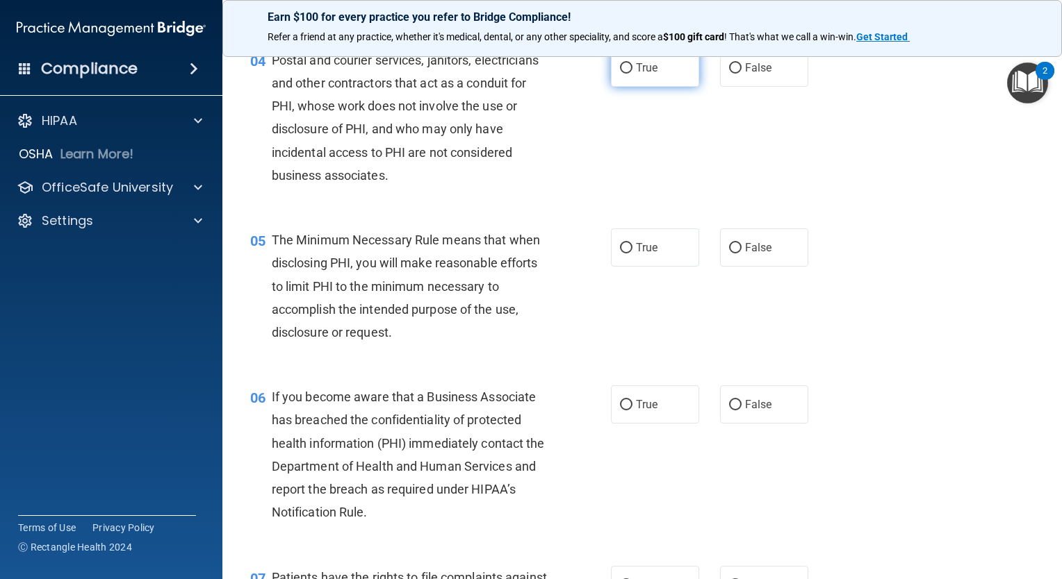
click at [622, 87] on label "True" at bounding box center [655, 68] width 88 height 38
click at [622, 74] on input "True" at bounding box center [626, 68] width 13 height 10
radio input "true"
click at [656, 267] on label "True" at bounding box center [655, 248] width 88 height 38
click at [632, 254] on input "True" at bounding box center [626, 248] width 13 height 10
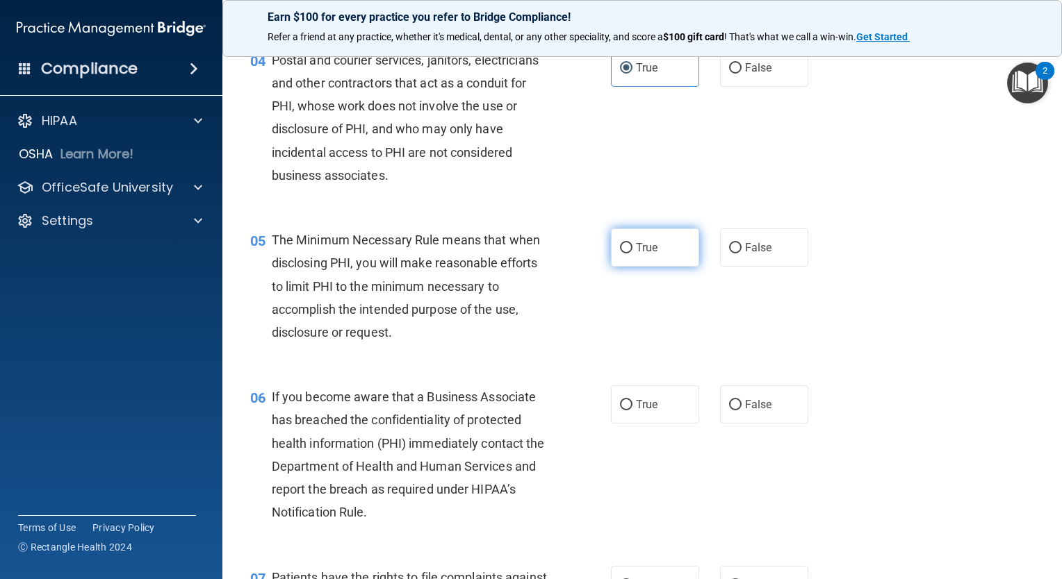
radio input "true"
click at [636, 411] on span "True" at bounding box center [647, 404] width 22 height 13
click at [632, 411] on input "True" at bounding box center [626, 405] width 13 height 10
radio input "true"
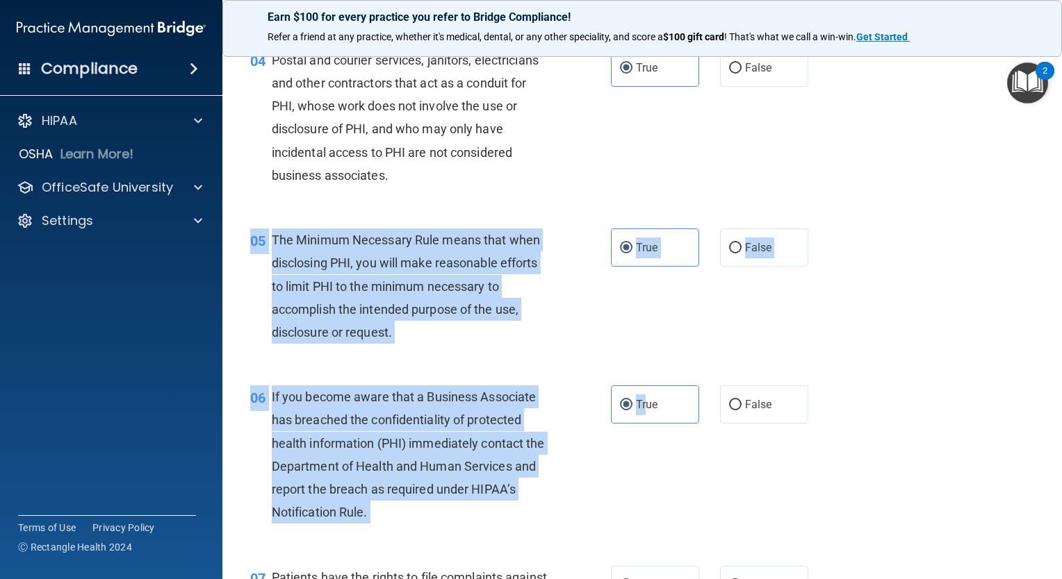
drag, startPoint x: 640, startPoint y: 422, endPoint x: 716, endPoint y: 399, distance: 79.8
click at [716, 399] on div "06 If you become aware that a Business Associate has breached the confidentiali…" at bounding box center [642, 458] width 805 height 180
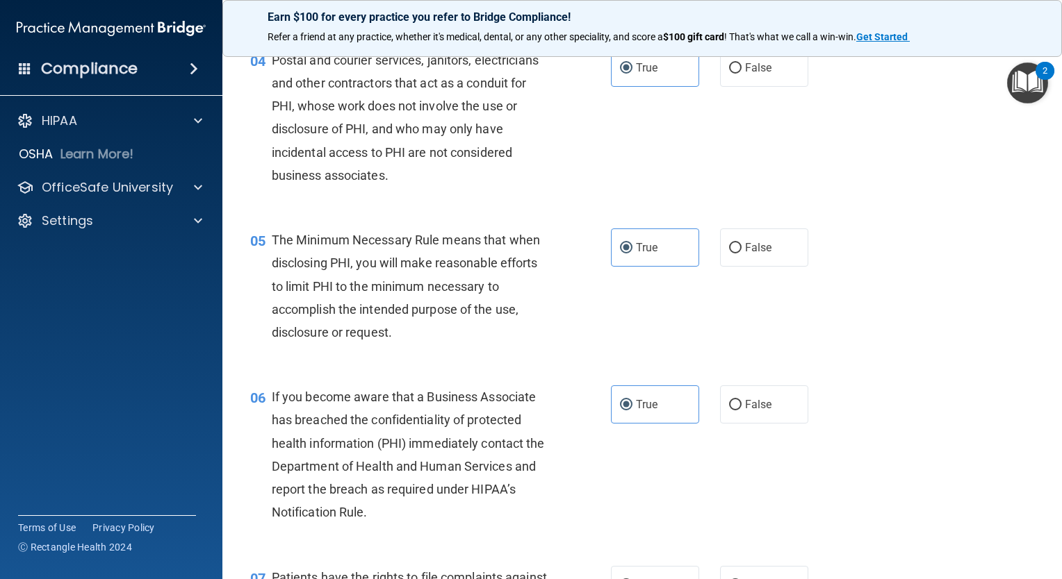
click at [766, 498] on div "06 If you become aware that a Business Associate has breached the confidentiali…" at bounding box center [642, 458] width 805 height 180
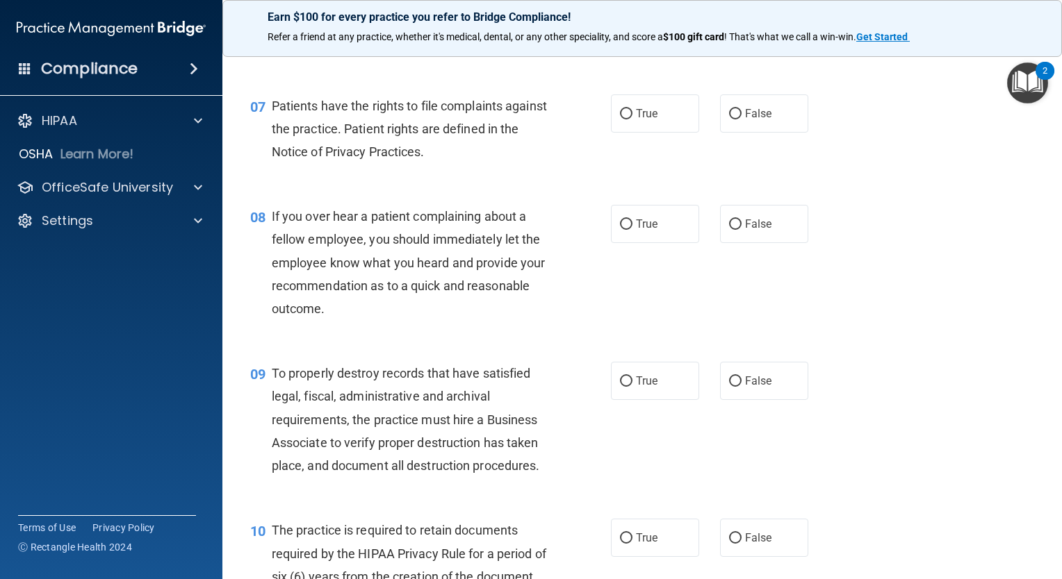
scroll to position [962, 0]
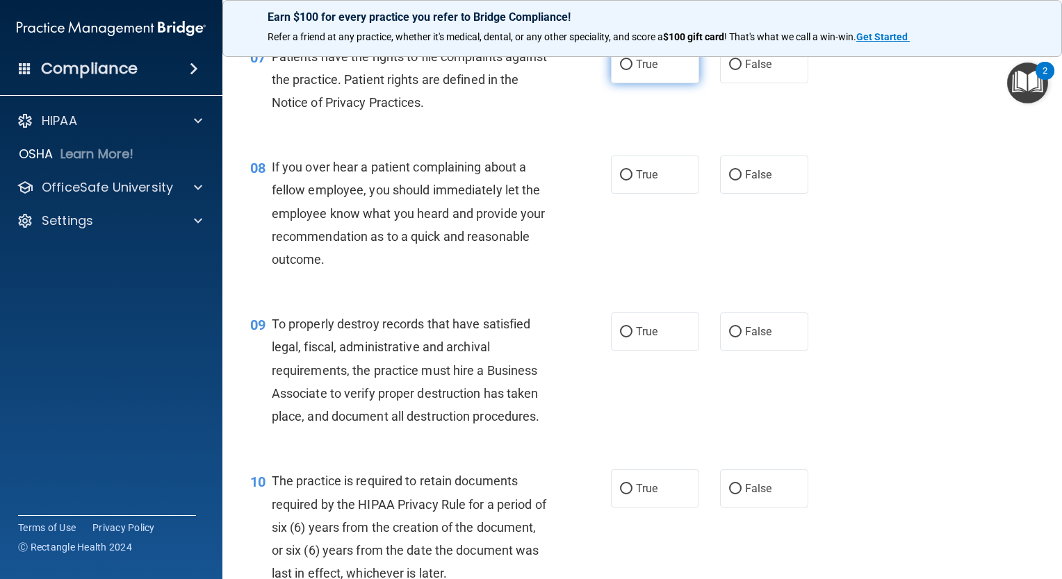
click at [626, 70] on input "True" at bounding box center [626, 65] width 13 height 10
radio input "true"
click at [625, 181] on input "True" at bounding box center [626, 175] width 13 height 10
radio input "true"
click at [624, 338] on input "True" at bounding box center [626, 332] width 13 height 10
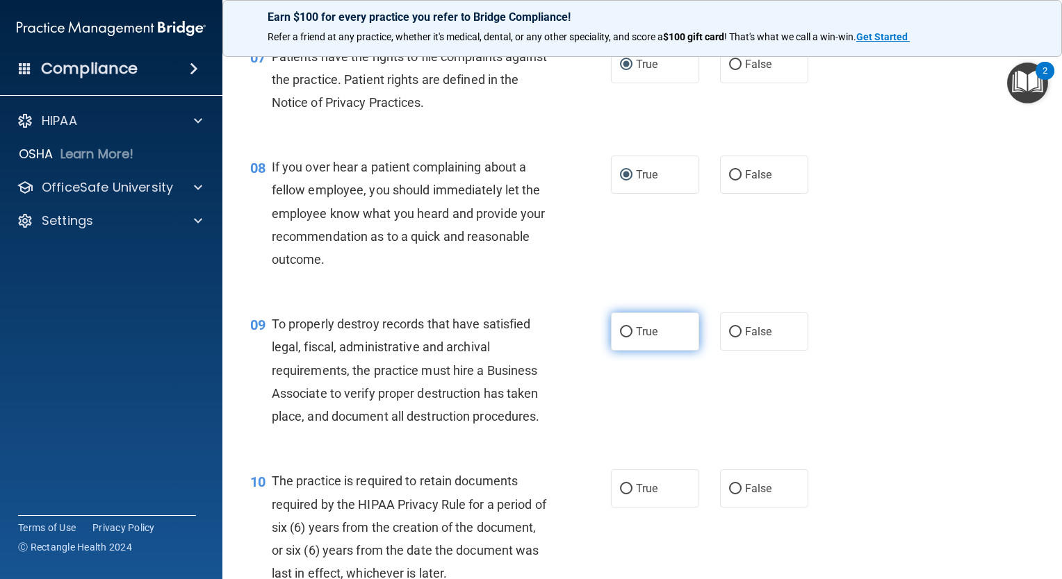
radio input "true"
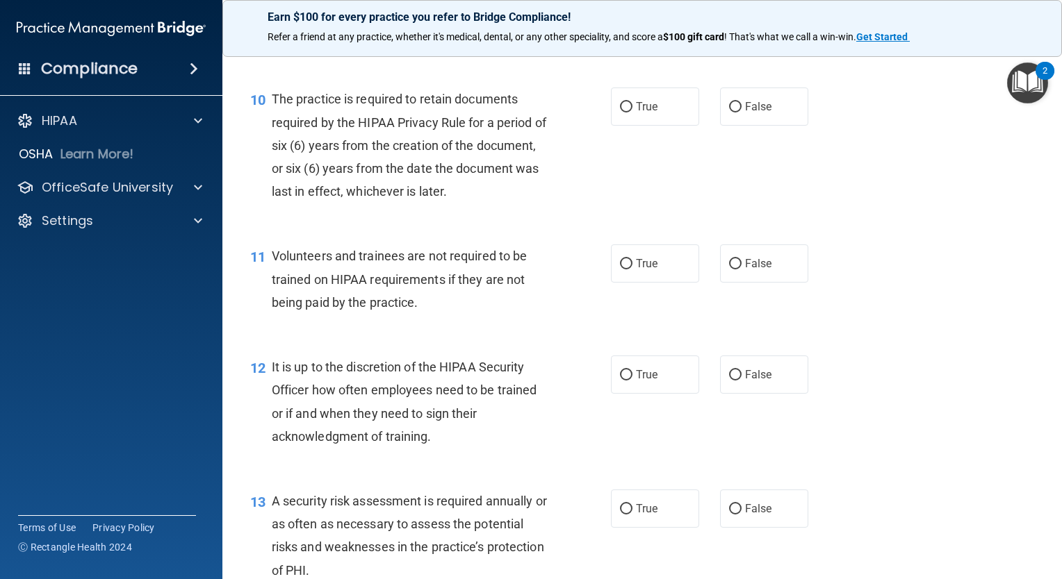
scroll to position [1376, 0]
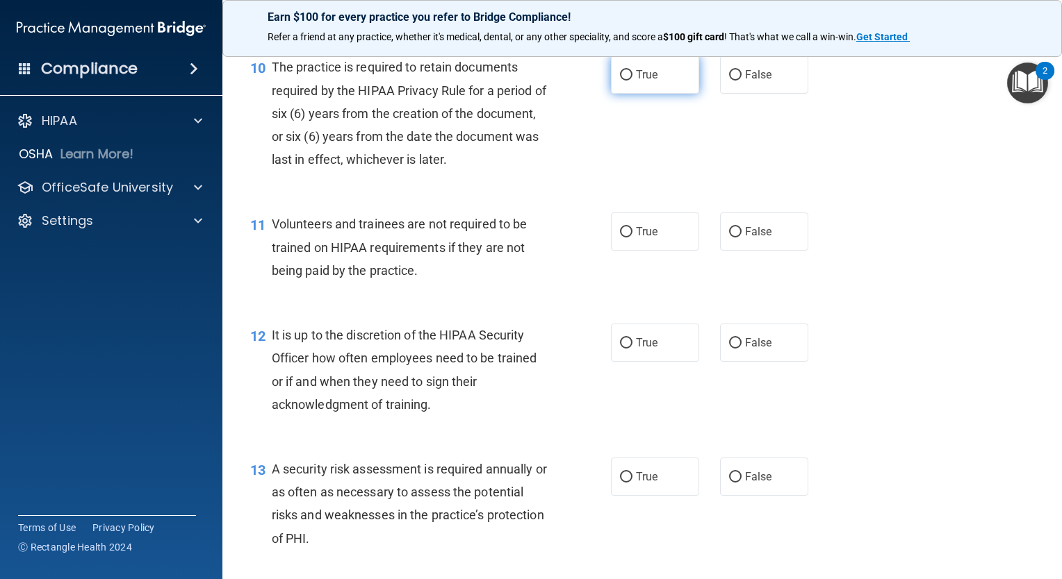
click at [642, 81] on span "True" at bounding box center [647, 74] width 22 height 13
click at [632, 81] on input "True" at bounding box center [626, 75] width 13 height 10
radio input "true"
click at [745, 238] on span "False" at bounding box center [758, 231] width 27 height 13
click at [741, 238] on input "False" at bounding box center [735, 232] width 13 height 10
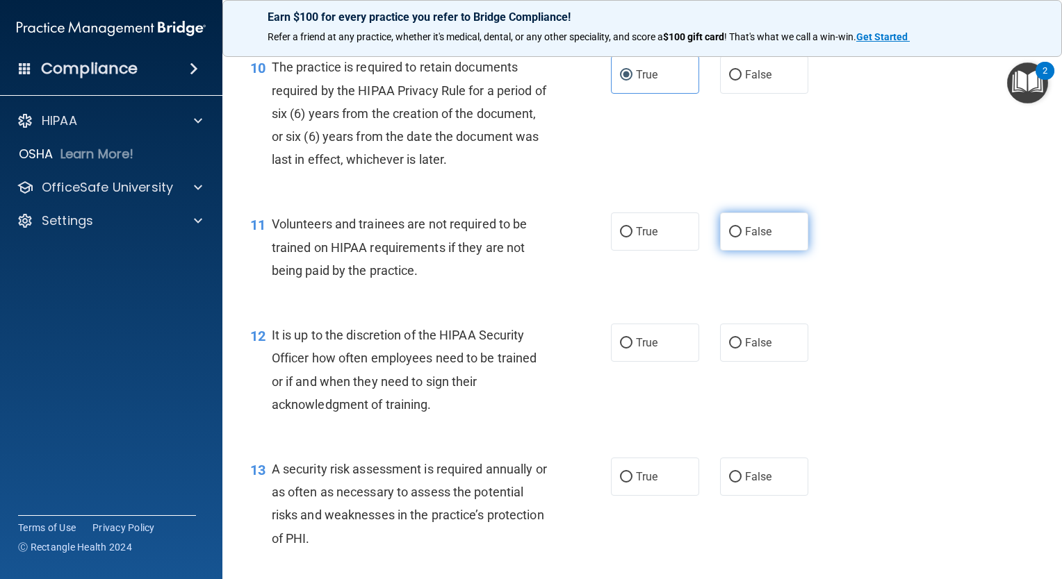
radio input "true"
click at [745, 349] on span "False" at bounding box center [758, 342] width 27 height 13
click at [741, 349] on input "False" at bounding box center [735, 343] width 13 height 10
radio input "true"
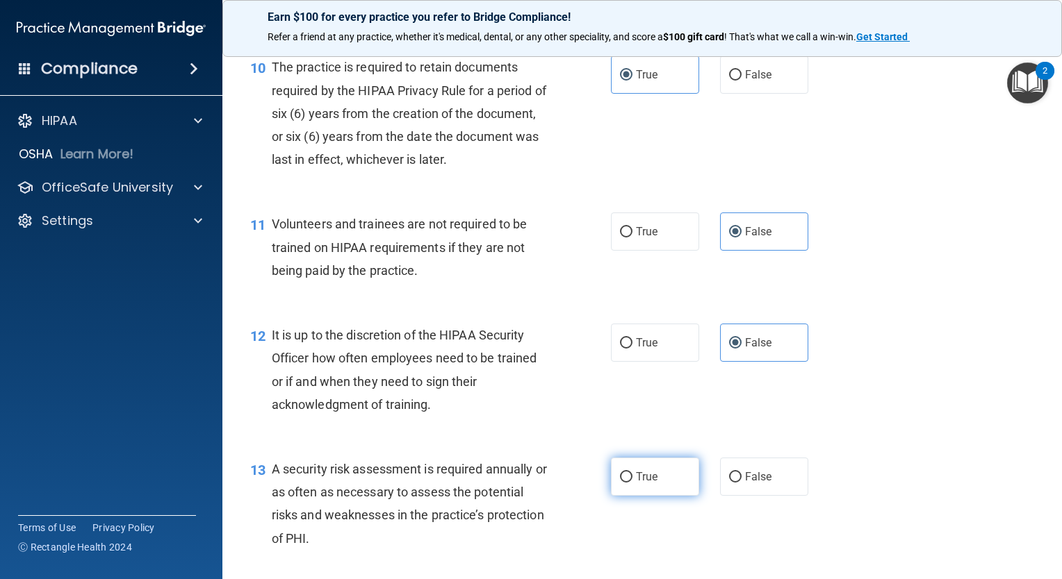
click at [641, 484] on span "True" at bounding box center [647, 476] width 22 height 13
click at [632, 483] on input "True" at bounding box center [626, 477] width 13 height 10
radio input "true"
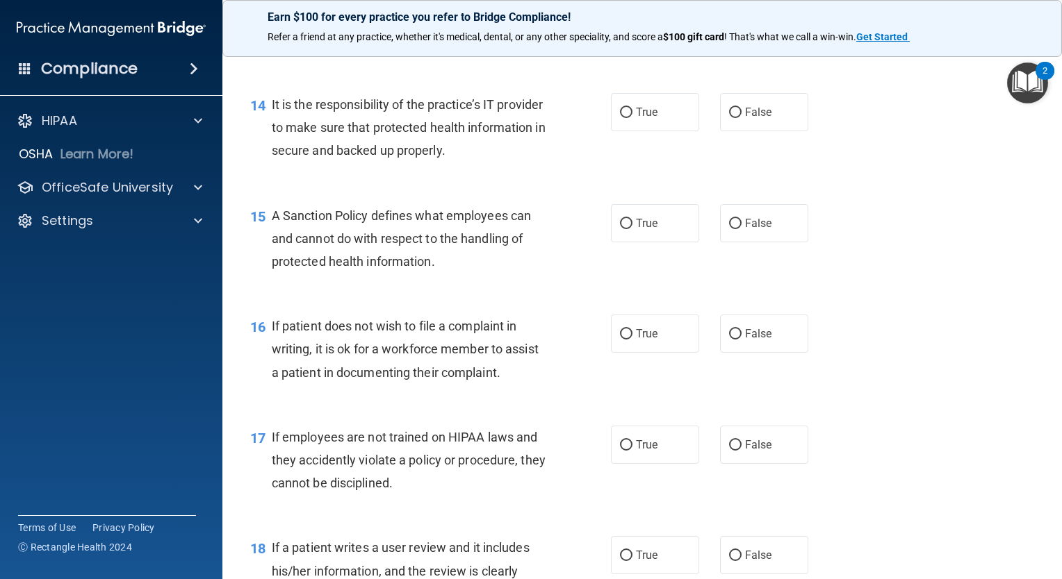
scroll to position [1911, 0]
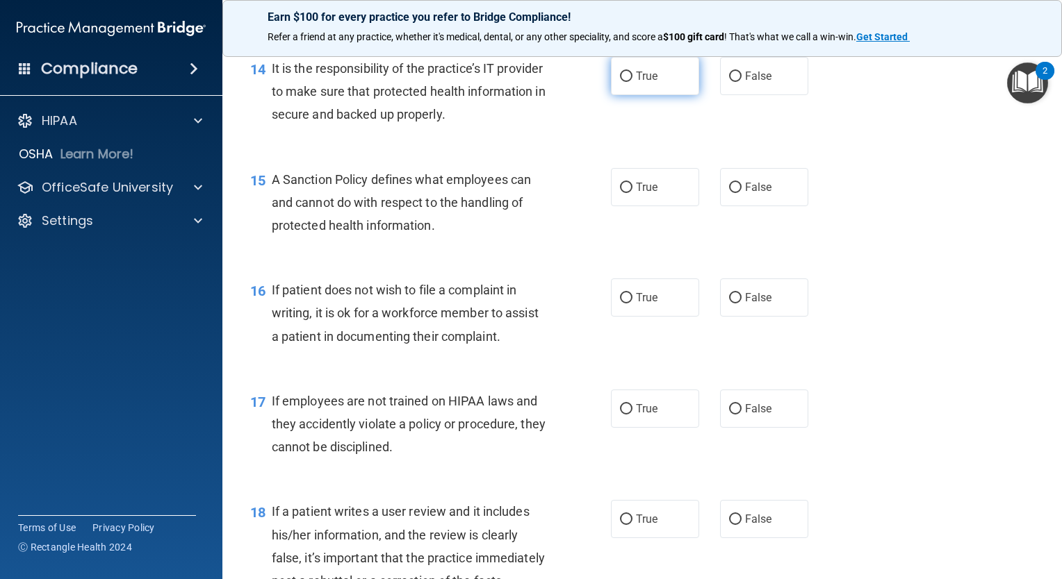
click at [627, 95] on label "True" at bounding box center [655, 76] width 88 height 38
click at [627, 82] on input "True" at bounding box center [626, 77] width 13 height 10
radio input "true"
click at [622, 193] on input "True" at bounding box center [626, 188] width 13 height 10
radio input "true"
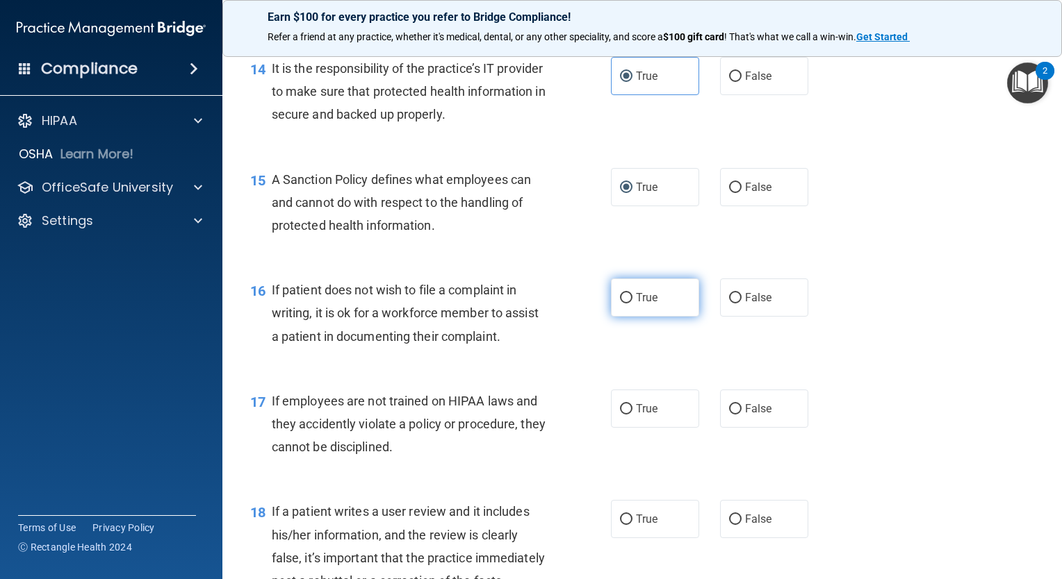
click at [625, 304] on input "True" at bounding box center [626, 298] width 13 height 10
radio input "true"
click at [625, 304] on input "True" at bounding box center [626, 298] width 13 height 10
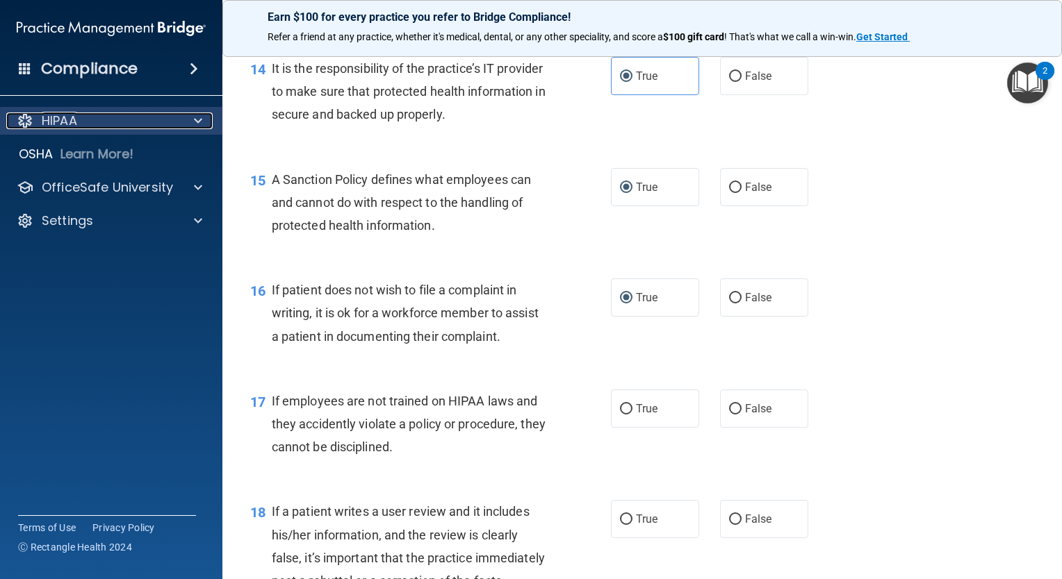
click at [199, 124] on span at bounding box center [198, 121] width 8 height 17
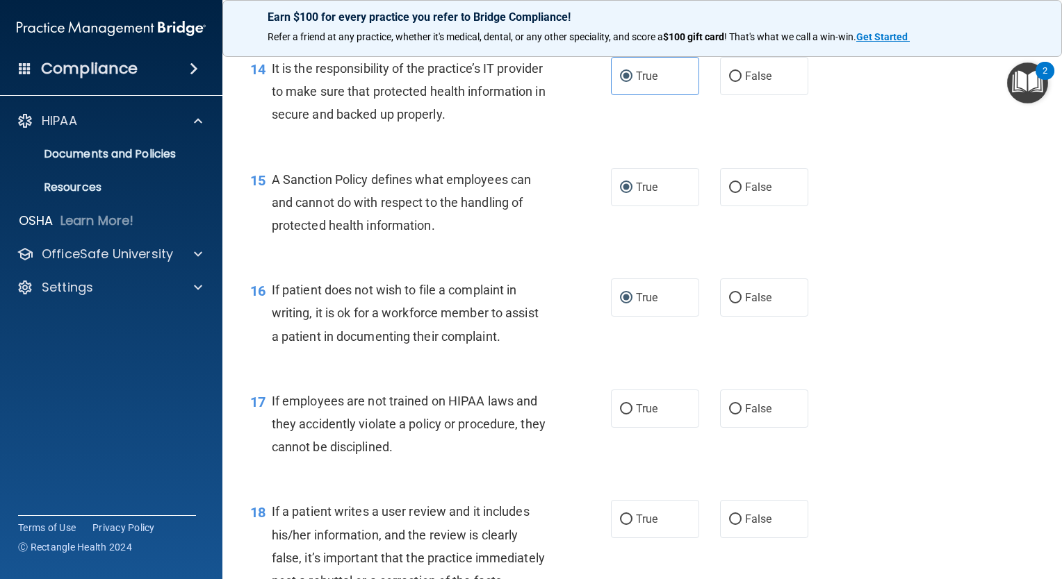
click at [842, 407] on div "17 If employees are not trained on HIPAA laws and they accidently violate a pol…" at bounding box center [642, 427] width 805 height 111
click at [637, 428] on label "True" at bounding box center [655, 409] width 88 height 38
click at [632, 415] on input "True" at bounding box center [626, 409] width 13 height 10
radio input "true"
click at [745, 415] on span "False" at bounding box center [758, 408] width 27 height 13
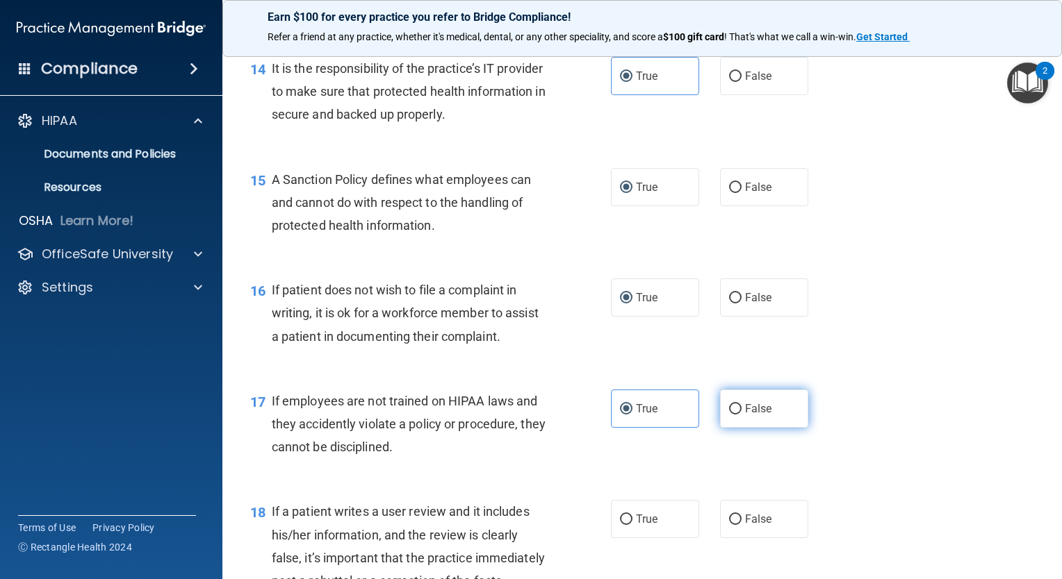
click at [739, 415] on input "False" at bounding box center [735, 409] width 13 height 10
radio input "true"
radio input "false"
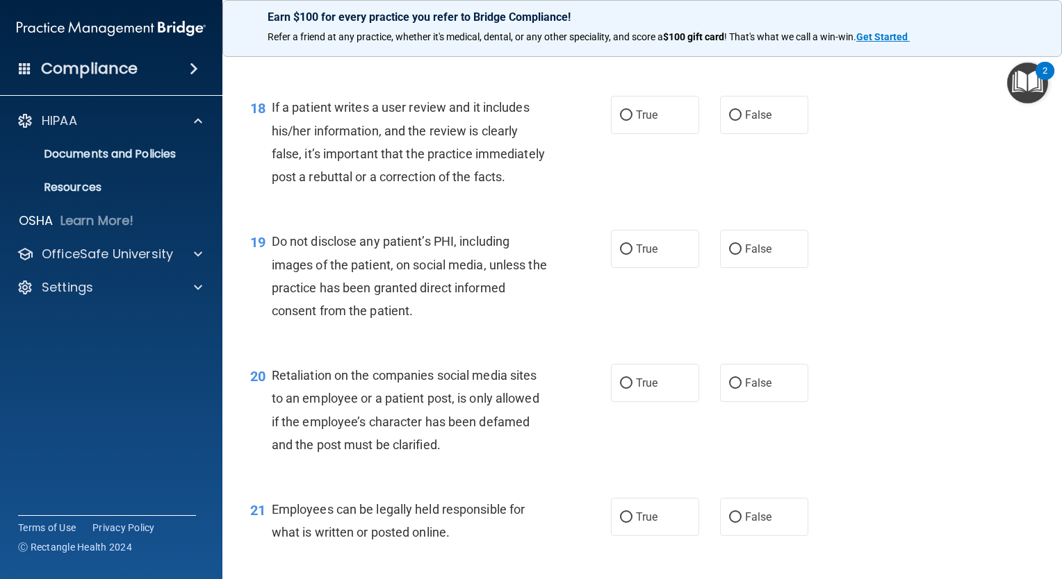
scroll to position [2356, 0]
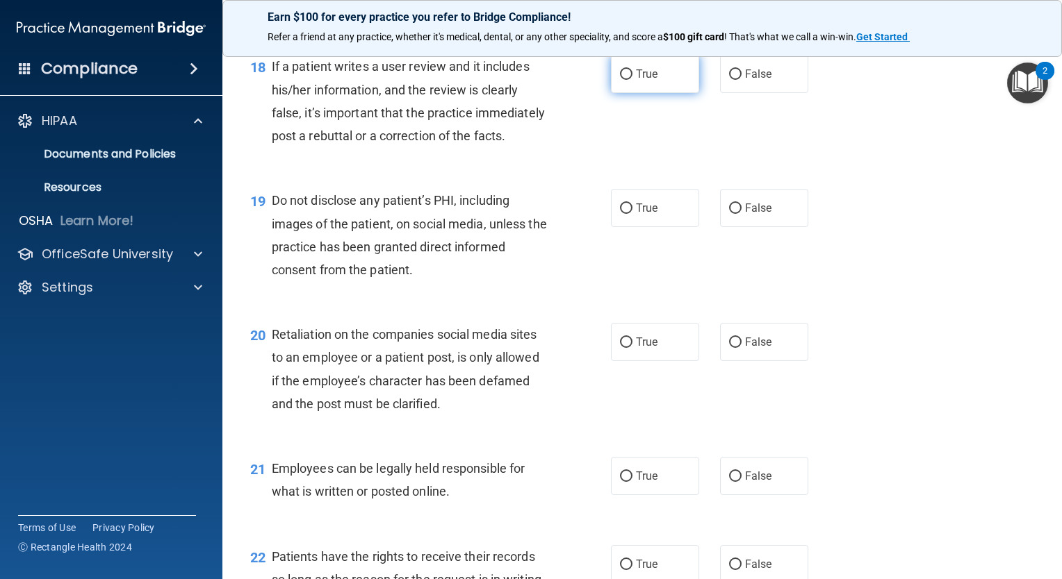
click at [631, 88] on label "True" at bounding box center [655, 74] width 88 height 38
click at [631, 80] on input "True" at bounding box center [626, 74] width 13 height 10
radio input "true"
click at [636, 215] on span "True" at bounding box center [647, 207] width 22 height 13
click at [632, 214] on input "True" at bounding box center [626, 209] width 13 height 10
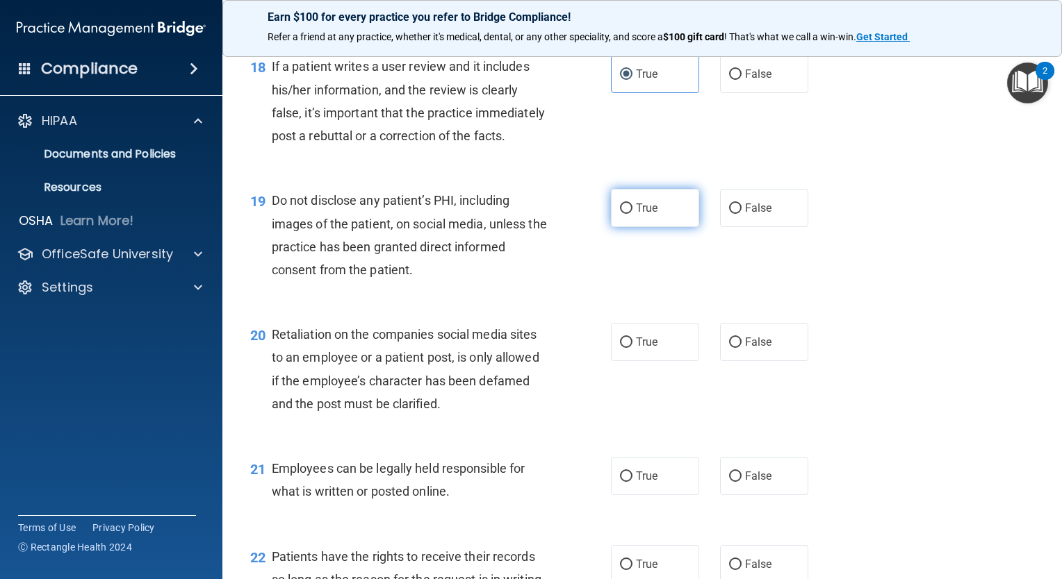
radio input "true"
click at [750, 349] on span "False" at bounding box center [758, 342] width 27 height 13
click at [741, 348] on input "False" at bounding box center [735, 343] width 13 height 10
radio input "true"
click at [636, 483] on span "True" at bounding box center [647, 476] width 22 height 13
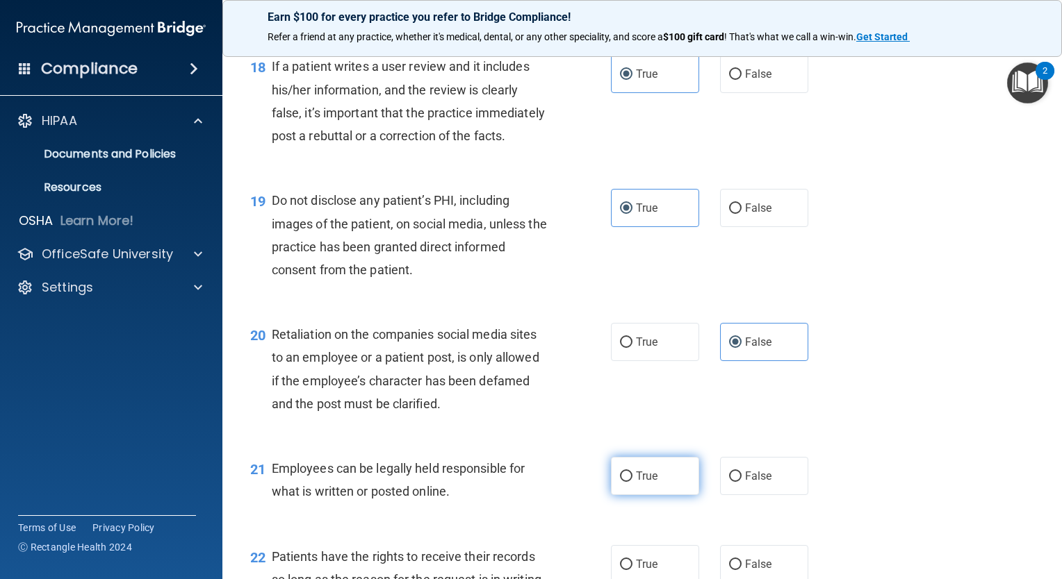
click at [632, 482] on input "True" at bounding box center [626, 477] width 13 height 10
radio input "true"
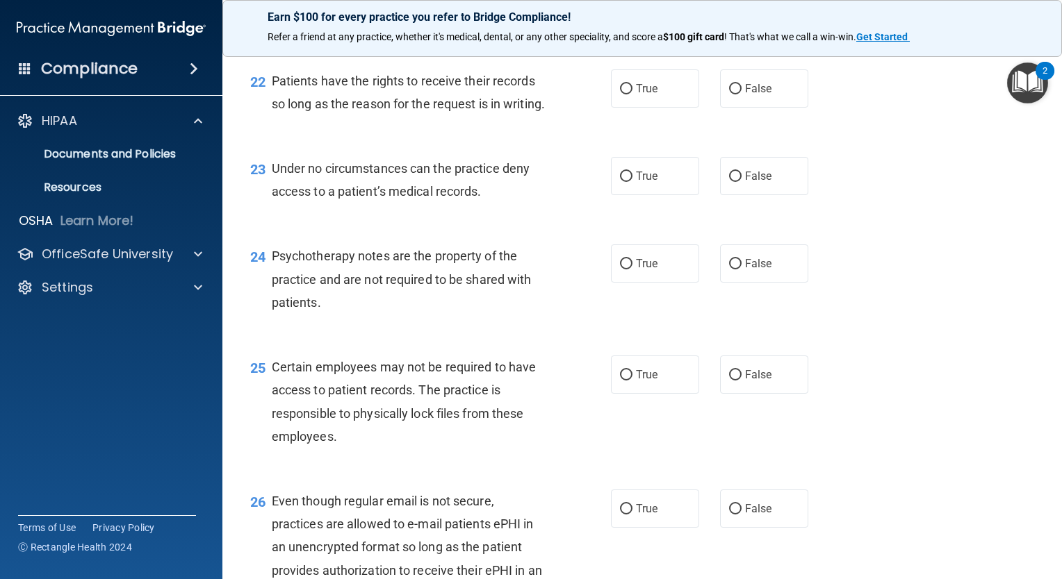
scroll to position [2855, 0]
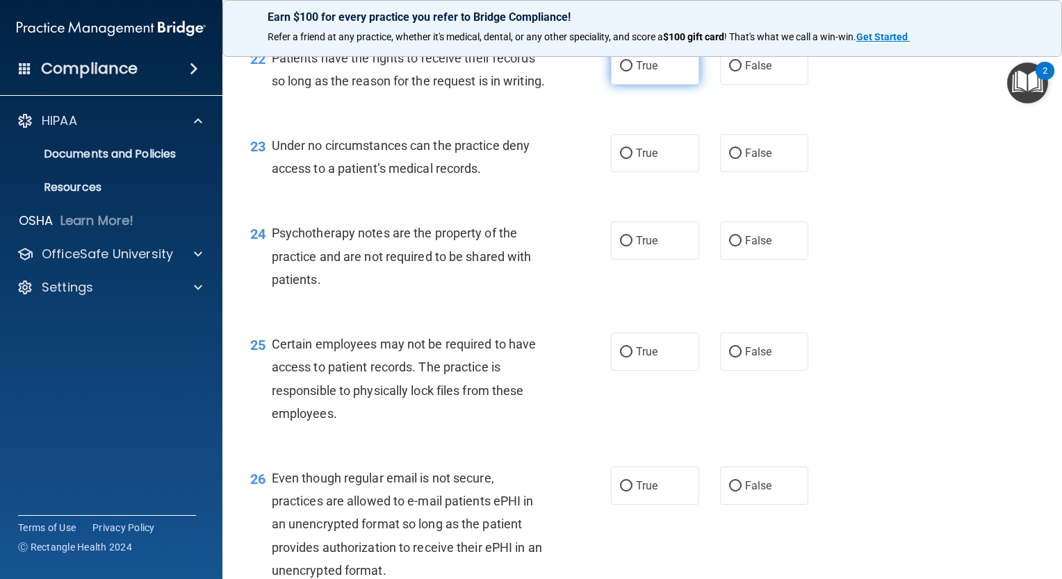
click at [636, 72] on span "True" at bounding box center [647, 65] width 22 height 13
click at [632, 72] on input "True" at bounding box center [626, 66] width 13 height 10
radio input "true"
click at [636, 72] on span "True" at bounding box center [647, 65] width 22 height 13
click at [632, 72] on input "True" at bounding box center [626, 66] width 13 height 10
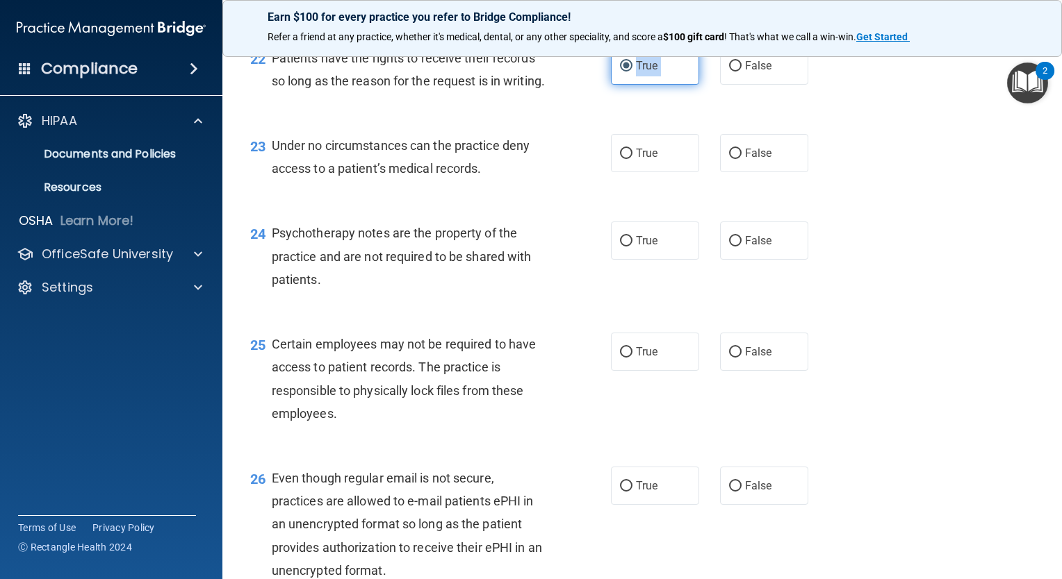
click at [636, 72] on span "True" at bounding box center [647, 65] width 22 height 13
click at [632, 72] on input "True" at bounding box center [626, 66] width 13 height 10
click at [636, 72] on span "True" at bounding box center [647, 65] width 22 height 13
click at [632, 72] on input "True" at bounding box center [626, 66] width 13 height 10
click at [814, 117] on div "22 Patients have the rights to receive their records so long as the reason for …" at bounding box center [642, 73] width 805 height 88
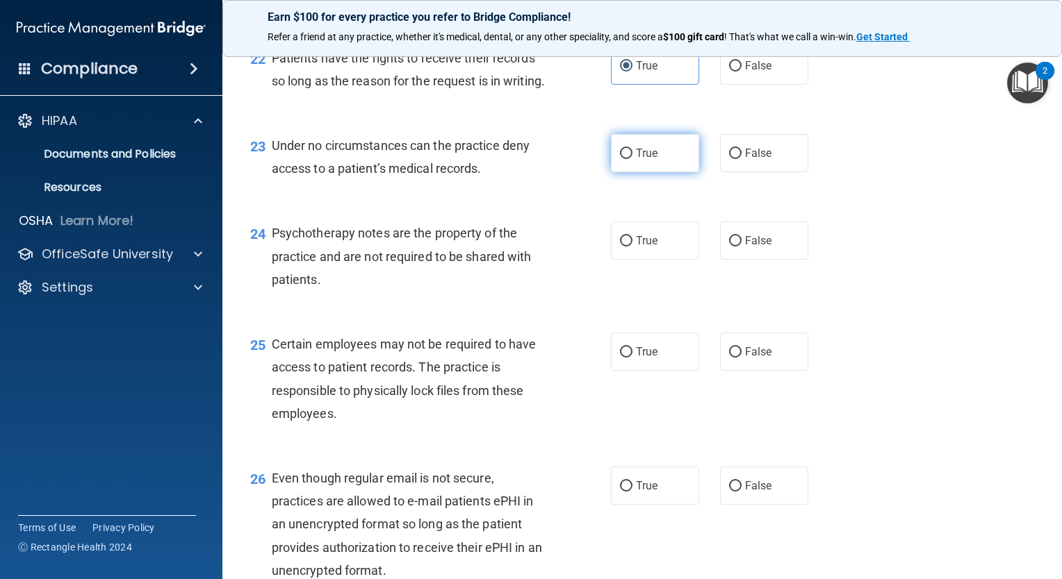
click at [650, 160] on span "True" at bounding box center [647, 153] width 22 height 13
click at [632, 159] on input "True" at bounding box center [626, 154] width 13 height 10
radio input "true"
click at [745, 247] on span "False" at bounding box center [758, 240] width 27 height 13
click at [741, 247] on input "False" at bounding box center [735, 241] width 13 height 10
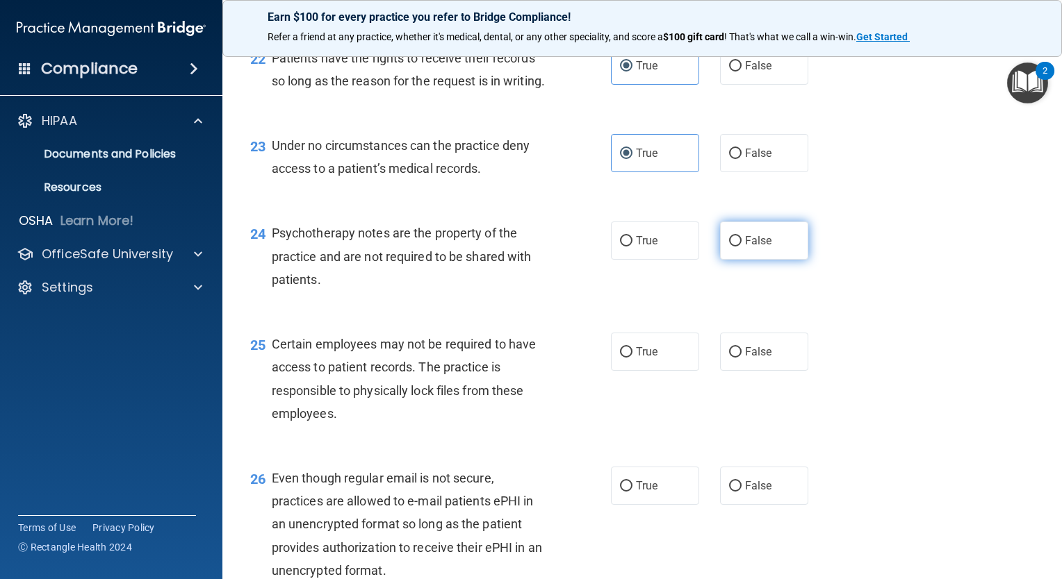
radio input "true"
click at [636, 358] on span "True" at bounding box center [647, 351] width 22 height 13
click at [631, 358] on input "True" at bounding box center [626, 352] width 13 height 10
radio input "true"
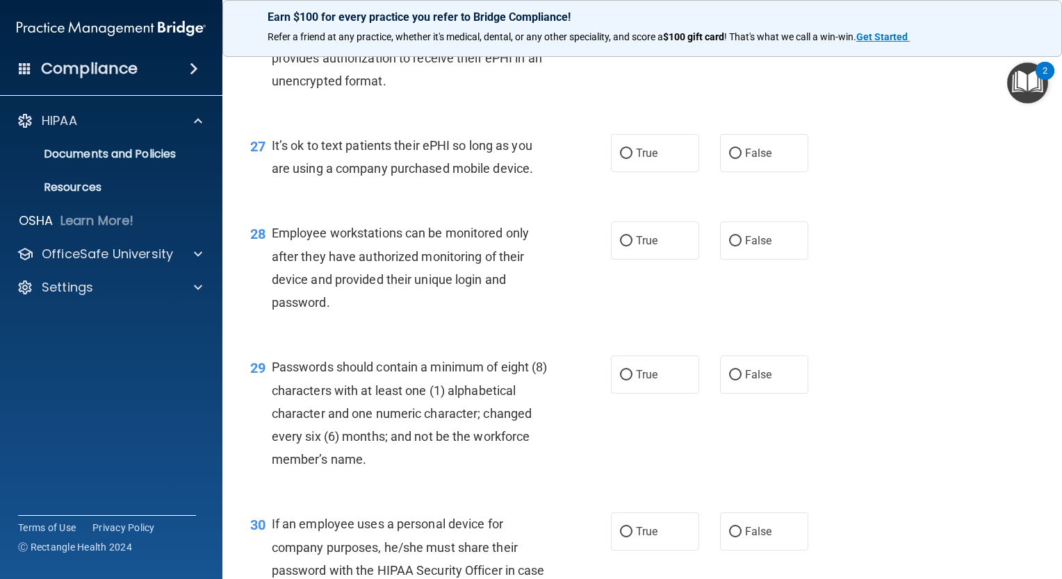
scroll to position [3286, 0]
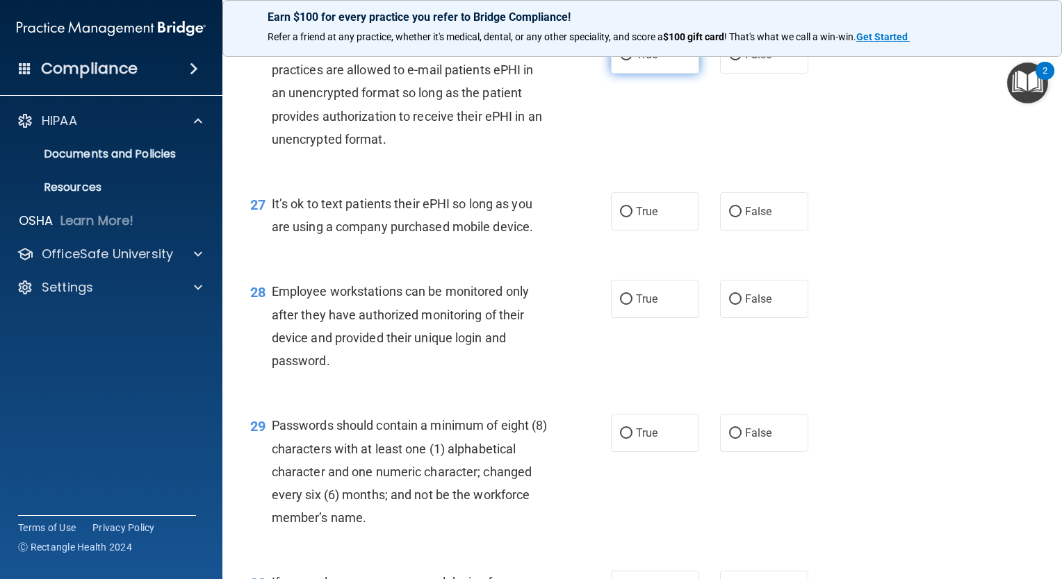
click at [637, 61] on span "True" at bounding box center [647, 54] width 22 height 13
click at [632, 60] on input "True" at bounding box center [626, 55] width 13 height 10
radio input "true"
click at [626, 217] on input "True" at bounding box center [626, 212] width 13 height 10
radio input "true"
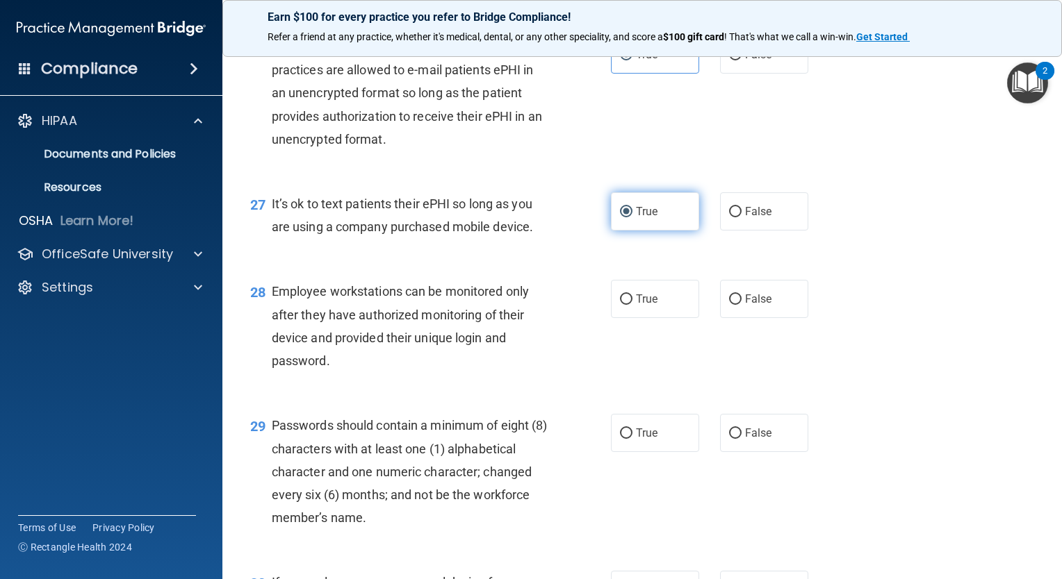
click at [626, 217] on input "True" at bounding box center [626, 212] width 13 height 10
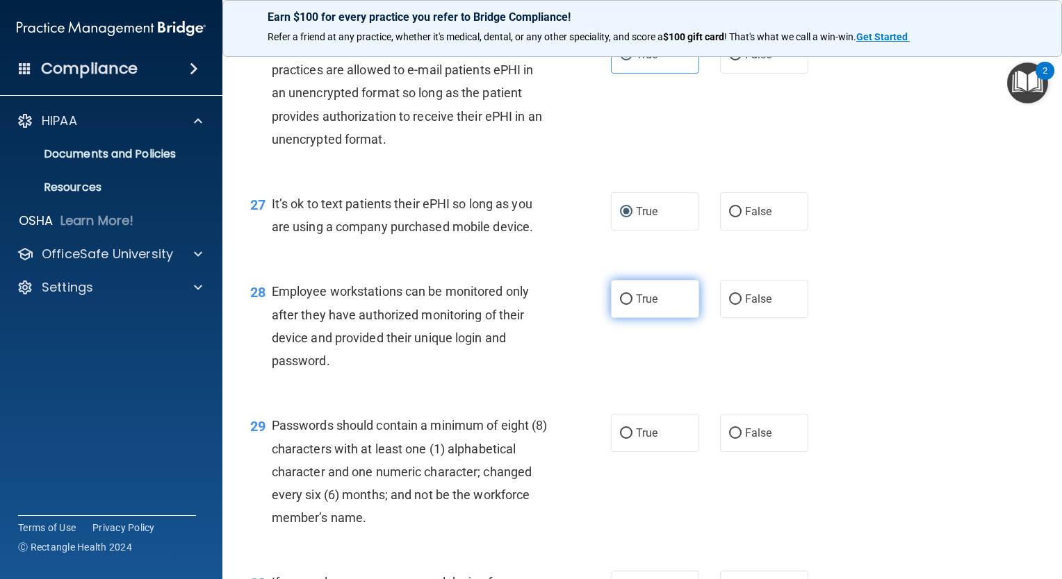
click at [661, 318] on label "True" at bounding box center [655, 299] width 88 height 38
click at [632, 305] on input "True" at bounding box center [626, 300] width 13 height 10
radio input "true"
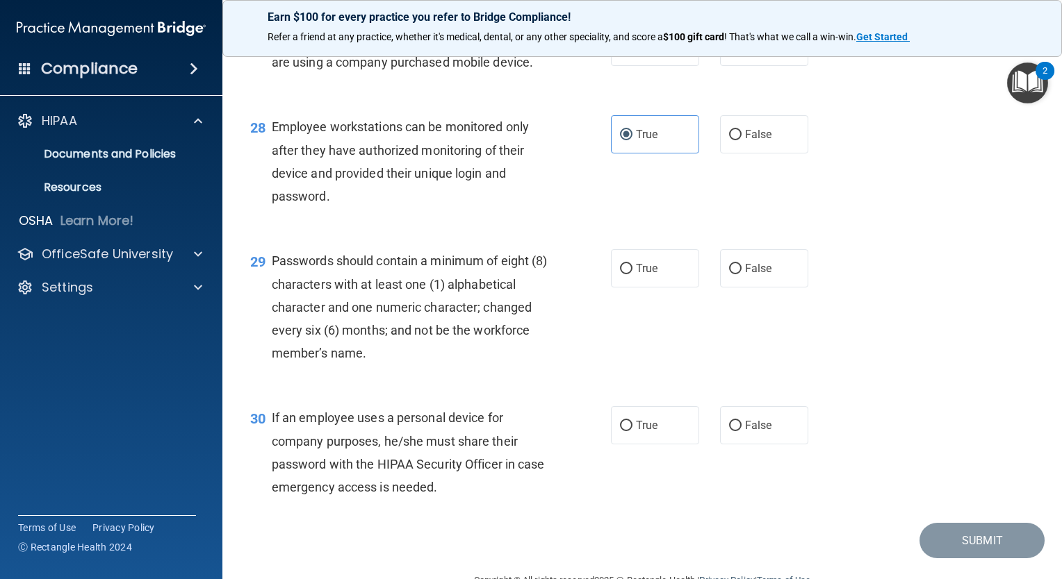
scroll to position [3518, 0]
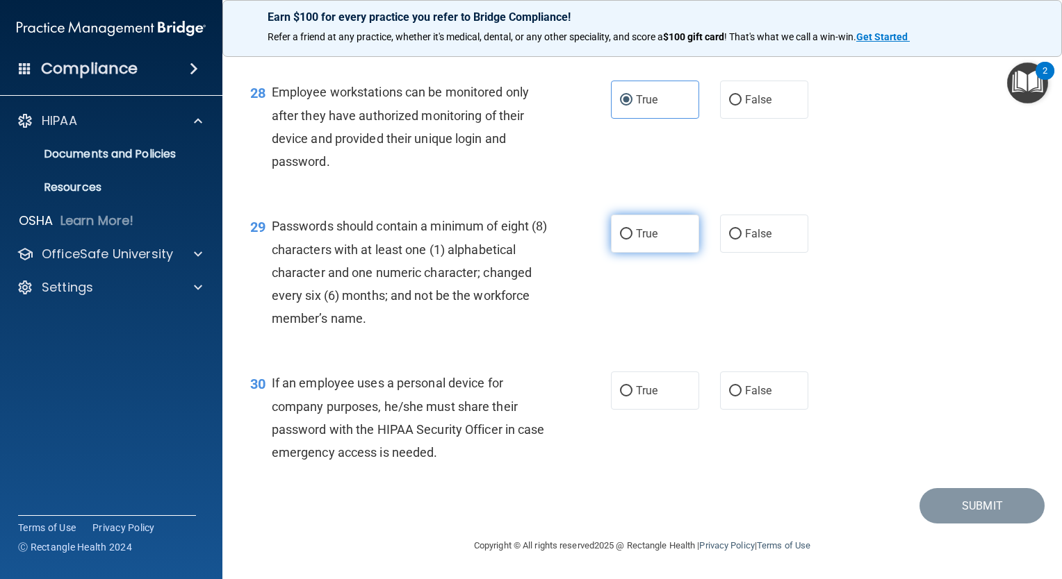
click at [636, 240] on span "True" at bounding box center [647, 233] width 22 height 13
click at [632, 240] on input "True" at bounding box center [626, 234] width 13 height 10
radio input "true"
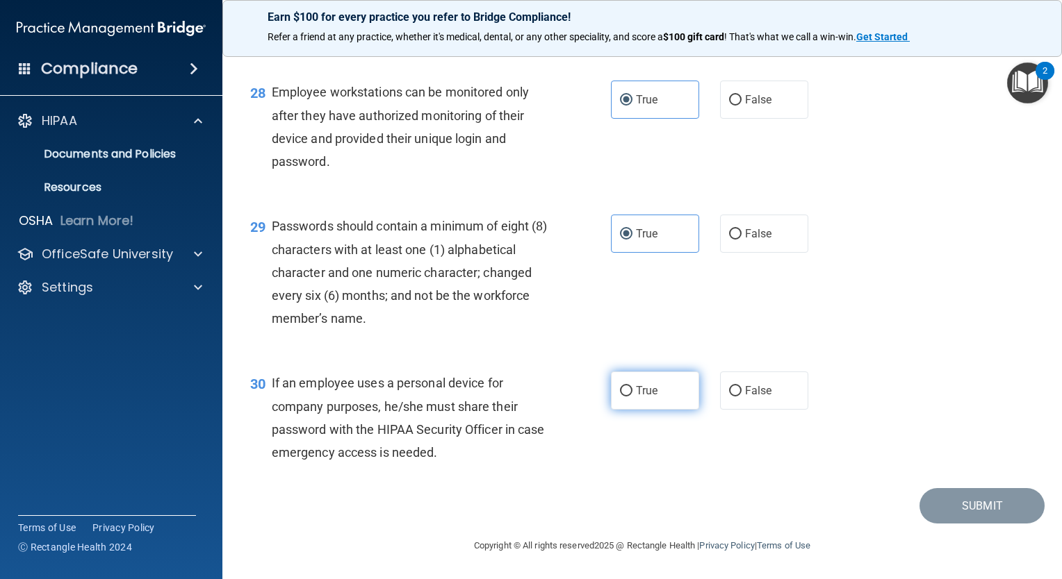
click at [641, 397] on span "True" at bounding box center [647, 390] width 22 height 13
click at [632, 397] on input "True" at bounding box center [626, 391] width 13 height 10
radio input "true"
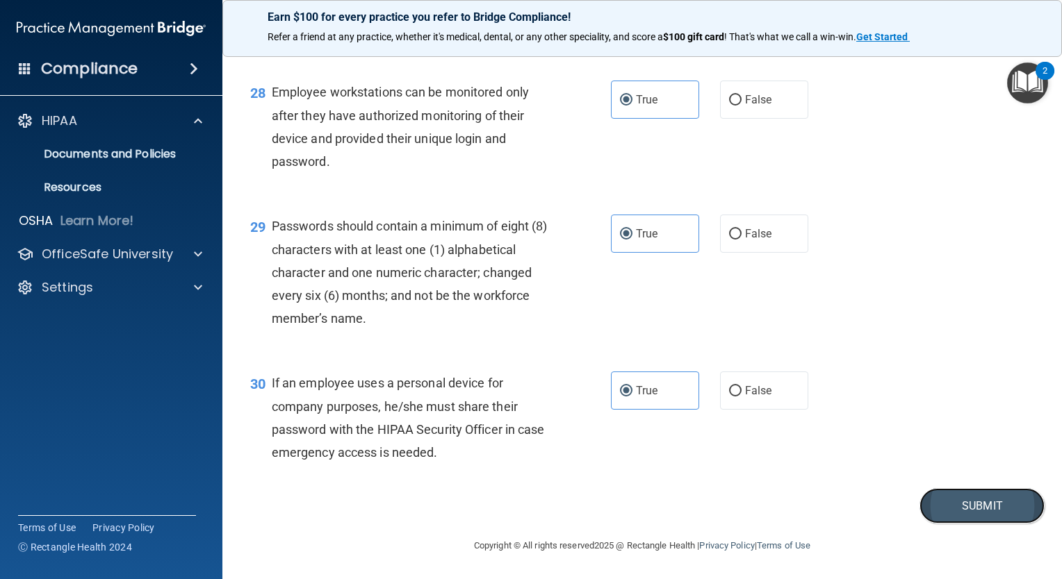
click at [973, 524] on button "Submit" at bounding box center [981, 505] width 125 height 35
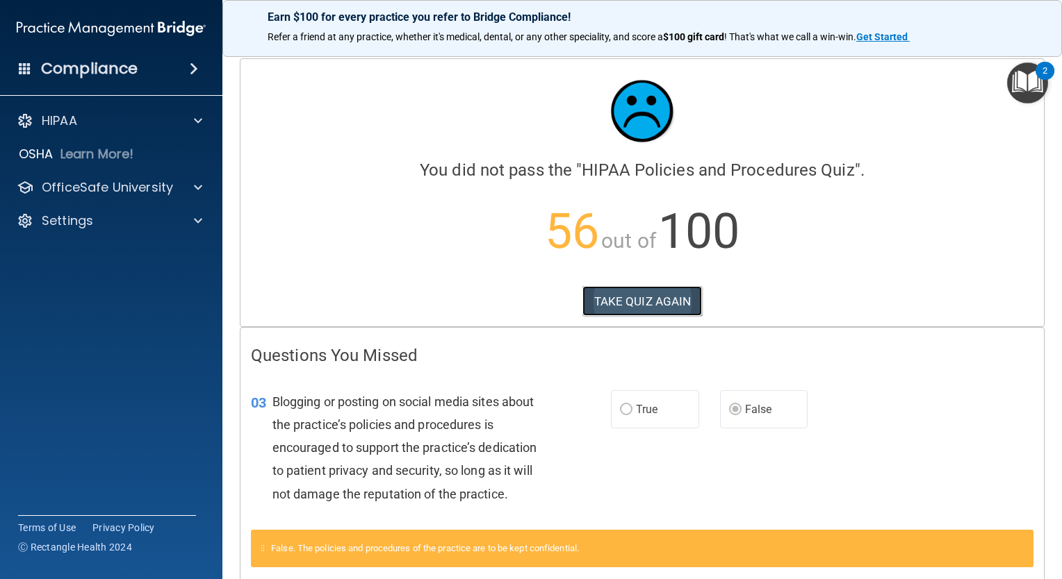
click at [636, 311] on button "TAKE QUIZ AGAIN" at bounding box center [642, 301] width 120 height 31
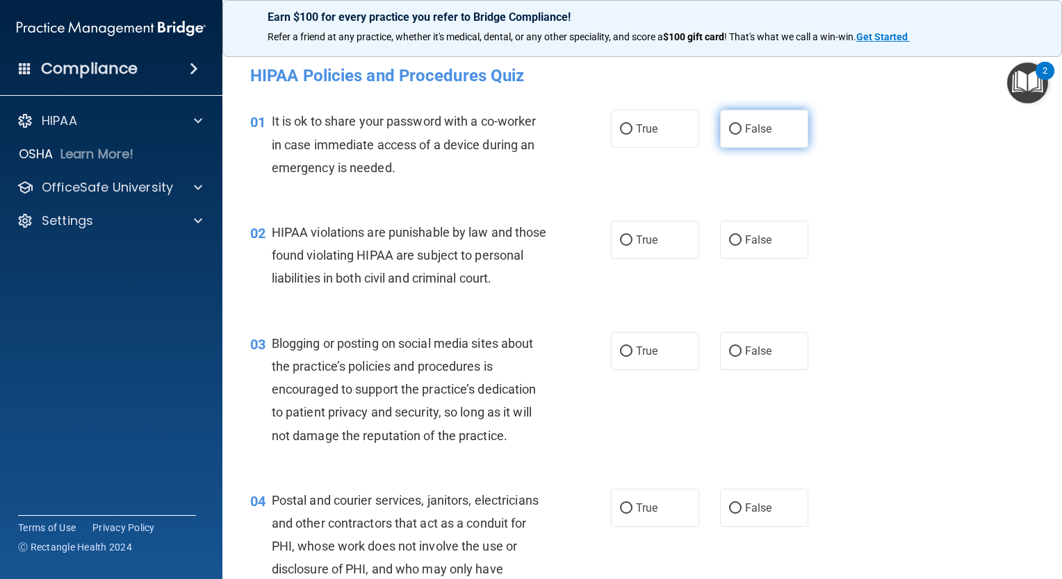
click at [759, 132] on span "False" at bounding box center [758, 128] width 27 height 13
click at [741, 132] on input "False" at bounding box center [735, 129] width 13 height 10
radio input "true"
click at [648, 247] on label "True" at bounding box center [655, 240] width 88 height 38
click at [632, 246] on input "True" at bounding box center [626, 241] width 13 height 10
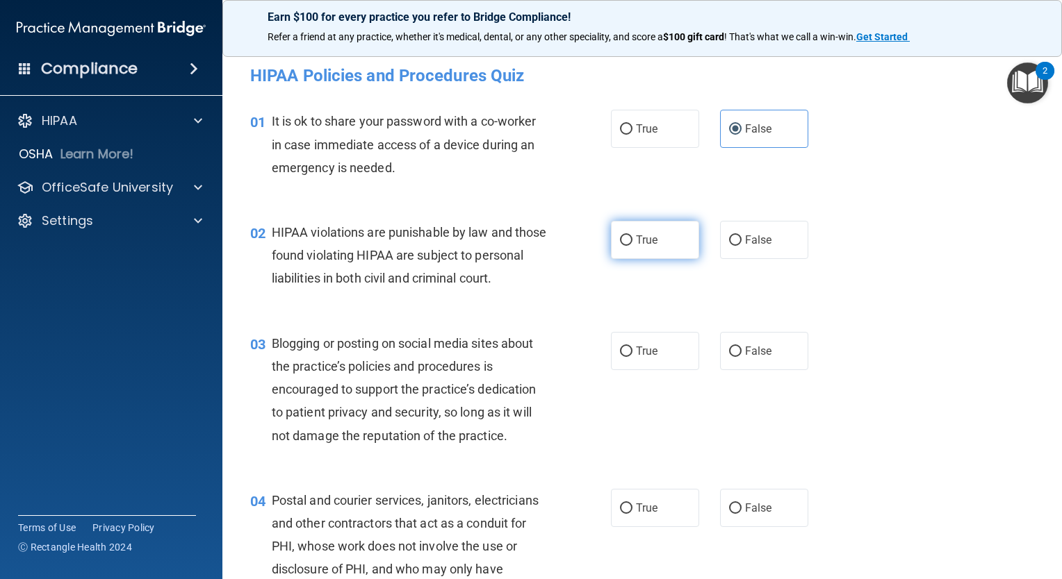
radio input "true"
click at [739, 365] on label "False" at bounding box center [764, 351] width 88 height 38
click at [739, 357] on input "False" at bounding box center [735, 352] width 13 height 10
radio input "true"
click at [643, 515] on span "True" at bounding box center [647, 508] width 22 height 13
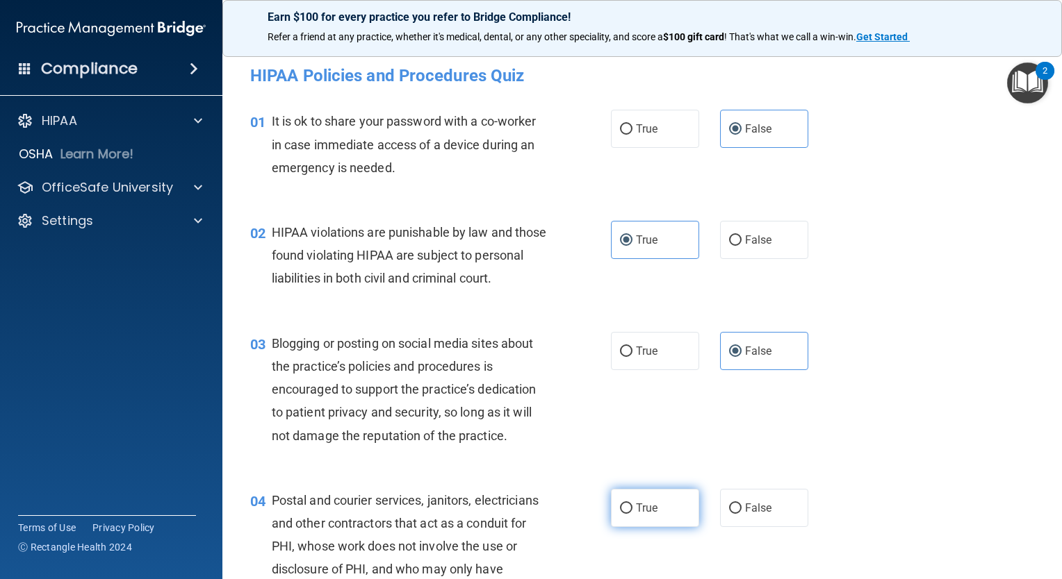
click at [632, 514] on input "True" at bounding box center [626, 509] width 13 height 10
radio input "true"
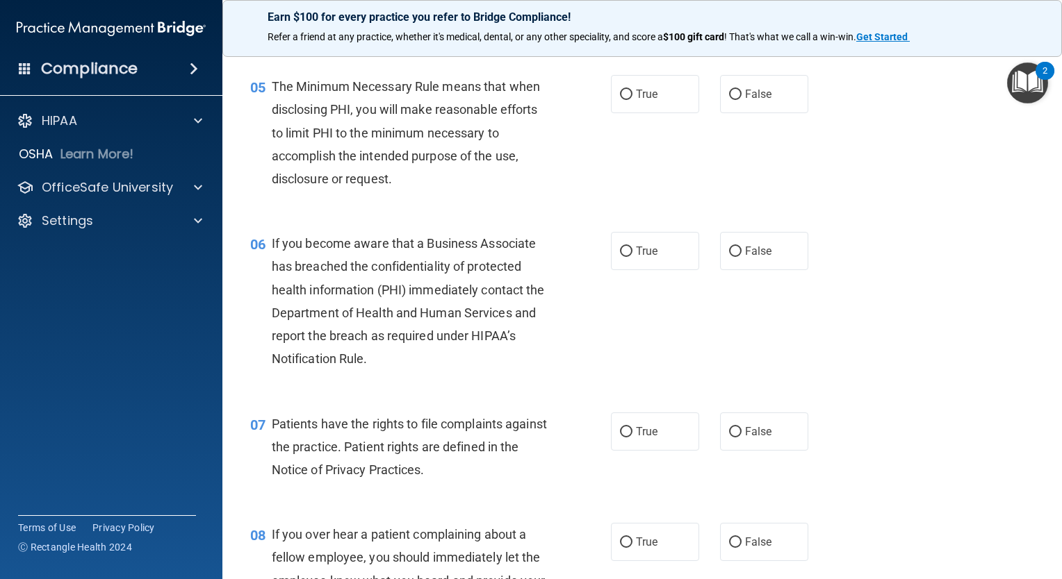
scroll to position [620, 0]
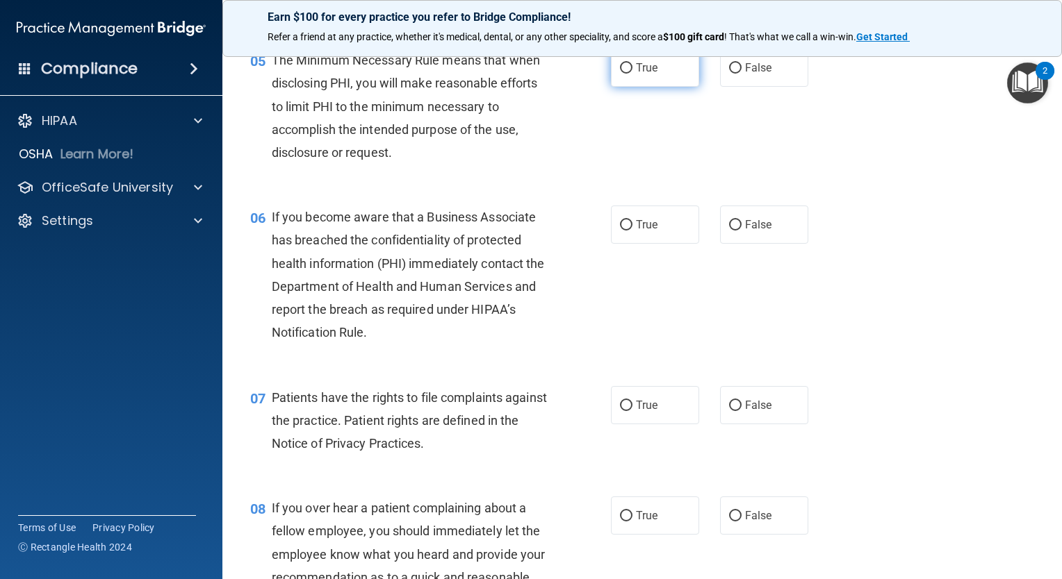
click at [656, 87] on label "True" at bounding box center [655, 68] width 88 height 38
click at [632, 74] on input "True" at bounding box center [626, 68] width 13 height 10
radio input "true"
click at [737, 241] on label "False" at bounding box center [764, 225] width 88 height 38
click at [737, 231] on input "False" at bounding box center [735, 225] width 13 height 10
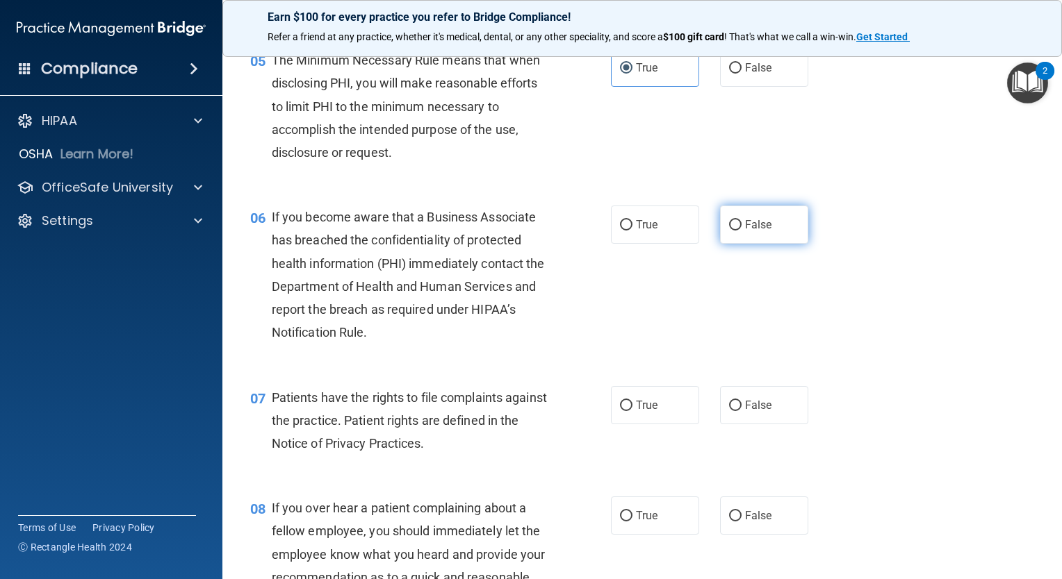
radio input "true"
click at [645, 412] on span "True" at bounding box center [647, 405] width 22 height 13
click at [632, 411] on input "True" at bounding box center [626, 406] width 13 height 10
radio input "true"
click at [754, 535] on label "False" at bounding box center [764, 516] width 88 height 38
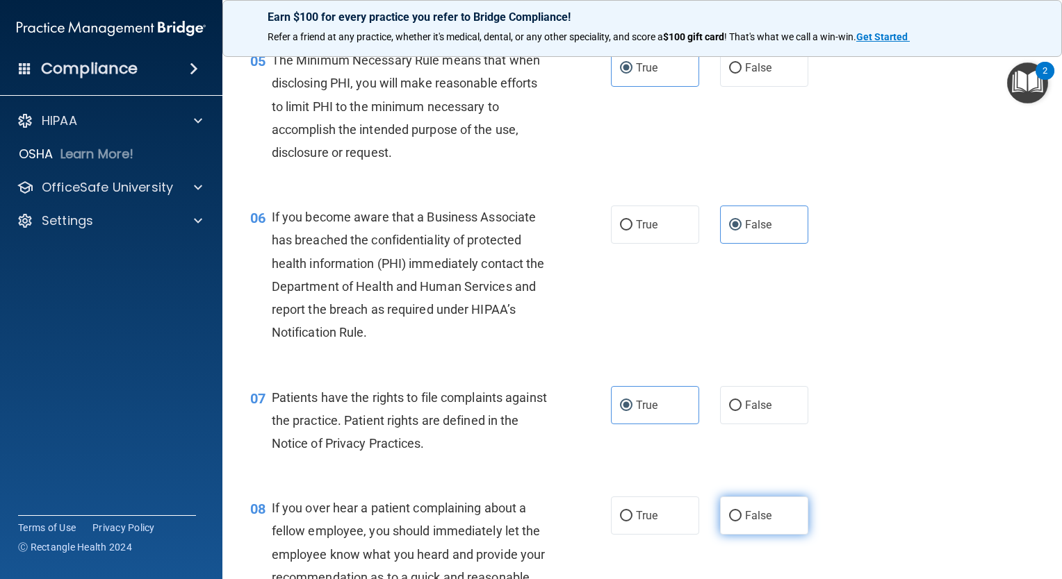
click at [741, 522] on input "False" at bounding box center [735, 516] width 13 height 10
radio input "true"
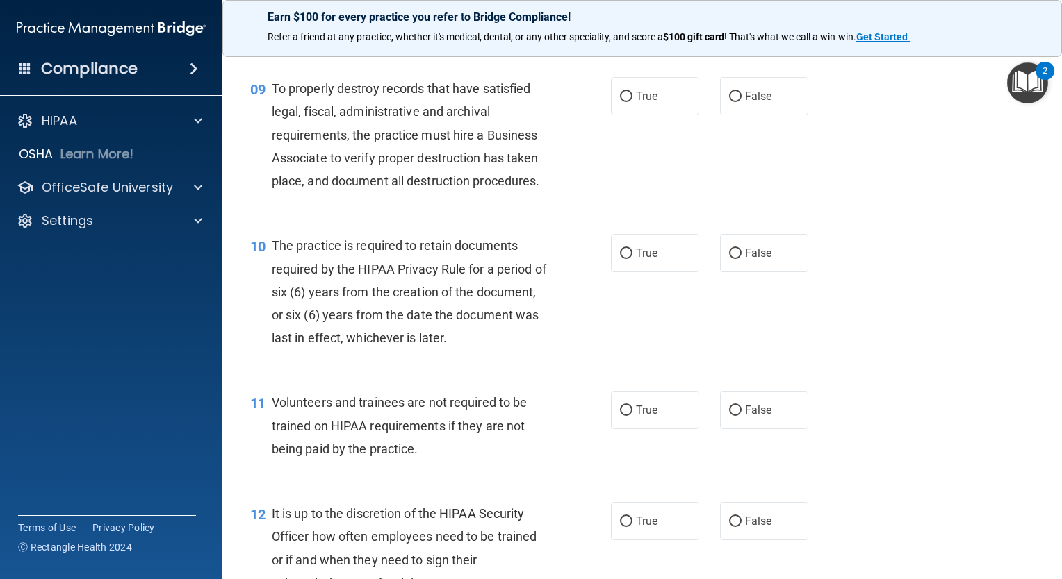
scroll to position [1214, 0]
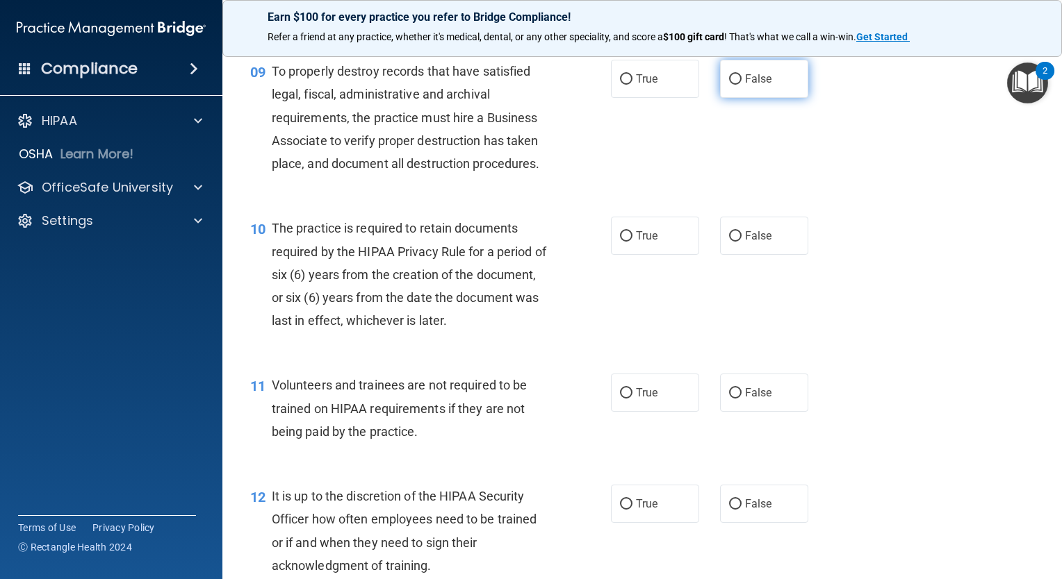
click at [755, 98] on label "False" at bounding box center [764, 79] width 88 height 38
click at [741, 85] on input "False" at bounding box center [735, 79] width 13 height 10
radio input "true"
click at [661, 255] on label "True" at bounding box center [655, 236] width 88 height 38
click at [632, 242] on input "True" at bounding box center [626, 236] width 13 height 10
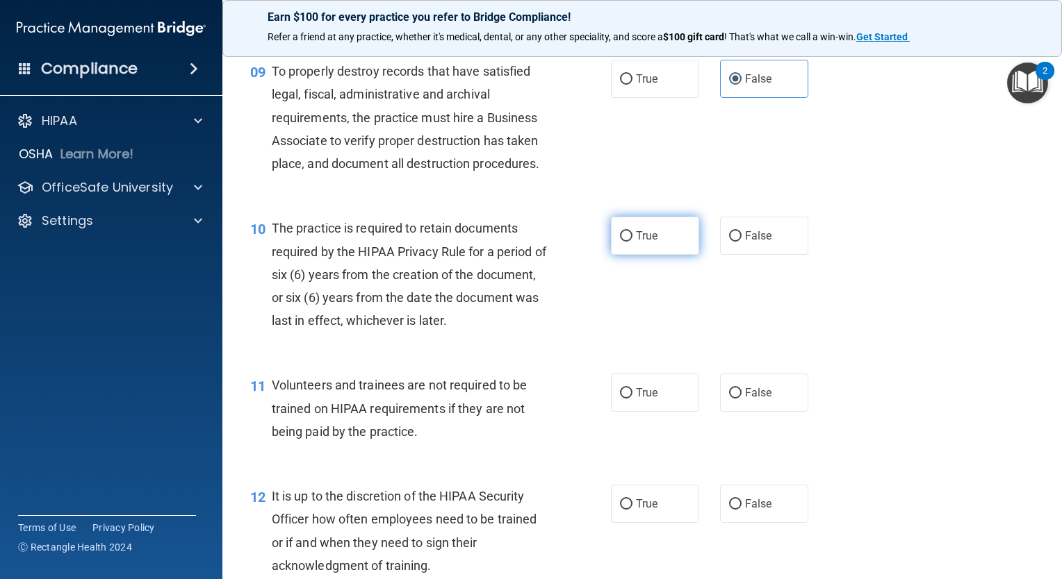
radio input "true"
click at [745, 412] on label "False" at bounding box center [764, 393] width 88 height 38
click at [741, 399] on input "False" at bounding box center [735, 393] width 13 height 10
radio input "true"
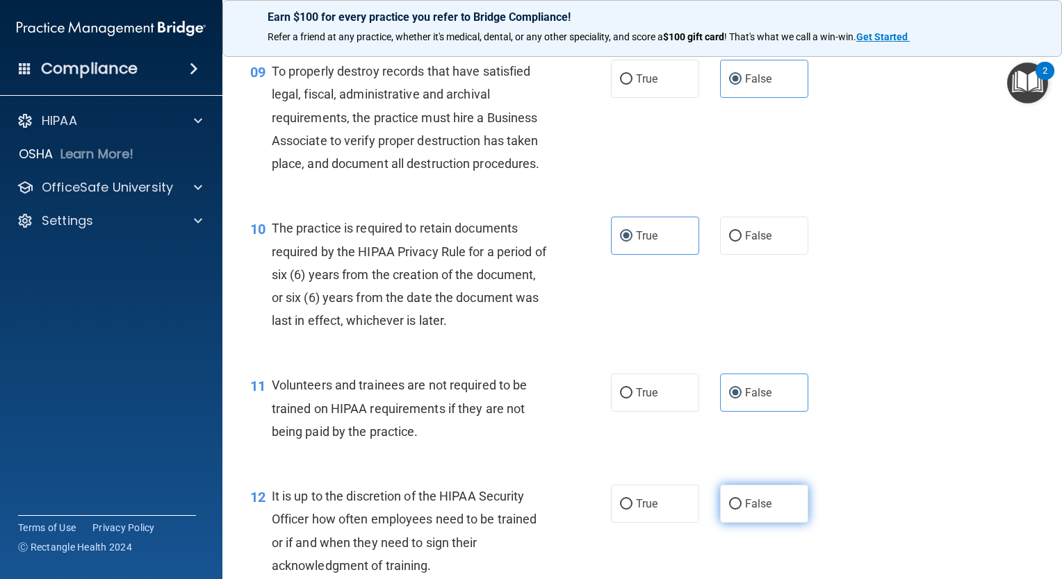
click at [750, 511] on span "False" at bounding box center [758, 503] width 27 height 13
click at [741, 510] on input "False" at bounding box center [735, 505] width 13 height 10
radio input "true"
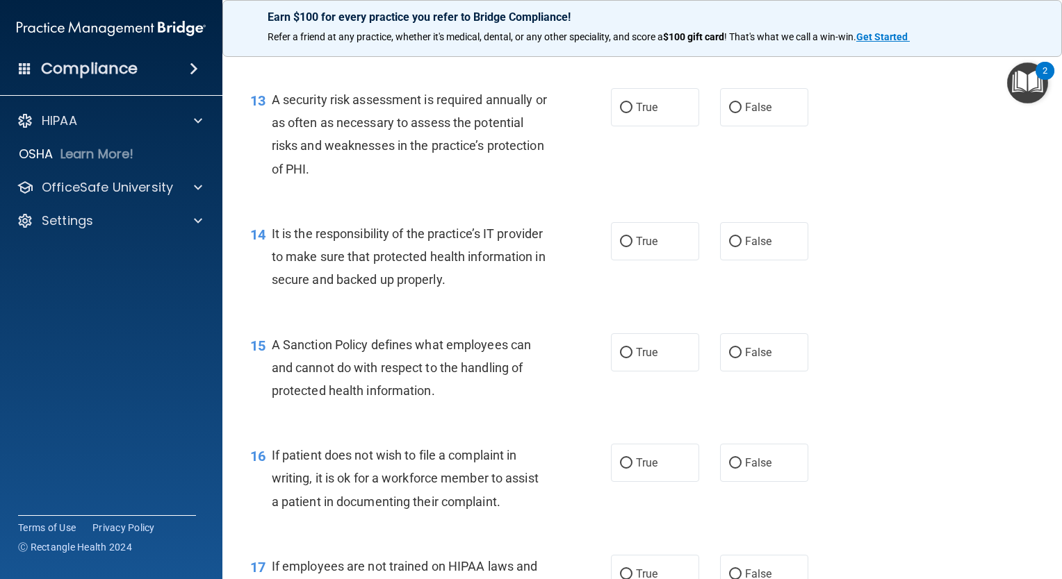
scroll to position [1781, 0]
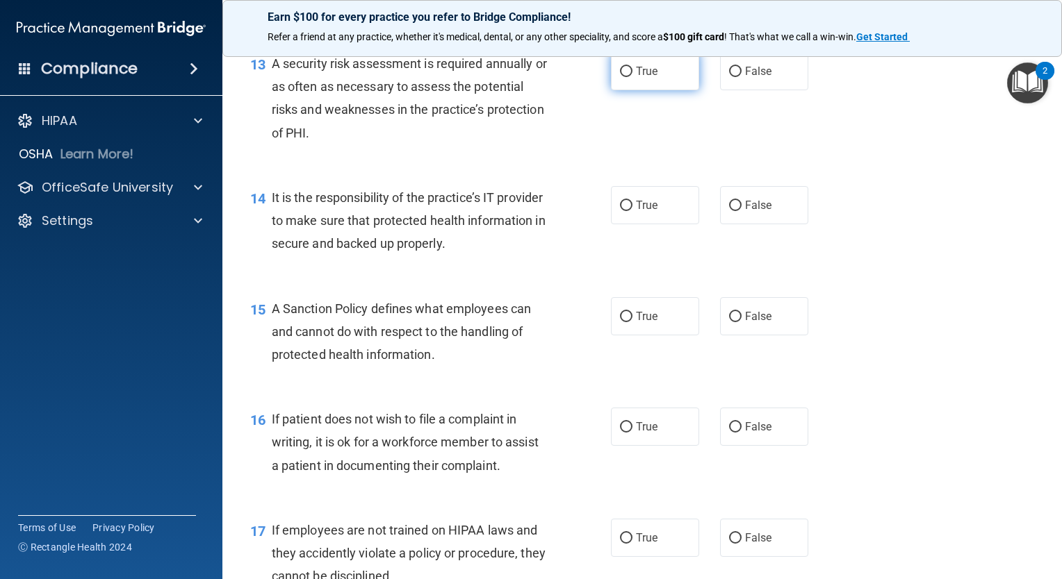
click at [654, 90] on label "True" at bounding box center [655, 71] width 88 height 38
click at [632, 77] on input "True" at bounding box center [626, 72] width 13 height 10
radio input "true"
click at [745, 212] on span "False" at bounding box center [758, 205] width 27 height 13
click at [739, 211] on input "False" at bounding box center [735, 206] width 13 height 10
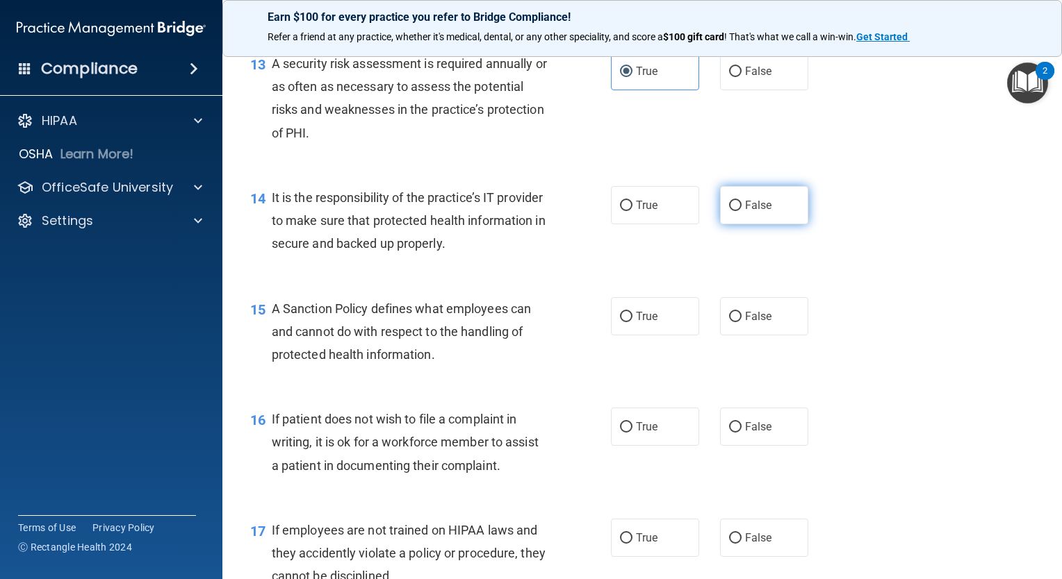
radio input "true"
click at [748, 330] on label "False" at bounding box center [764, 316] width 88 height 38
click at [741, 322] on input "False" at bounding box center [735, 317] width 13 height 10
radio input "true"
click at [642, 434] on span "True" at bounding box center [647, 426] width 22 height 13
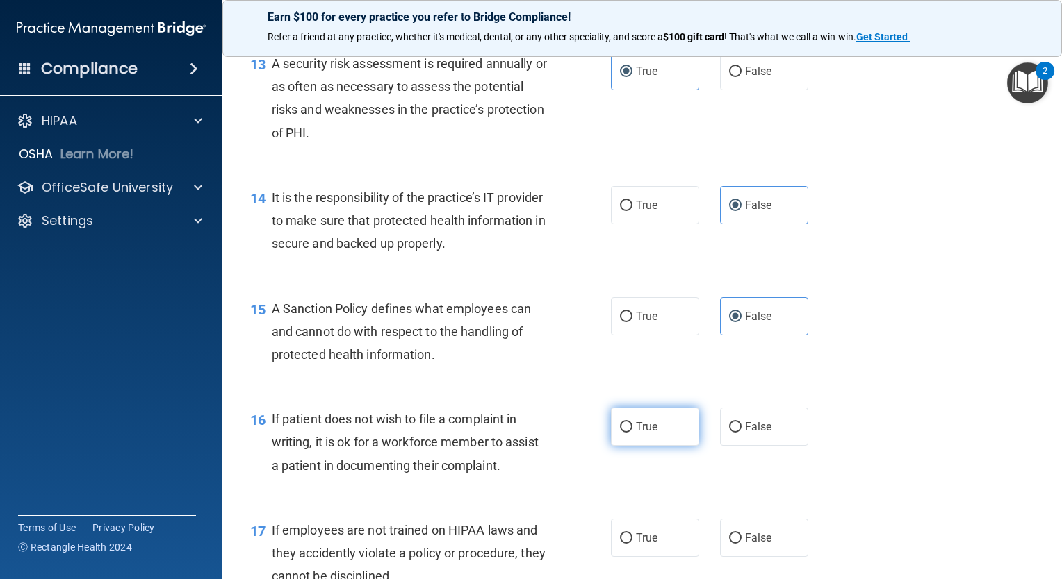
click at [632, 433] on input "True" at bounding box center [626, 427] width 13 height 10
radio input "true"
click at [746, 545] on span "False" at bounding box center [758, 537] width 27 height 13
click at [741, 544] on input "False" at bounding box center [735, 539] width 13 height 10
radio input "true"
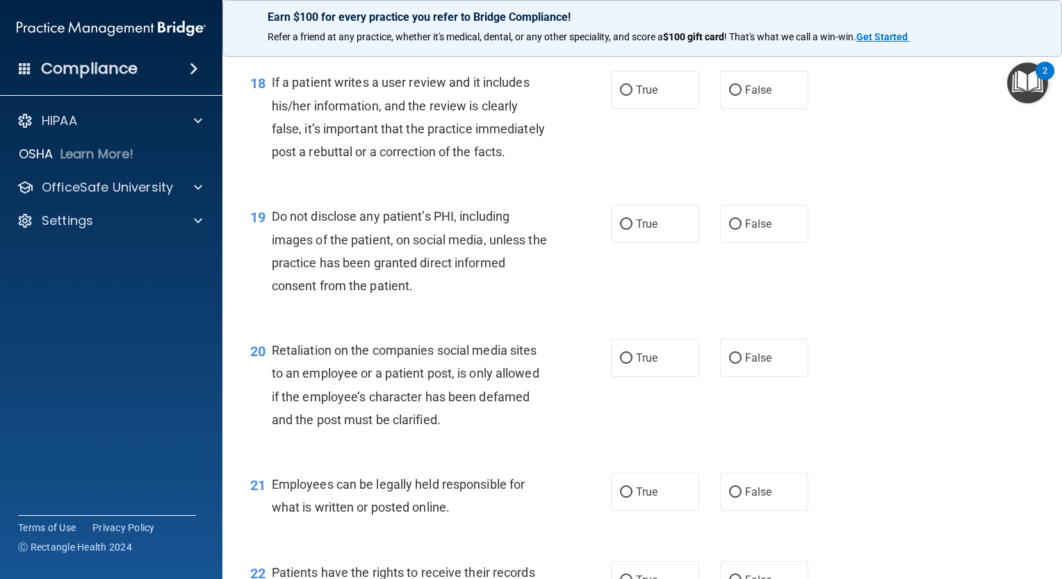
scroll to position [2357, 0]
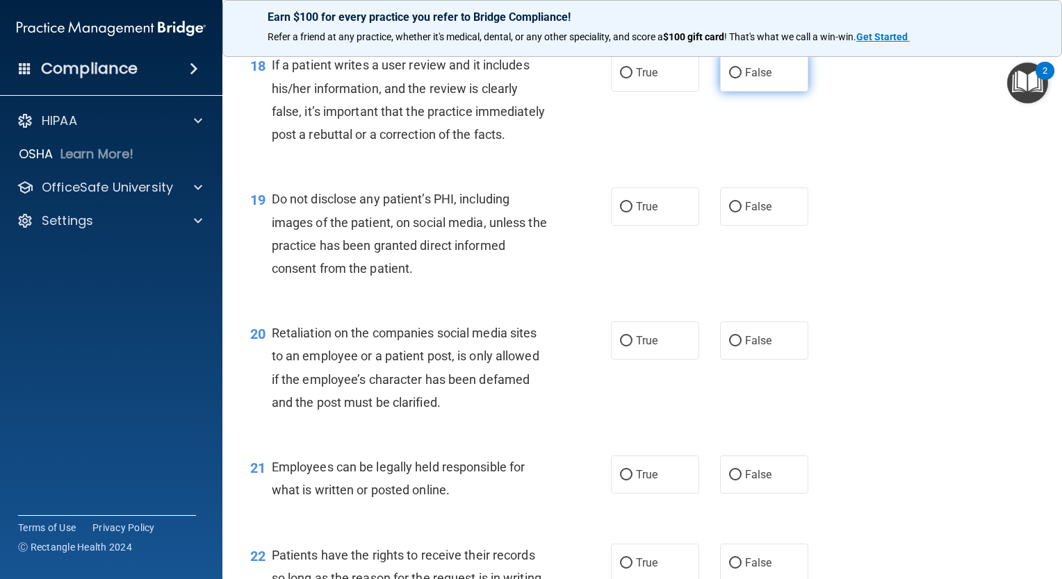
click at [748, 79] on span "False" at bounding box center [758, 72] width 27 height 13
click at [741, 79] on input "False" at bounding box center [735, 73] width 13 height 10
radio input "true"
click at [650, 213] on span "True" at bounding box center [647, 206] width 22 height 13
click at [632, 213] on input "True" at bounding box center [626, 207] width 13 height 10
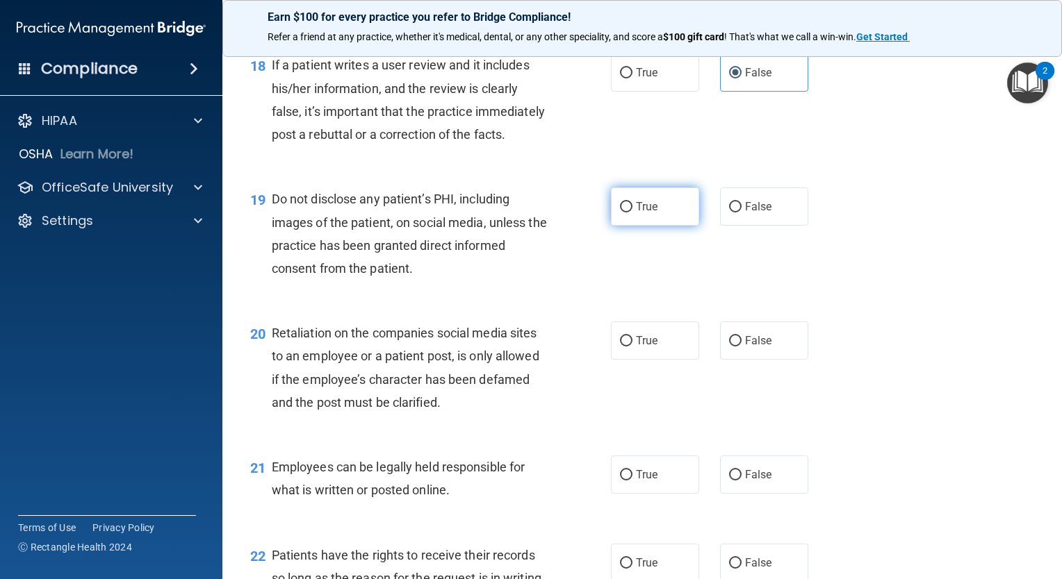
radio input "true"
click at [750, 347] on span "False" at bounding box center [758, 340] width 27 height 13
click at [741, 347] on input "False" at bounding box center [735, 341] width 13 height 10
radio input "true"
click at [639, 481] on span "True" at bounding box center [647, 474] width 22 height 13
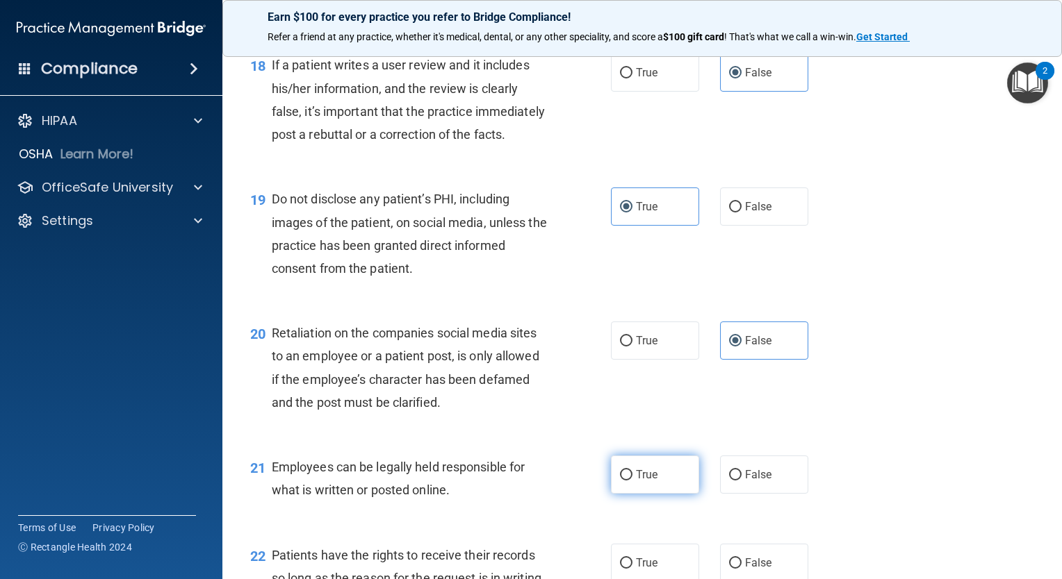
click at [632, 481] on input "True" at bounding box center [626, 475] width 13 height 10
radio input "true"
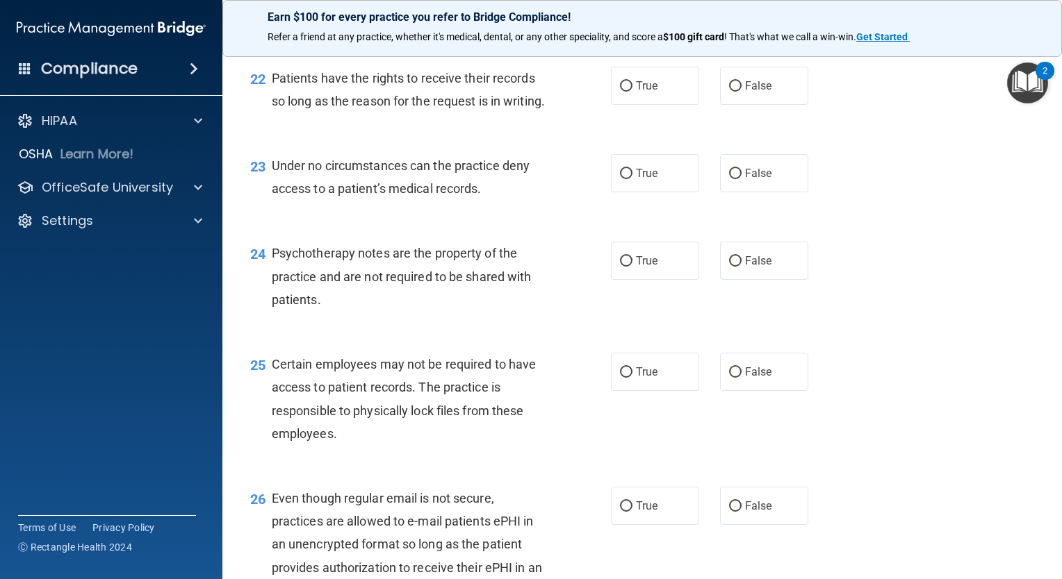
scroll to position [2839, 0]
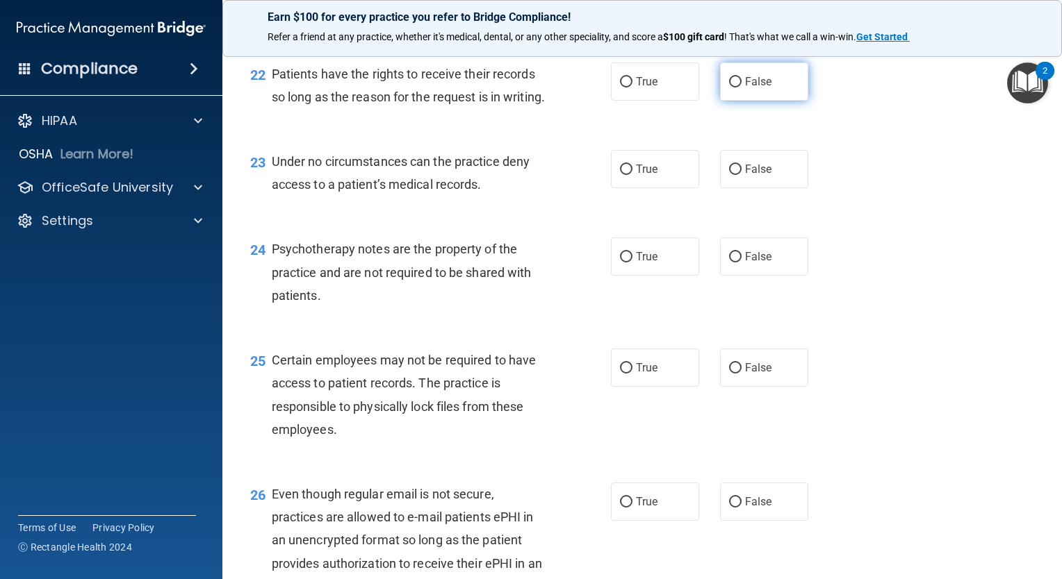
click at [743, 101] on label "False" at bounding box center [764, 82] width 88 height 38
click at [741, 88] on input "False" at bounding box center [735, 82] width 13 height 10
radio input "true"
click at [745, 176] on span "False" at bounding box center [758, 169] width 27 height 13
click at [739, 175] on input "False" at bounding box center [735, 170] width 13 height 10
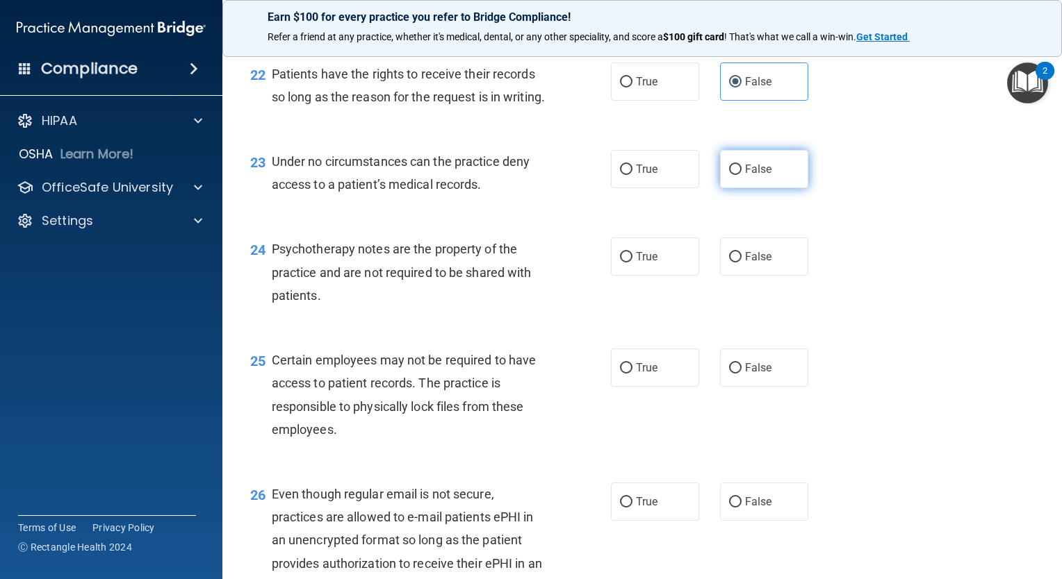
radio input "true"
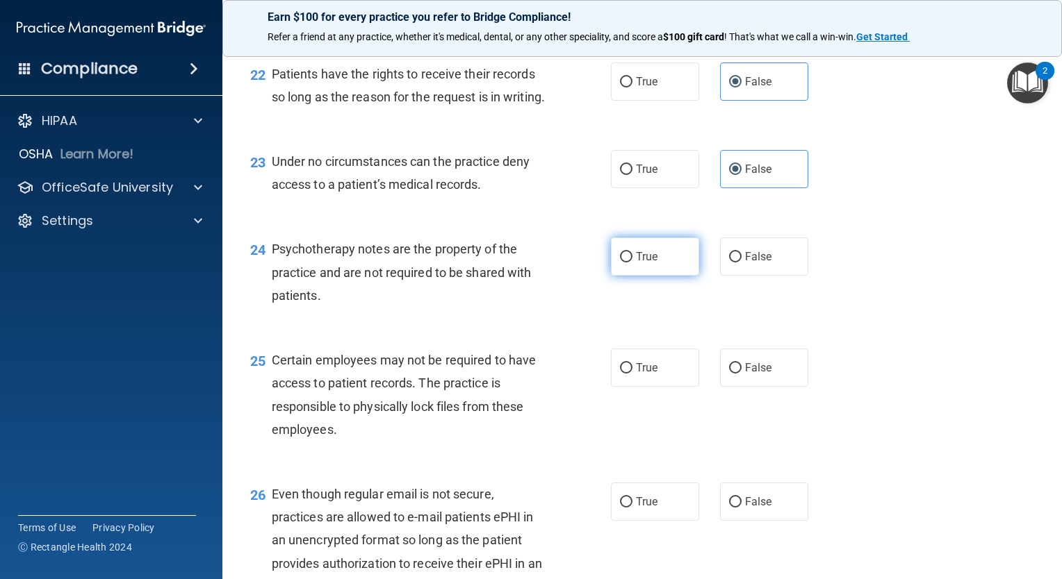
click at [666, 276] on label "True" at bounding box center [655, 257] width 88 height 38
click at [632, 263] on input "True" at bounding box center [626, 257] width 13 height 10
radio input "true"
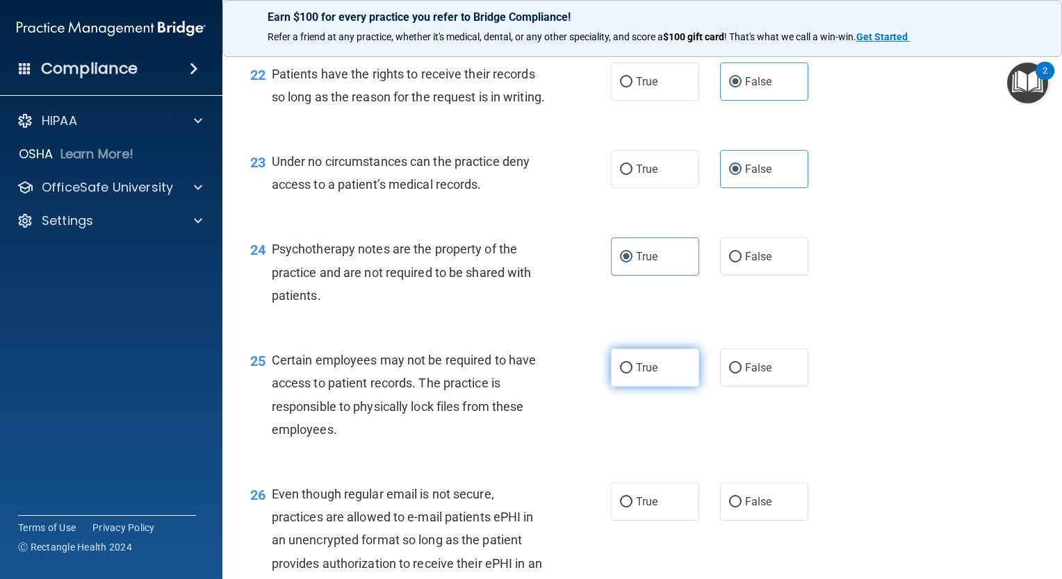
click at [659, 387] on label "True" at bounding box center [655, 368] width 88 height 38
click at [632, 374] on input "True" at bounding box center [626, 368] width 13 height 10
radio input "true"
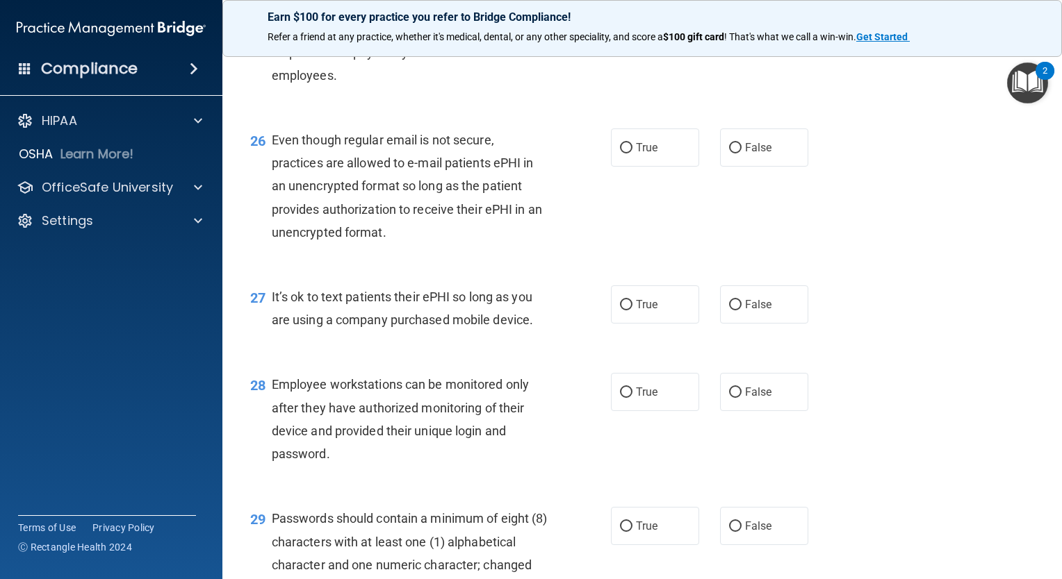
scroll to position [3175, 0]
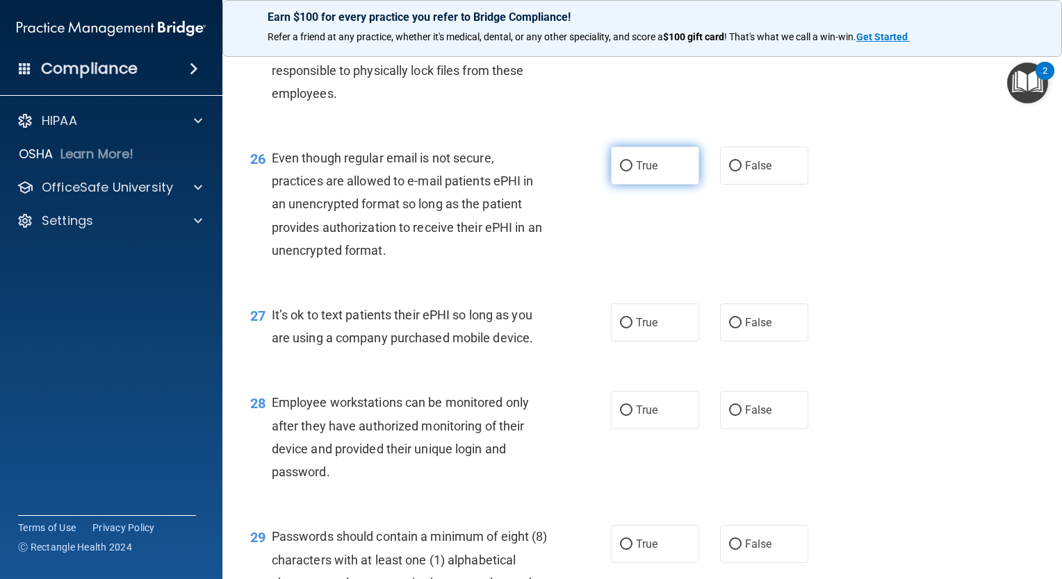
click at [657, 185] on label "True" at bounding box center [655, 166] width 88 height 38
click at [632, 172] on input "True" at bounding box center [626, 166] width 13 height 10
radio input "true"
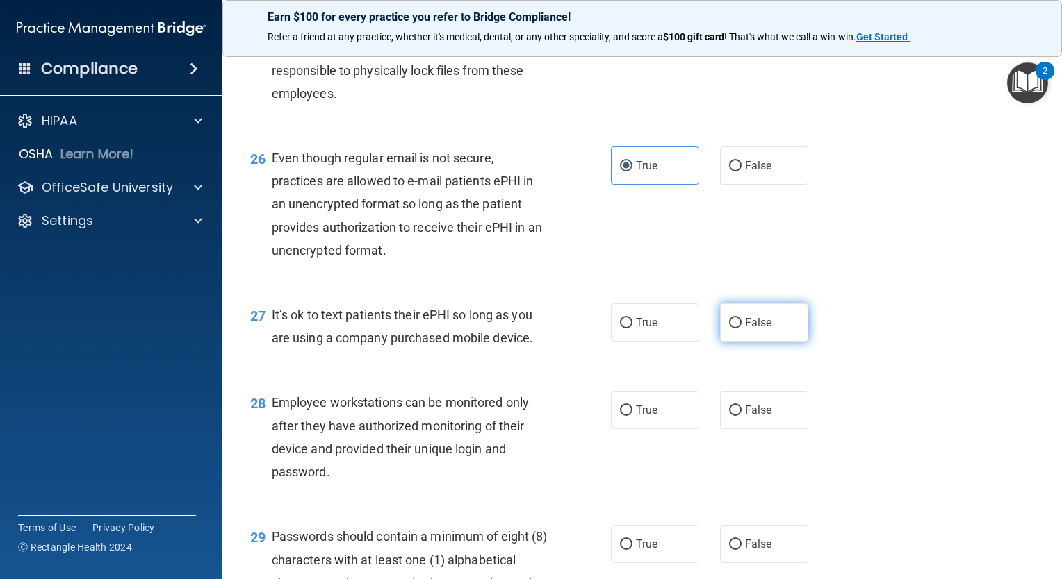
click at [745, 329] on span "False" at bounding box center [758, 322] width 27 height 13
click at [741, 329] on input "False" at bounding box center [735, 323] width 13 height 10
radio input "true"
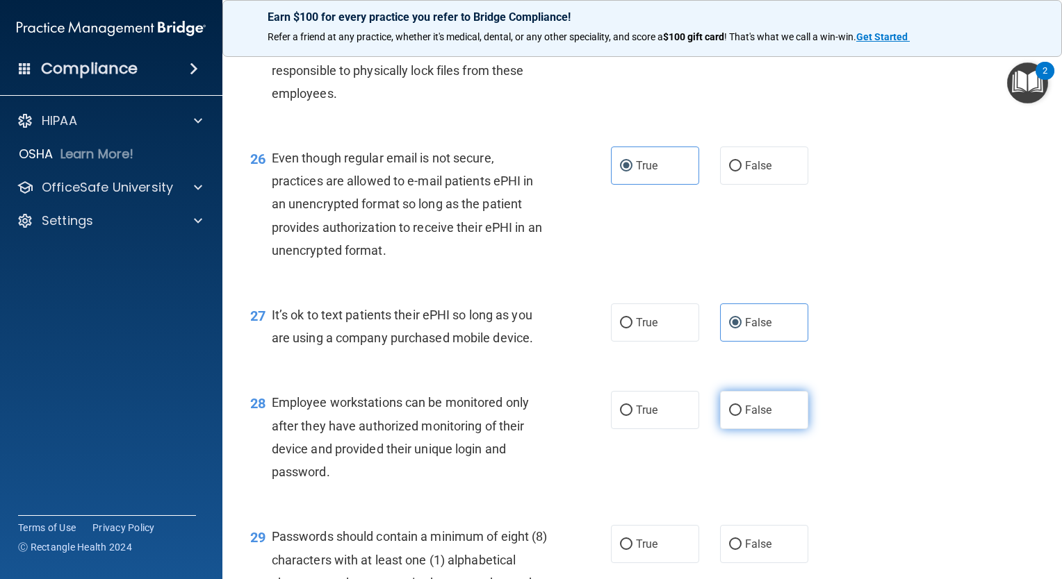
click at [750, 417] on span "False" at bounding box center [758, 410] width 27 height 13
click at [741, 416] on input "False" at bounding box center [735, 411] width 13 height 10
radio input "true"
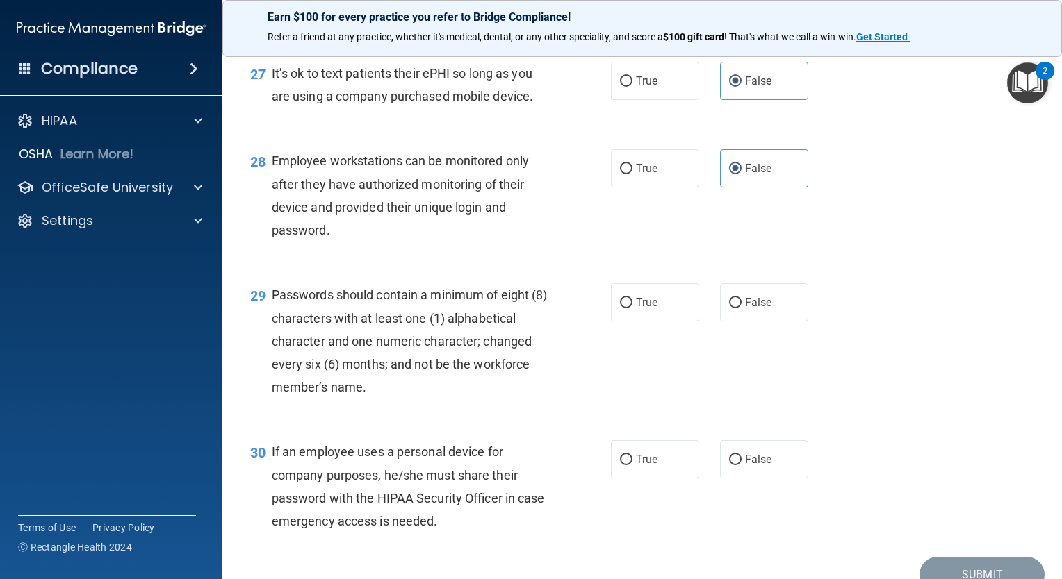
scroll to position [3431, 0]
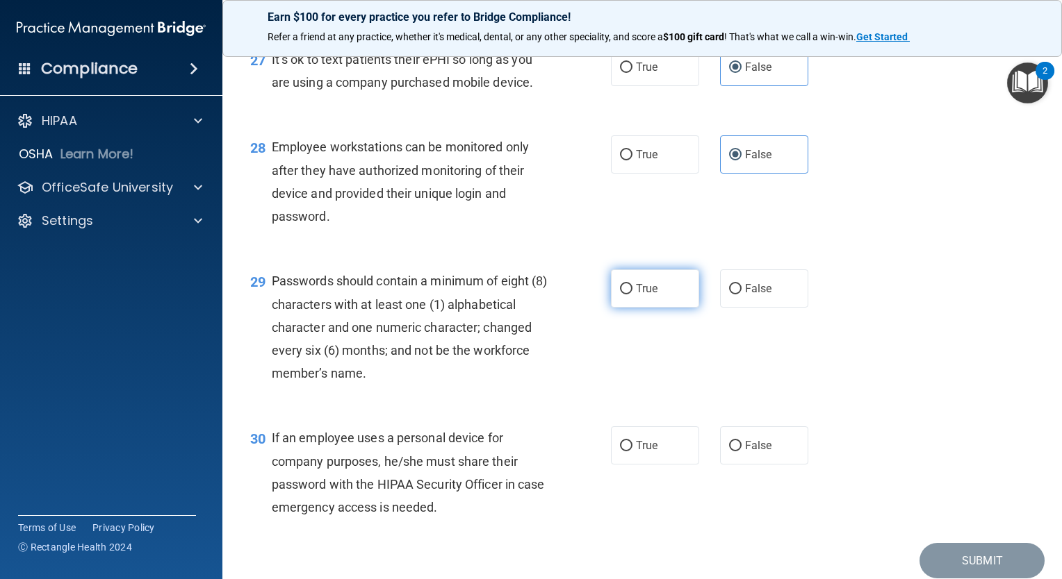
click at [663, 308] on label "True" at bounding box center [655, 289] width 88 height 38
click at [632, 295] on input "True" at bounding box center [626, 289] width 13 height 10
radio input "true"
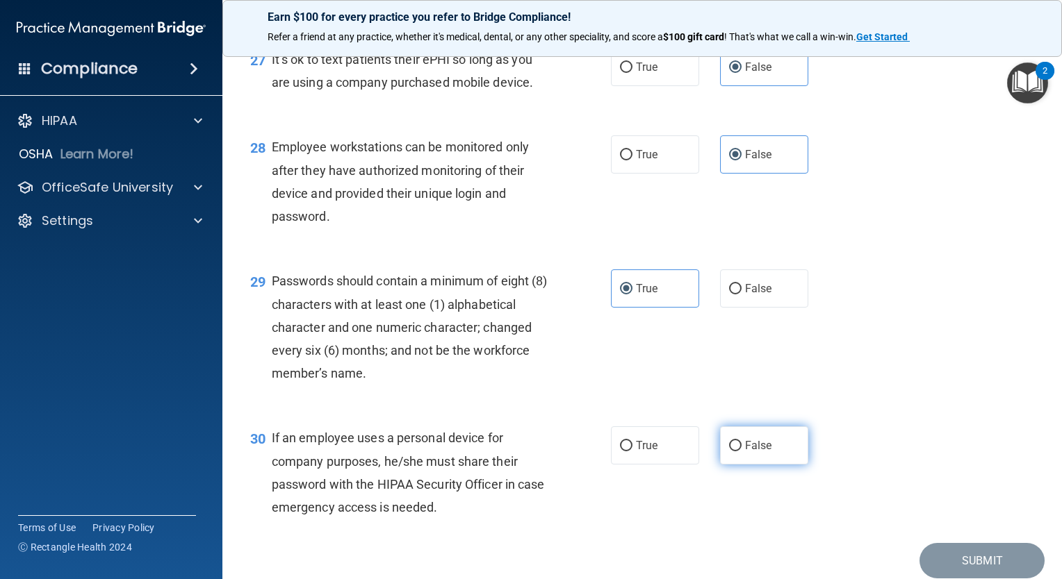
click at [761, 452] on span "False" at bounding box center [758, 445] width 27 height 13
click at [741, 452] on input "False" at bounding box center [735, 446] width 13 height 10
radio input "true"
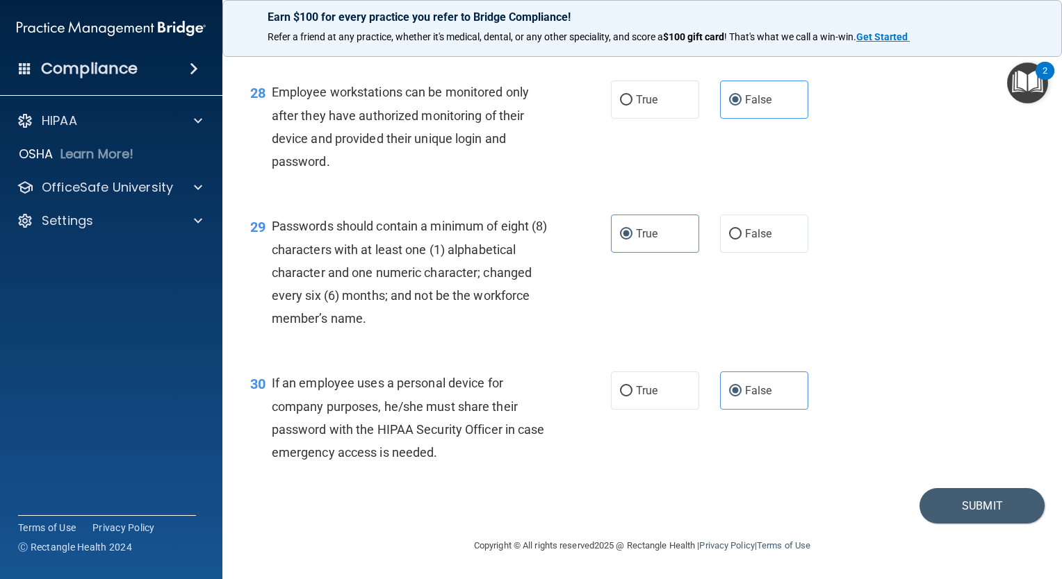
scroll to position [3546, 0]
click at [989, 518] on button "Submit" at bounding box center [981, 505] width 125 height 35
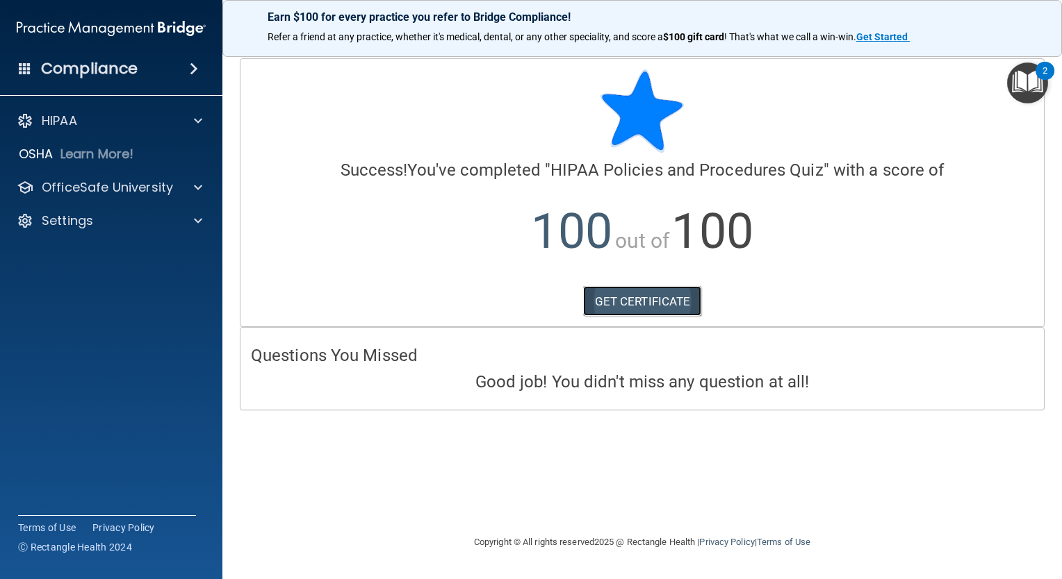
click at [634, 309] on link "GET CERTIFICATE" at bounding box center [642, 301] width 119 height 31
click at [1034, 85] on img "Open Resource Center, 2 new notifications" at bounding box center [1027, 83] width 41 height 41
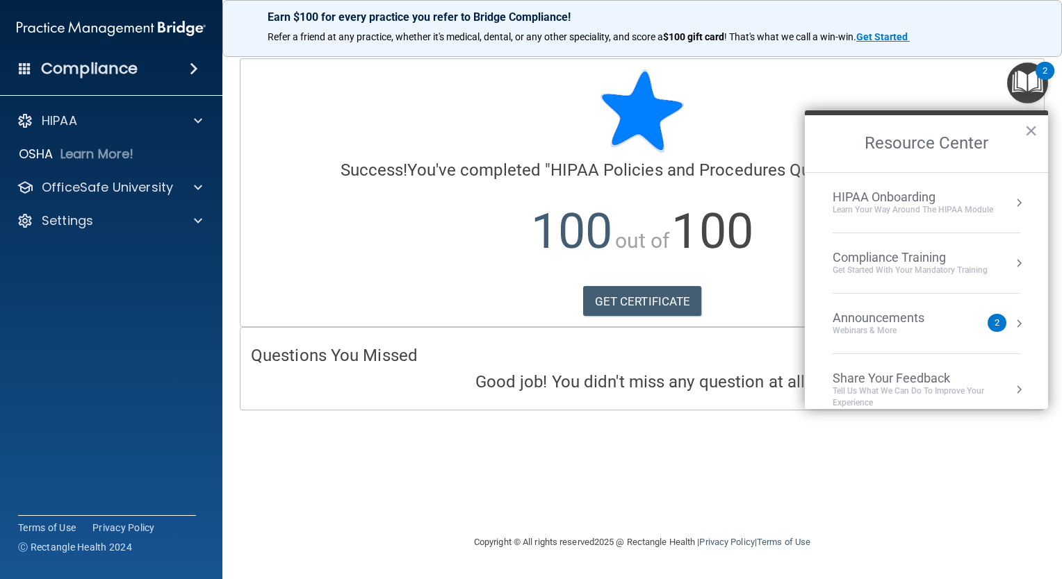
click at [964, 278] on li "Compliance Training Get Started with your mandatory training" at bounding box center [926, 263] width 188 height 60
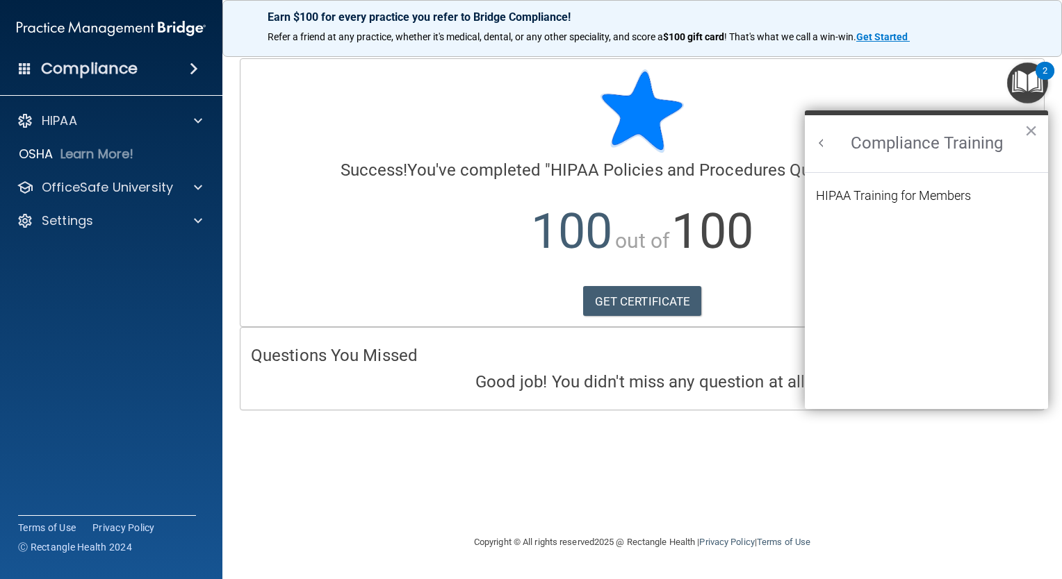
click at [962, 265] on ol "HIPAA Training for Members" at bounding box center [926, 292] width 221 height 238
click at [919, 199] on div "HIPAA Training for Members" at bounding box center [893, 196] width 155 height 13
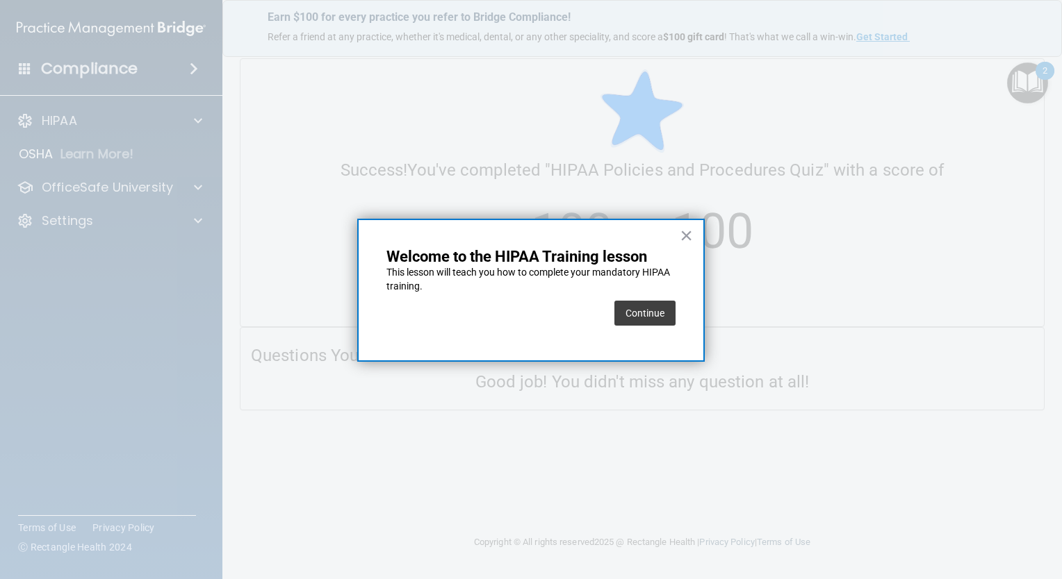
click at [696, 291] on div "× Welcome to the HIPAA Training lesson This lesson will teach you how to comple…" at bounding box center [530, 290] width 347 height 143
click at [668, 316] on button "Continue" at bounding box center [644, 313] width 61 height 25
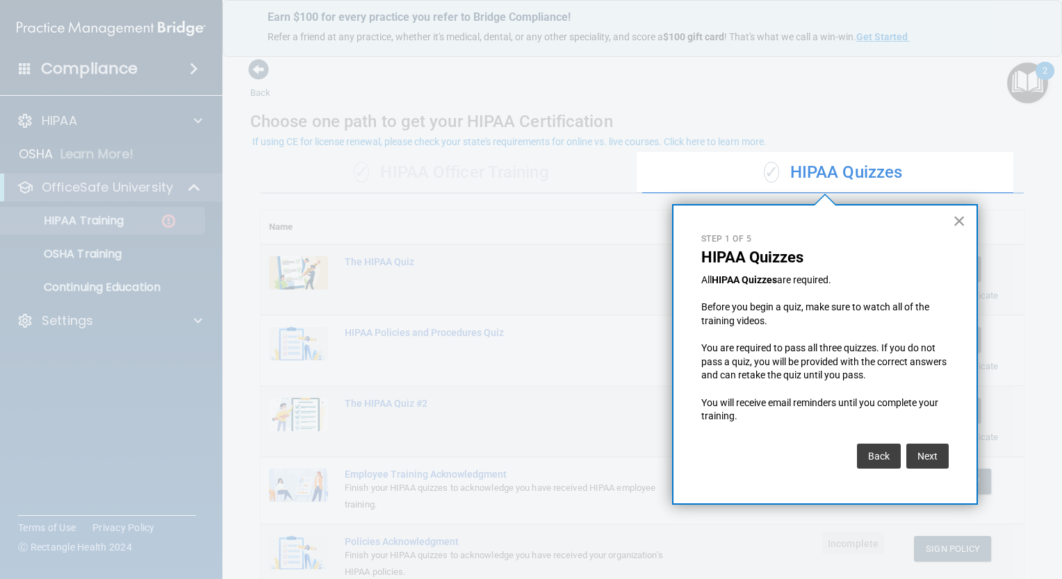
click at [959, 218] on button "×" at bounding box center [959, 221] width 13 height 22
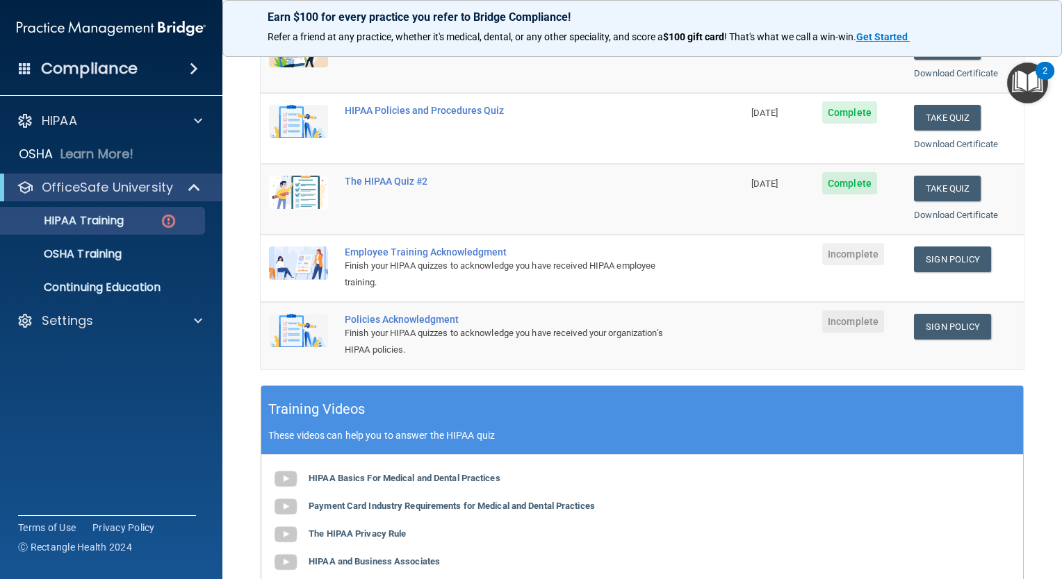
scroll to position [199, 0]
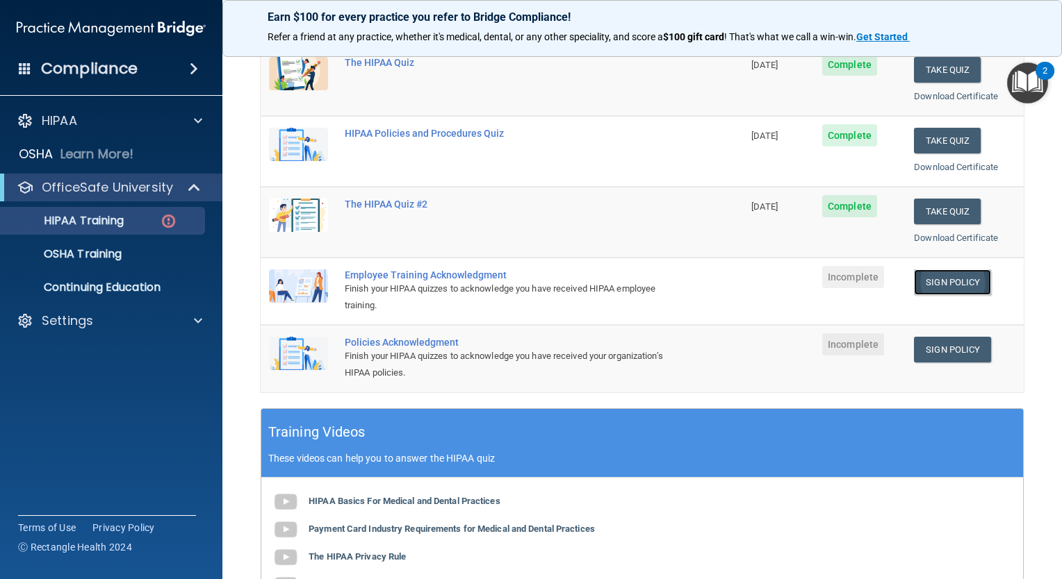
click at [948, 286] on link "Sign Policy" at bounding box center [952, 283] width 77 height 26
click at [956, 348] on link "Sign Policy" at bounding box center [952, 350] width 77 height 26
click at [467, 273] on div "Employee Training Acknowledgment" at bounding box center [509, 275] width 329 height 11
click at [937, 279] on link "Sign Policy" at bounding box center [952, 283] width 77 height 26
click at [104, 222] on p "HIPAA Training" at bounding box center [66, 221] width 115 height 14
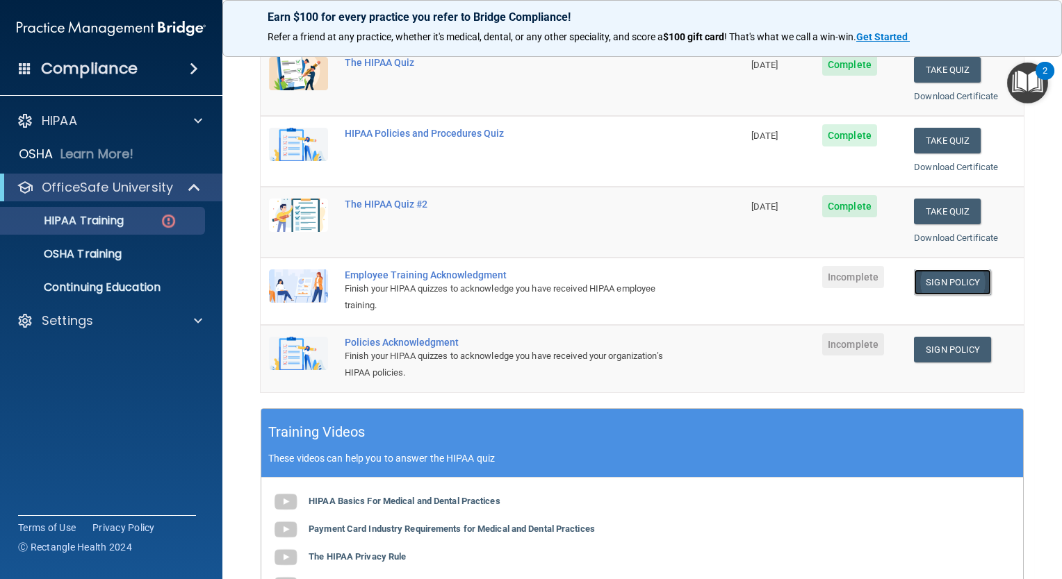
click at [940, 283] on link "Sign Policy" at bounding box center [952, 283] width 77 height 26
click at [894, 327] on td "Incomplete" at bounding box center [860, 358] width 92 height 67
click at [930, 345] on link "Sign Policy" at bounding box center [952, 350] width 77 height 26
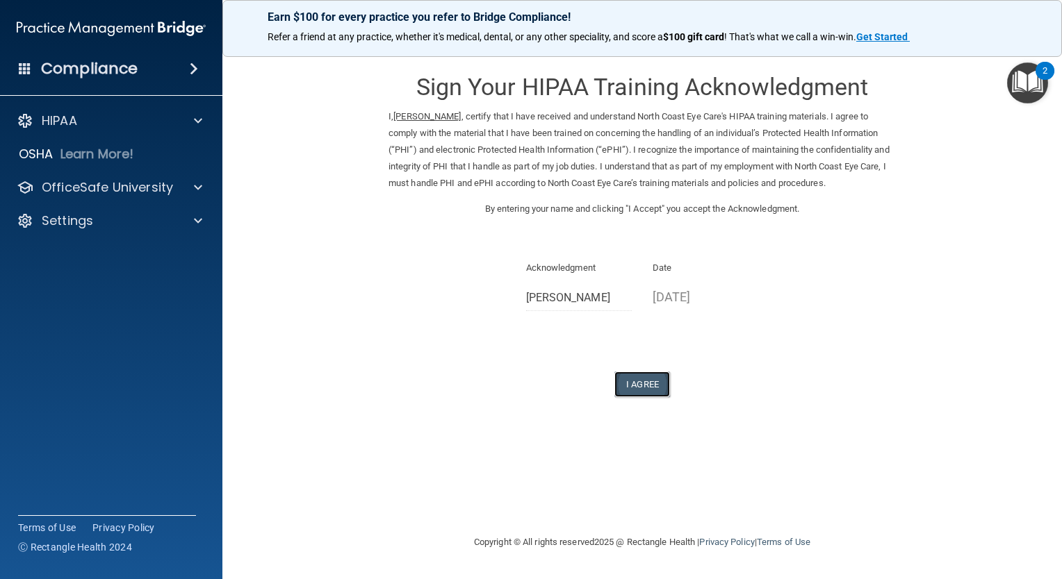
click at [650, 382] on button "I Agree" at bounding box center [642, 385] width 56 height 26
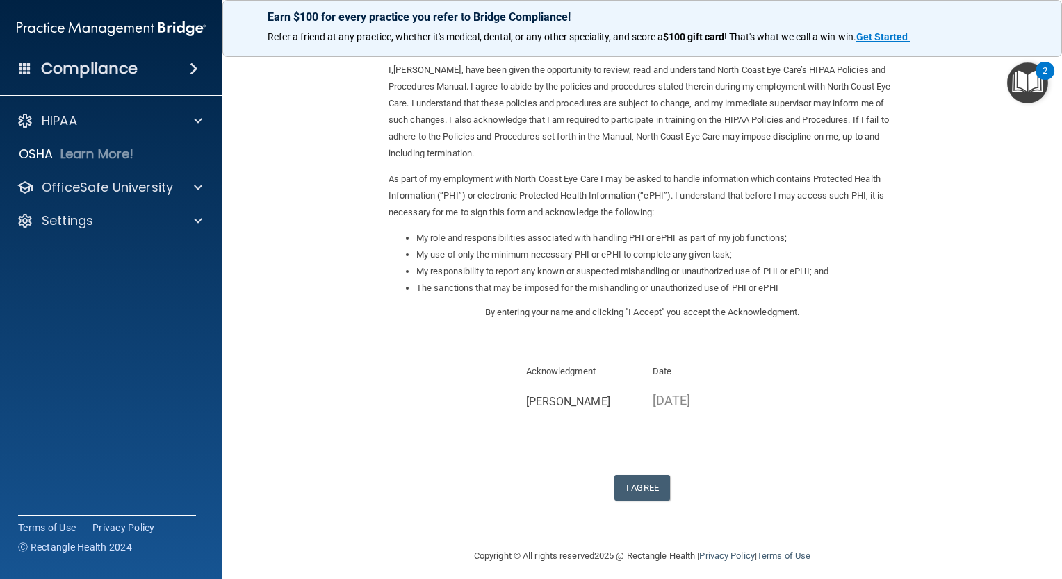
scroll to position [56, 0]
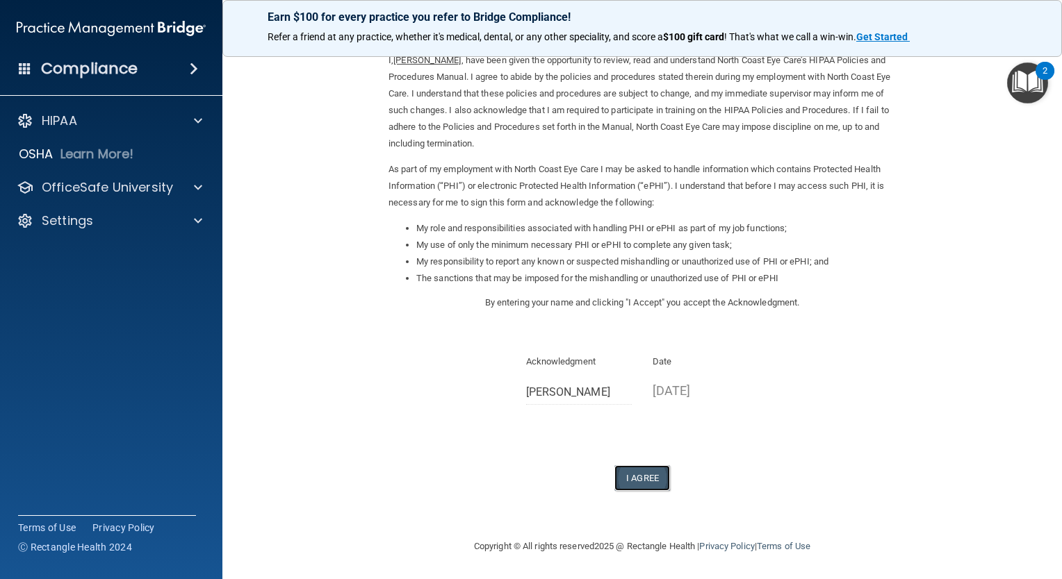
click at [643, 474] on button "I Agree" at bounding box center [642, 478] width 56 height 26
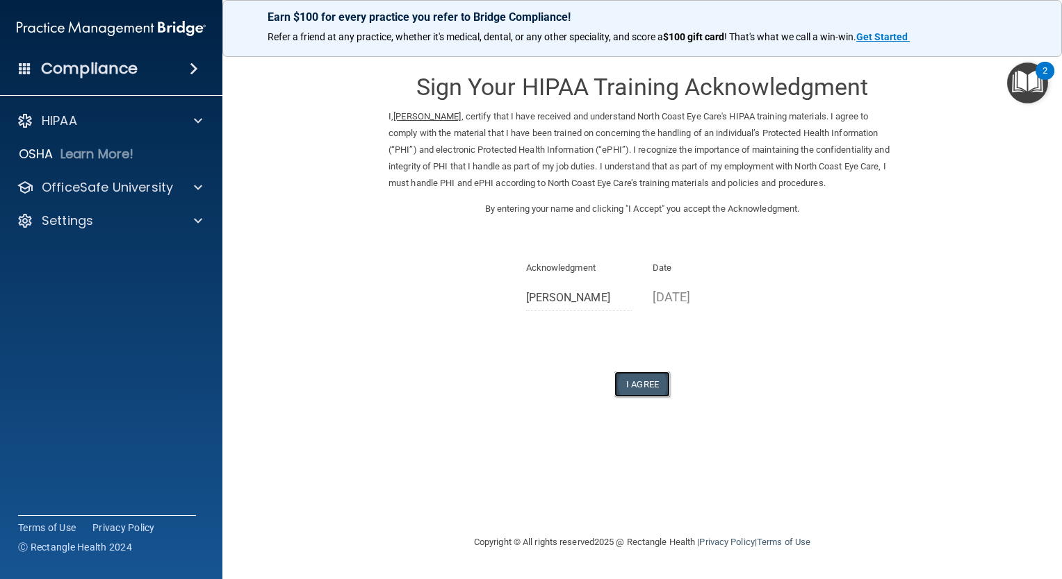
click at [646, 381] on button "I Agree" at bounding box center [642, 385] width 56 height 26
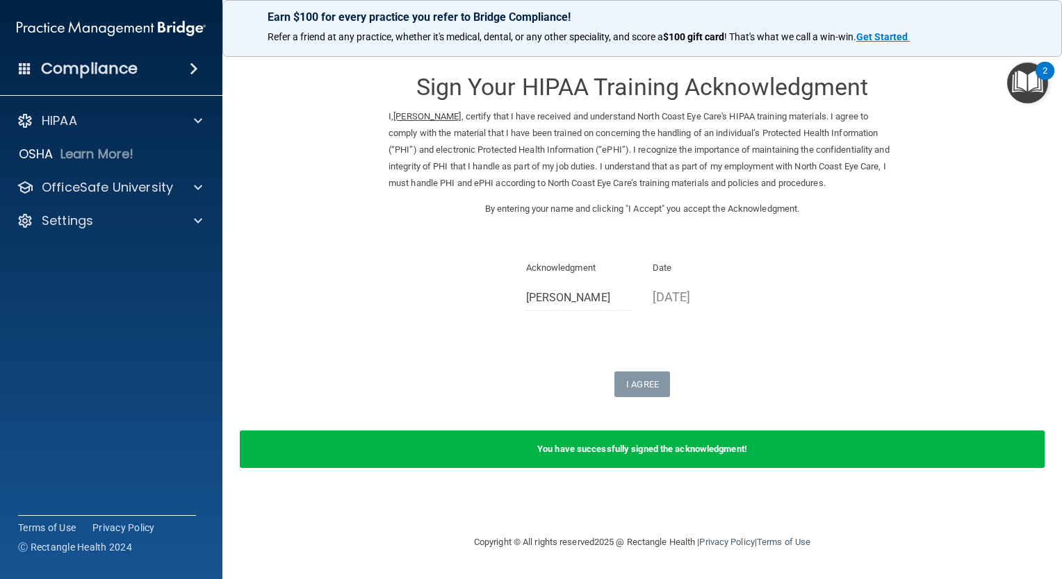
click at [1032, 85] on img "Open Resource Center, 2 new notifications" at bounding box center [1027, 83] width 41 height 41
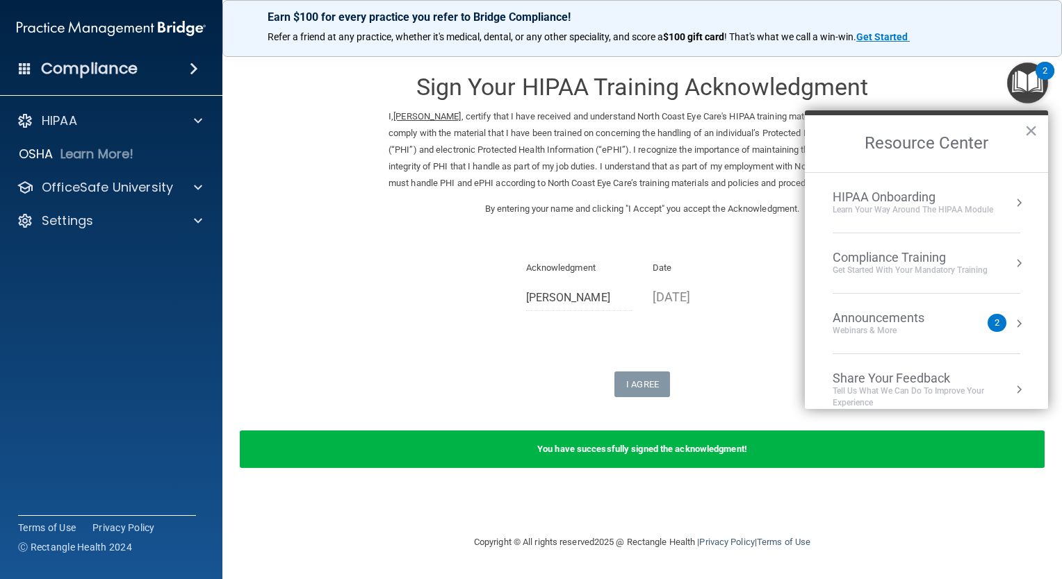
click at [950, 265] on div "Get Started with your mandatory training" at bounding box center [909, 271] width 155 height 12
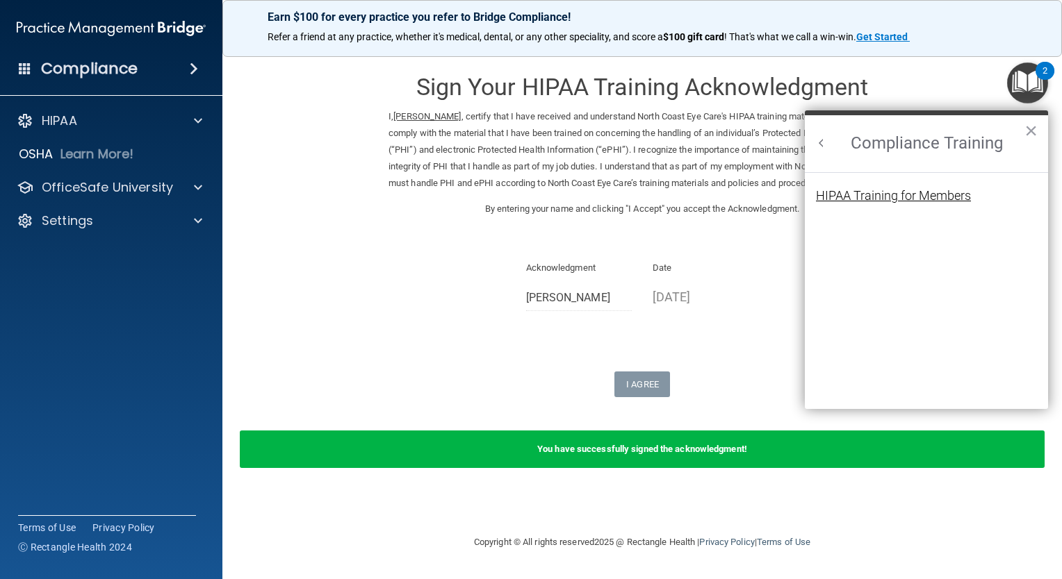
click at [942, 195] on div "HIPAA Training for Members" at bounding box center [893, 196] width 155 height 13
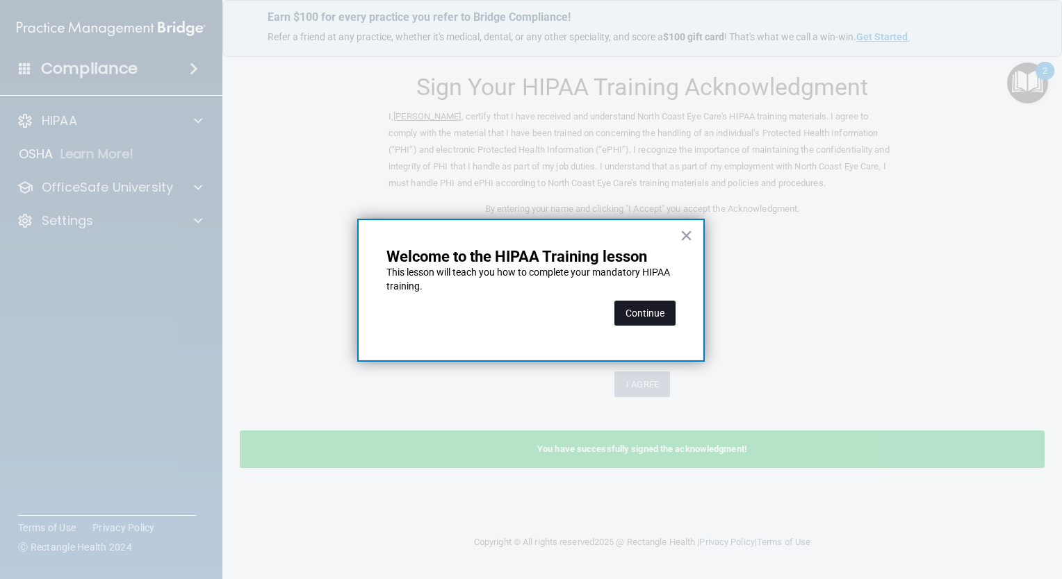
click at [654, 311] on button "Continue" at bounding box center [644, 313] width 61 height 25
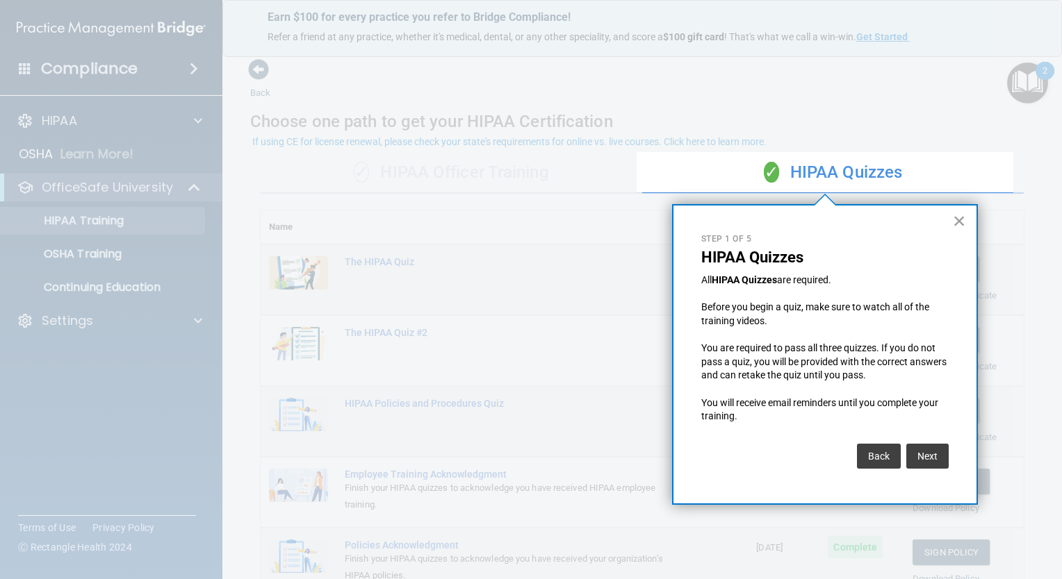
click at [964, 220] on button "×" at bounding box center [959, 221] width 13 height 22
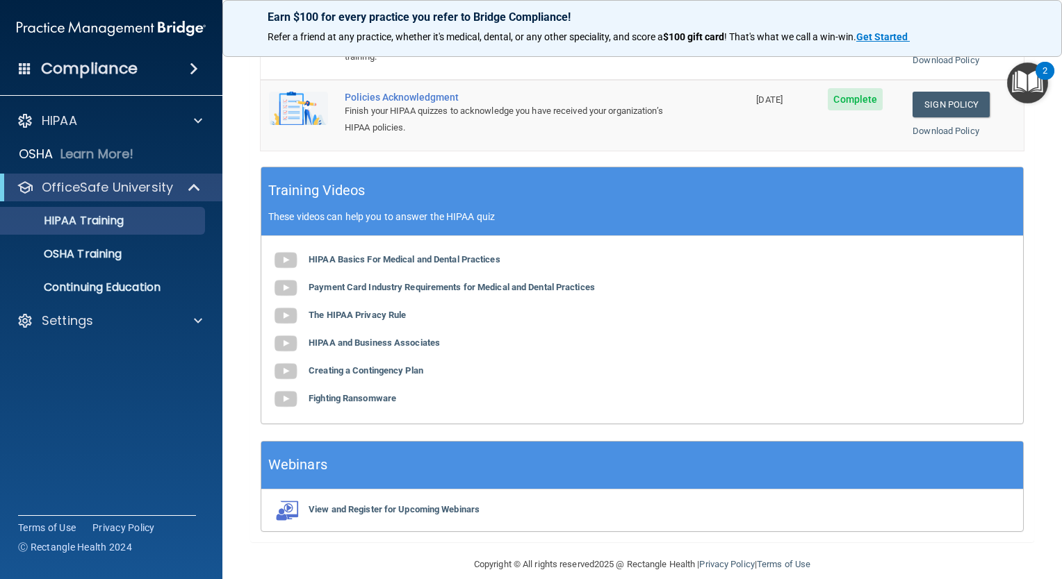
scroll to position [463, 0]
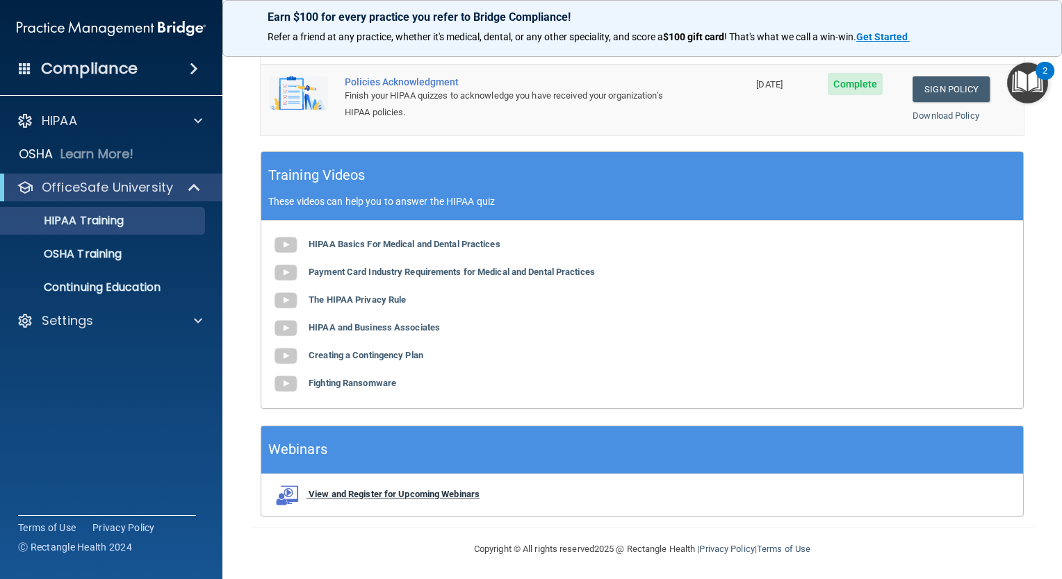
click at [425, 495] on b "View and Register for Upcoming Webinars" at bounding box center [393, 494] width 171 height 10
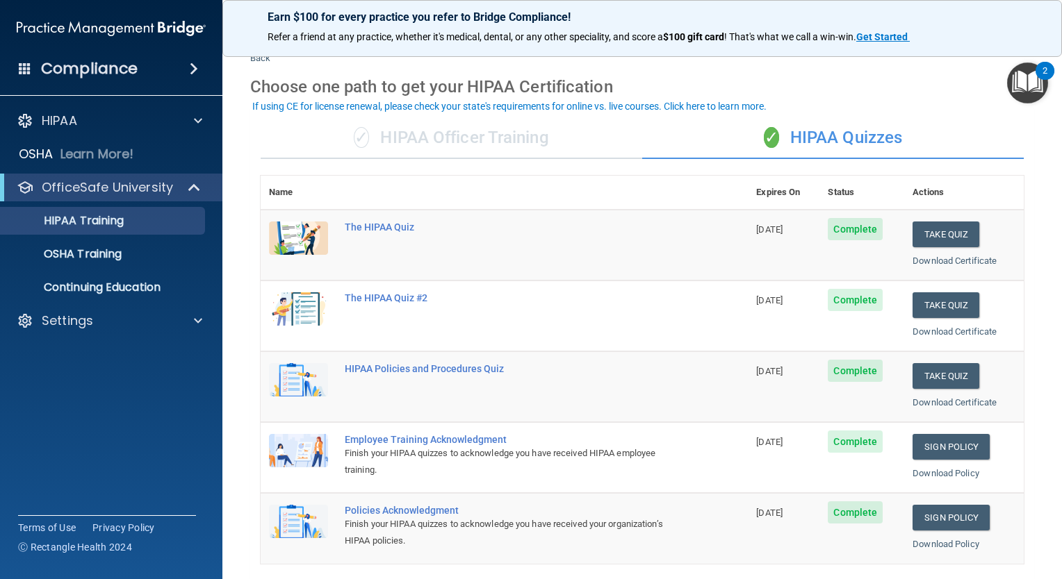
scroll to position [0, 0]
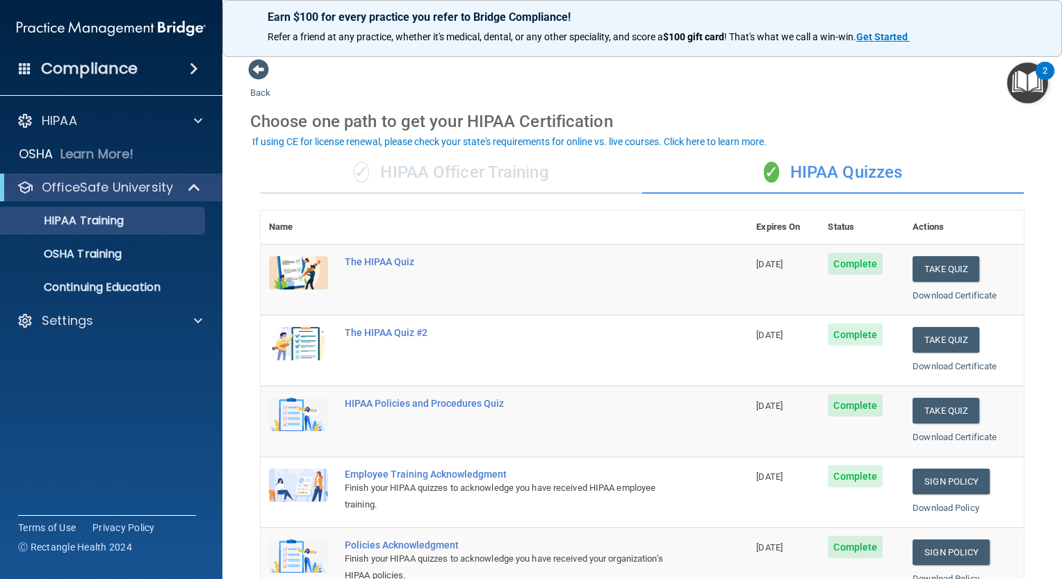
click at [1029, 81] on img "Open Resource Center, 2 new notifications" at bounding box center [1027, 83] width 41 height 41
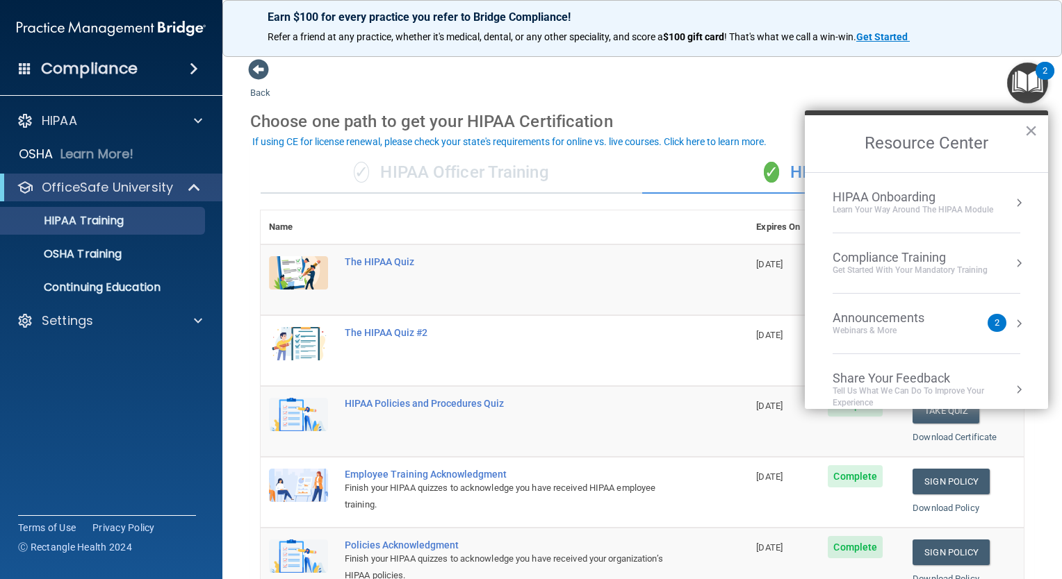
click at [941, 313] on div "Announcements" at bounding box center [891, 318] width 119 height 15
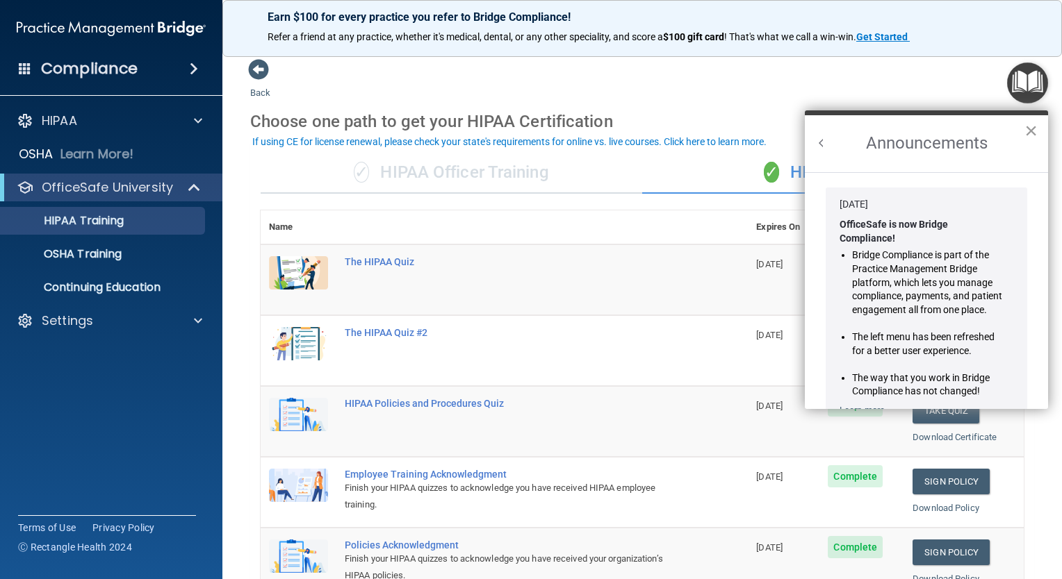
click at [1032, 126] on button "×" at bounding box center [1030, 130] width 13 height 22
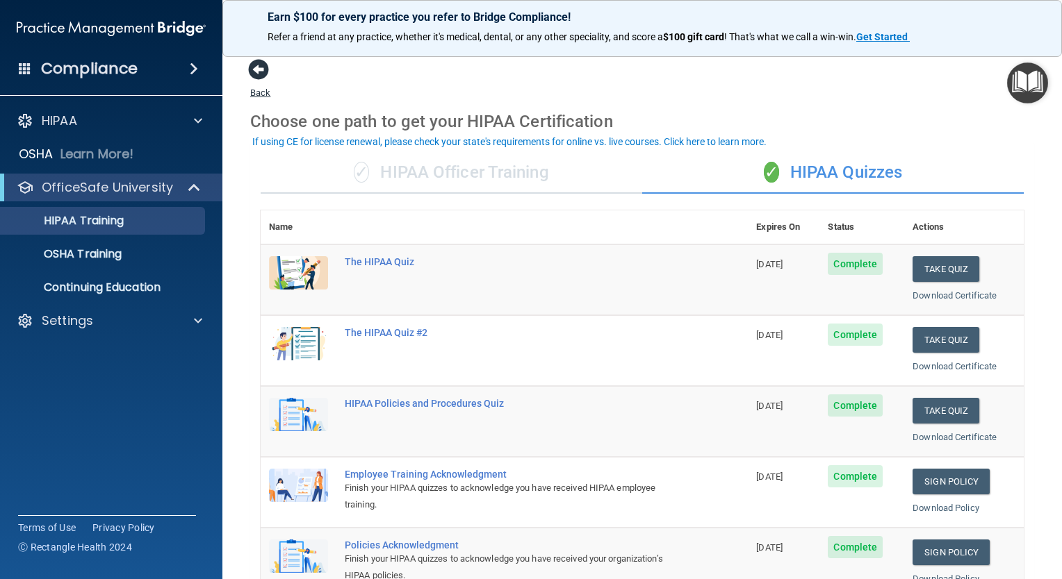
click at [250, 71] on span at bounding box center [258, 69] width 21 height 21
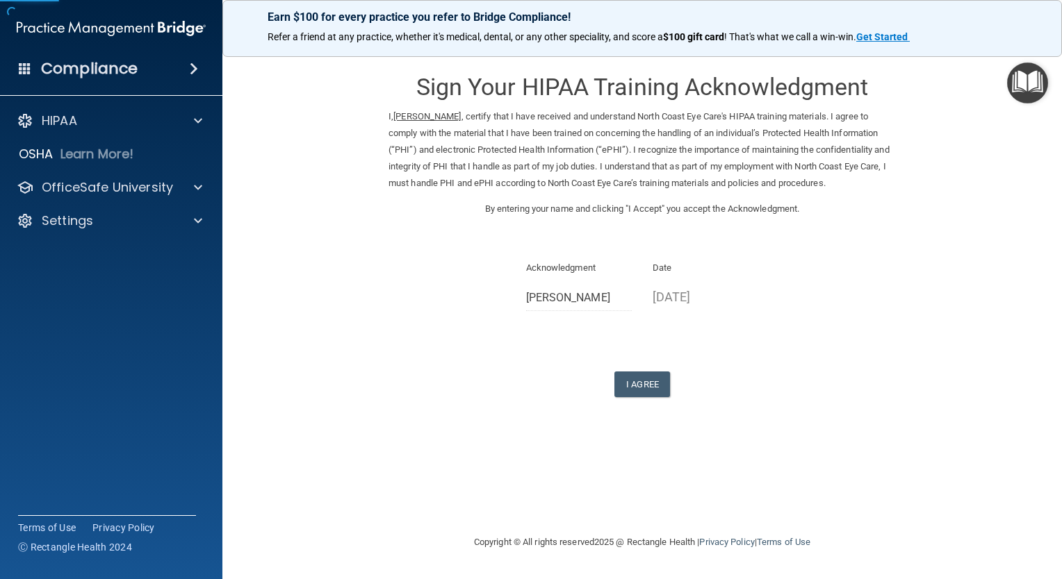
click at [250, 71] on form "Sign Your HIPAA Training Acknowledgment I, Christ Maoreau , certify that I have…" at bounding box center [642, 244] width 784 height 372
click at [108, 68] on h4 "Compliance" at bounding box center [89, 68] width 97 height 19
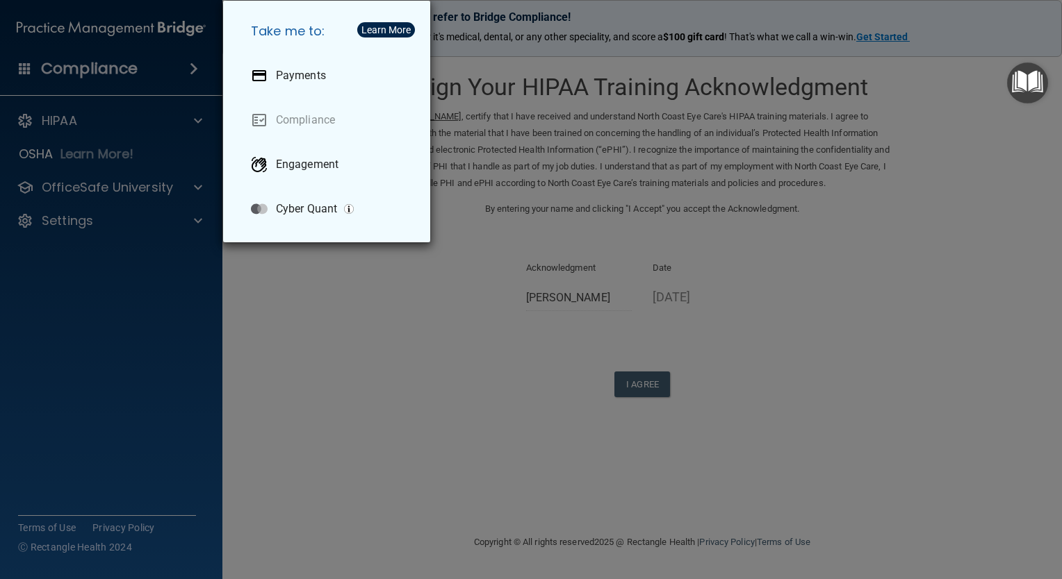
click at [116, 313] on div "Take me to: Payments Compliance Engagement Cyber Quant" at bounding box center [531, 289] width 1062 height 579
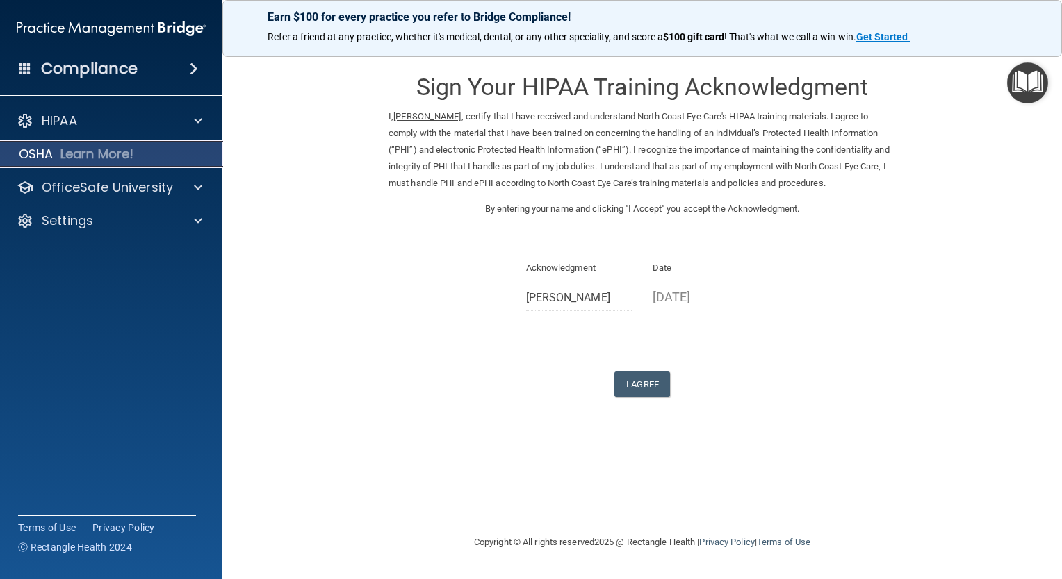
click at [51, 157] on p "OSHA" at bounding box center [36, 154] width 35 height 17
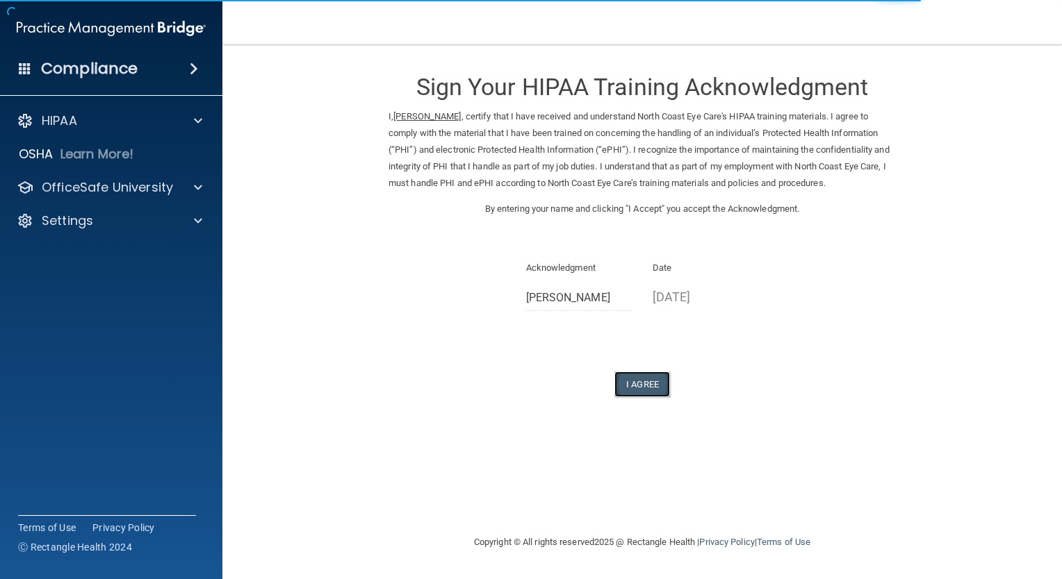
click at [641, 388] on button "I Agree" at bounding box center [642, 385] width 56 height 26
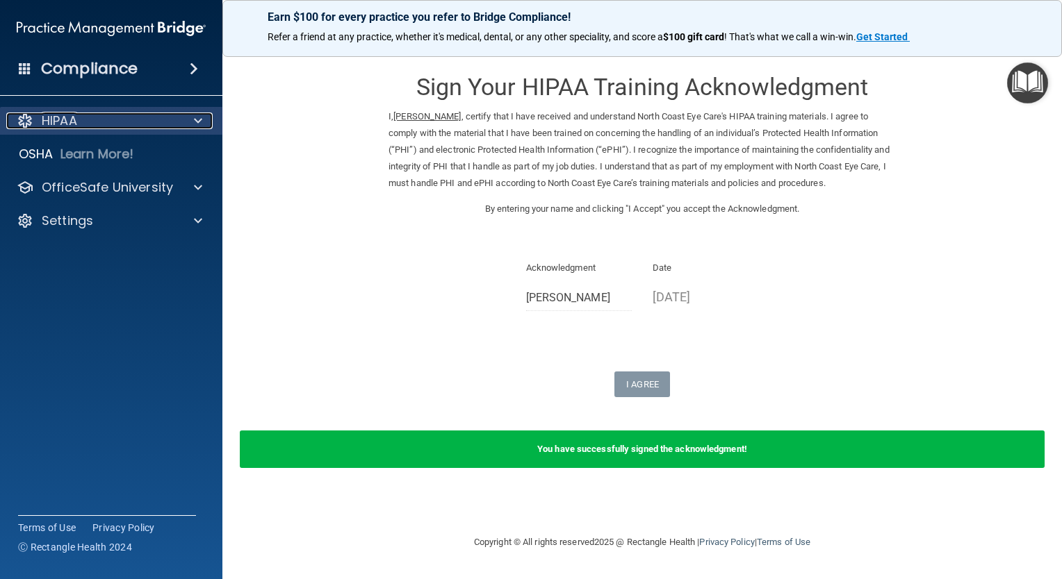
click at [73, 118] on p "HIPAA" at bounding box center [59, 121] width 35 height 17
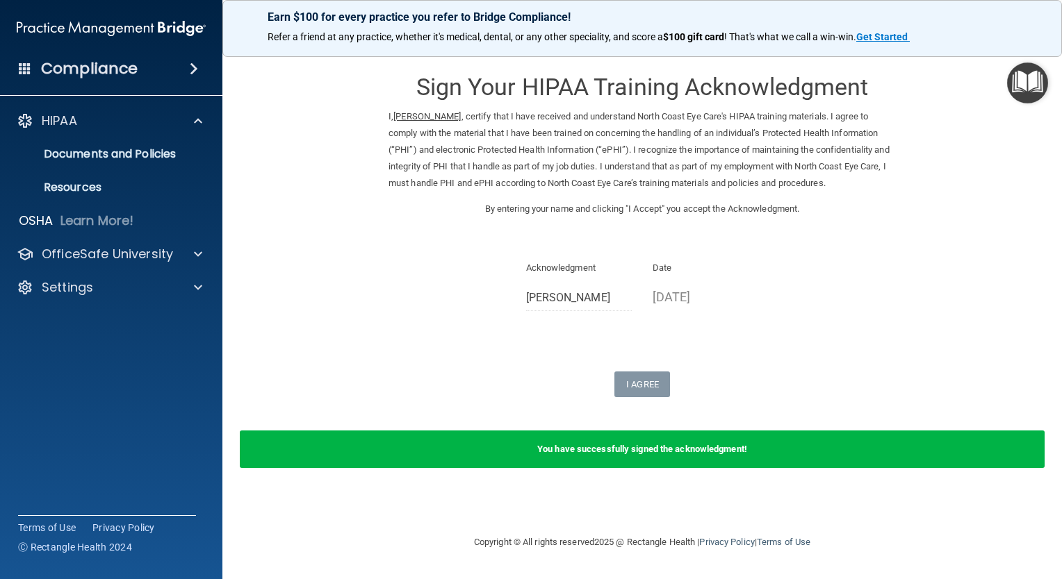
click at [77, 69] on h4 "Compliance" at bounding box center [89, 68] width 97 height 19
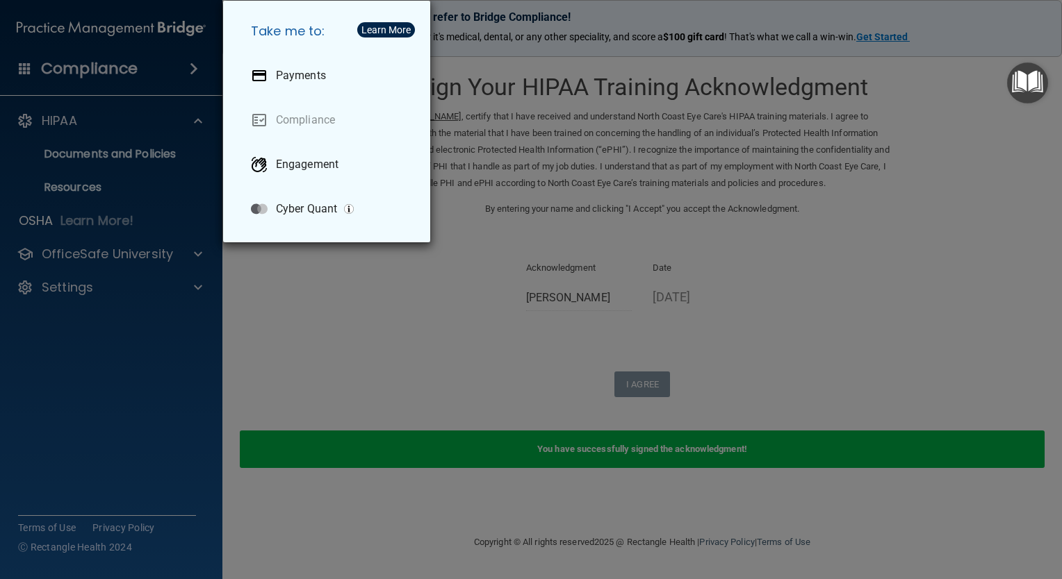
click at [81, 119] on div "Take me to: Payments Compliance Engagement Cyber Quant" at bounding box center [531, 289] width 1062 height 579
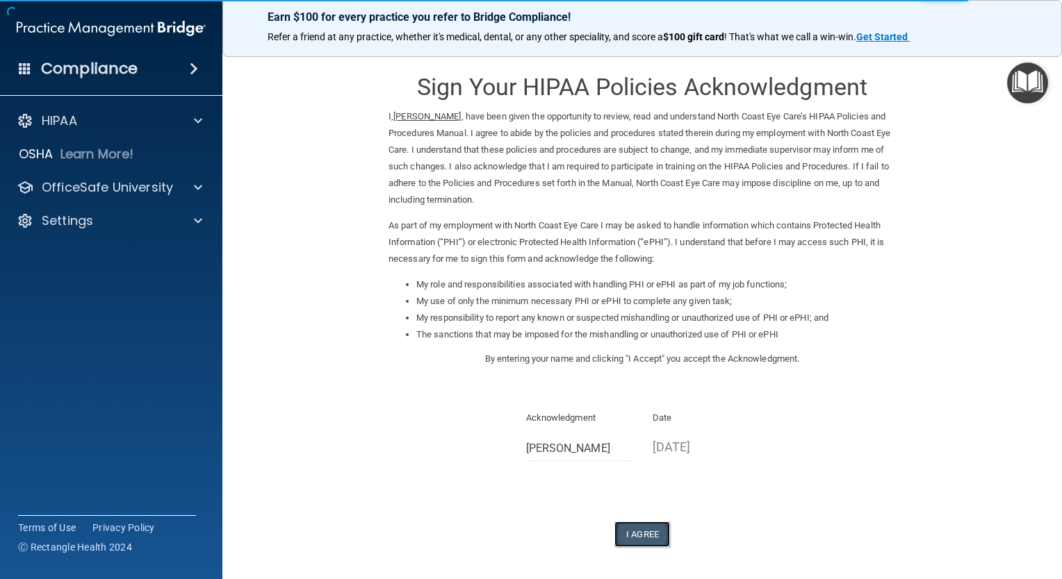
click at [634, 534] on button "I Agree" at bounding box center [642, 535] width 56 height 26
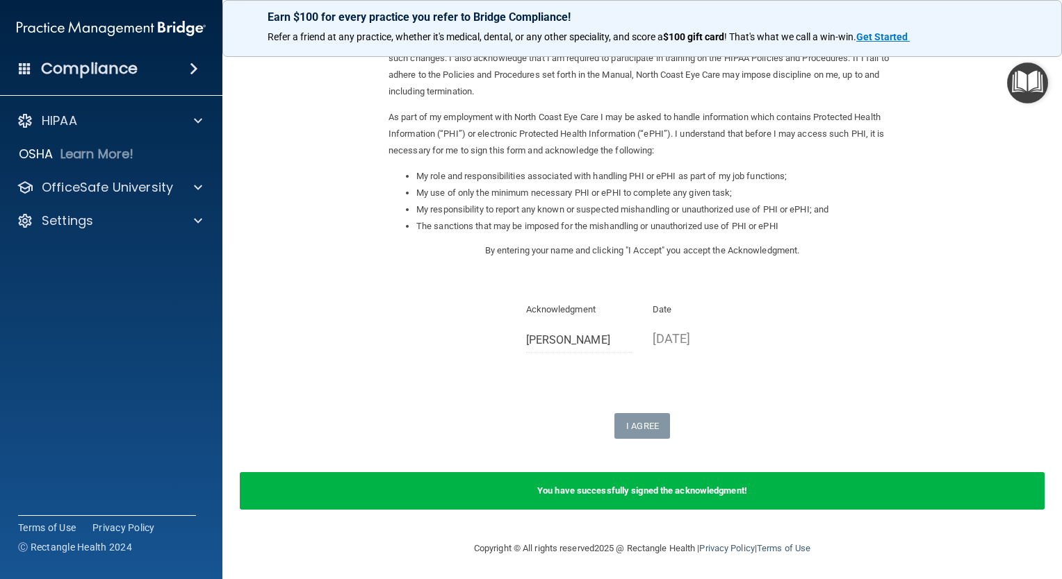
scroll to position [108, 0]
